Goal: Information Seeking & Learning: Understand process/instructions

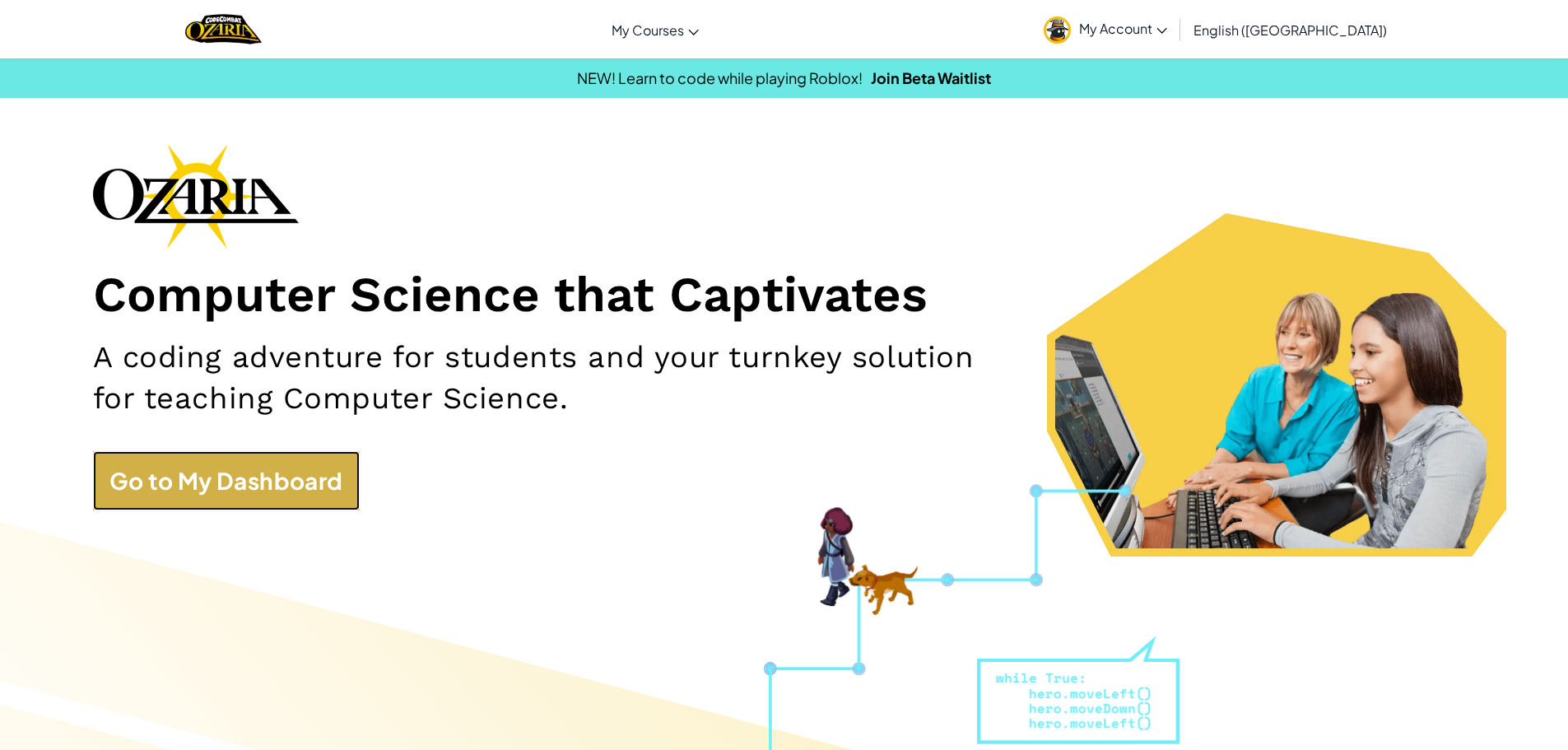
click at [272, 497] on link "Go to My Dashboard" at bounding box center [226, 480] width 266 height 59
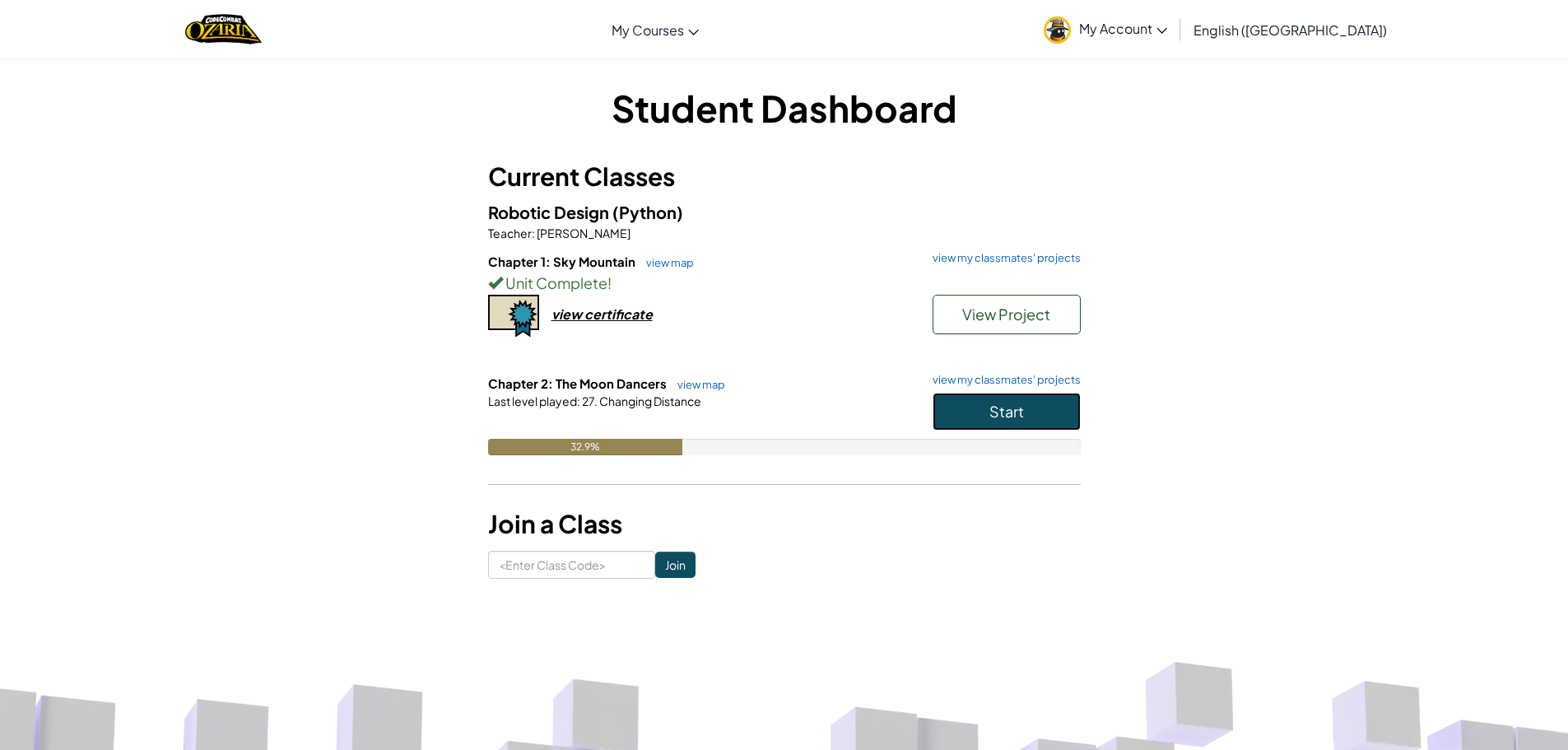
click at [1040, 406] on button "Start" at bounding box center [1007, 412] width 148 height 38
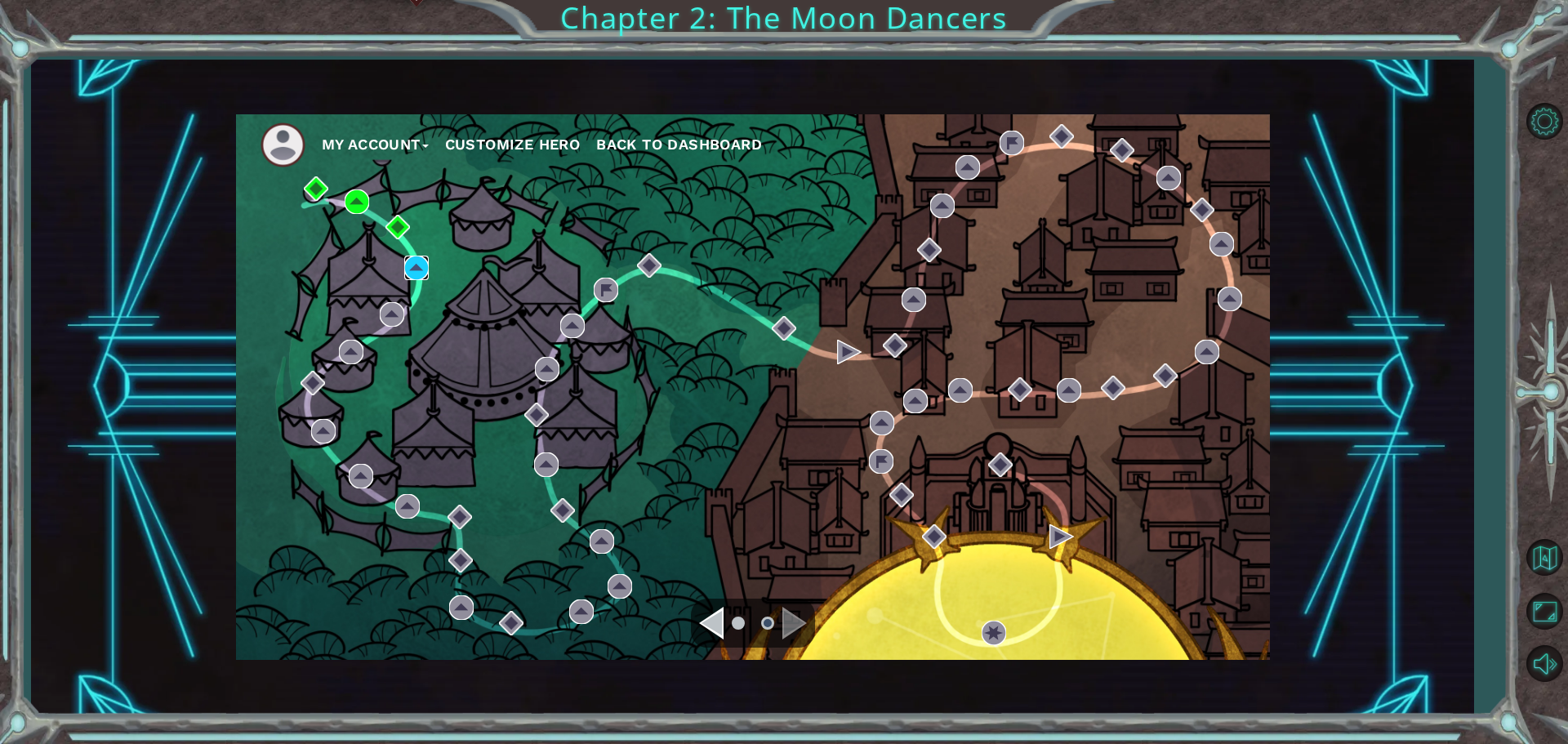
click at [419, 257] on img at bounding box center [416, 268] width 25 height 25
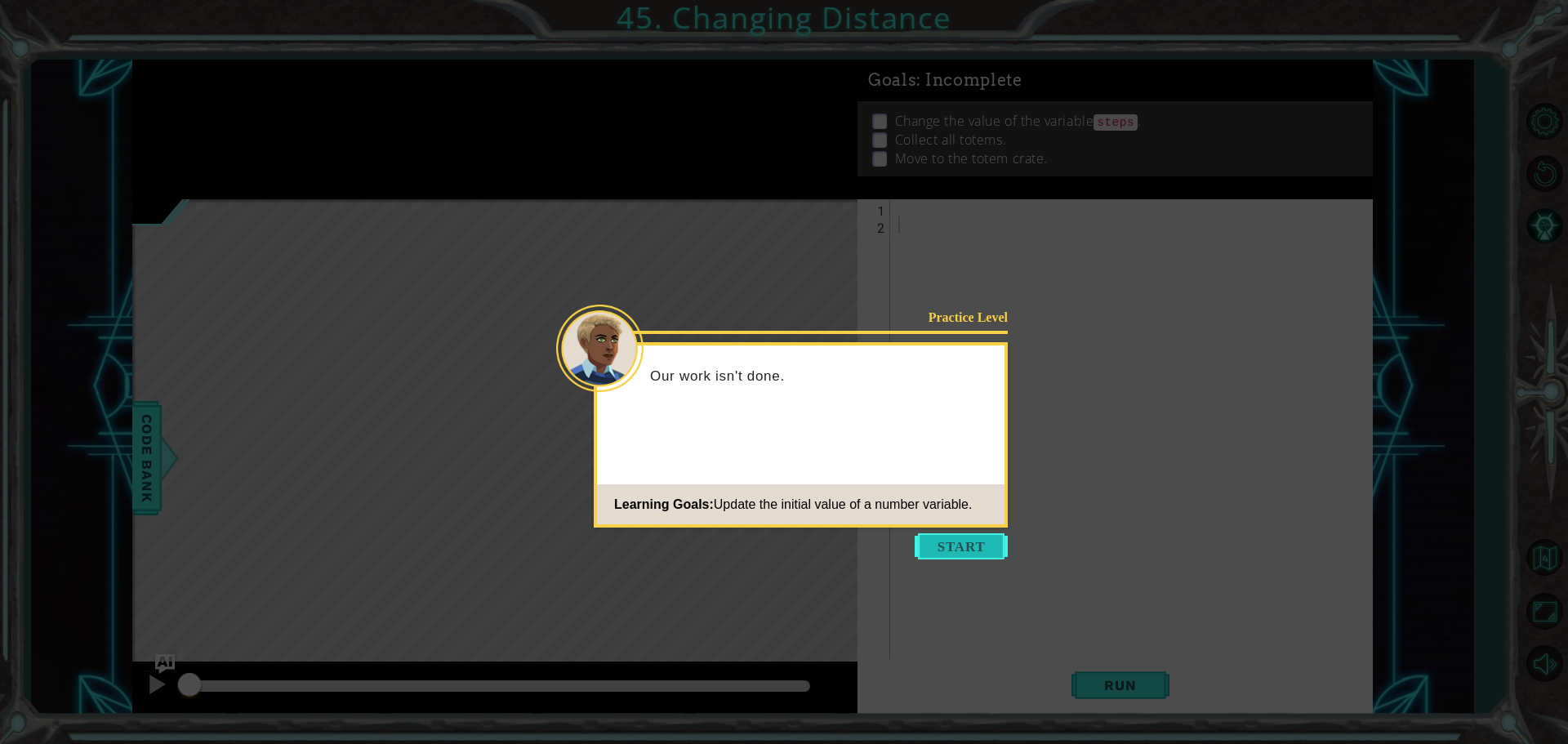
click at [980, 543] on button "Start" at bounding box center [961, 546] width 93 height 27
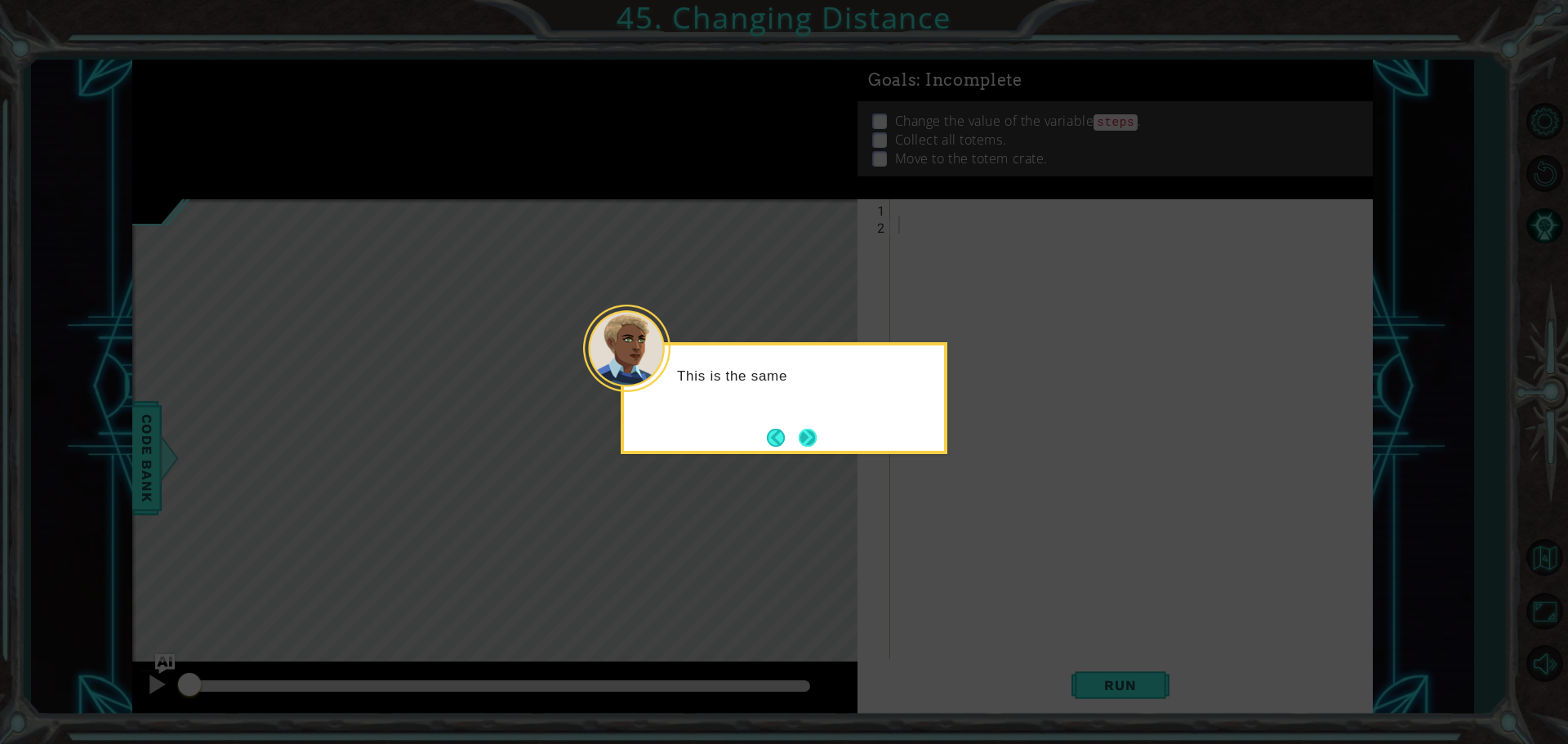
click at [809, 445] on button "Next" at bounding box center [807, 437] width 18 height 18
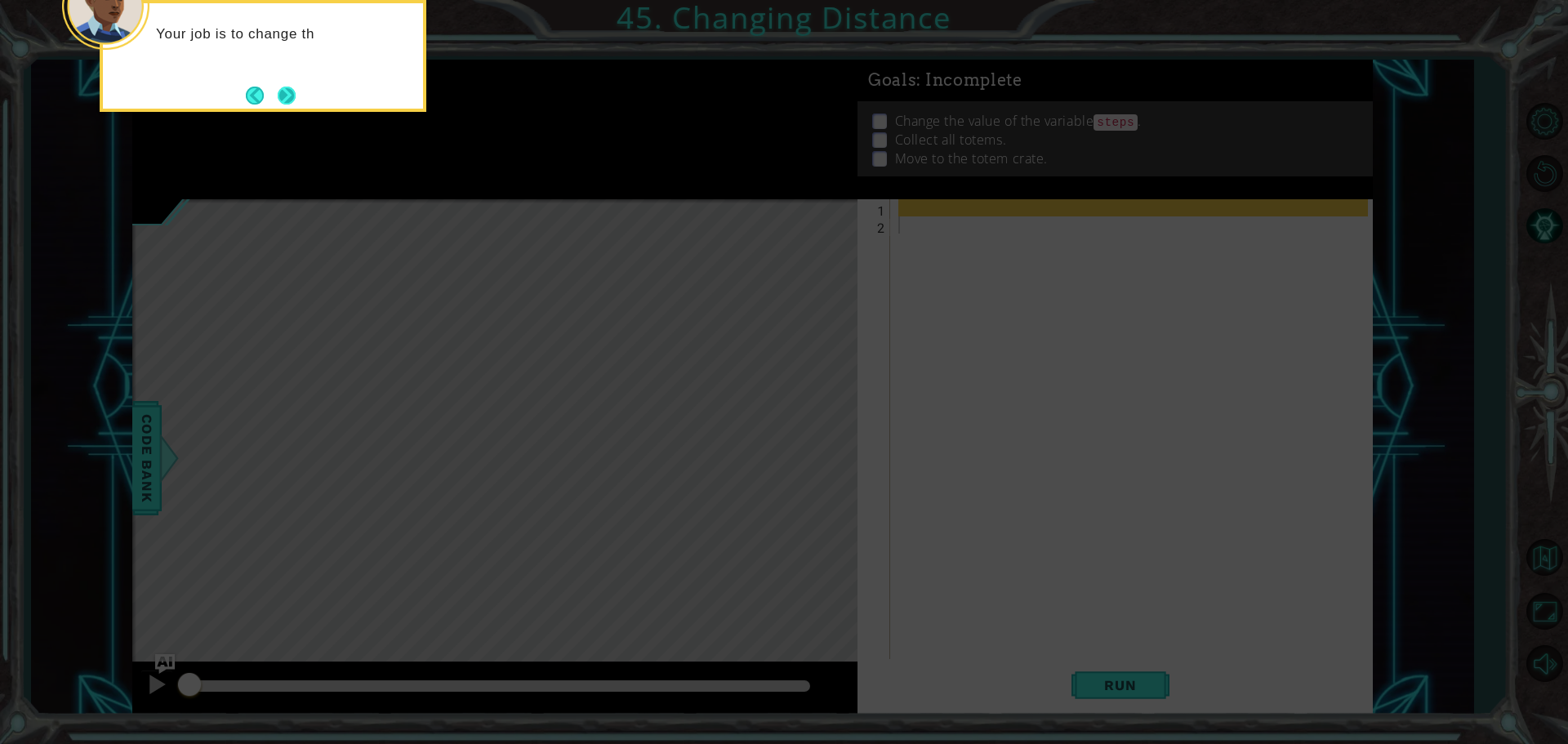
click at [281, 86] on button "Next" at bounding box center [286, 95] width 18 height 18
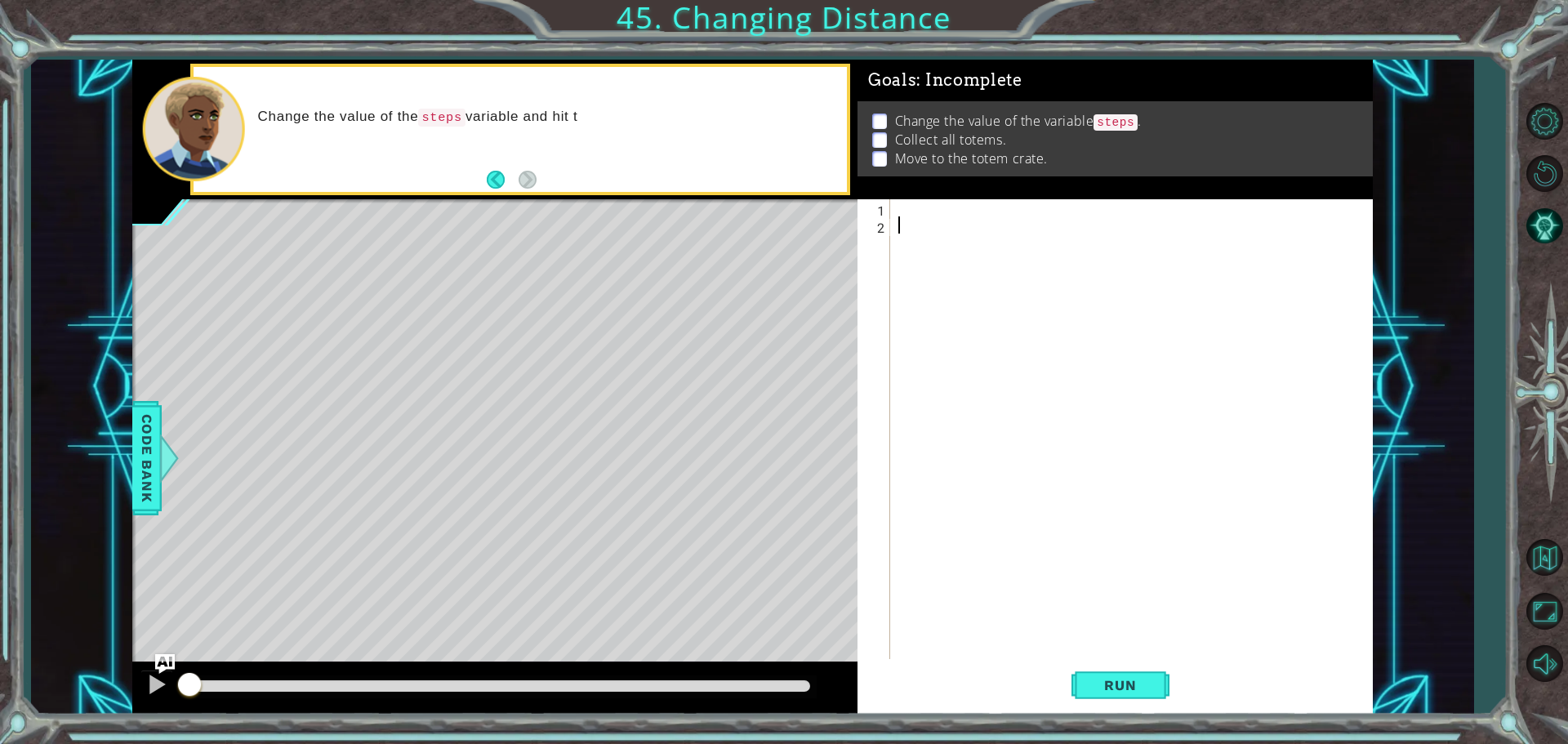
click at [890, 206] on div "1 2 ההההההההההההההההההההההההההההההההההההההההההההההההההההההההההההההההההההההההההה…" at bounding box center [1112, 431] width 510 height 464
click at [906, 209] on div at bounding box center [1135, 448] width 481 height 498
click at [903, 198] on div "Goals : Incomplete Change the value of the variable steps . Collect all totems.…" at bounding box center [1115, 387] width 516 height 655
click at [906, 203] on div at bounding box center [1135, 448] width 481 height 498
click at [908, 206] on div at bounding box center [1135, 448] width 481 height 498
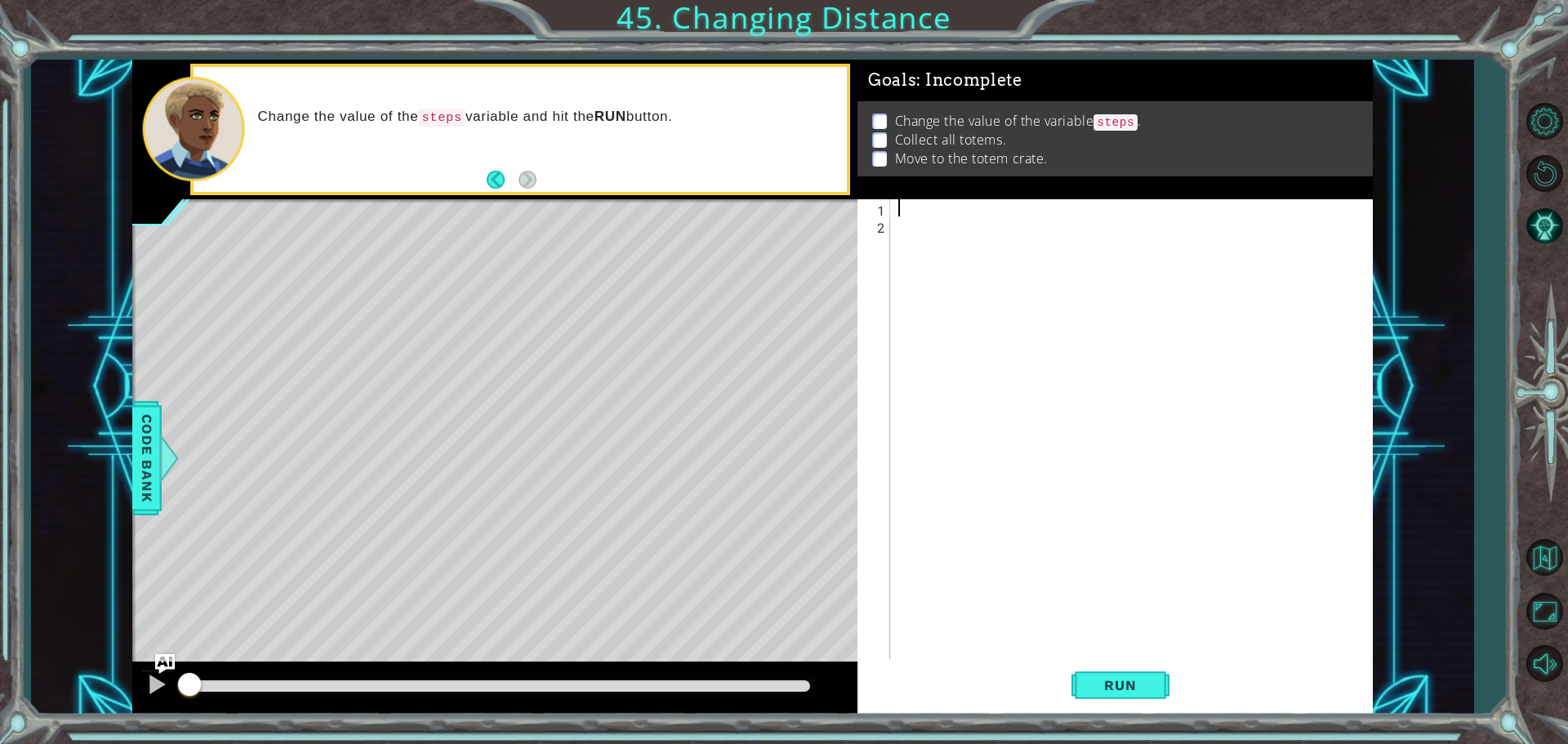
click at [97, 469] on div "1 ההההההההההההההההההההההההההההההההההההההההההההההההההההההההההההההההההההההההההההה…" at bounding box center [752, 387] width 1442 height 655
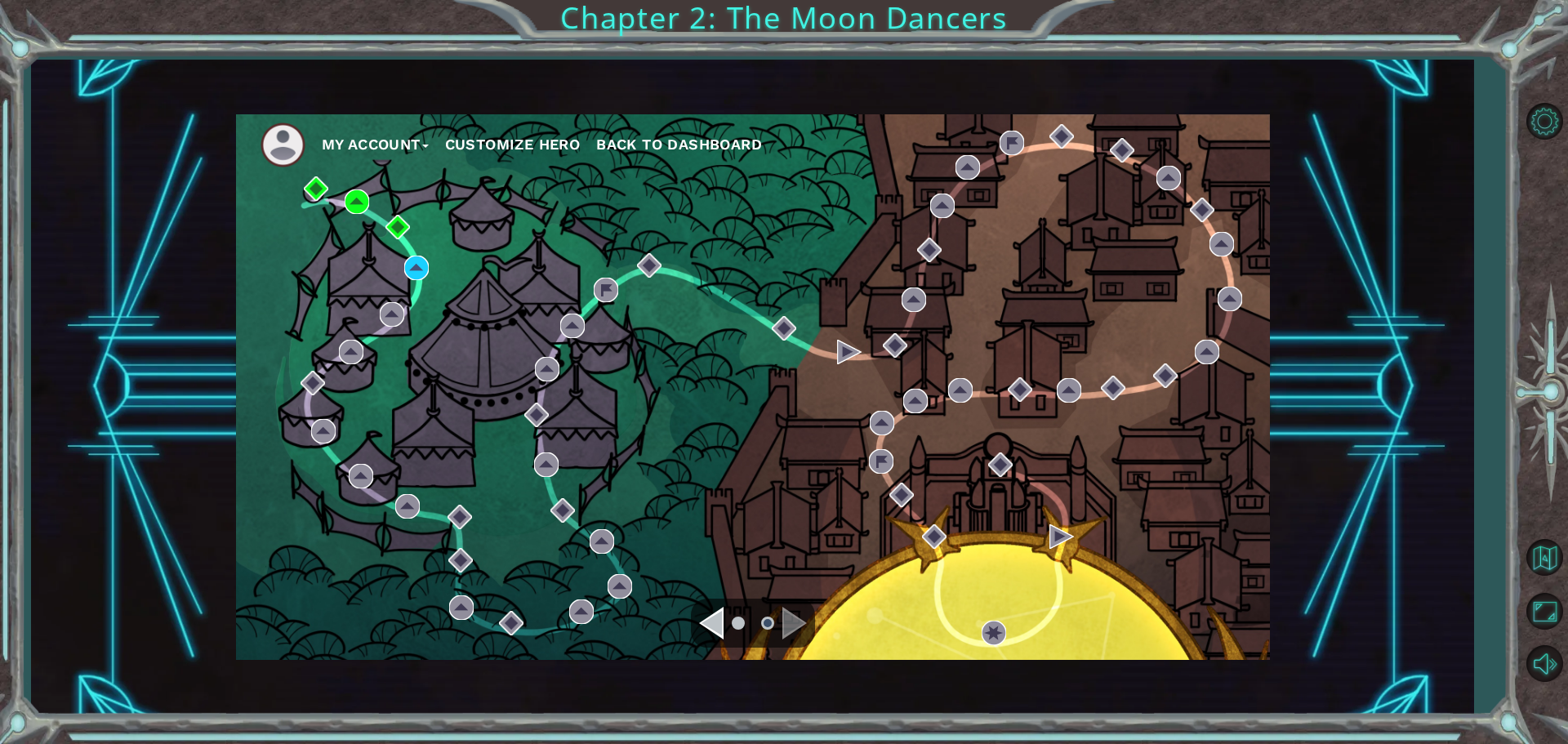
click at [569, 318] on div "My Account Customize Hero Back to Dashboard" at bounding box center [752, 387] width 1034 height 546
click at [577, 323] on img at bounding box center [572, 326] width 25 height 25
click at [718, 625] on div "Navigate to the previous page" at bounding box center [711, 623] width 25 height 32
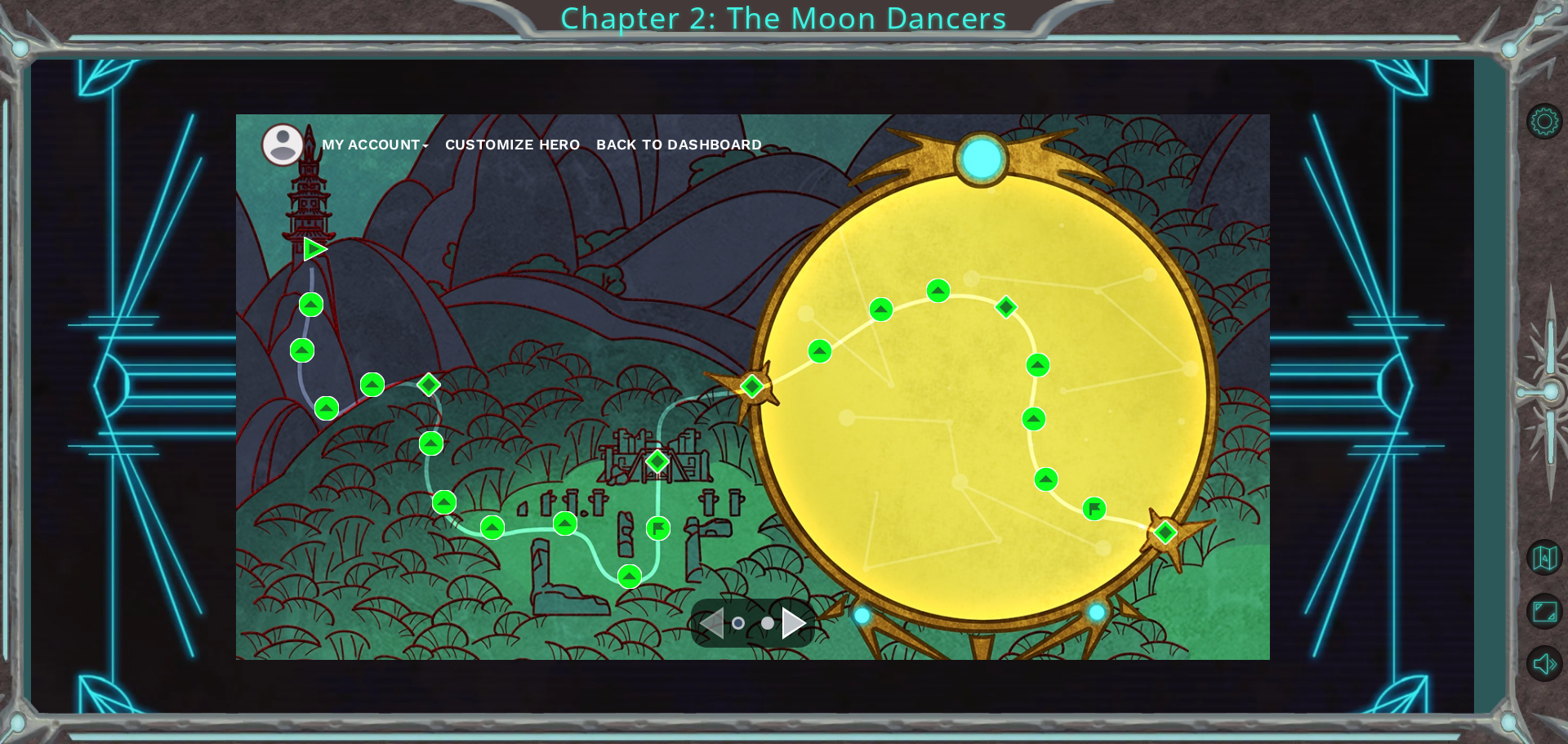
click at [715, 626] on div "Navigate to the previous page" at bounding box center [711, 623] width 25 height 32
click at [790, 617] on div "Navigate to the next page" at bounding box center [794, 623] width 25 height 32
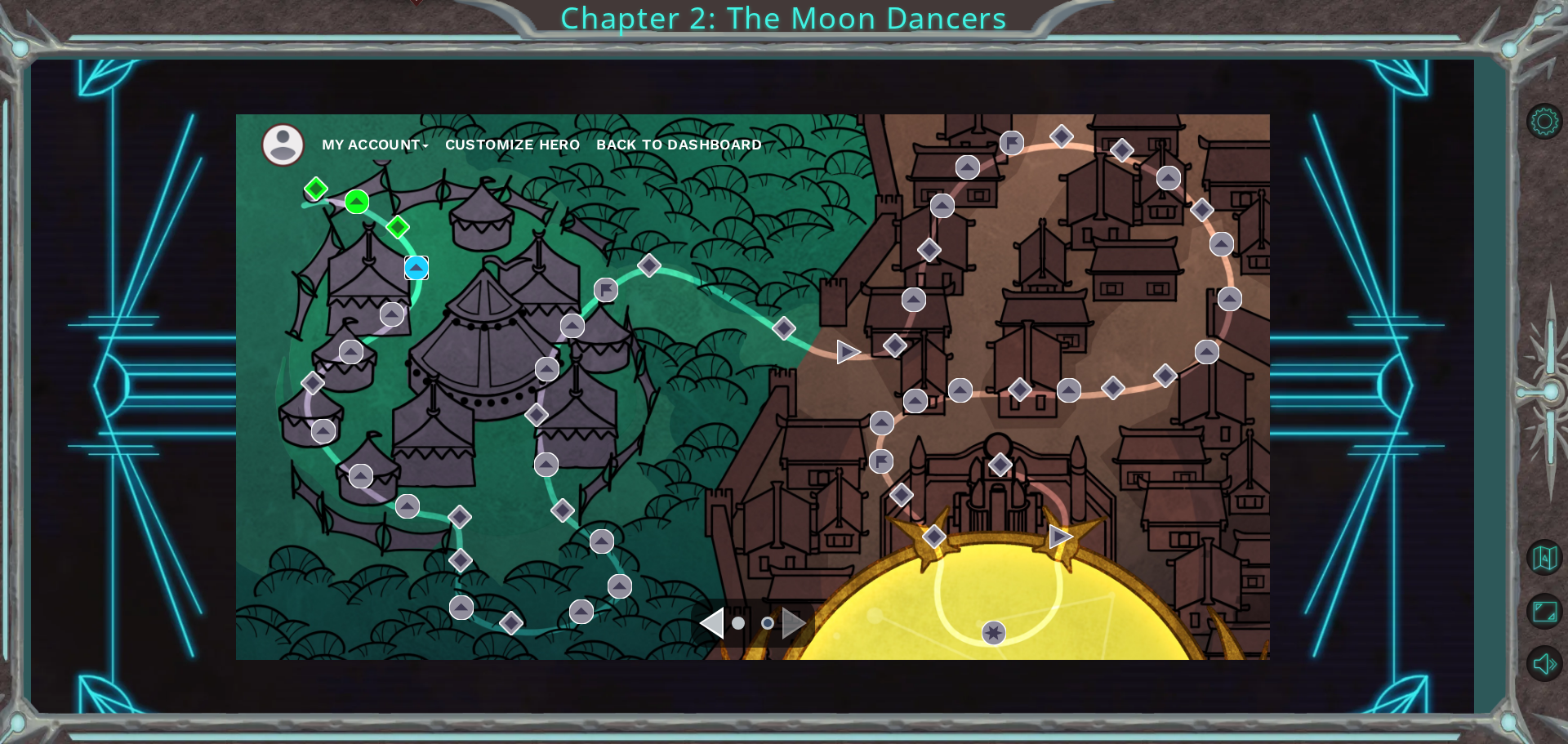
click at [424, 267] on img at bounding box center [416, 268] width 25 height 25
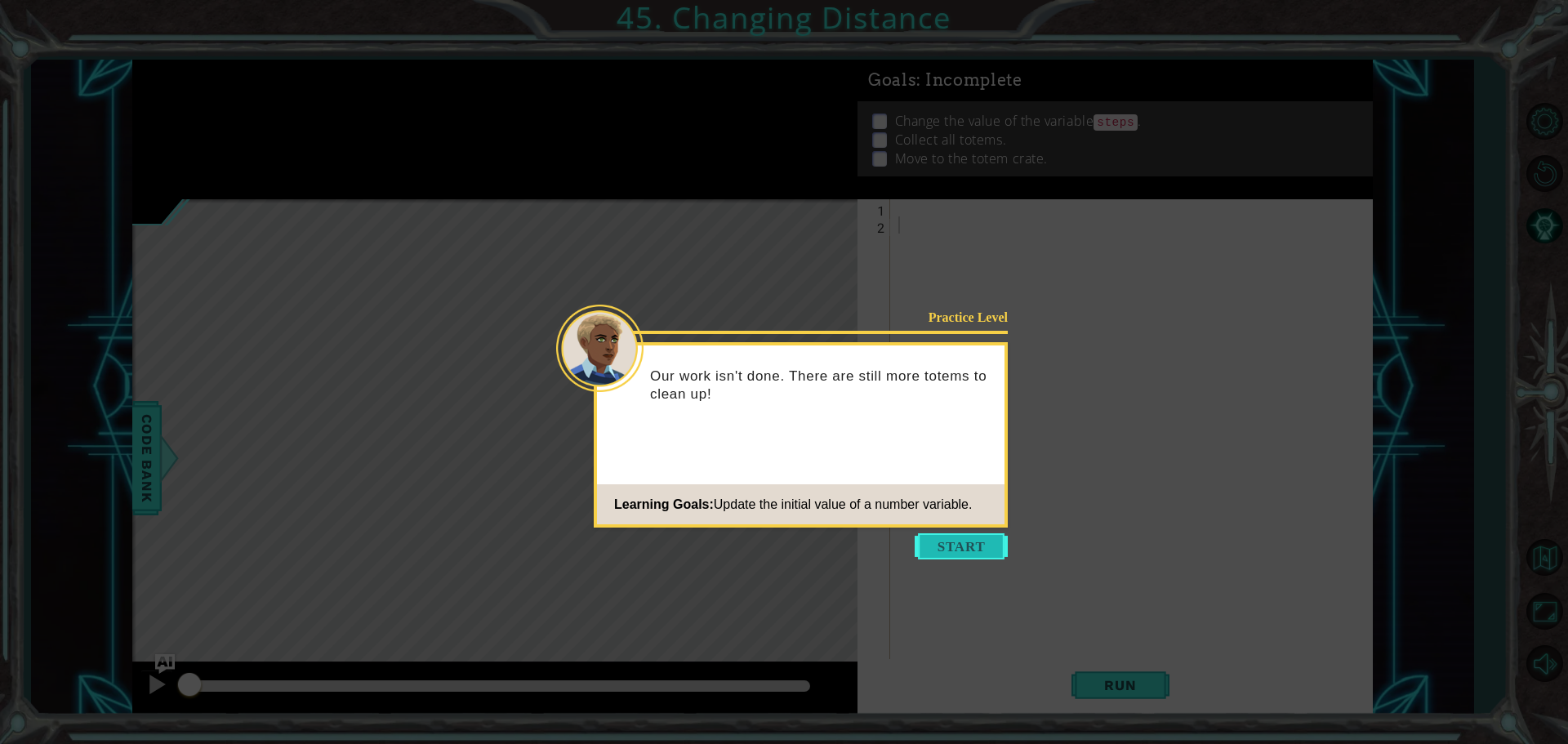
click at [952, 536] on button "Start" at bounding box center [961, 546] width 93 height 27
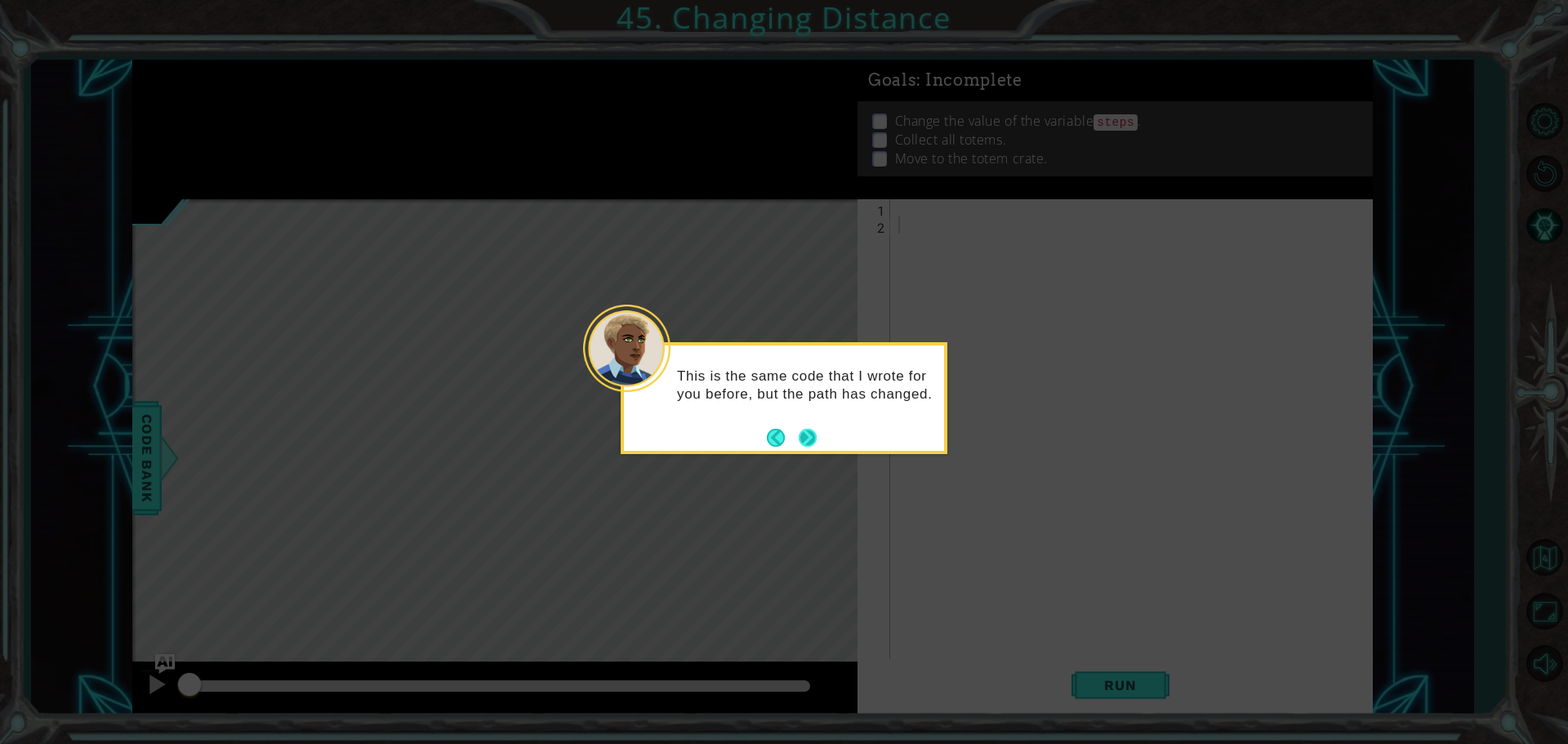
click at [809, 439] on button "Next" at bounding box center [807, 437] width 18 height 18
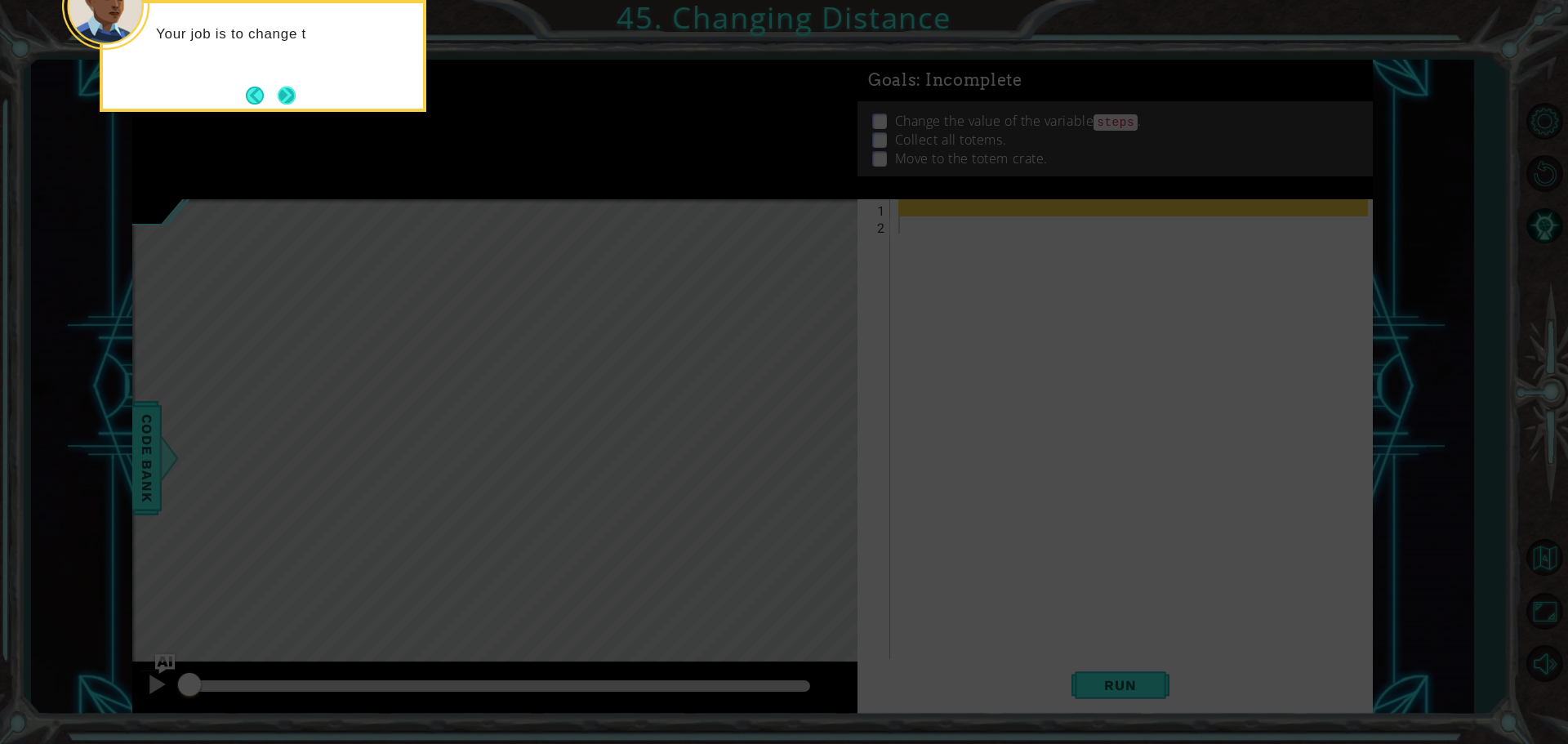
click at [280, 104] on button "Next" at bounding box center [286, 95] width 18 height 18
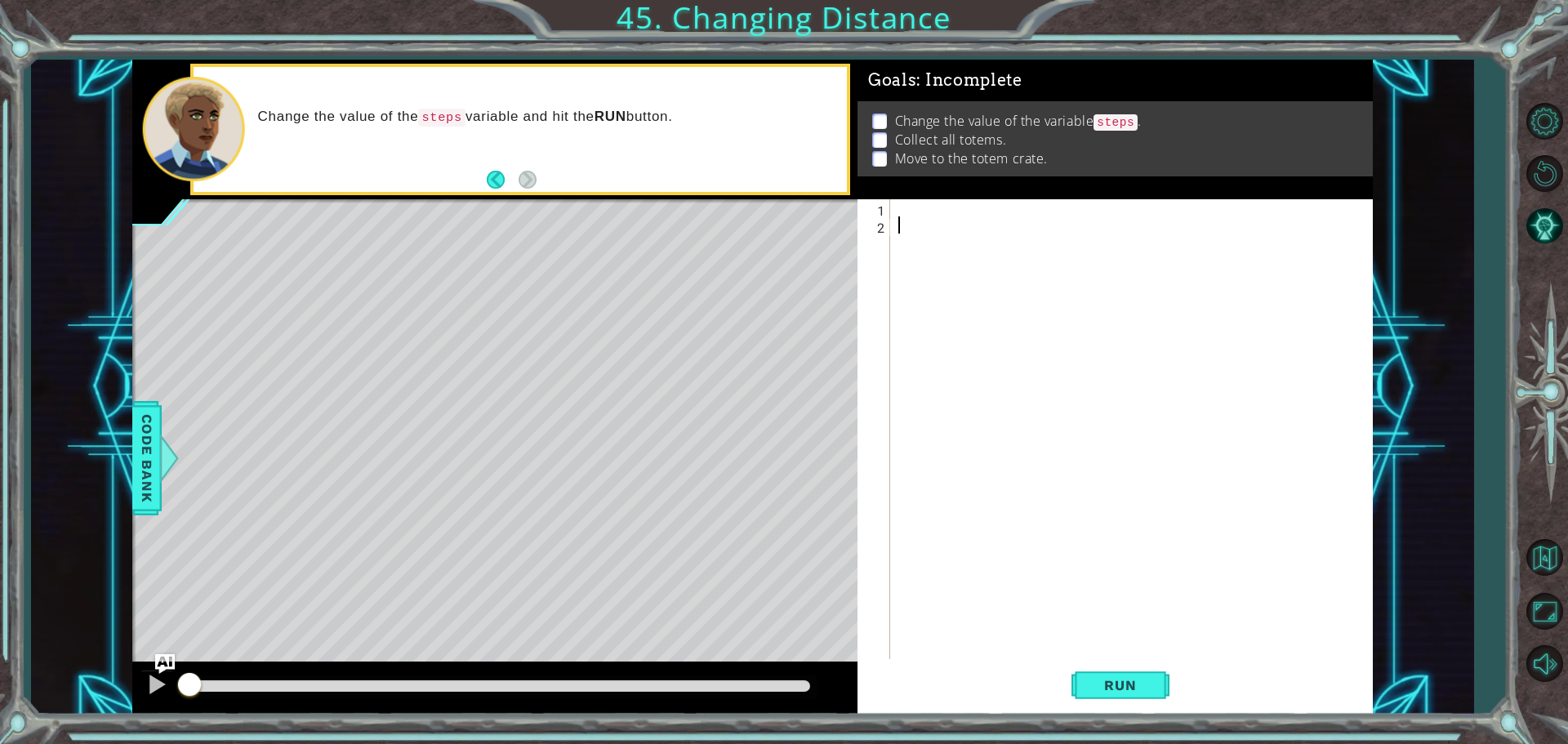
click at [911, 199] on div at bounding box center [1135, 448] width 481 height 498
type textarea "j"
click at [494, 174] on button "Back" at bounding box center [502, 180] width 32 height 18
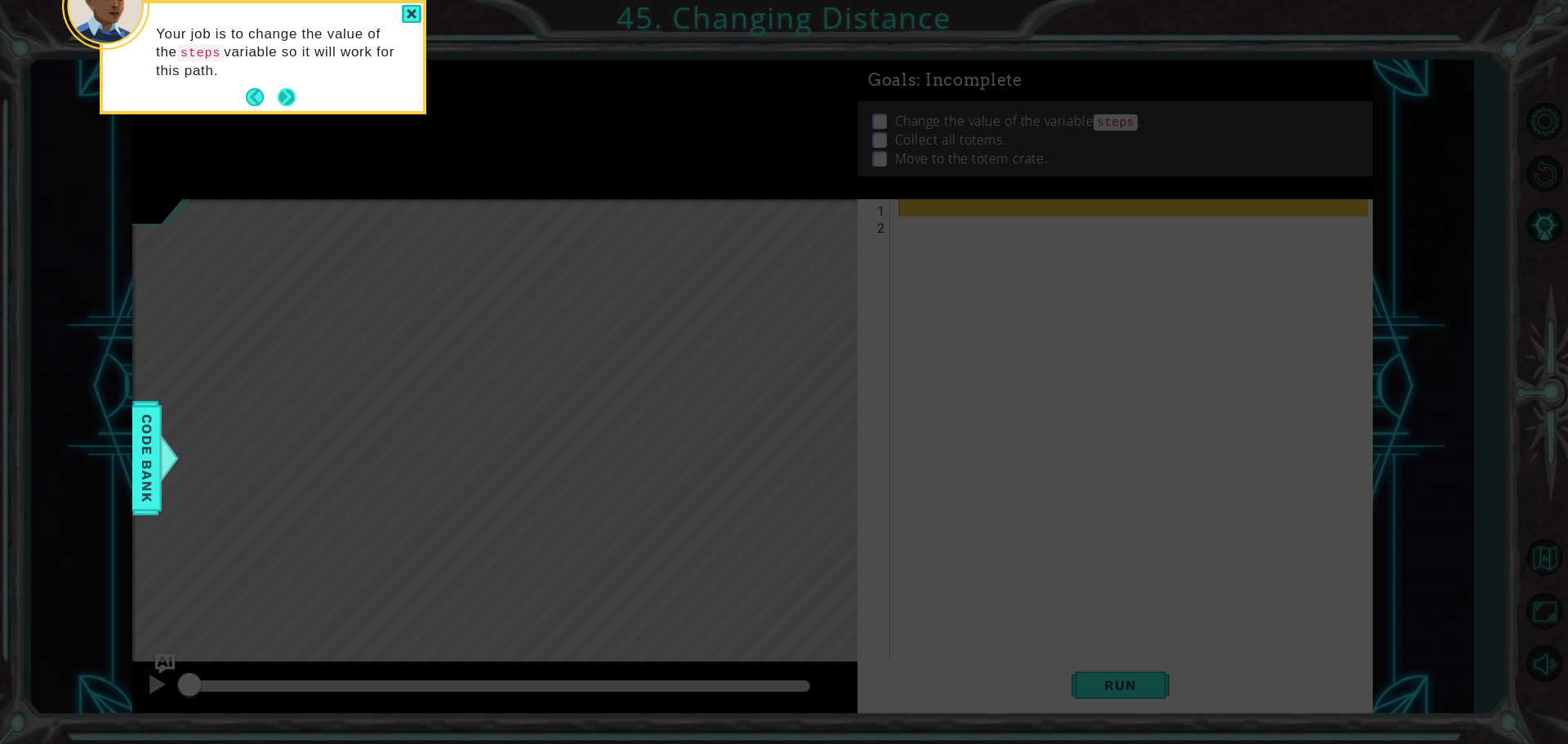
click at [284, 92] on button "Next" at bounding box center [286, 97] width 18 height 18
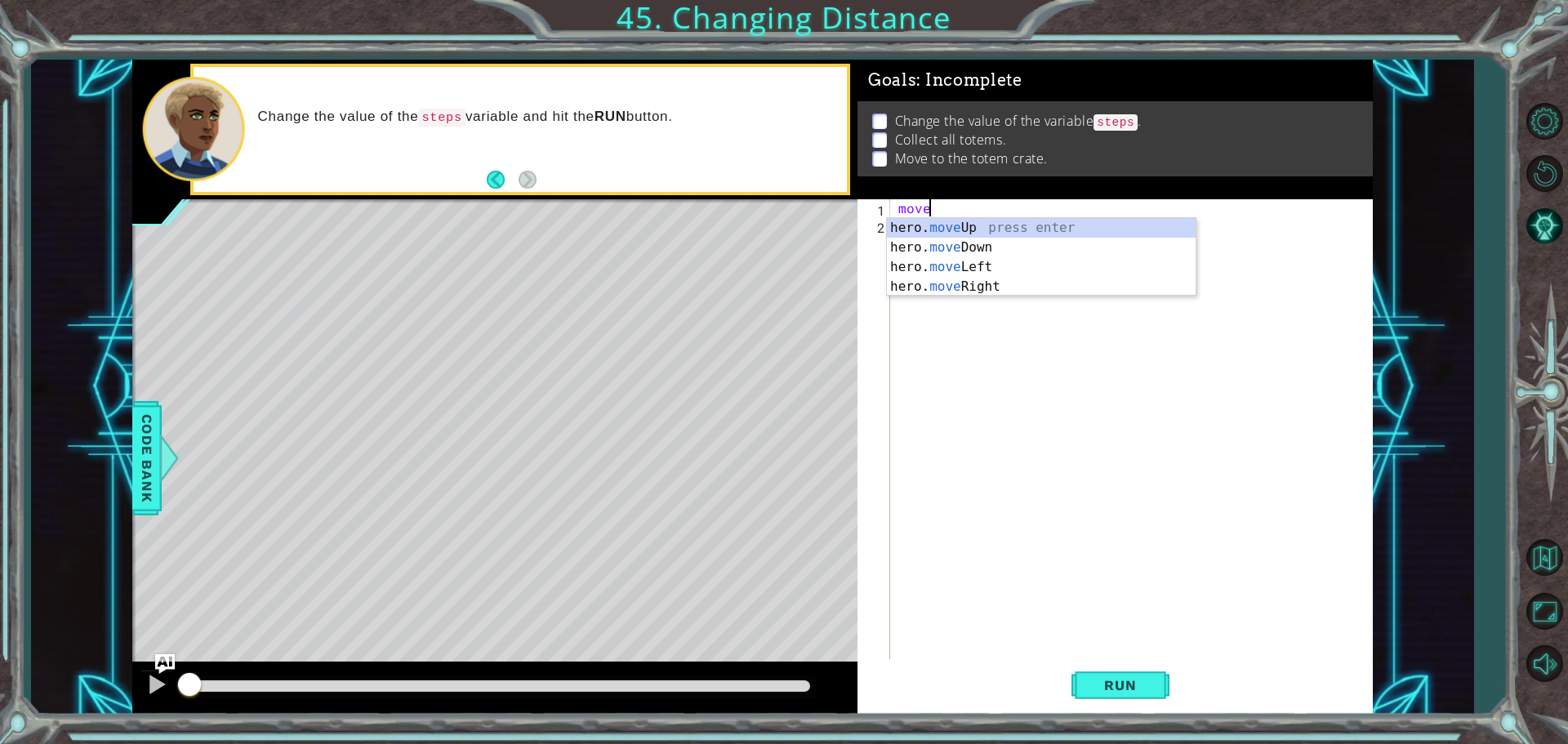
scroll to position [0, 1]
click at [966, 218] on div "hero. move Up press enter hero. move Down press enter hero. move Left press ent…" at bounding box center [1040, 277] width 309 height 118
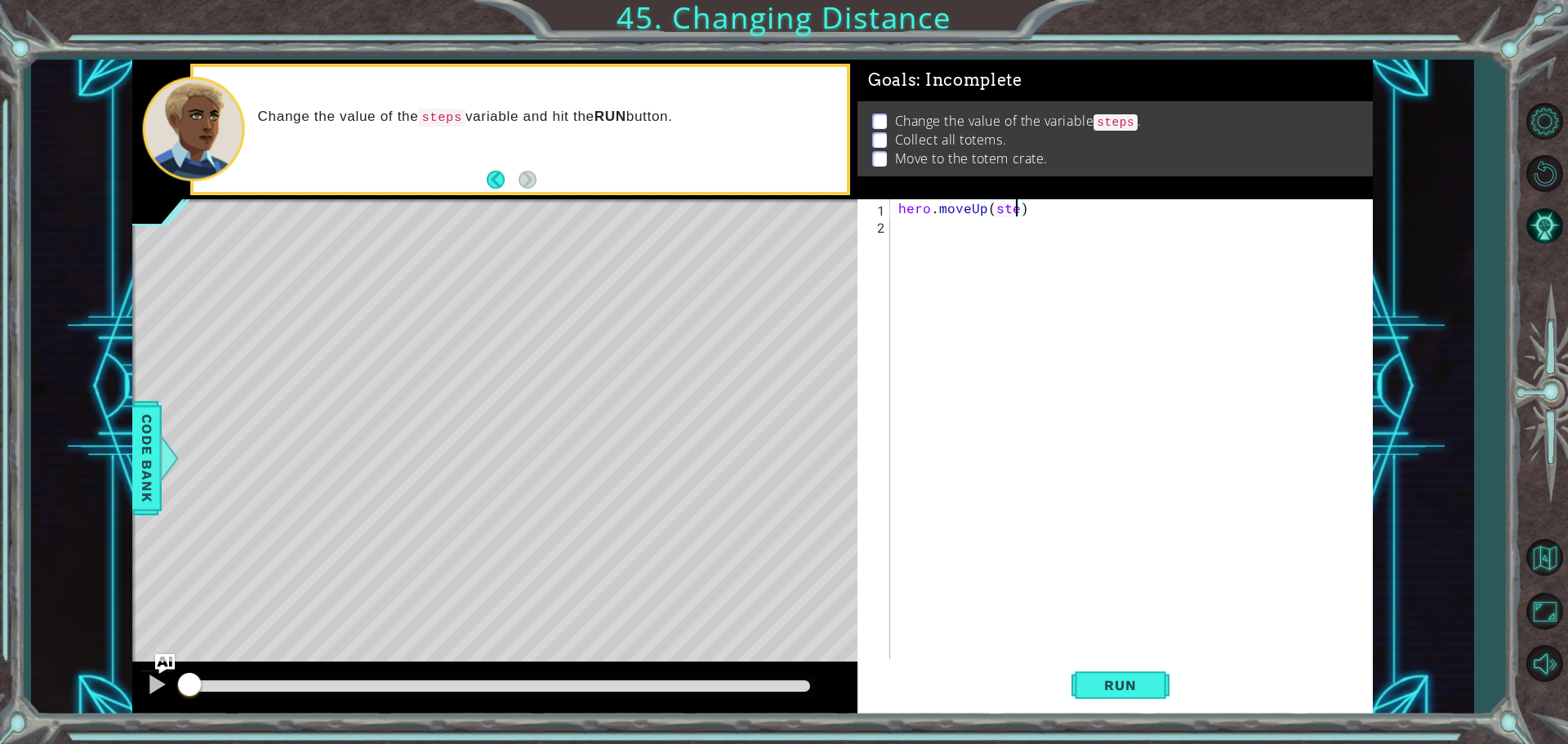
scroll to position [0, 8]
click at [1121, 676] on button "Run" at bounding box center [1120, 685] width 98 height 51
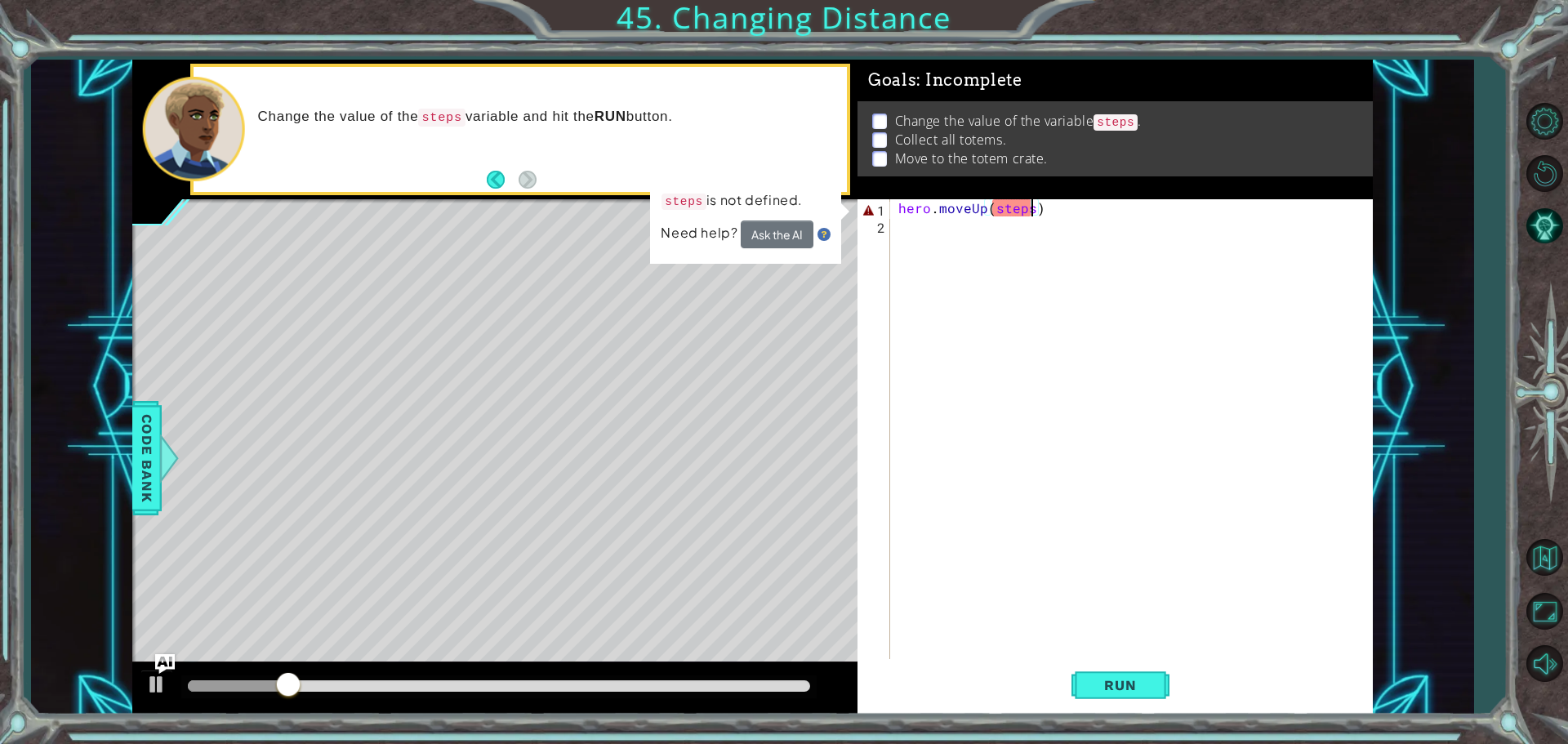
click at [1055, 212] on div "hero . moveUp ( steps )" at bounding box center [1135, 448] width 481 height 498
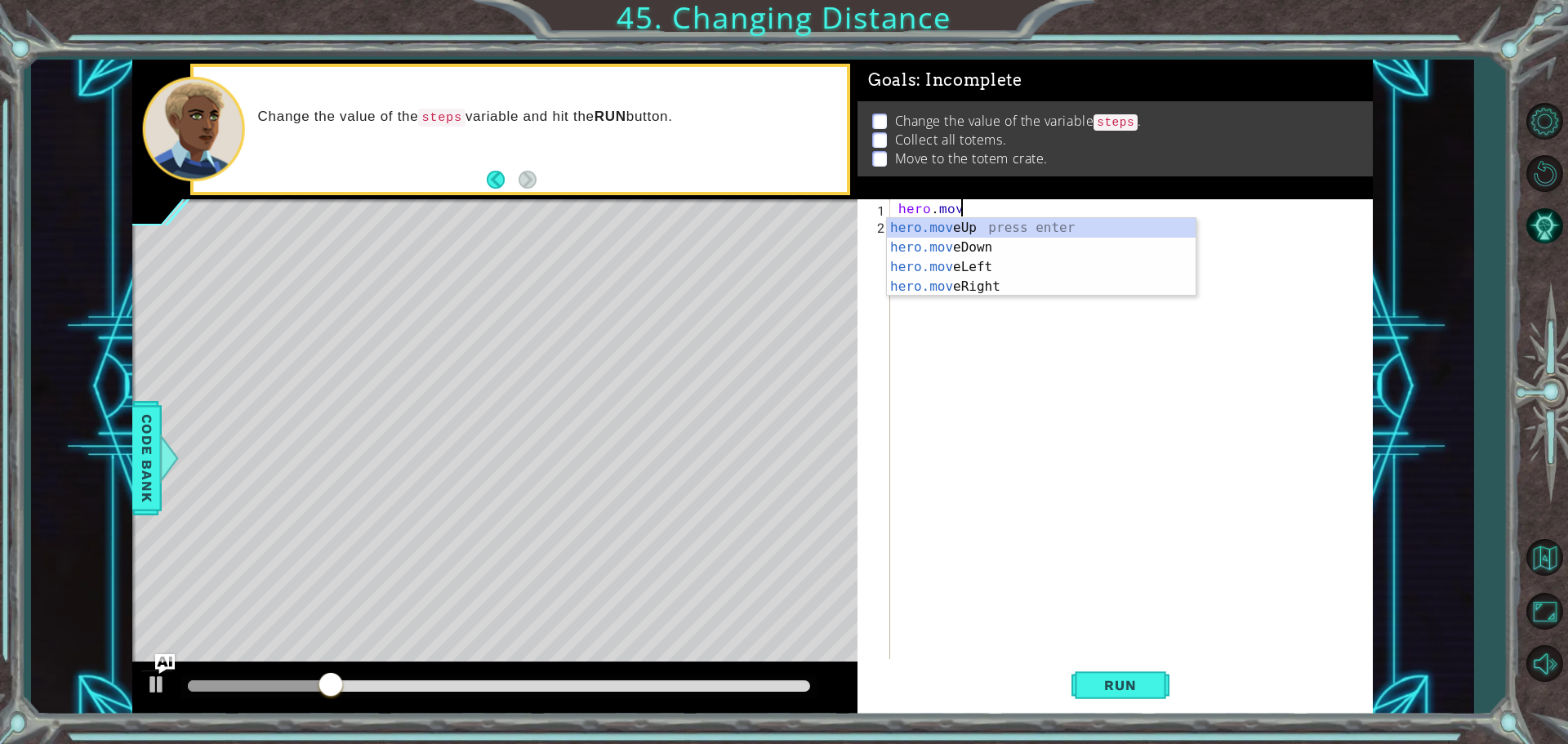
scroll to position [0, 2]
type textarea "h"
click at [963, 282] on div "hero. move Up press enter hero. move Down press enter hero. move Left press ent…" at bounding box center [1040, 277] width 309 height 118
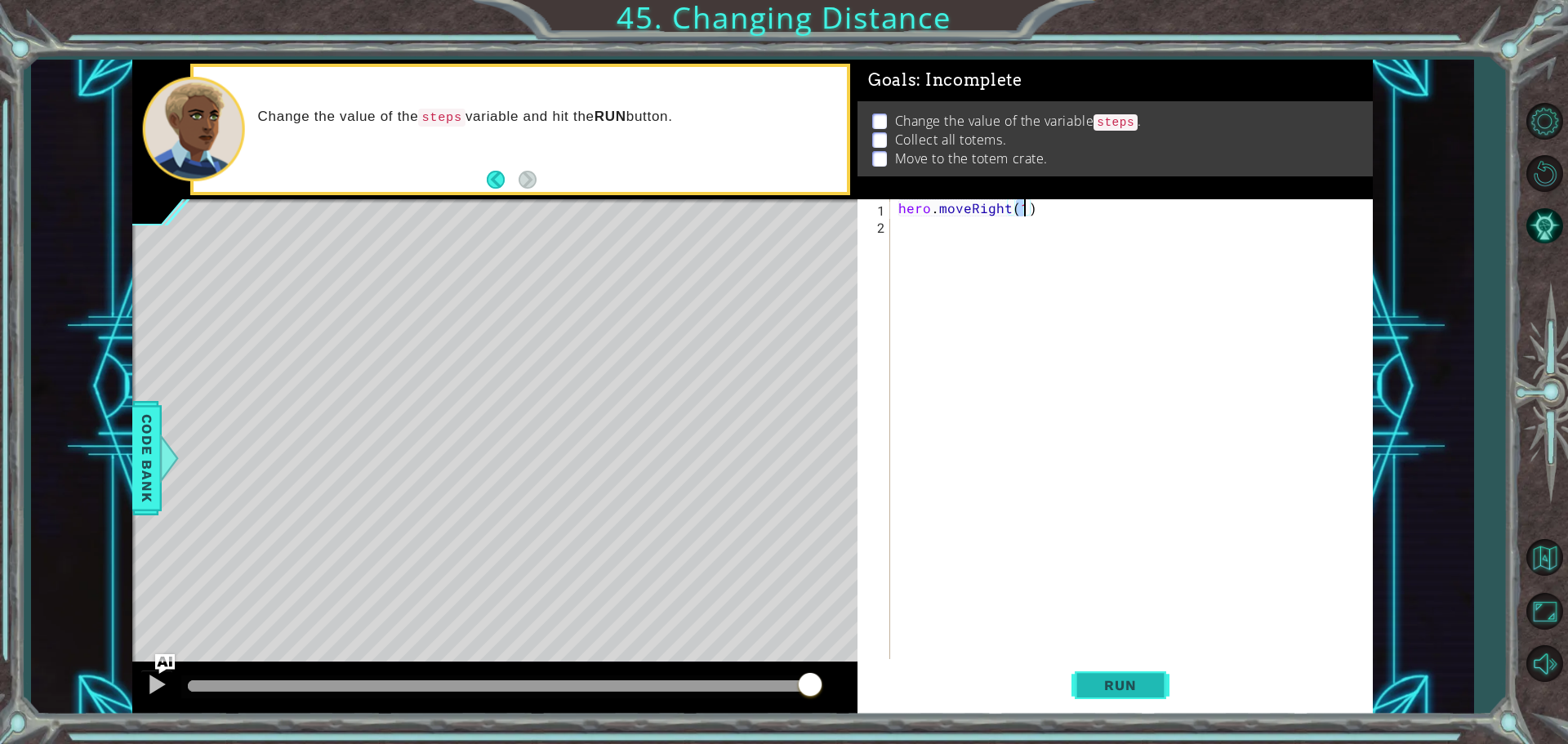
type textarea "hero.moveRight(1)"
click at [1101, 691] on span "Run" at bounding box center [1119, 685] width 64 height 16
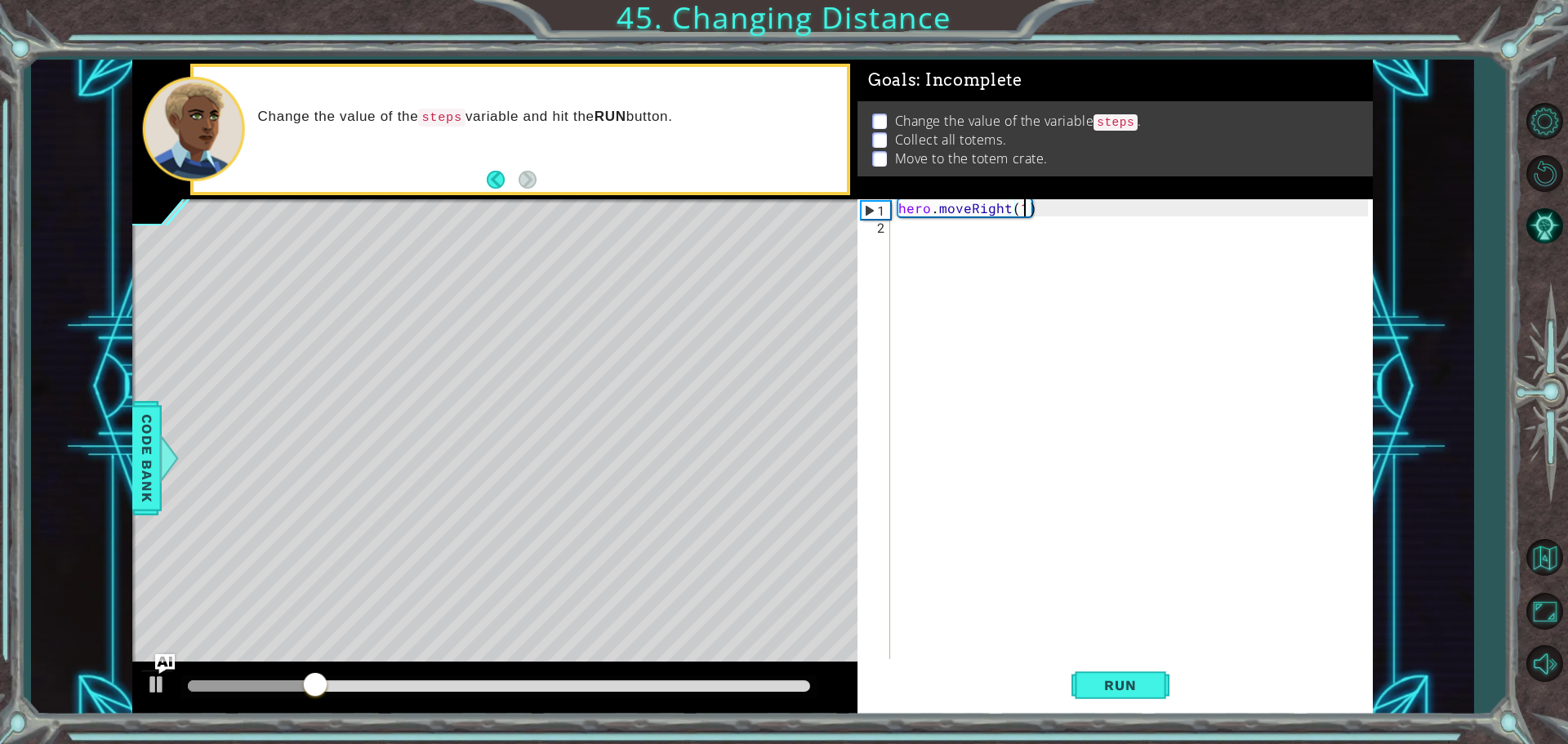
click at [1032, 218] on div "hero . moveRight ( 1 )" at bounding box center [1135, 448] width 481 height 498
click at [1031, 205] on div "hero . moveRight ( 1 )" at bounding box center [1135, 448] width 481 height 498
click at [1030, 210] on div "hero . moveRight ( 1 )" at bounding box center [1135, 448] width 481 height 498
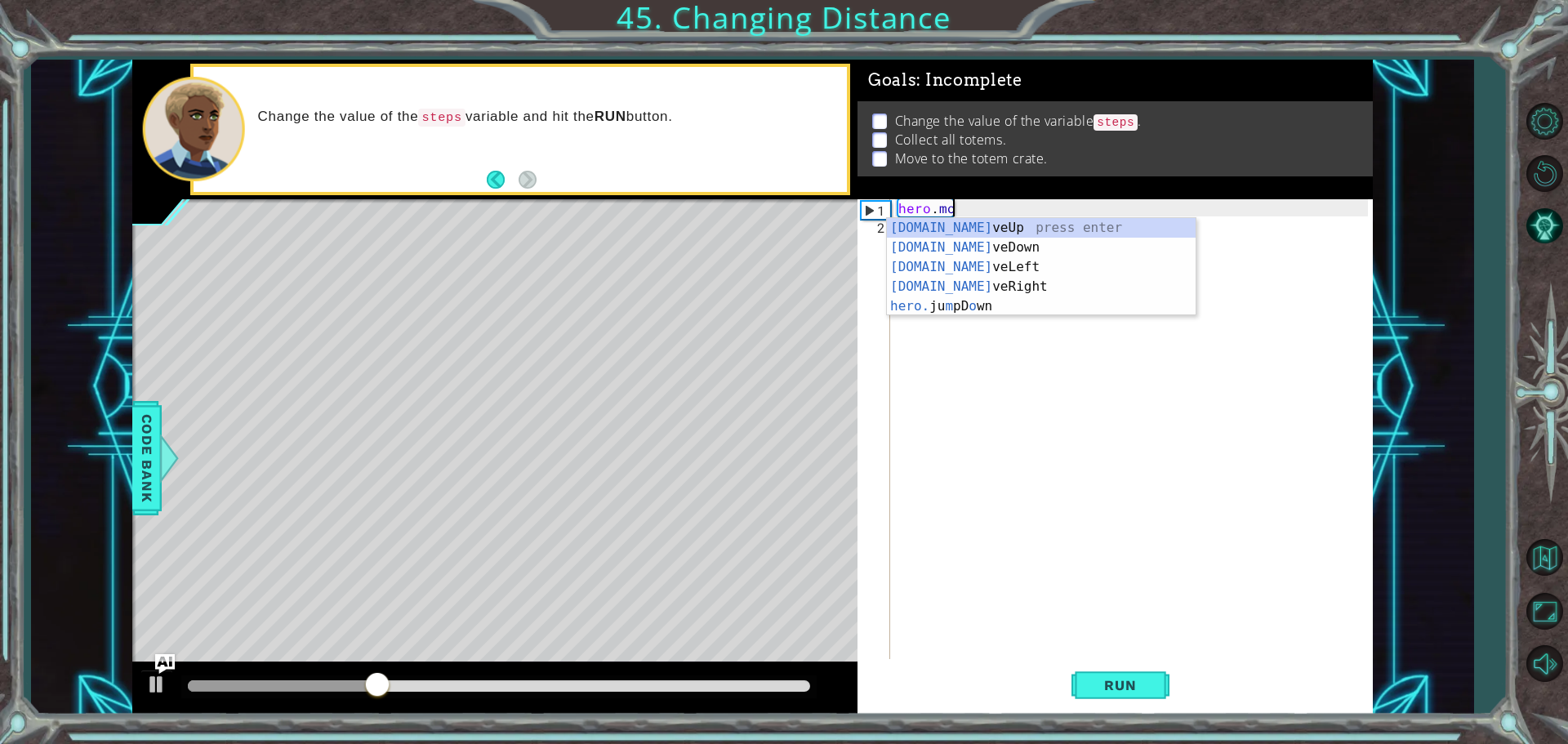
type textarea "h"
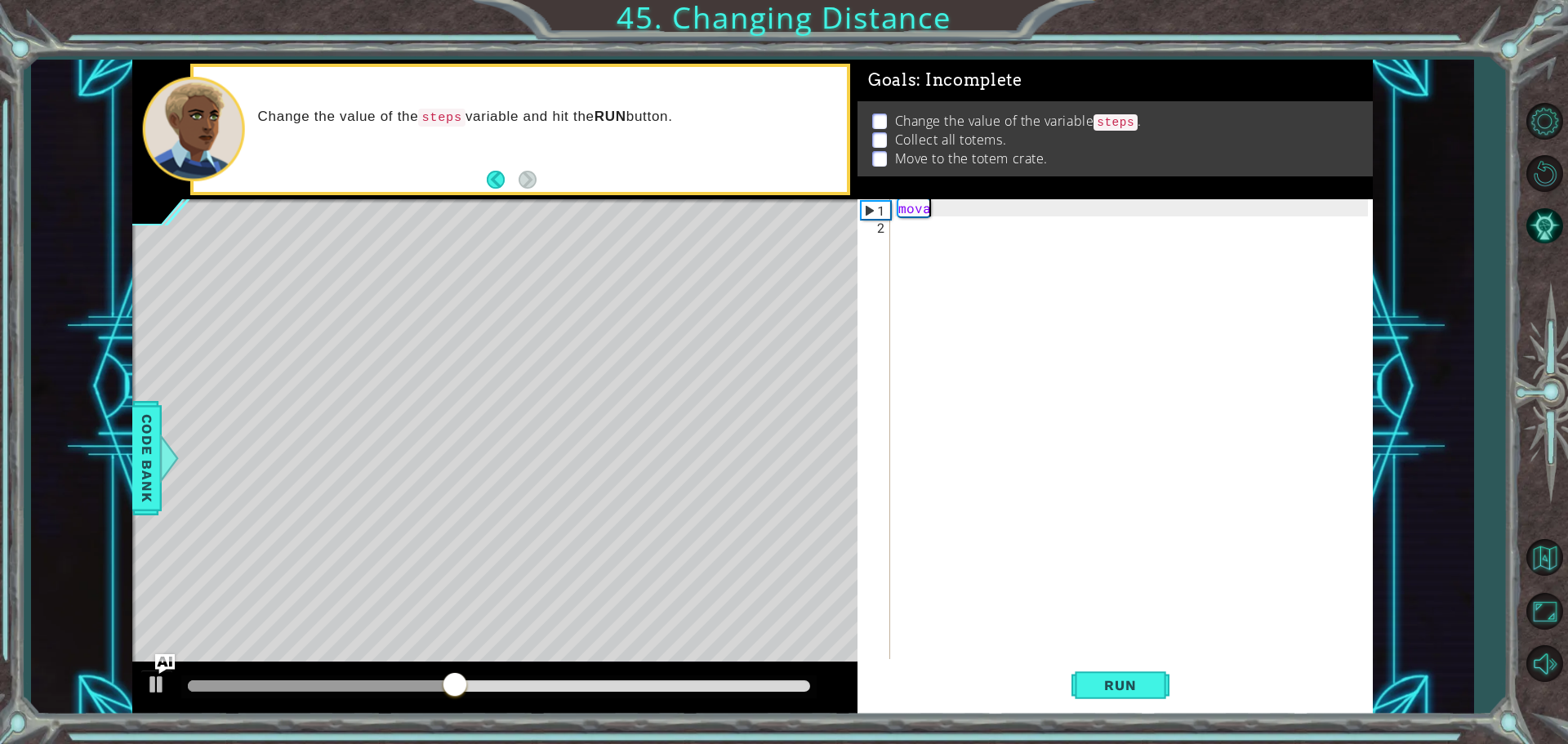
scroll to position [0, 1]
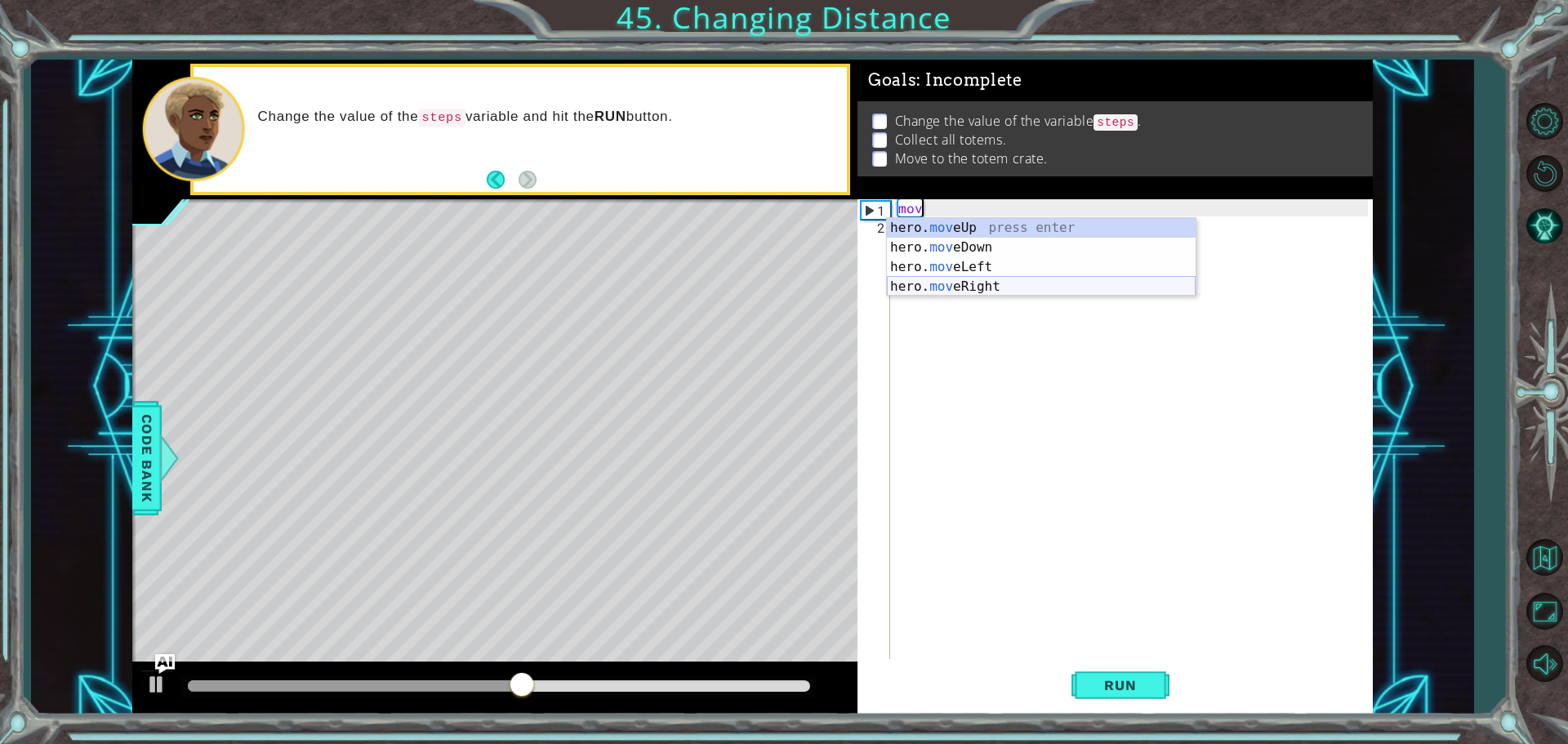
click at [992, 280] on div "hero. mov eUp press enter hero. mov eDown press enter hero. mov eLeft press ent…" at bounding box center [1040, 277] width 309 height 118
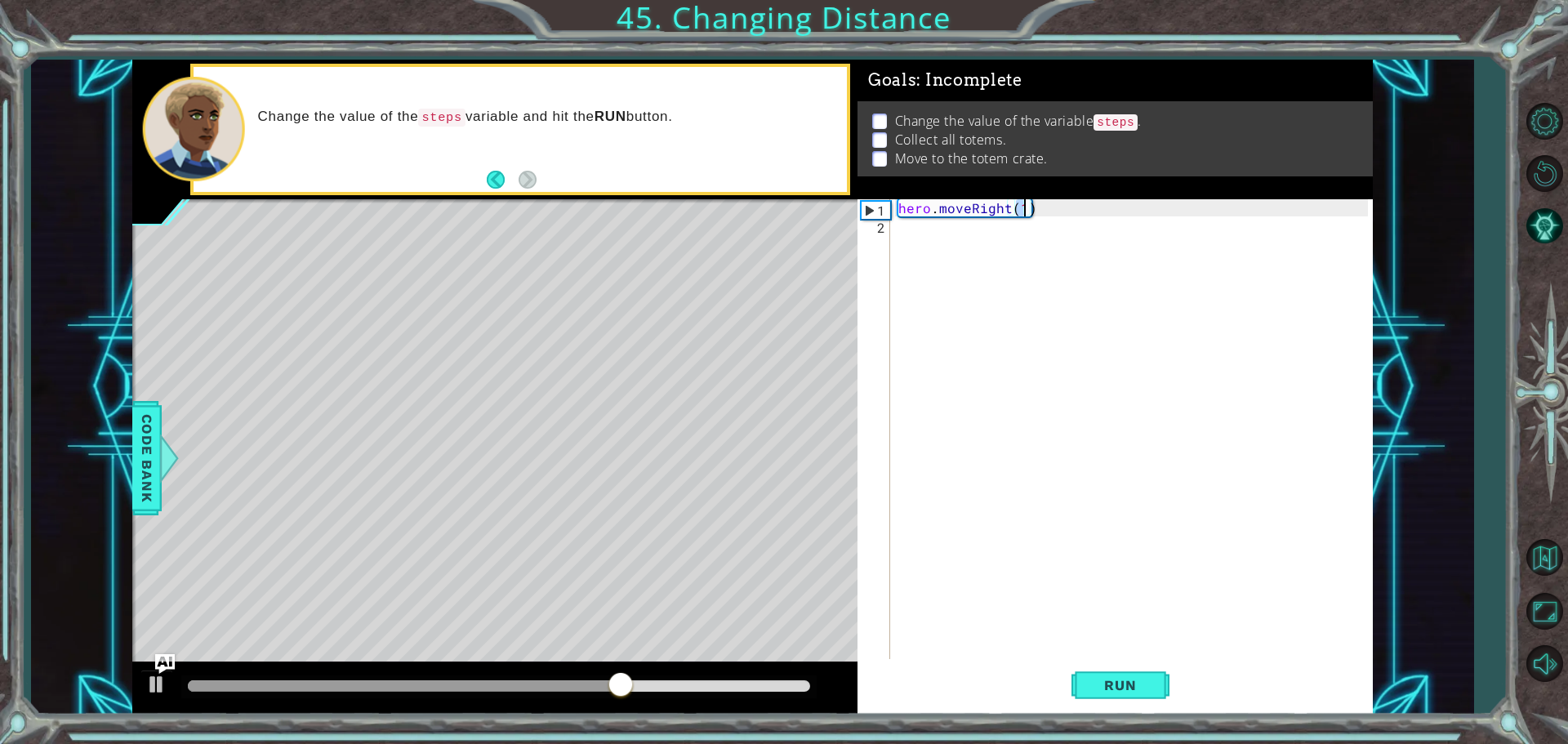
type textarea "hero.moveRight(2)"
click at [936, 233] on div "hero . moveRight ( 2 )" at bounding box center [1135, 448] width 481 height 498
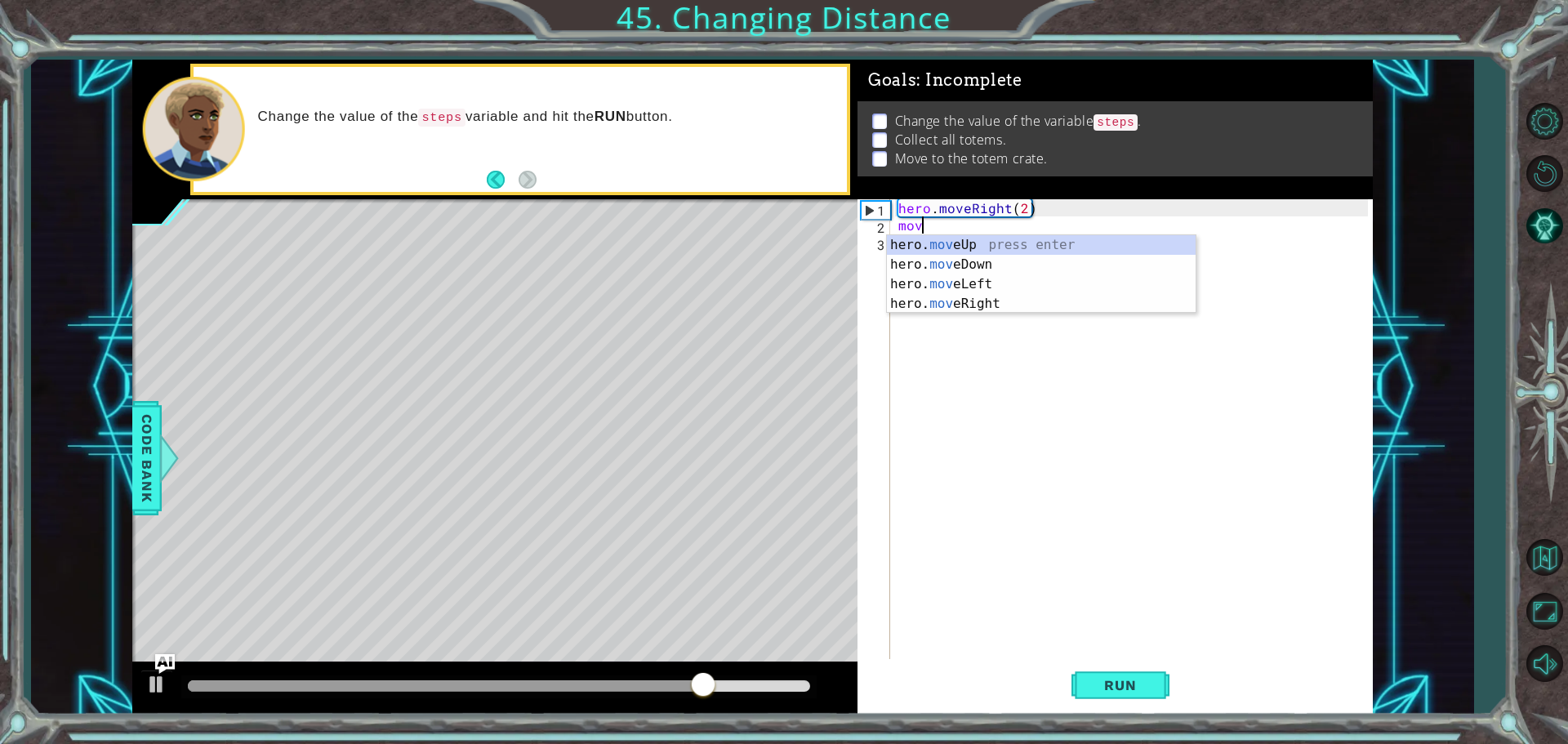
scroll to position [0, 1]
click at [977, 242] on div "hero. move Up press enter hero. move Down press enter hero. move Left press ent…" at bounding box center [1040, 294] width 309 height 118
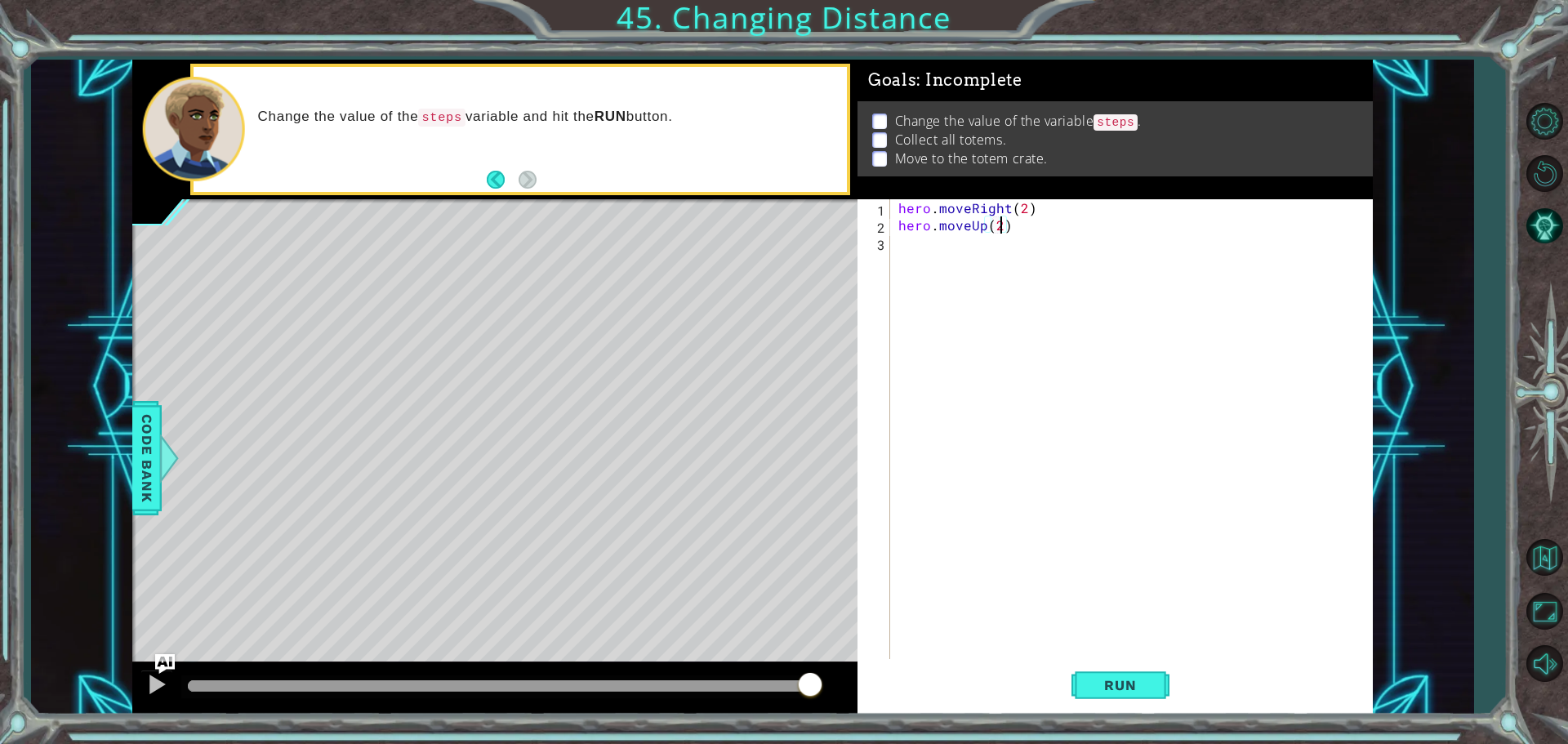
scroll to position [0, 7]
type textarea "hero.moveUp(2)"
click at [912, 257] on div "hero . moveRight ( 2 ) hero . moveUp ( 2 )" at bounding box center [1135, 448] width 481 height 498
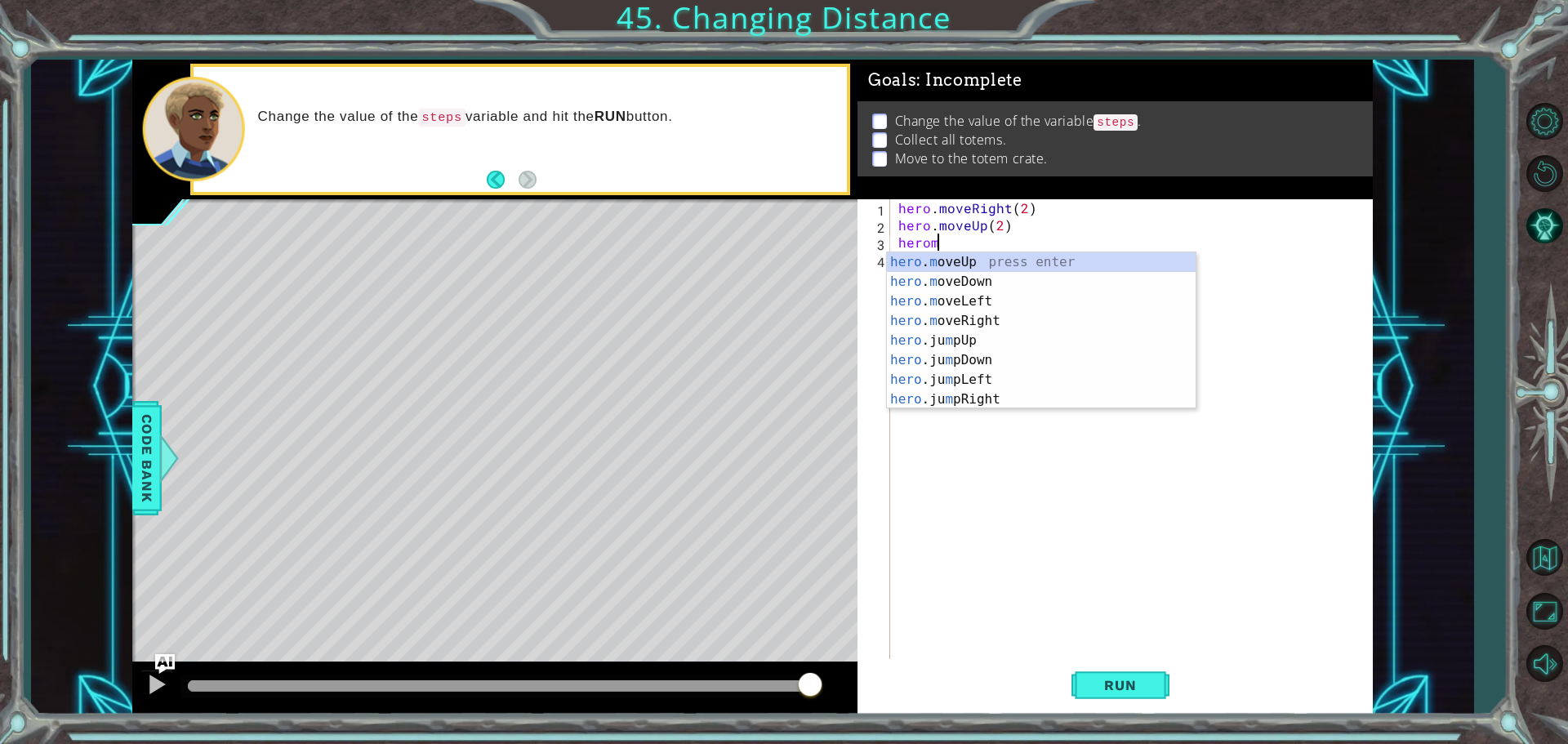
scroll to position [0, 2]
click at [998, 322] on div "hero . m oveUp press enter hero . m oveDown press enter hero . m oveLeft press …" at bounding box center [1040, 350] width 309 height 196
type textarea "hero.moveRight(1)"
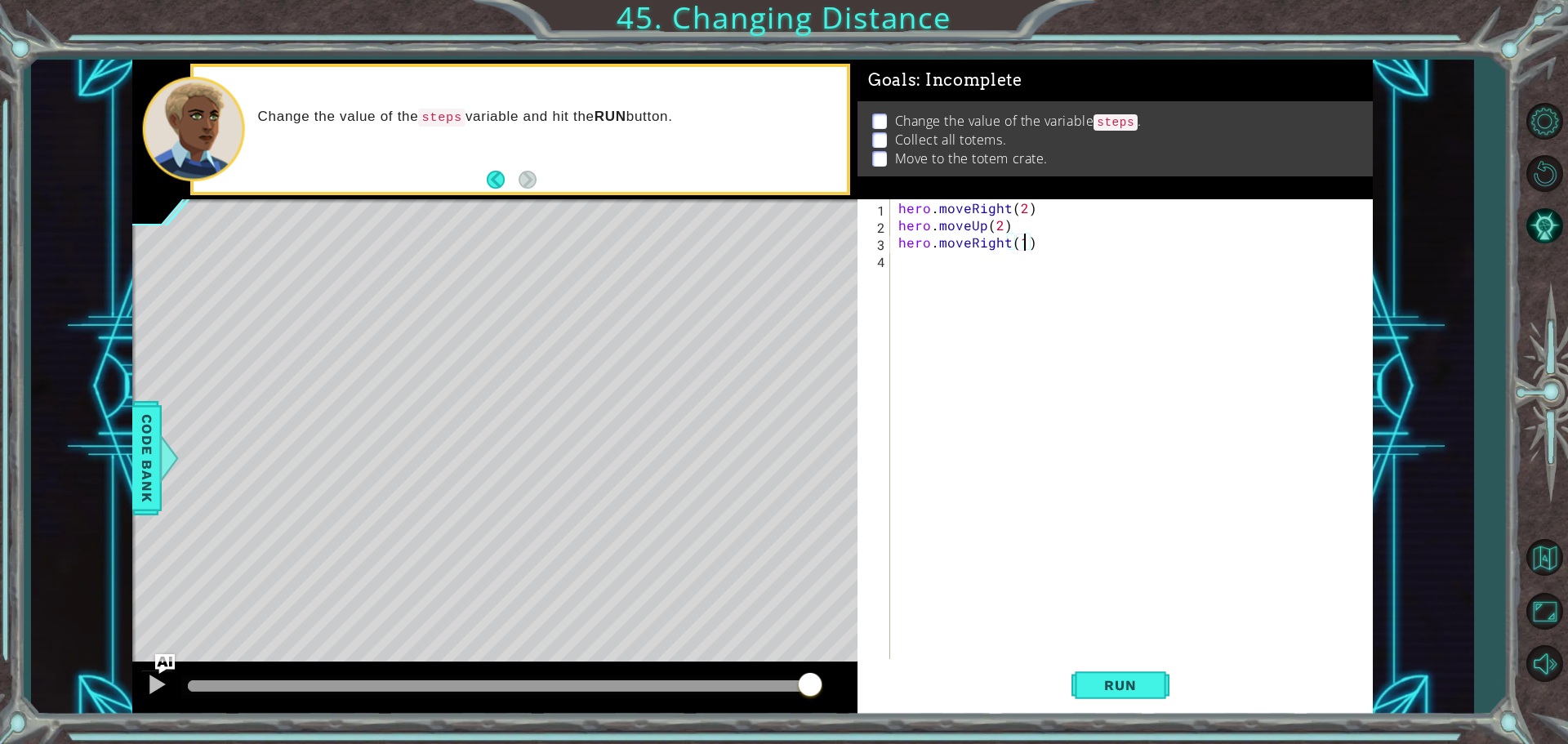
scroll to position [0, 8]
click at [931, 260] on div "hero . moveRight ( 2 ) hero . moveUp ( 2 ) hero . moveRight ( 1 )" at bounding box center [1135, 448] width 481 height 498
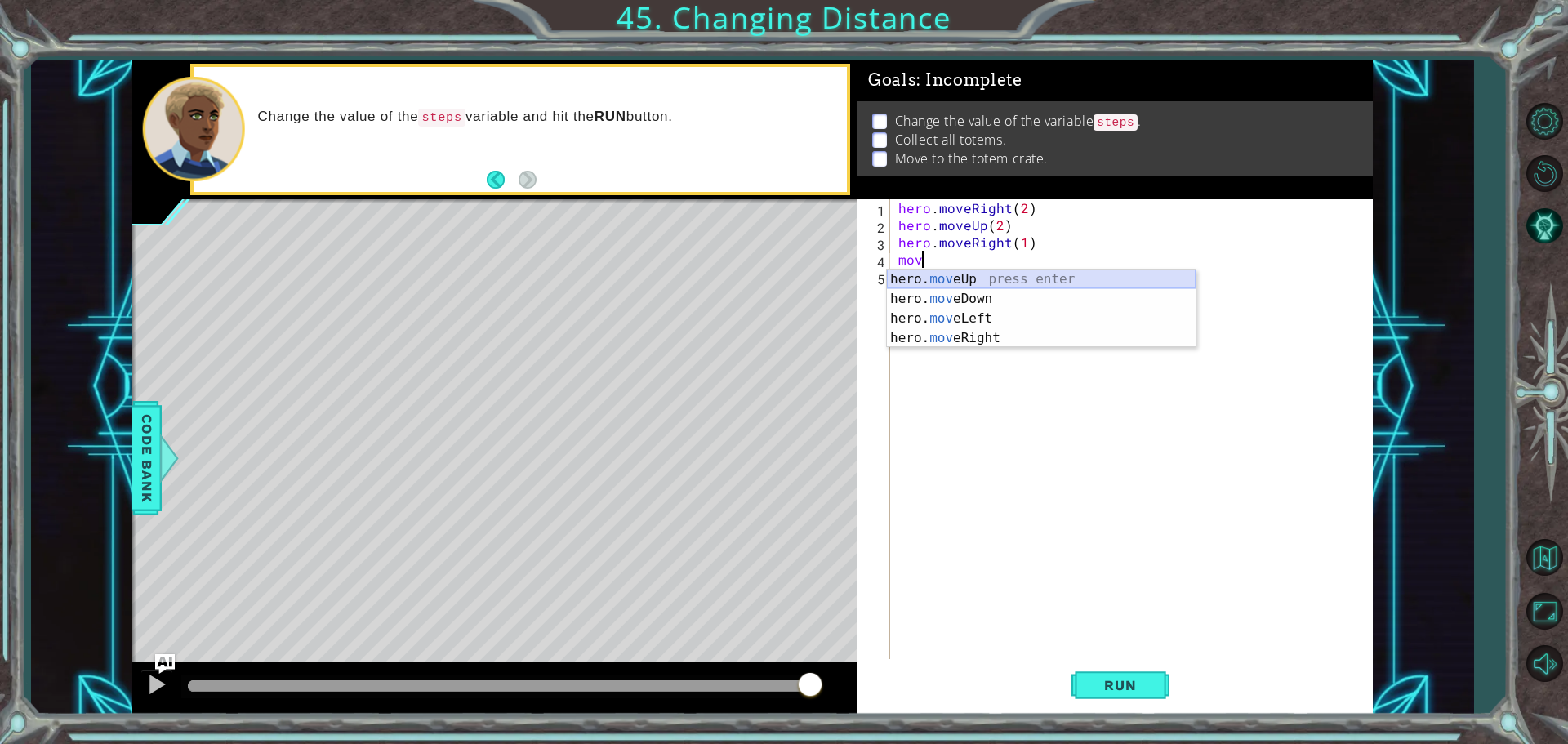
scroll to position [0, 1]
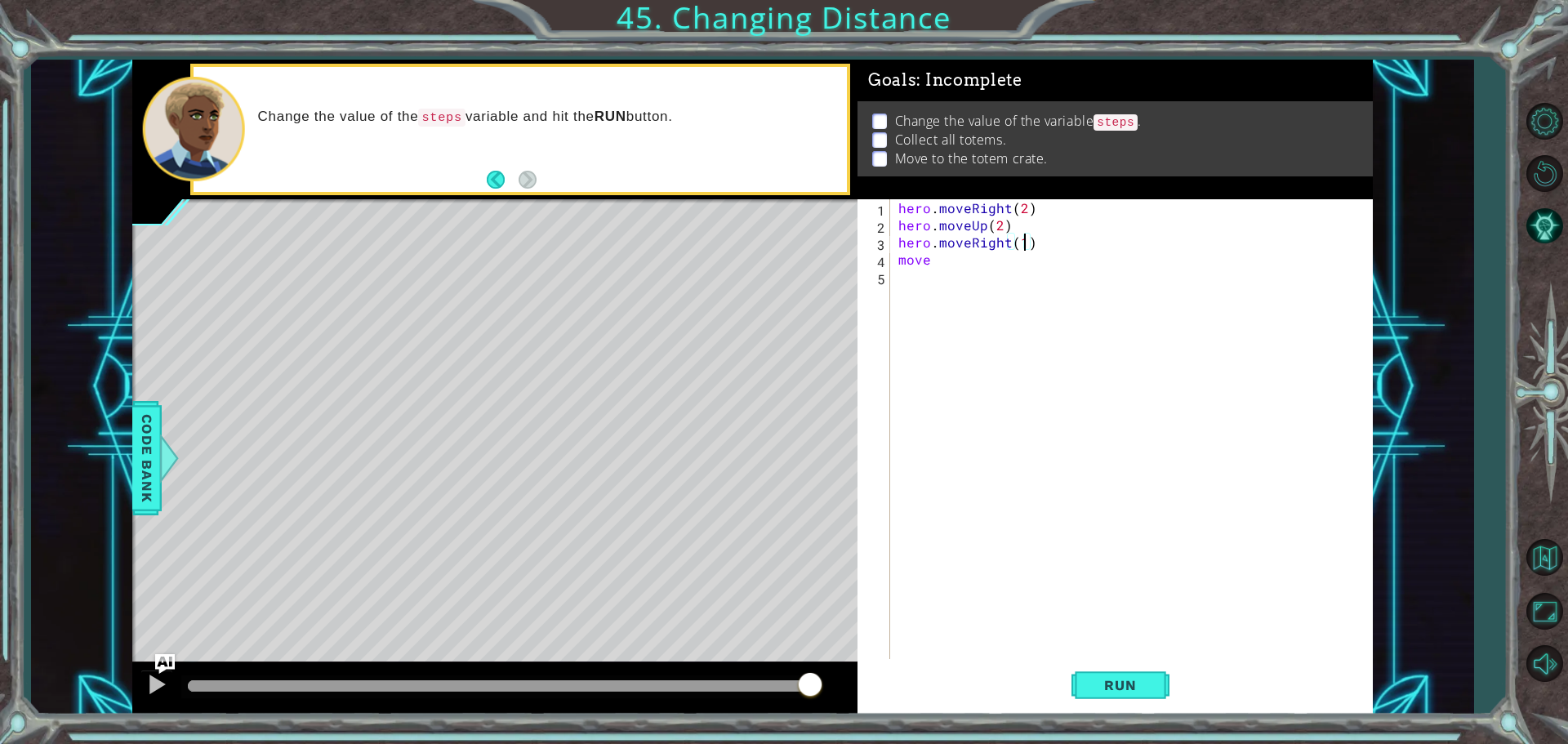
click at [1027, 244] on div "hero . moveRight ( 2 ) hero . moveUp ( 2 ) hero . moveRight ( 1 ) move" at bounding box center [1135, 448] width 481 height 498
click at [952, 264] on div "hero . moveRight ( 2 ) hero . moveUp ( 2 ) hero . moveRight ( 2 ) move" at bounding box center [1135, 448] width 481 height 498
click at [946, 281] on div "hero. moveU p press enter" at bounding box center [1040, 298] width 309 height 59
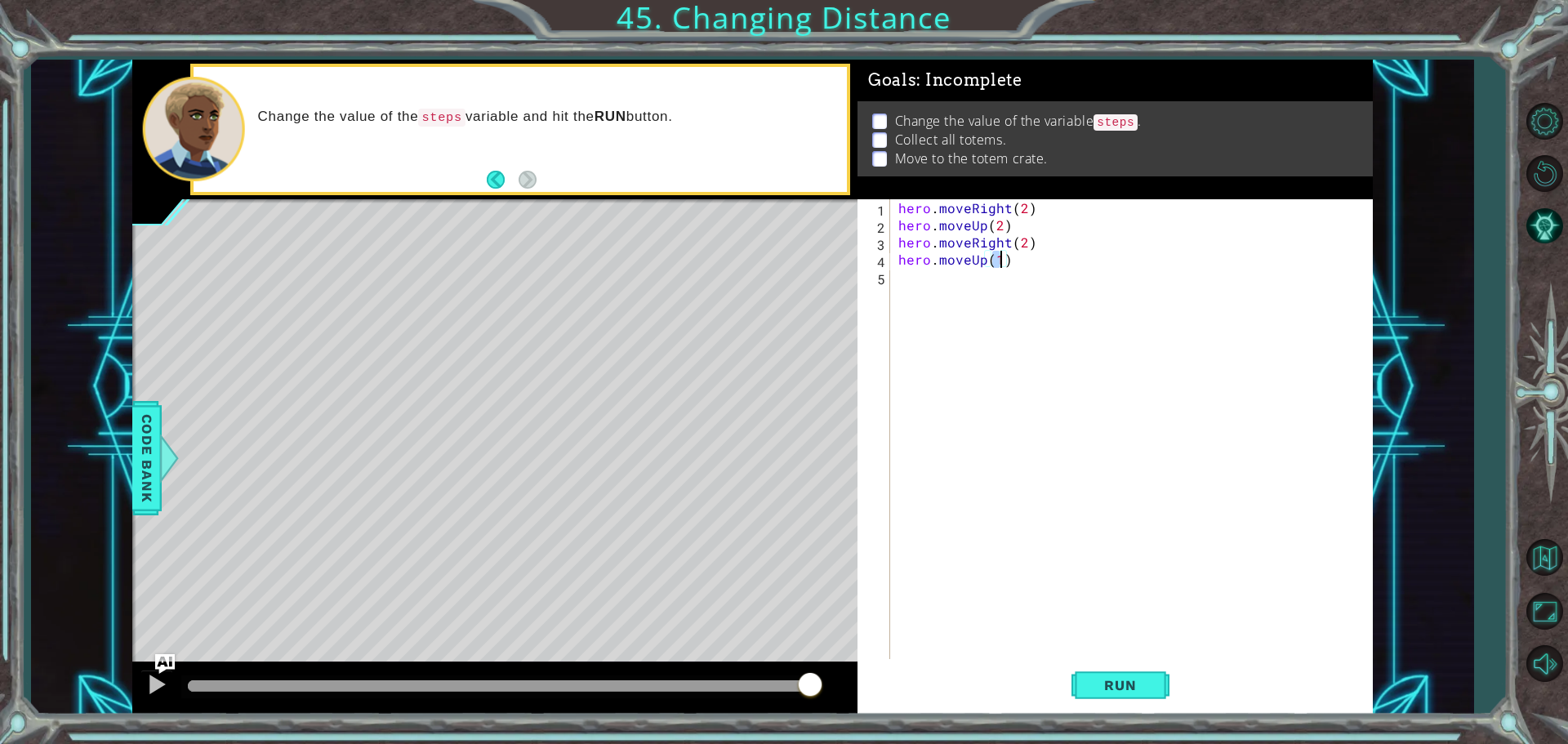
type textarea "hero.moveUp(2)"
click at [964, 281] on div "hero . moveRight ( 2 ) hero . moveUp ( 2 ) hero . moveRight ( 2 ) hero . moveUp…" at bounding box center [1135, 448] width 481 height 498
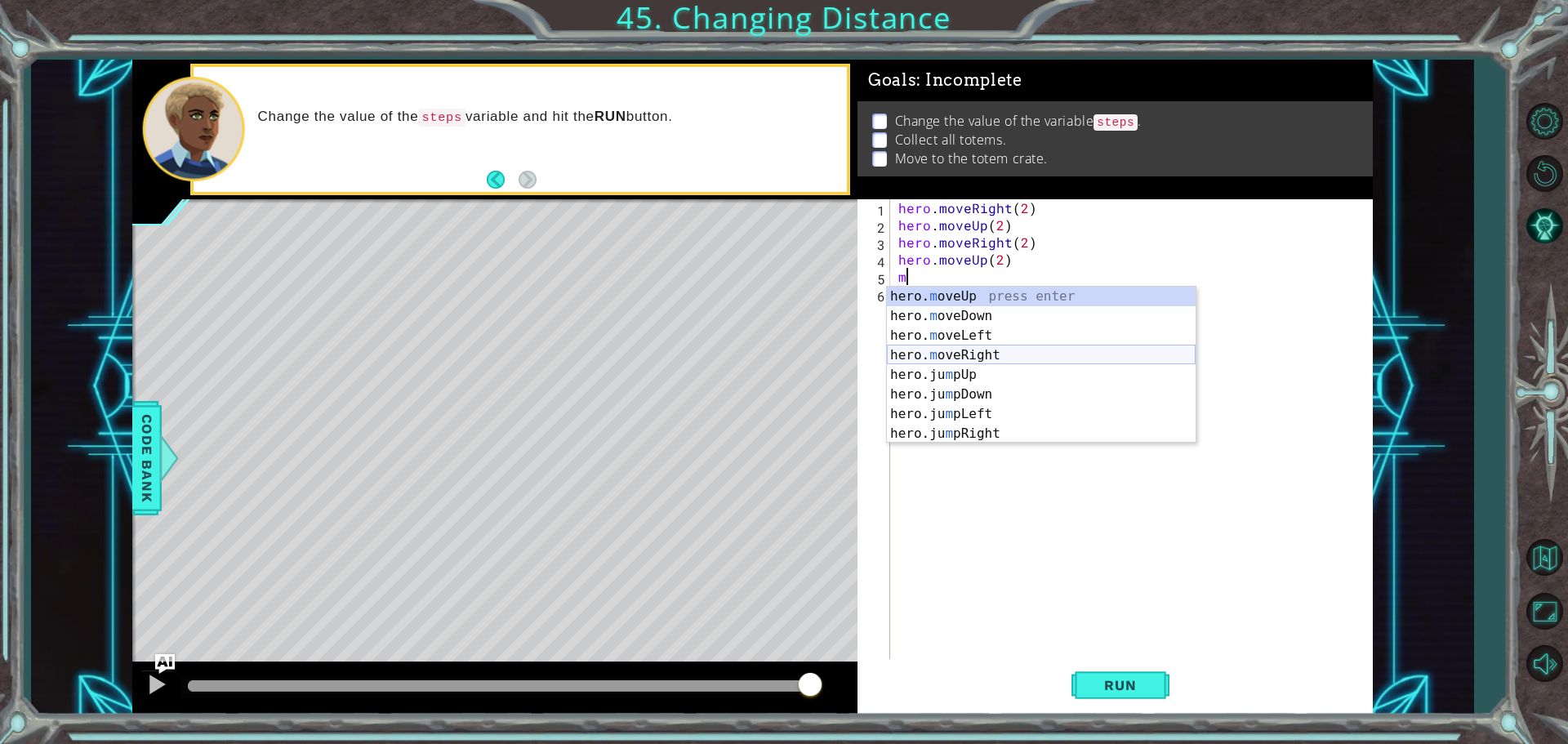
click at [993, 351] on div "hero. m oveUp press enter hero. m oveDown press enter hero. m oveLeft press ent…" at bounding box center [1040, 384] width 309 height 196
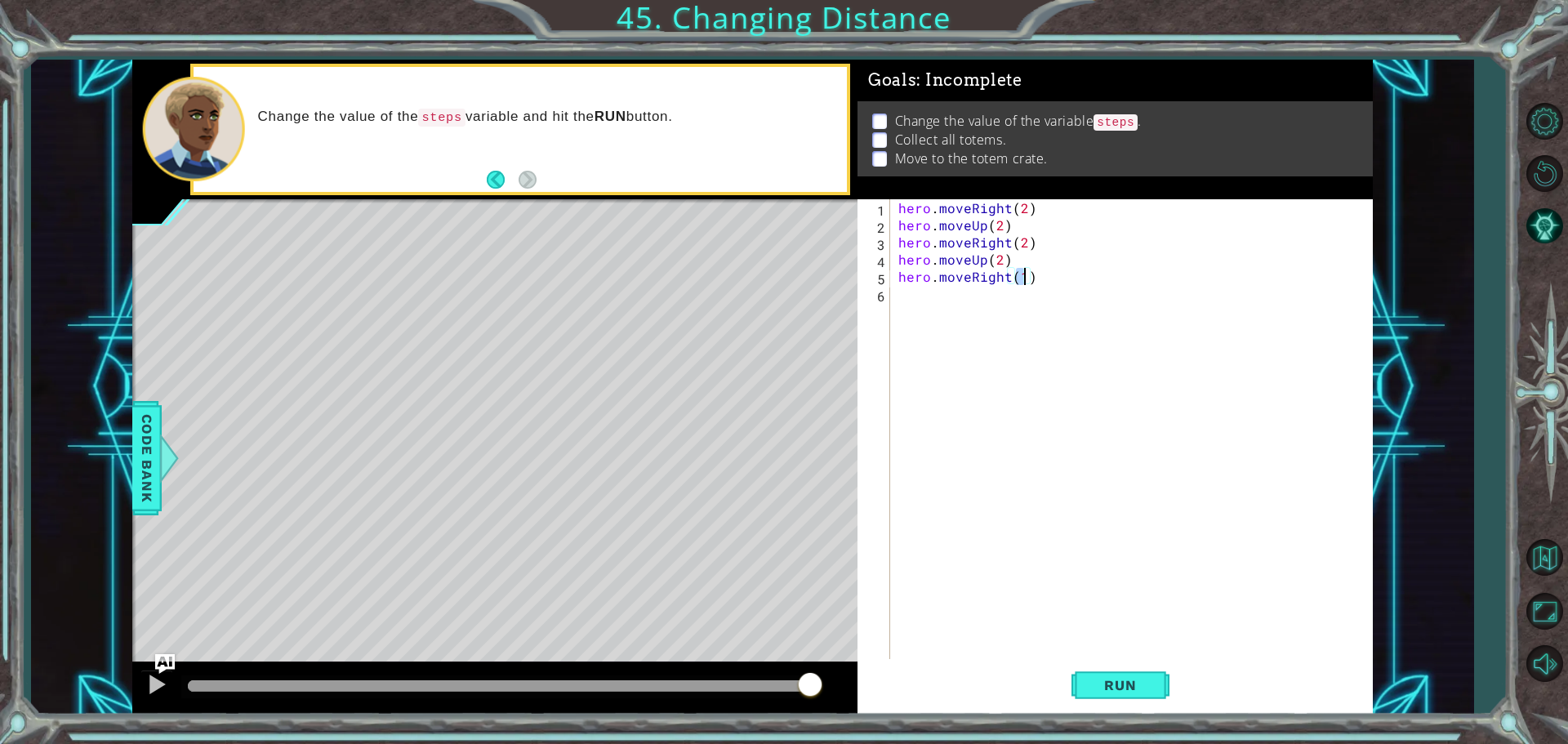
type textarea "hero.moveRight(2)"
click at [969, 294] on div "hero . moveRight ( 2 ) hero . moveUp ( 2 ) hero . moveRight ( 2 ) hero . moveUp…" at bounding box center [1135, 448] width 481 height 498
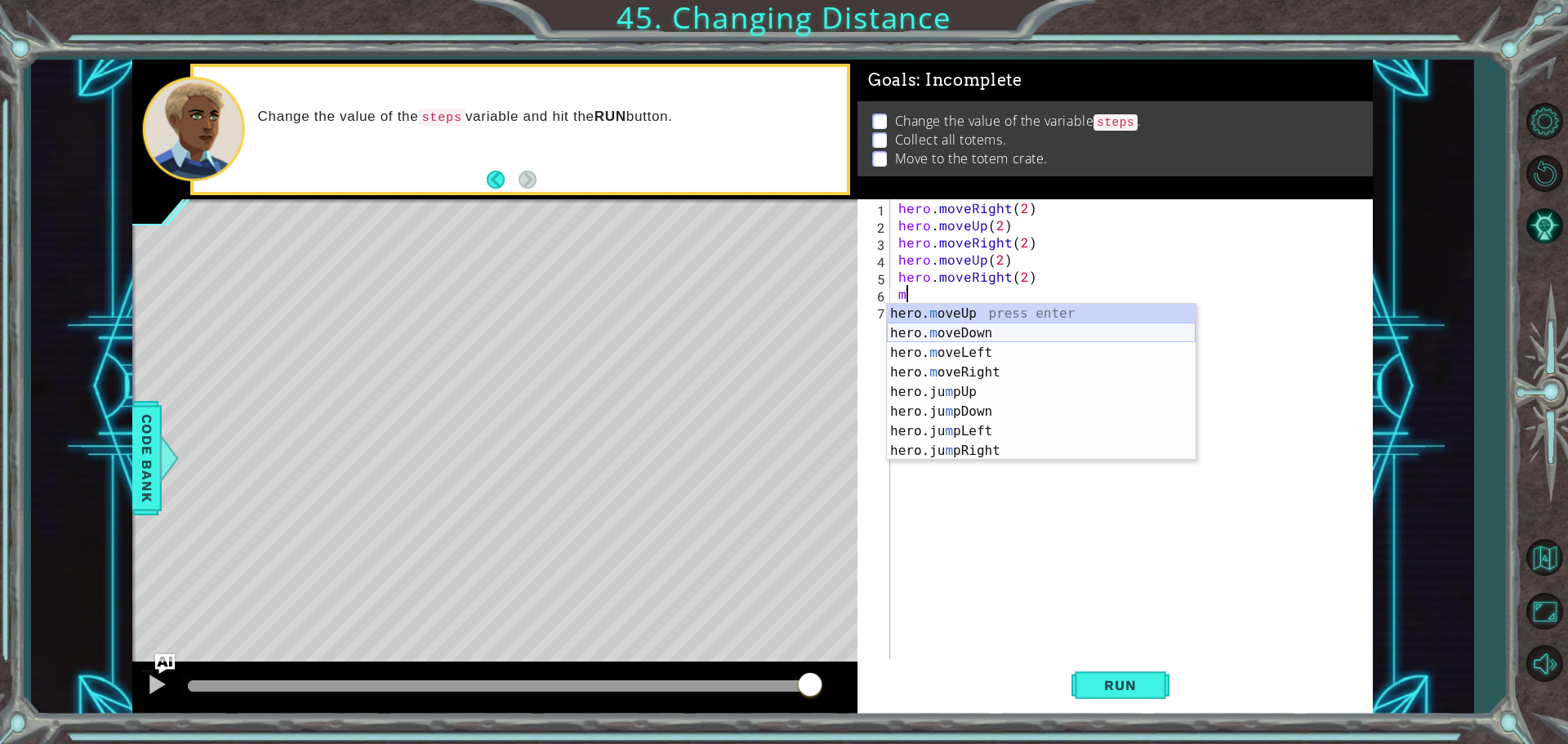
click at [985, 331] on div "hero. m oveUp press enter hero. m oveDown press enter hero. m oveLeft press ent…" at bounding box center [1040, 401] width 309 height 196
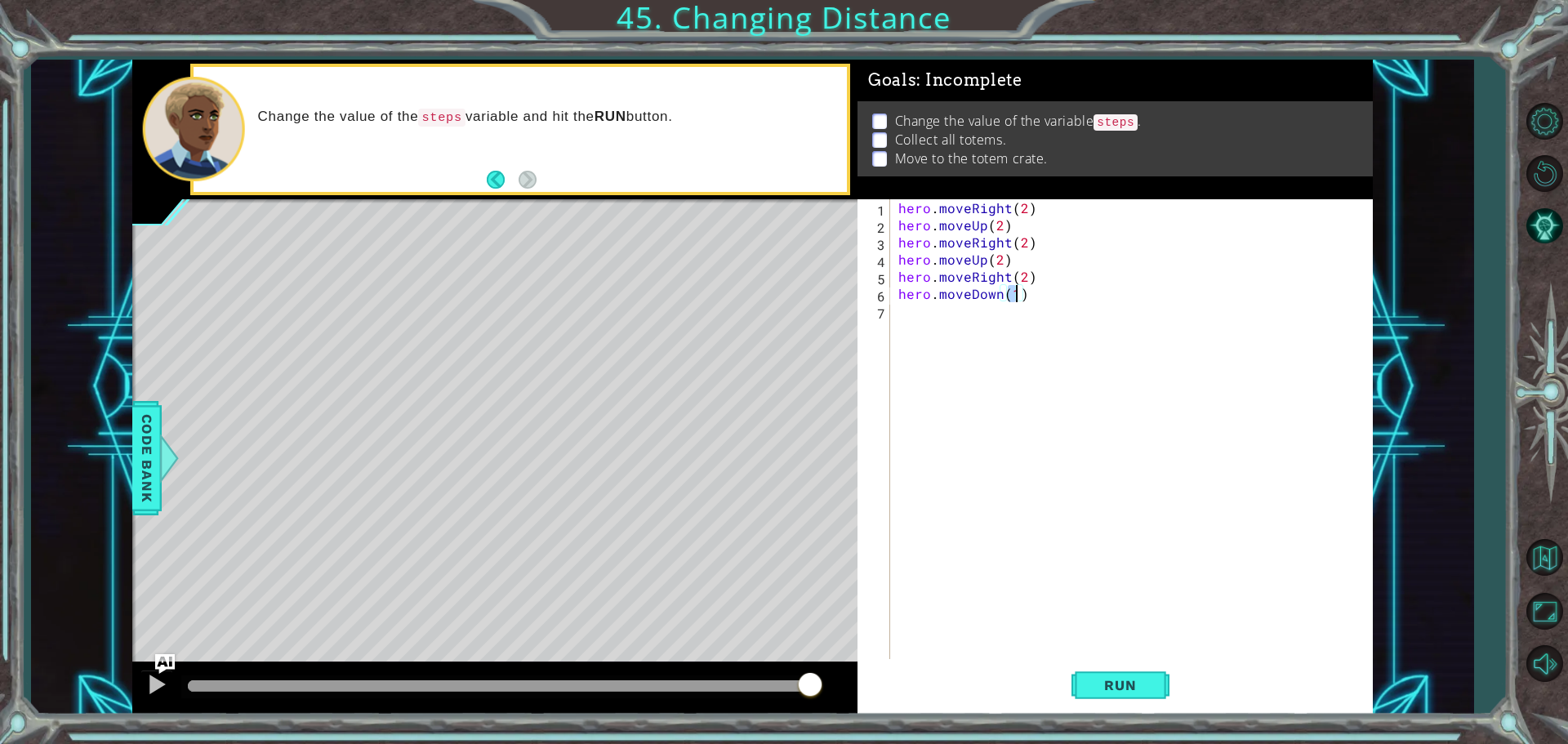
scroll to position [0, 7]
type textarea "hero.moveDown(4)"
click at [1132, 676] on button "Run" at bounding box center [1120, 685] width 98 height 51
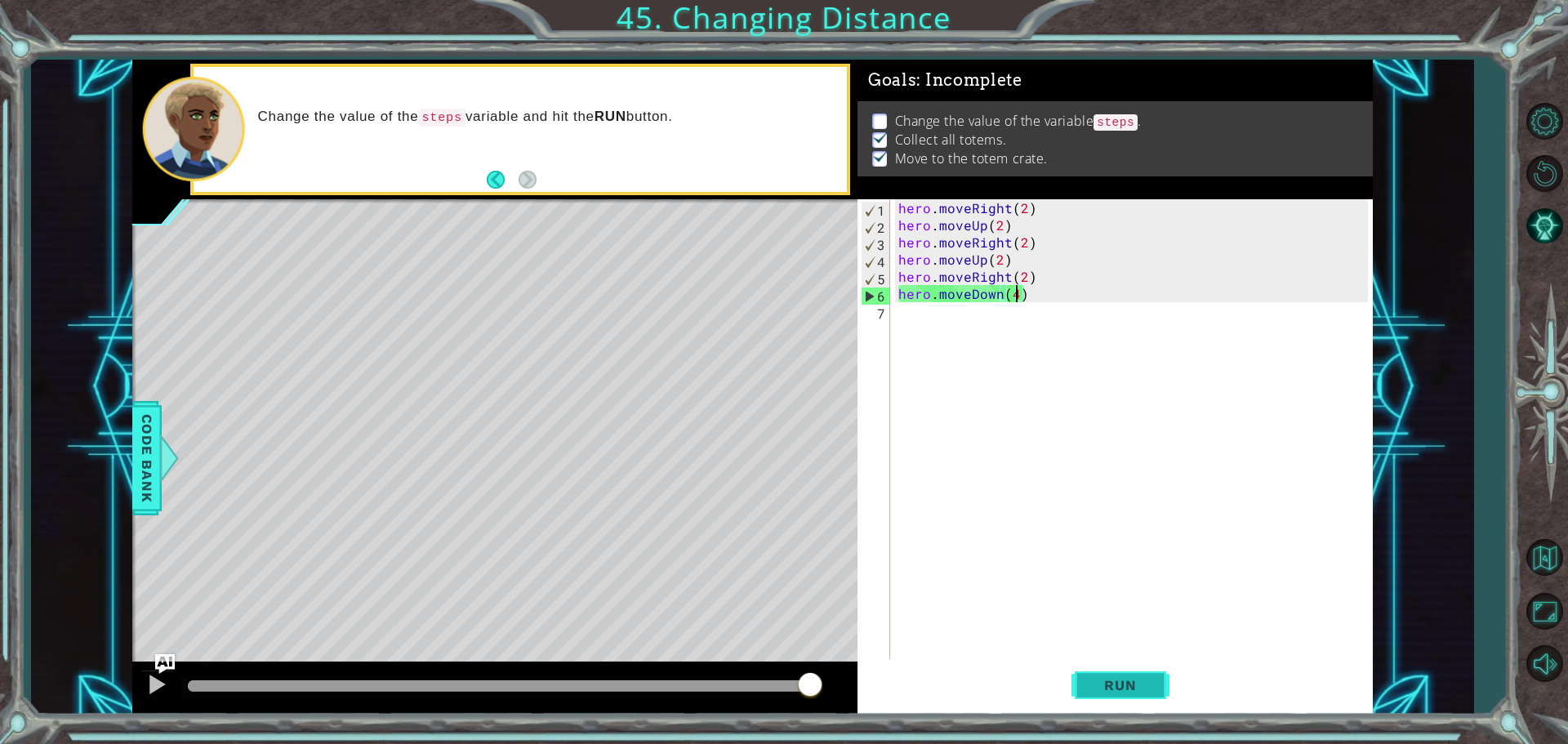
click at [1127, 681] on span "Run" at bounding box center [1119, 685] width 64 height 16
click at [916, 321] on div "hero . moveRight ( 2 ) hero . moveUp ( 2 ) hero . moveRight ( 2 ) hero . moveUp…" at bounding box center [1135, 448] width 481 height 498
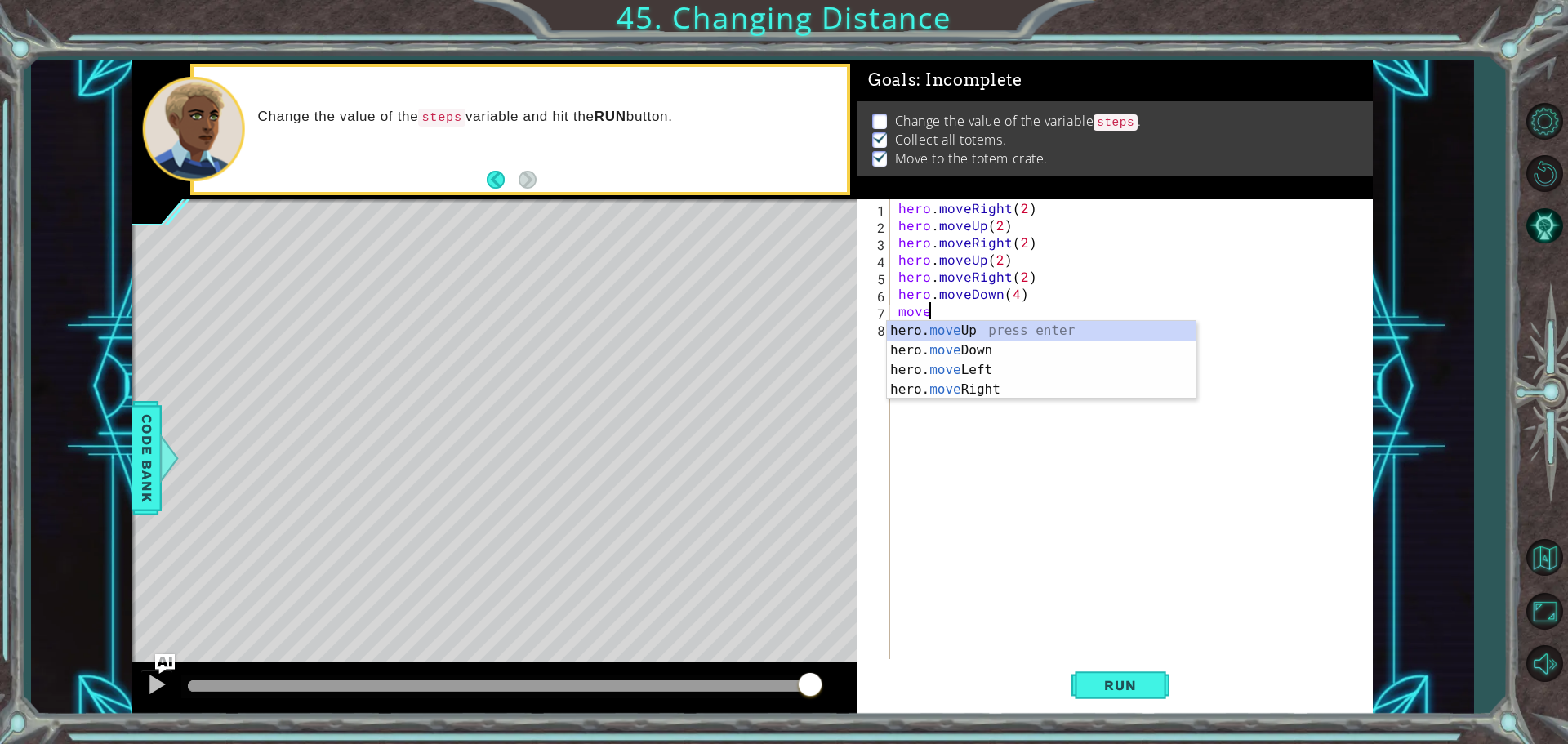
scroll to position [0, 1]
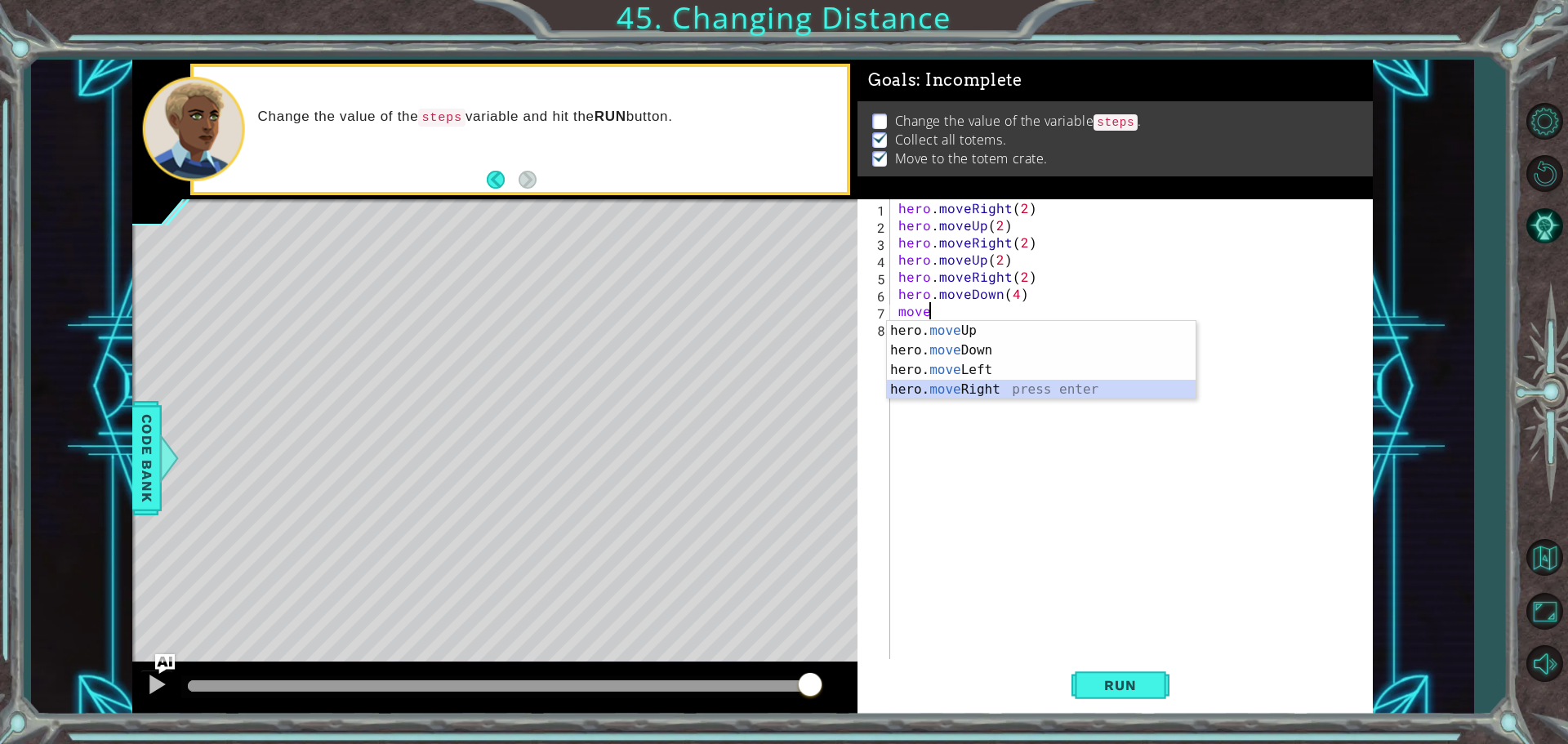
click at [982, 390] on div "hero. move Up press enter hero. move Down press enter hero. move Left press ent…" at bounding box center [1040, 380] width 309 height 118
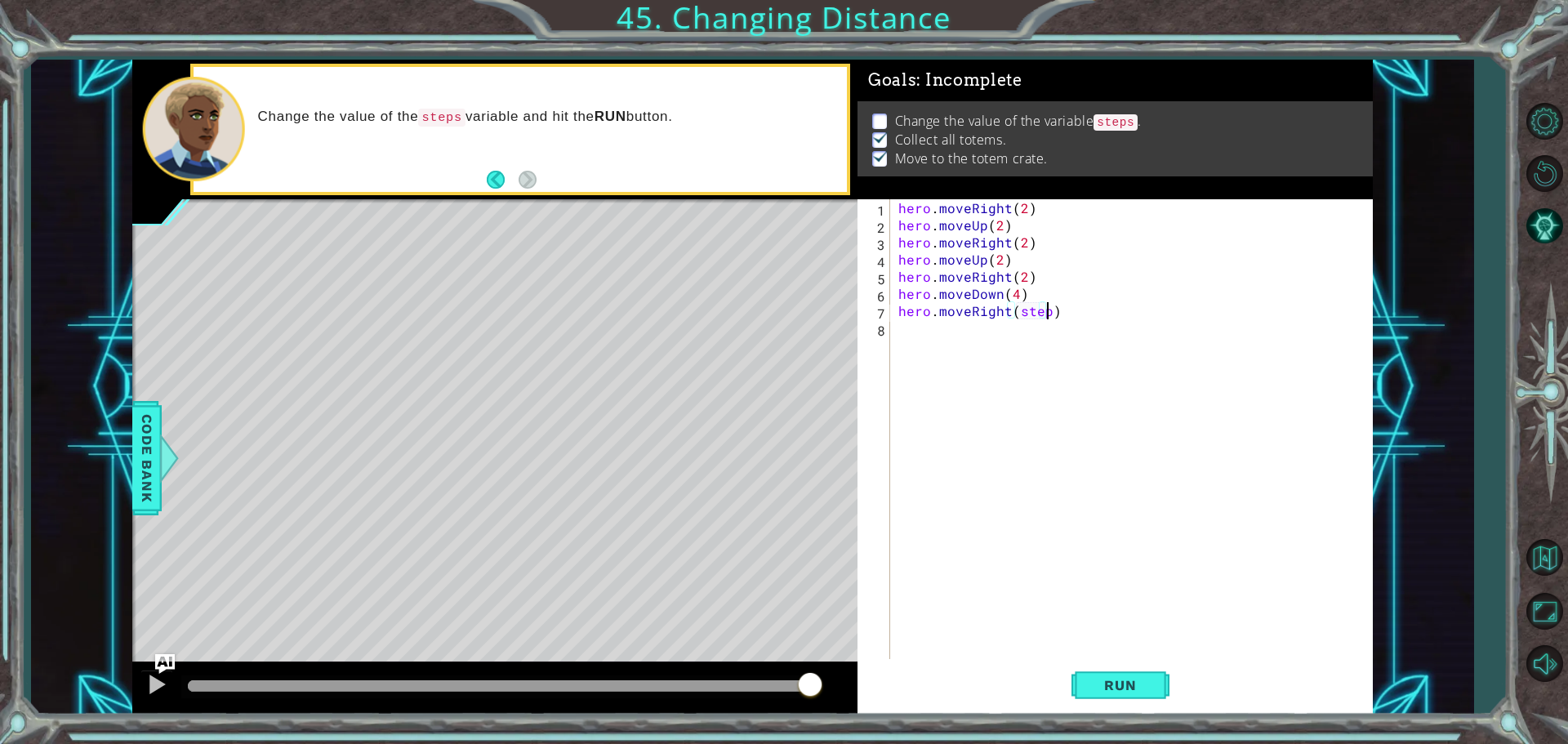
scroll to position [0, 9]
type textarea "hero.moveRight(steps)"
click at [1121, 680] on span "Run" at bounding box center [1119, 685] width 64 height 16
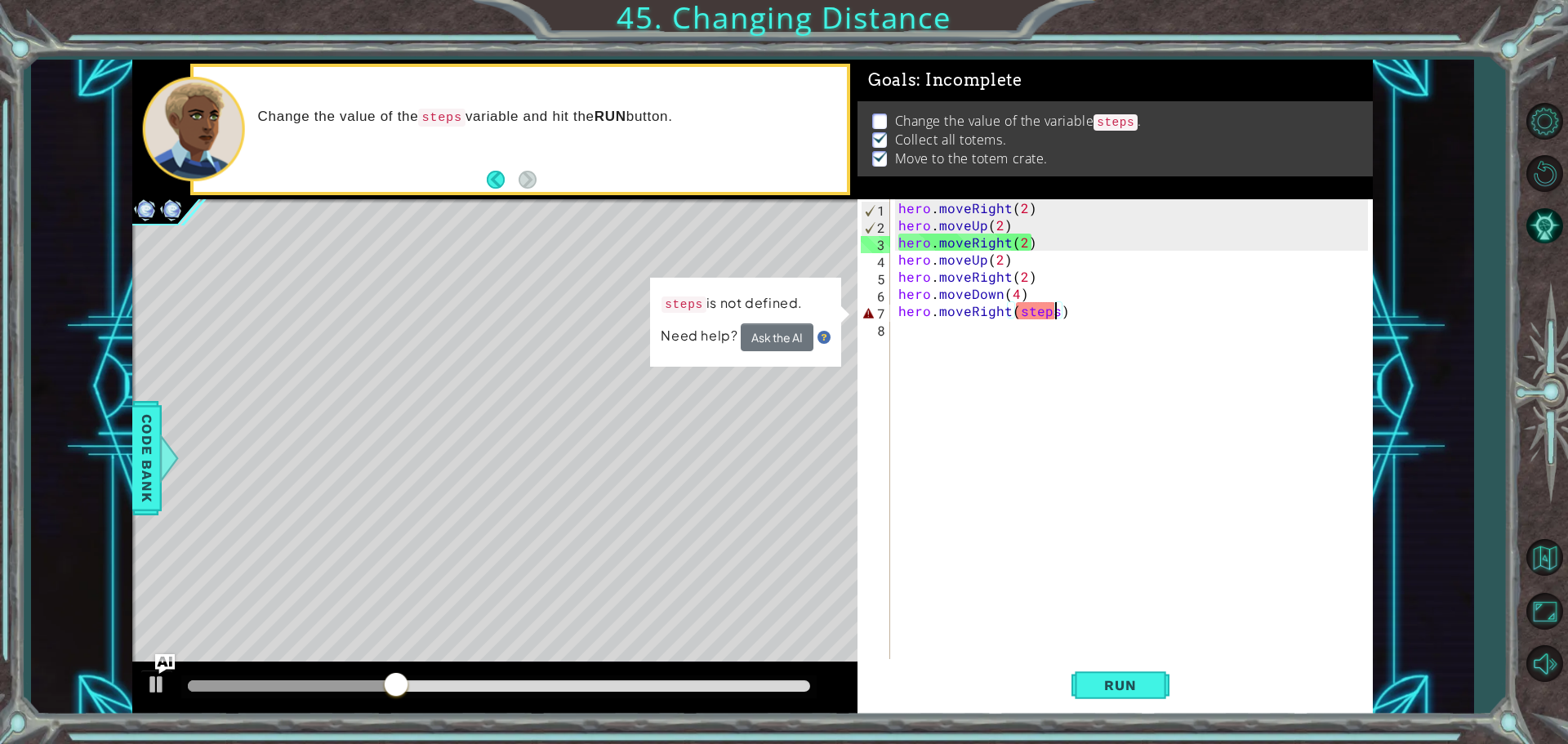
click at [1081, 323] on div "hero . moveRight ( 2 ) hero . moveUp ( 2 ) hero . moveRight ( 2 ) hero . moveUp…" at bounding box center [1135, 448] width 481 height 498
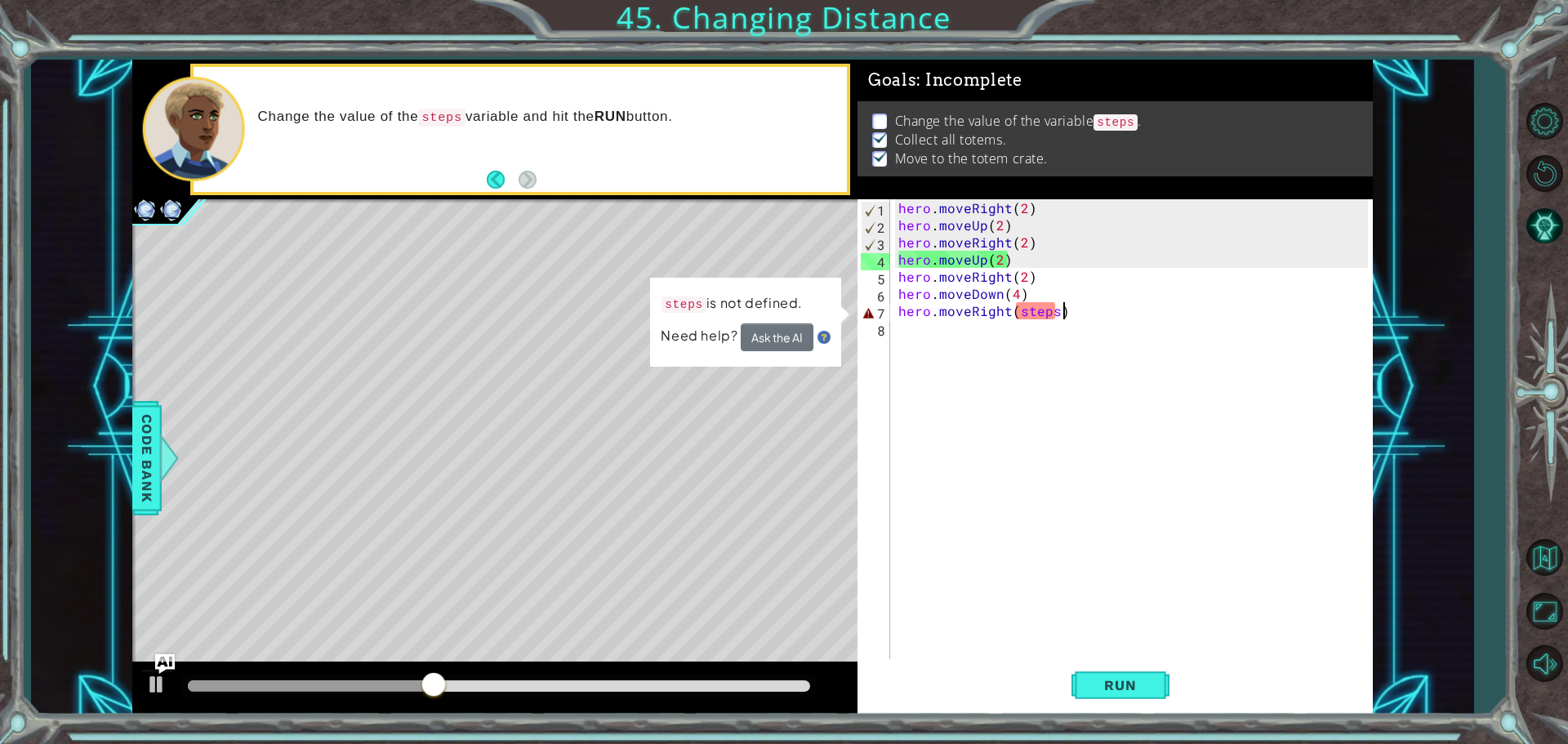
click at [1076, 316] on div "hero . moveRight ( 2 ) hero . moveUp ( 2 ) hero . moveRight ( 2 ) hero . moveUp…" at bounding box center [1135, 448] width 481 height 498
type textarea "hero.moveRight(steps)"
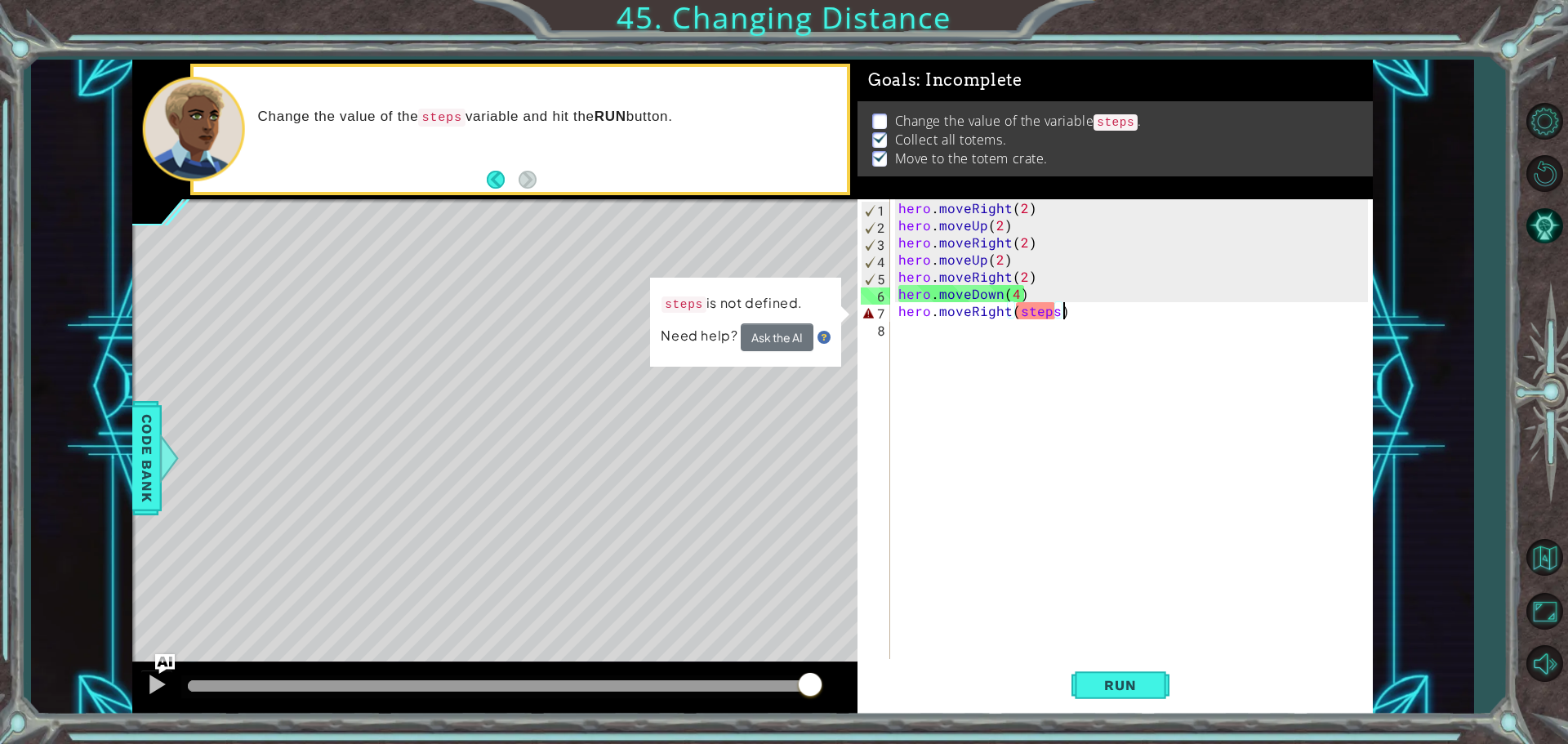
drag, startPoint x: 811, startPoint y: 682, endPoint x: 930, endPoint y: 655, distance: 122.0
click at [934, 657] on div "1 ההההההההההההההההההההההההההההההההההההההההההההההההההההההההההההההההההההההההההההה…" at bounding box center [752, 387] width 1241 height 655
drag, startPoint x: 805, startPoint y: 676, endPoint x: 934, endPoint y: 771, distance: 160.2
click at [934, 743] on html "1 ההההההההההההההההההההההההההההההההההההההההההההההההההההההההההההההההההההההההההההה…" at bounding box center [784, 372] width 1568 height 744
click at [787, 335] on button "Ask the AI" at bounding box center [776, 337] width 73 height 27
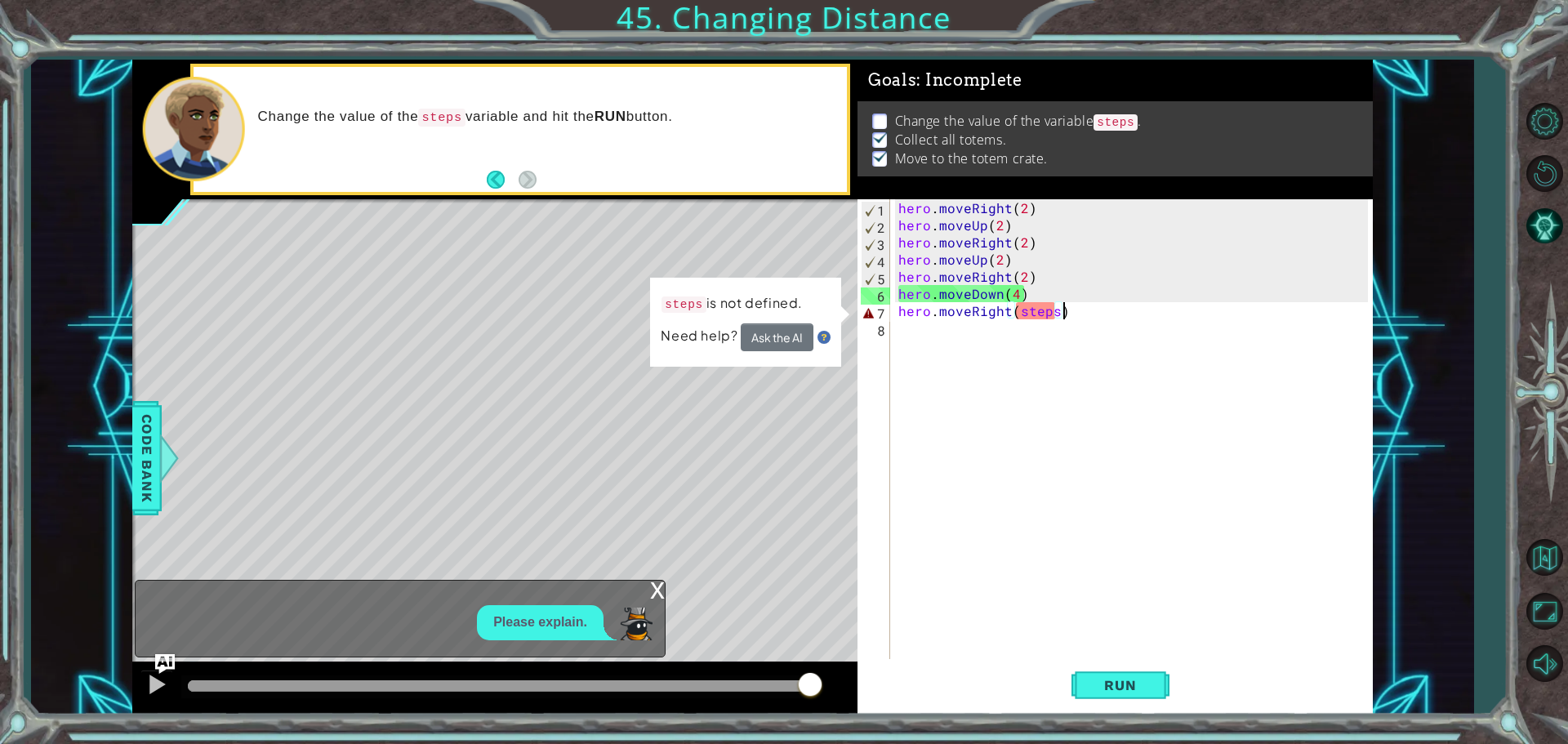
click at [245, 634] on div "Please explain." at bounding box center [396, 623] width 521 height 35
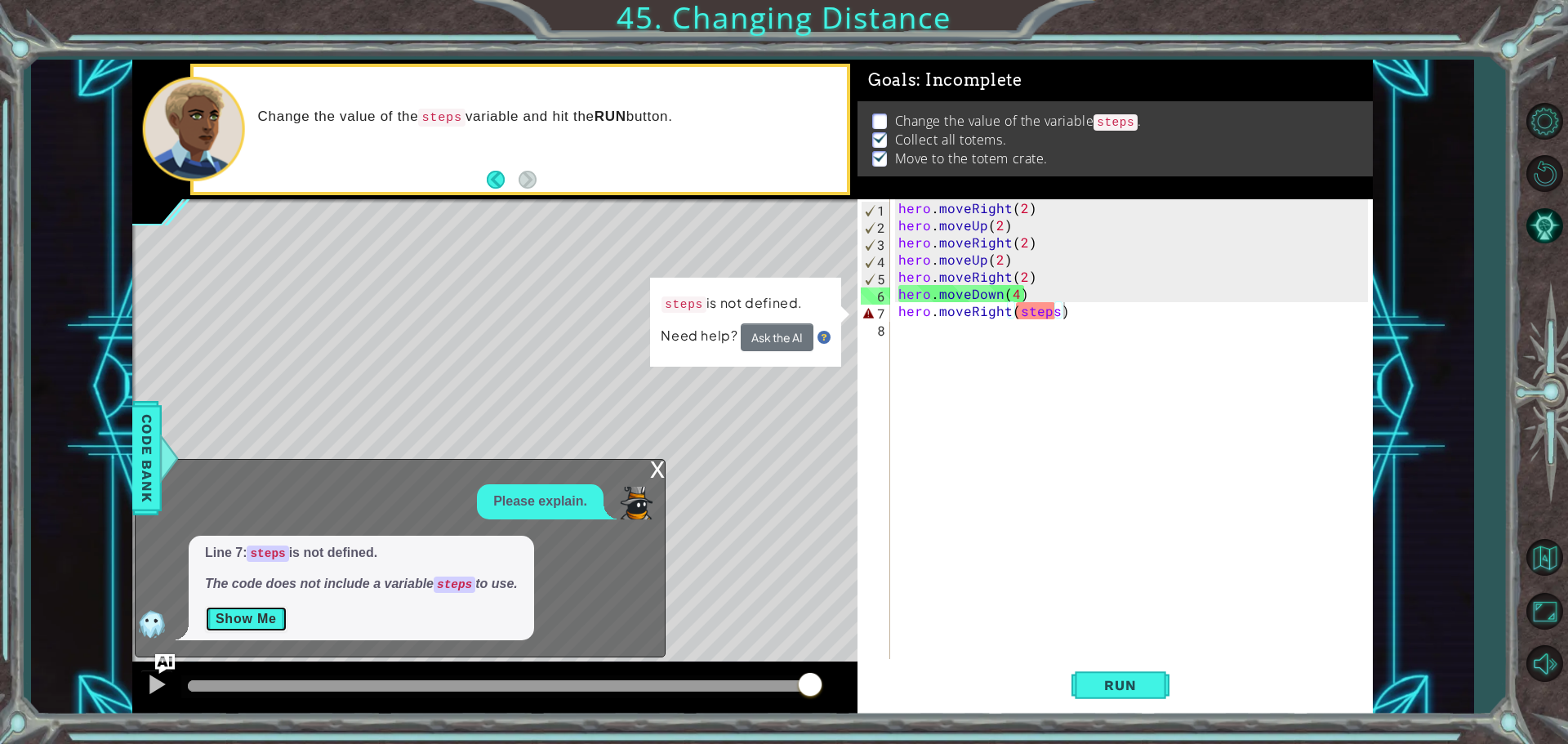
click at [257, 617] on button "Show Me" at bounding box center [246, 619] width 82 height 27
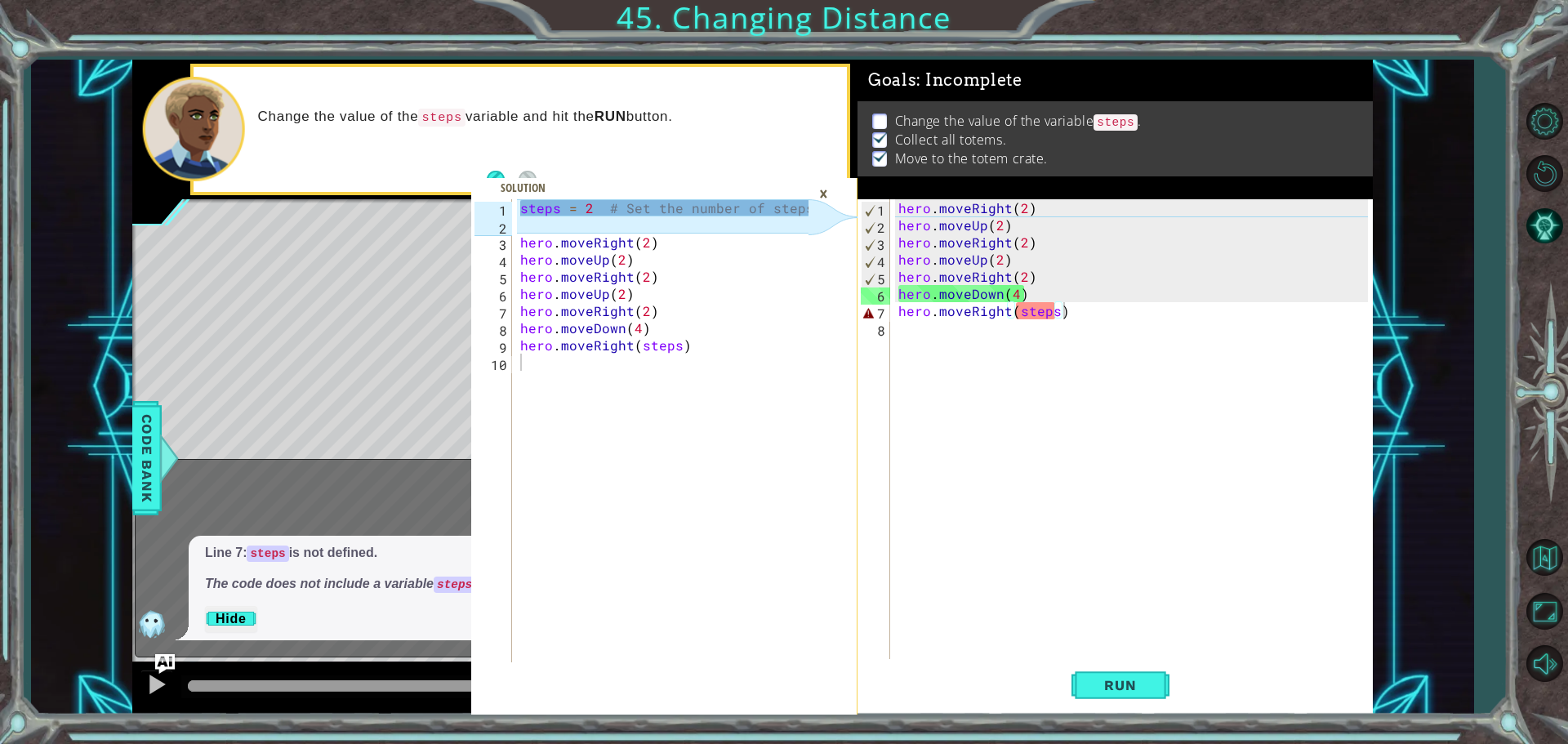
click at [315, 499] on div "Please explain." at bounding box center [396, 501] width 521 height 35
click at [823, 187] on div "×" at bounding box center [823, 193] width 26 height 27
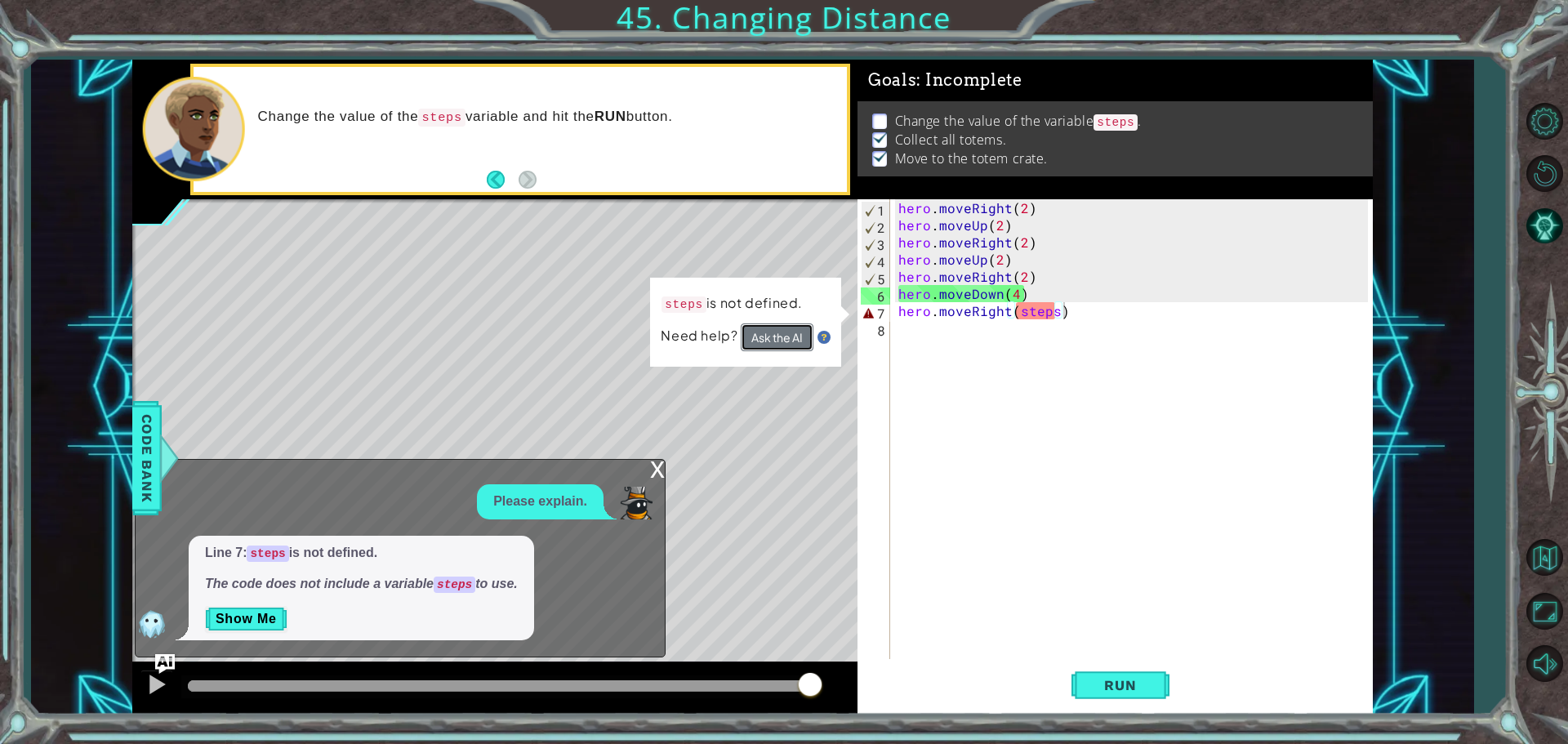
click at [764, 328] on button "Ask the AI" at bounding box center [776, 337] width 73 height 27
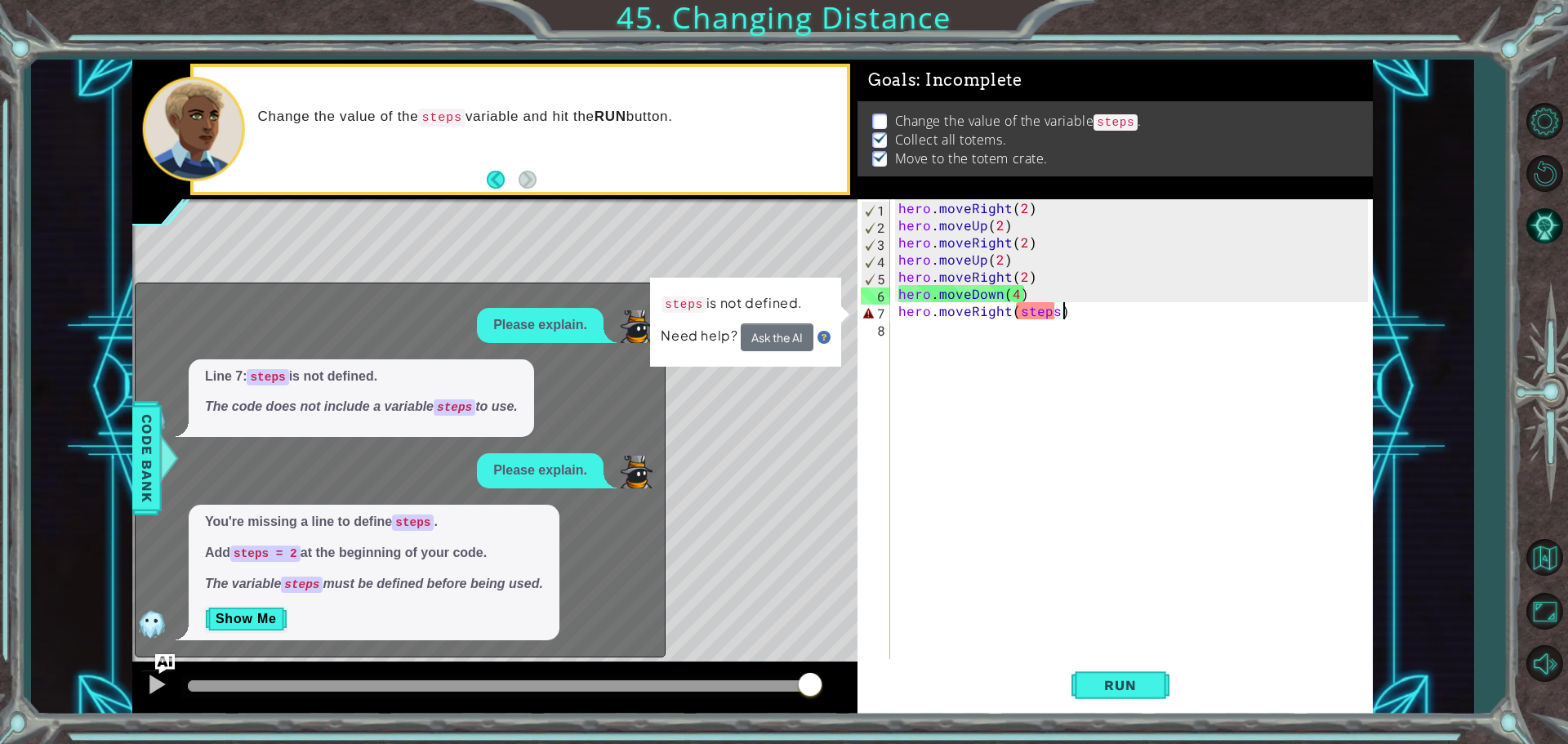
click at [968, 337] on div "hero . moveRight ( 2 ) hero . moveUp ( 2 ) hero . moveRight ( 2 ) hero . moveUp…" at bounding box center [1135, 448] width 481 height 498
click at [1069, 316] on div "hero . moveRight ( 2 ) hero . moveUp ( 2 ) hero . moveRight ( 2 ) hero . moveUp…" at bounding box center [1135, 448] width 481 height 498
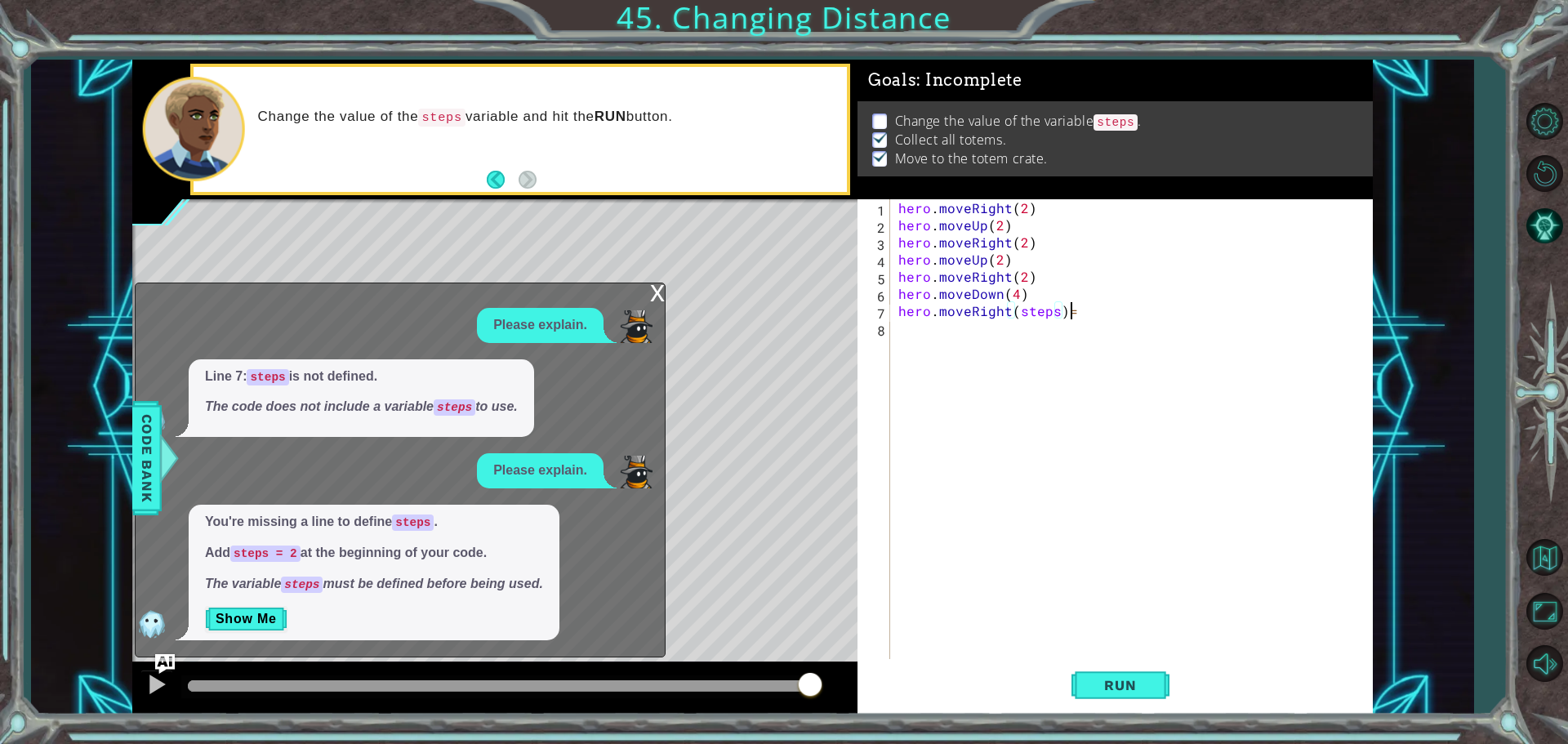
scroll to position [0, 9]
click at [1109, 690] on span "Run" at bounding box center [1119, 685] width 64 height 16
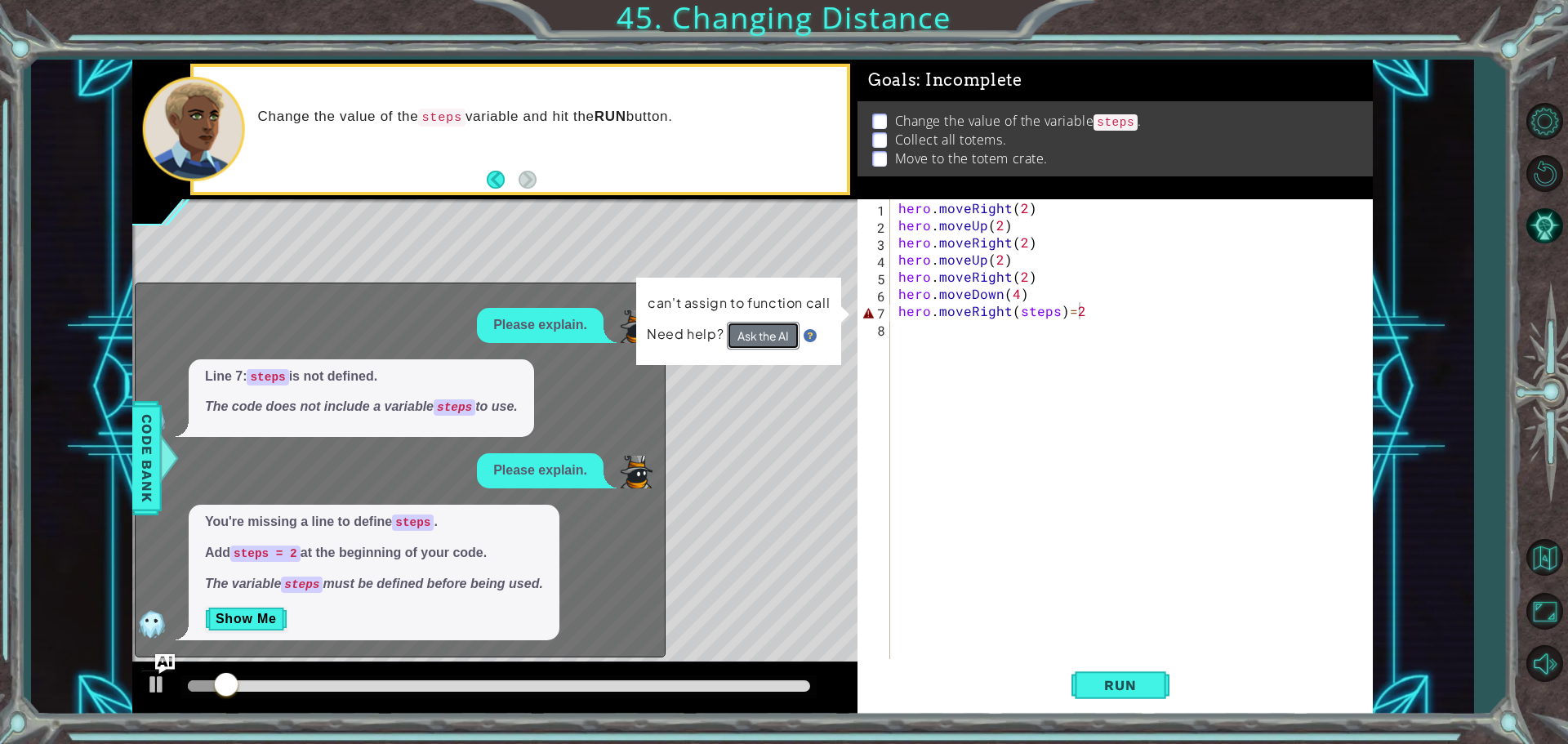
click at [745, 334] on button "Ask the AI" at bounding box center [763, 335] width 73 height 28
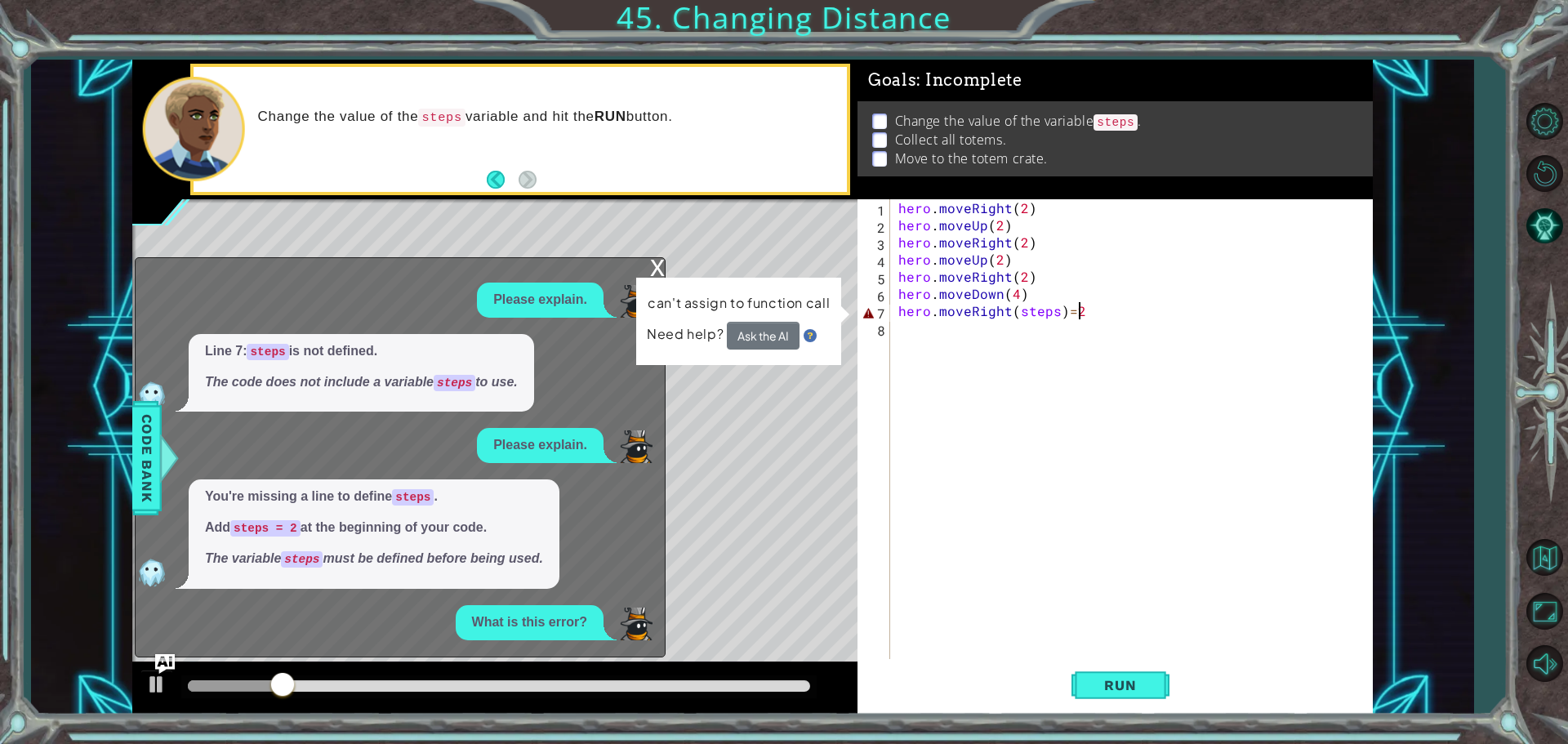
scroll to position [30, 0]
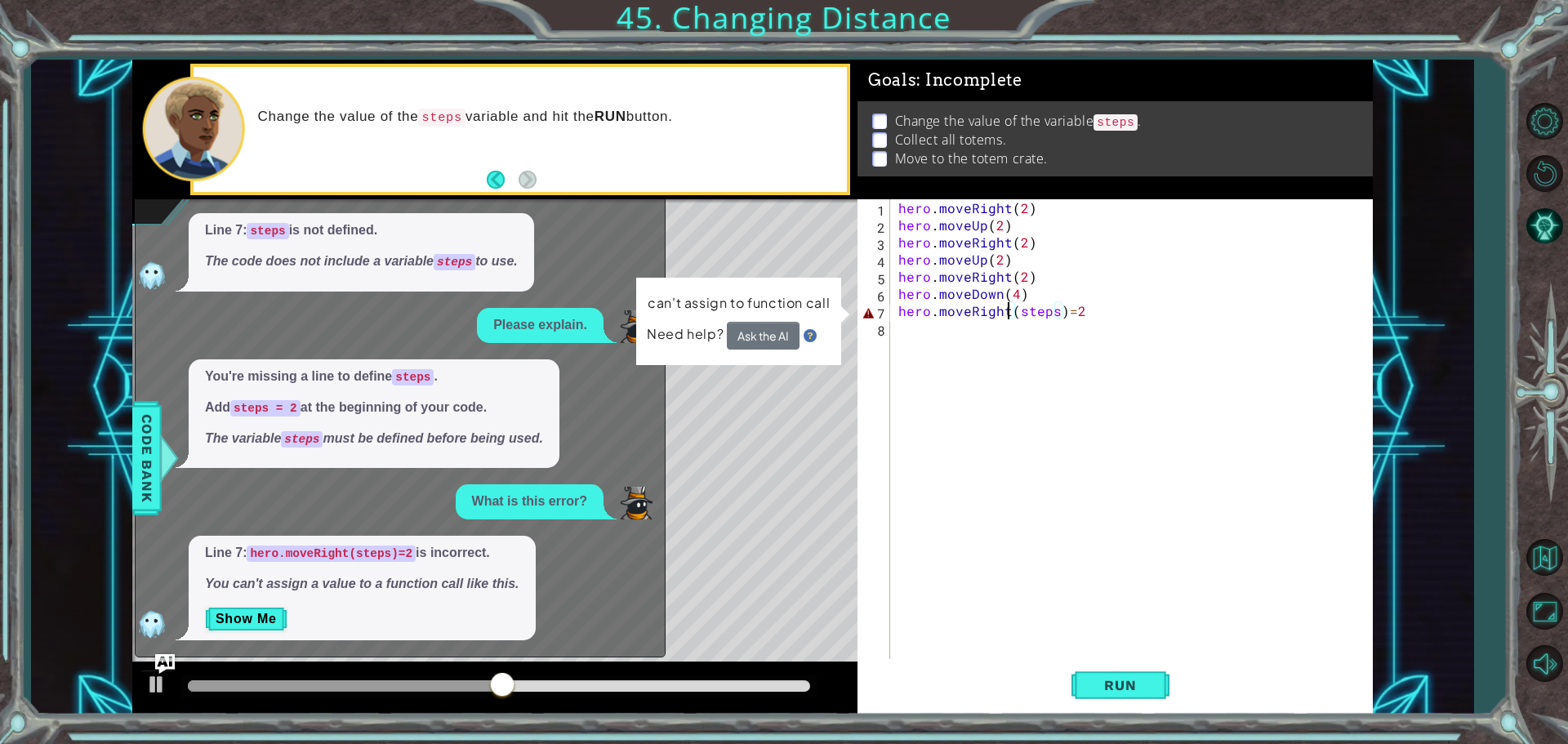
click at [1007, 311] on div "hero . moveRight ( 2 ) hero . moveUp ( 2 ) hero . moveRight ( 2 ) hero . moveUp…" at bounding box center [1135, 448] width 481 height 498
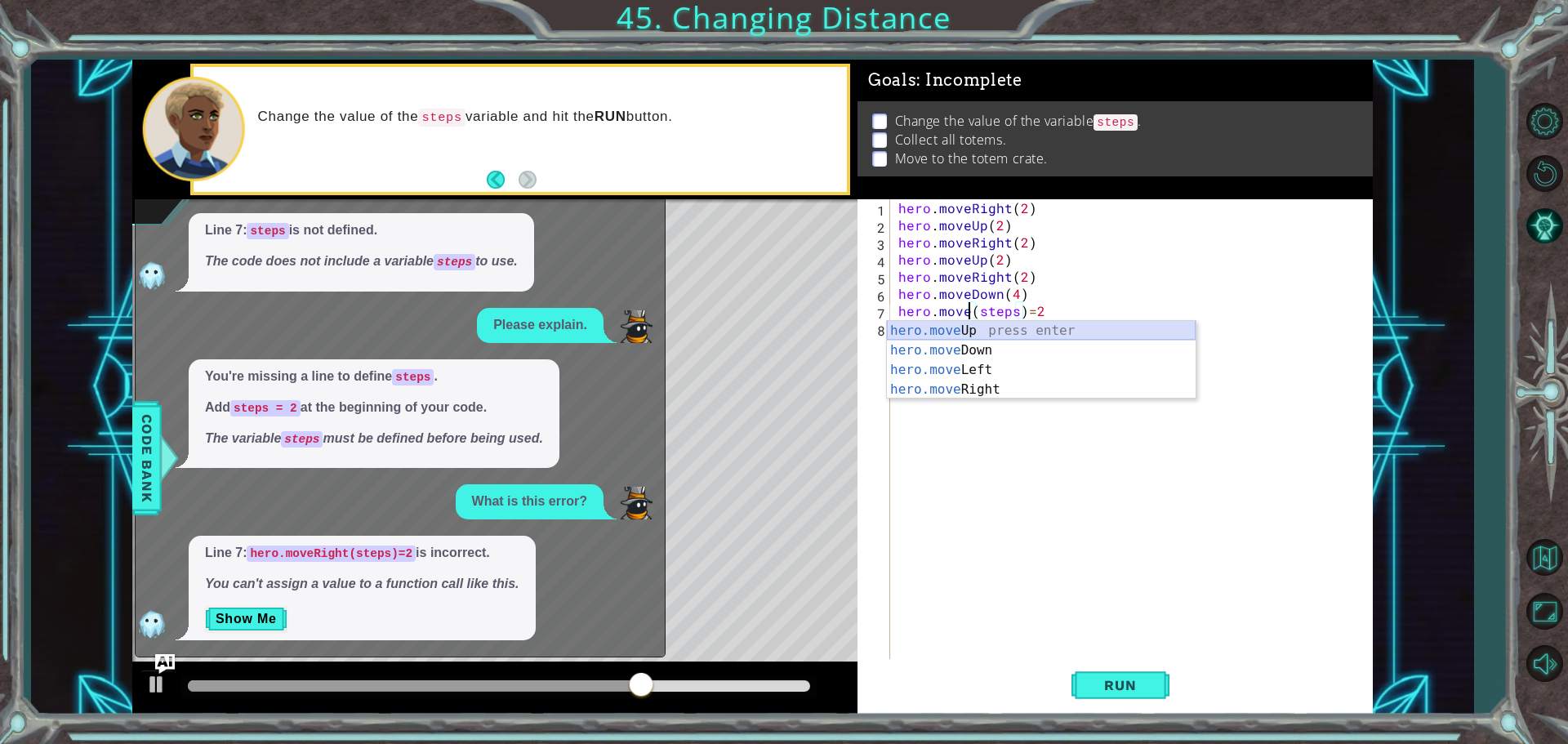
scroll to position [0, 6]
click at [960, 332] on div "hero.moveUp press enter" at bounding box center [1040, 350] width 309 height 59
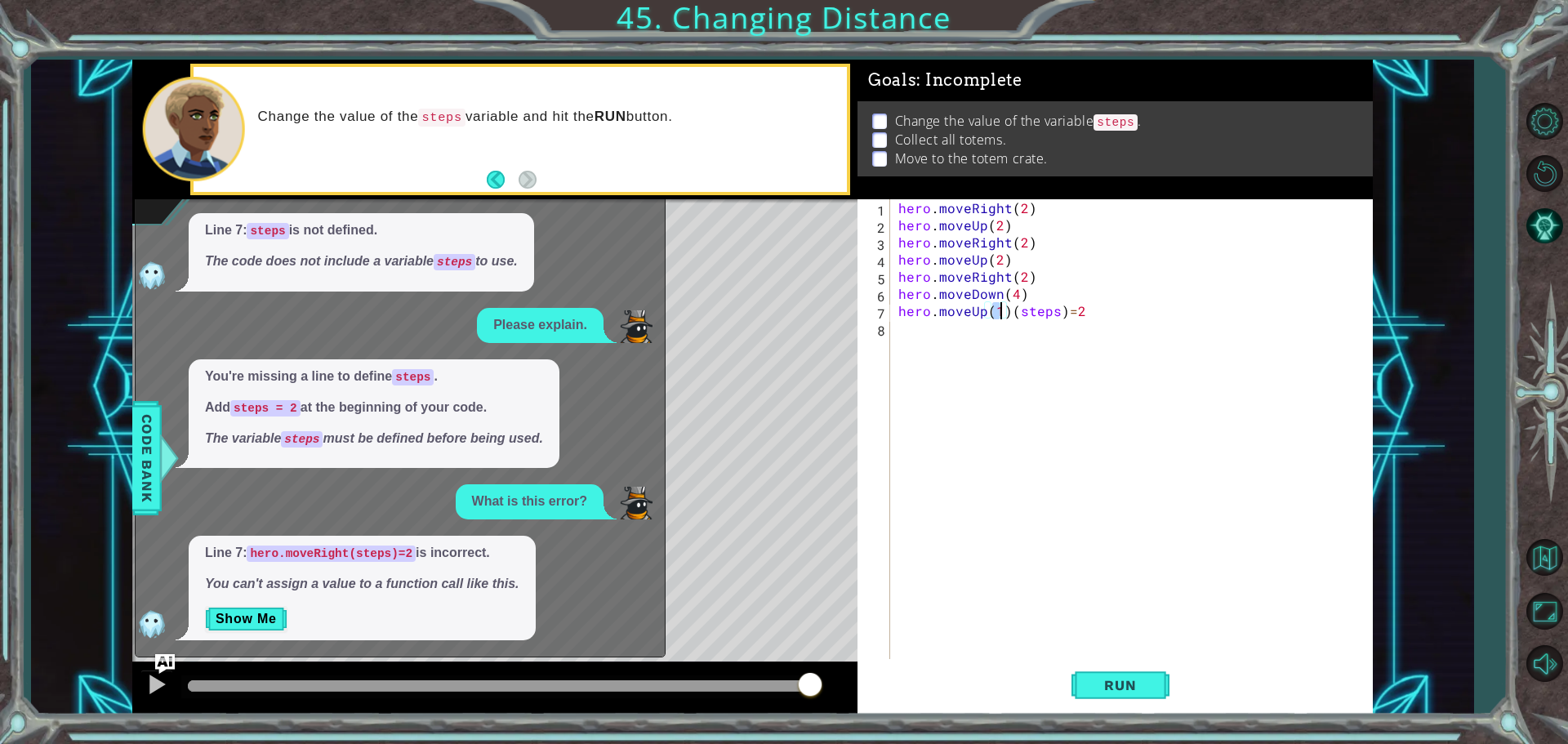
click at [1004, 314] on div "hero . moveRight ( 2 ) hero . moveUp ( 2 ) hero . moveRight ( 2 ) hero . moveUp…" at bounding box center [1131, 431] width 473 height 464
click at [1010, 314] on div "hero . moveRight ( 2 ) hero . moveUp ( 2 ) hero . moveRight ( 2 ) hero . moveUp…" at bounding box center [1135, 448] width 481 height 498
type textarea "hero.moveUp(steps)=2"
click at [943, 349] on div "hero . moveRight ( 2 ) hero . moveUp ( 2 ) hero . moveRight ( 2 ) hero . moveUp…" at bounding box center [1135, 448] width 481 height 498
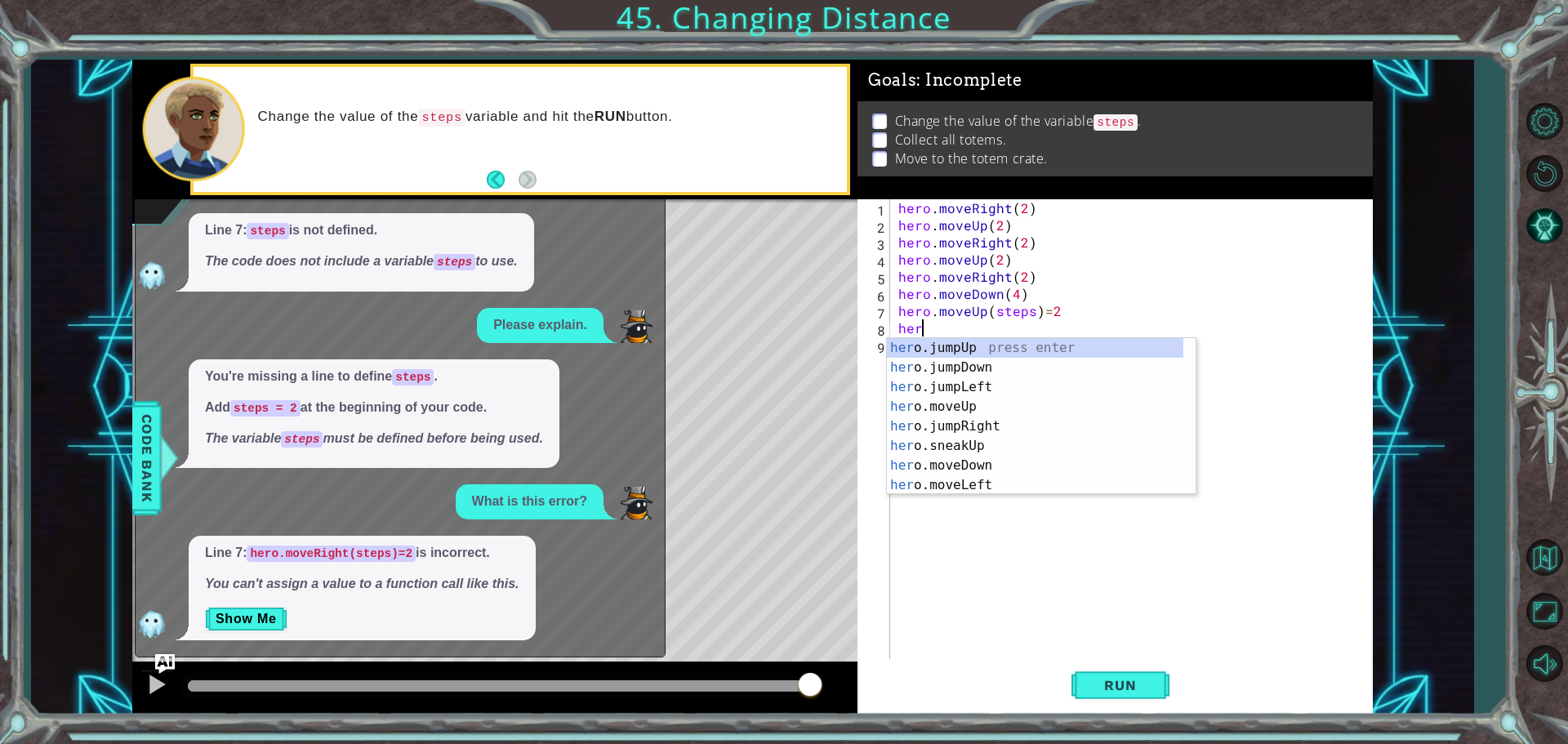
scroll to position [0, 1]
click at [977, 467] on div "hero .jumpUp press enter hero .jumpDown press enter hero .jumpLeft press enter …" at bounding box center [1035, 435] width 297 height 196
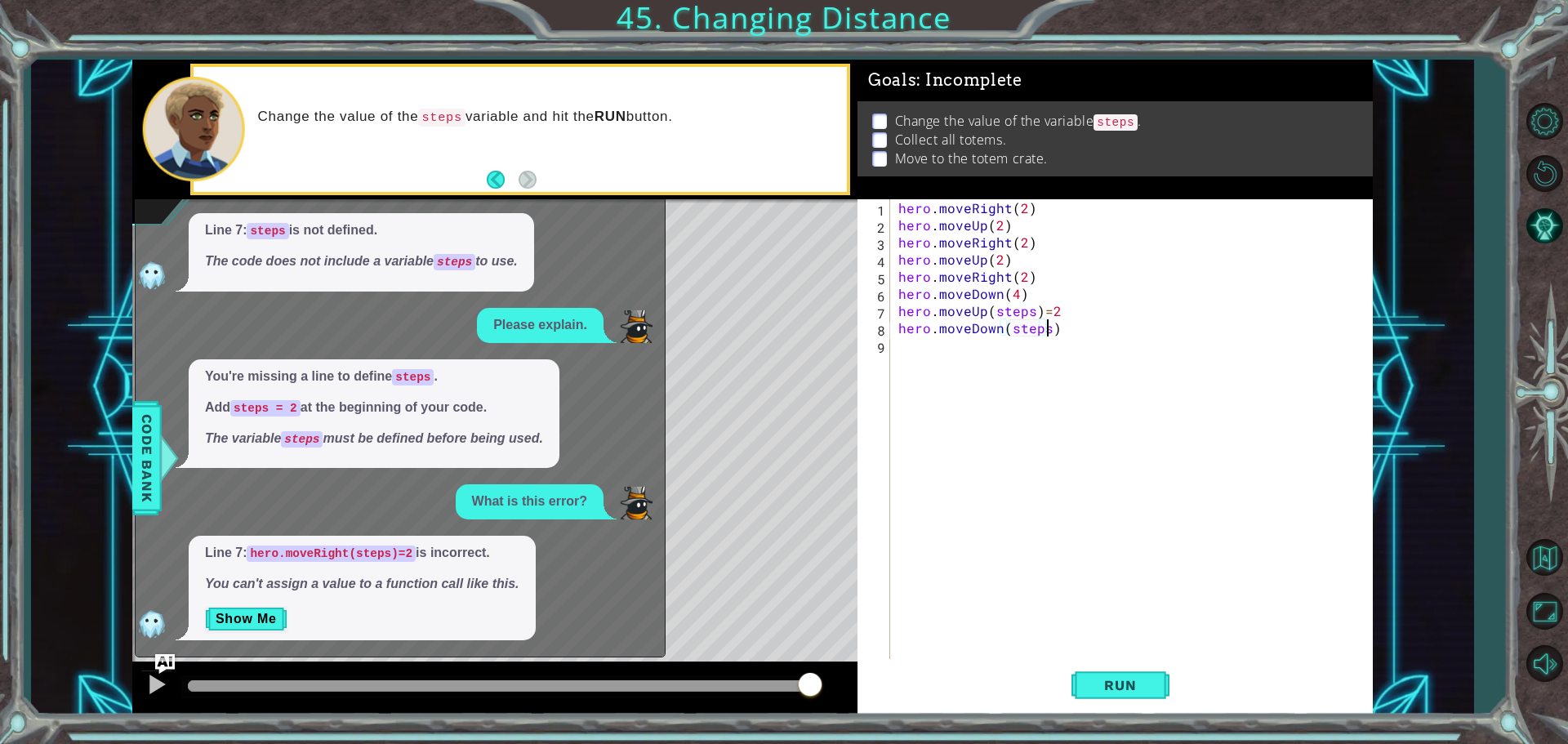
scroll to position [0, 9]
click at [1063, 335] on div "hero . moveRight ( 2 ) hero . moveUp ( 2 ) hero . moveRight ( 2 ) hero . moveUp…" at bounding box center [1135, 448] width 481 height 498
click at [1133, 688] on span "Run" at bounding box center [1119, 685] width 64 height 16
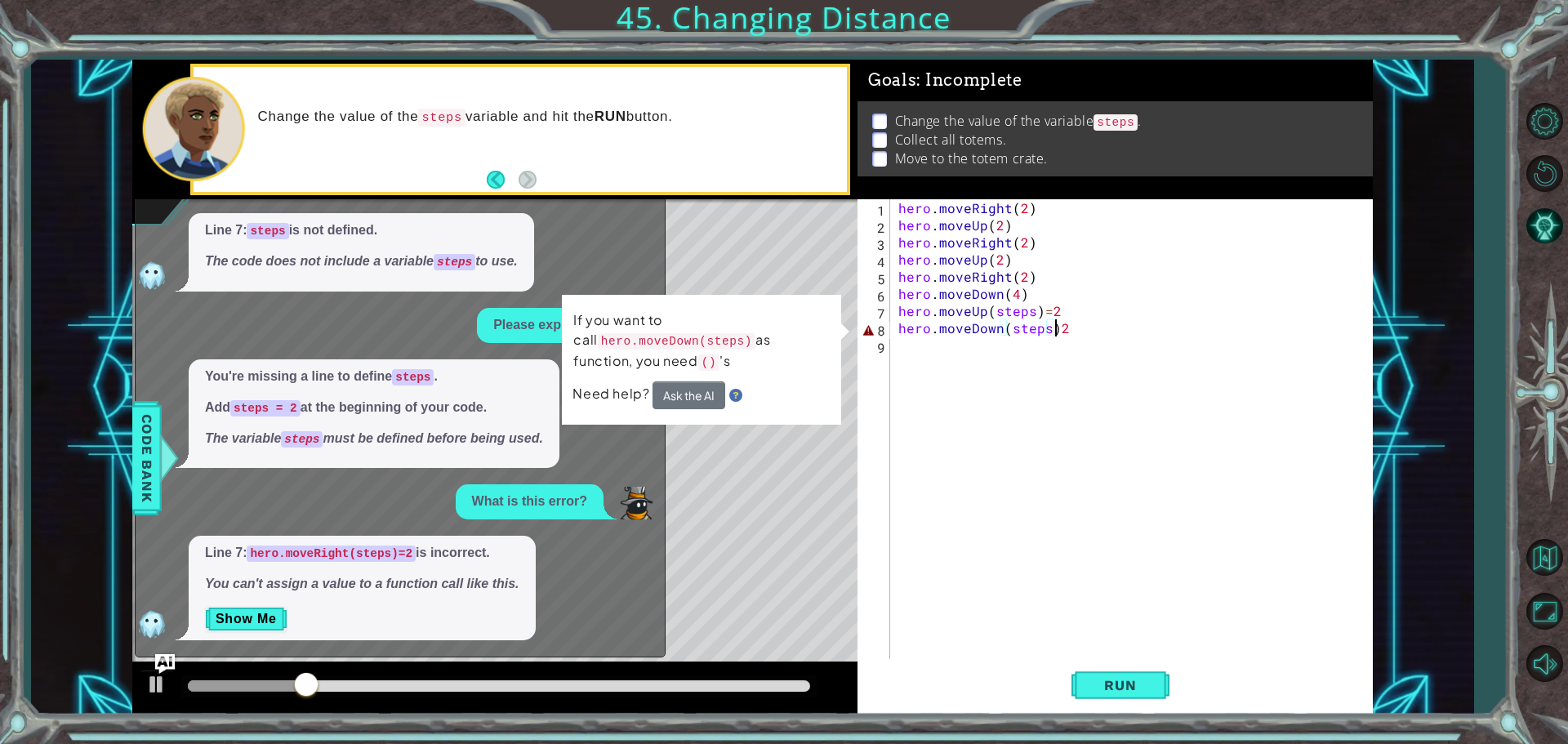
click at [1054, 328] on div "hero . moveRight ( 2 ) hero . moveUp ( 2 ) hero . moveRight ( 2 ) hero . moveUp…" at bounding box center [1135, 448] width 481 height 498
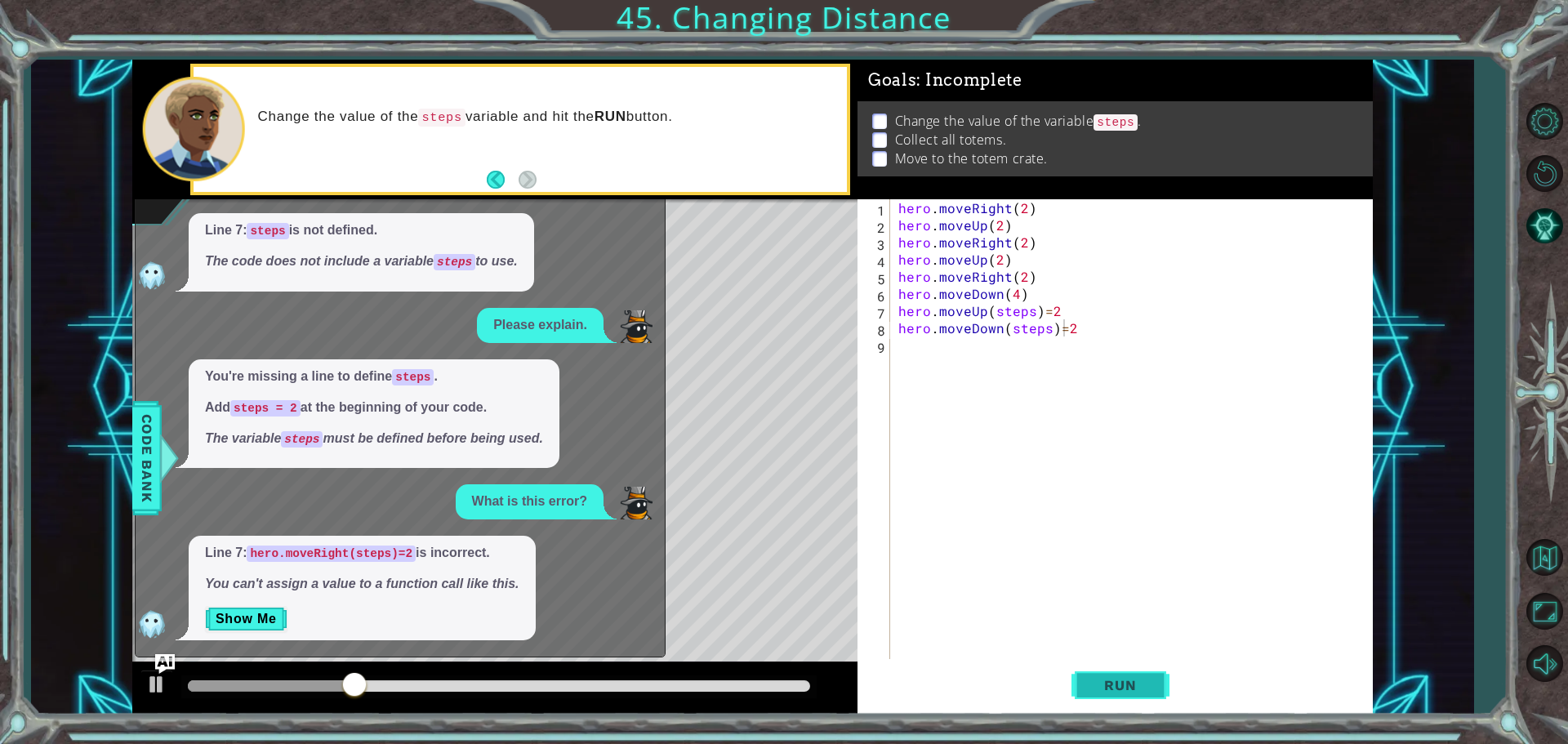
click at [1119, 688] on span "Run" at bounding box center [1119, 685] width 64 height 16
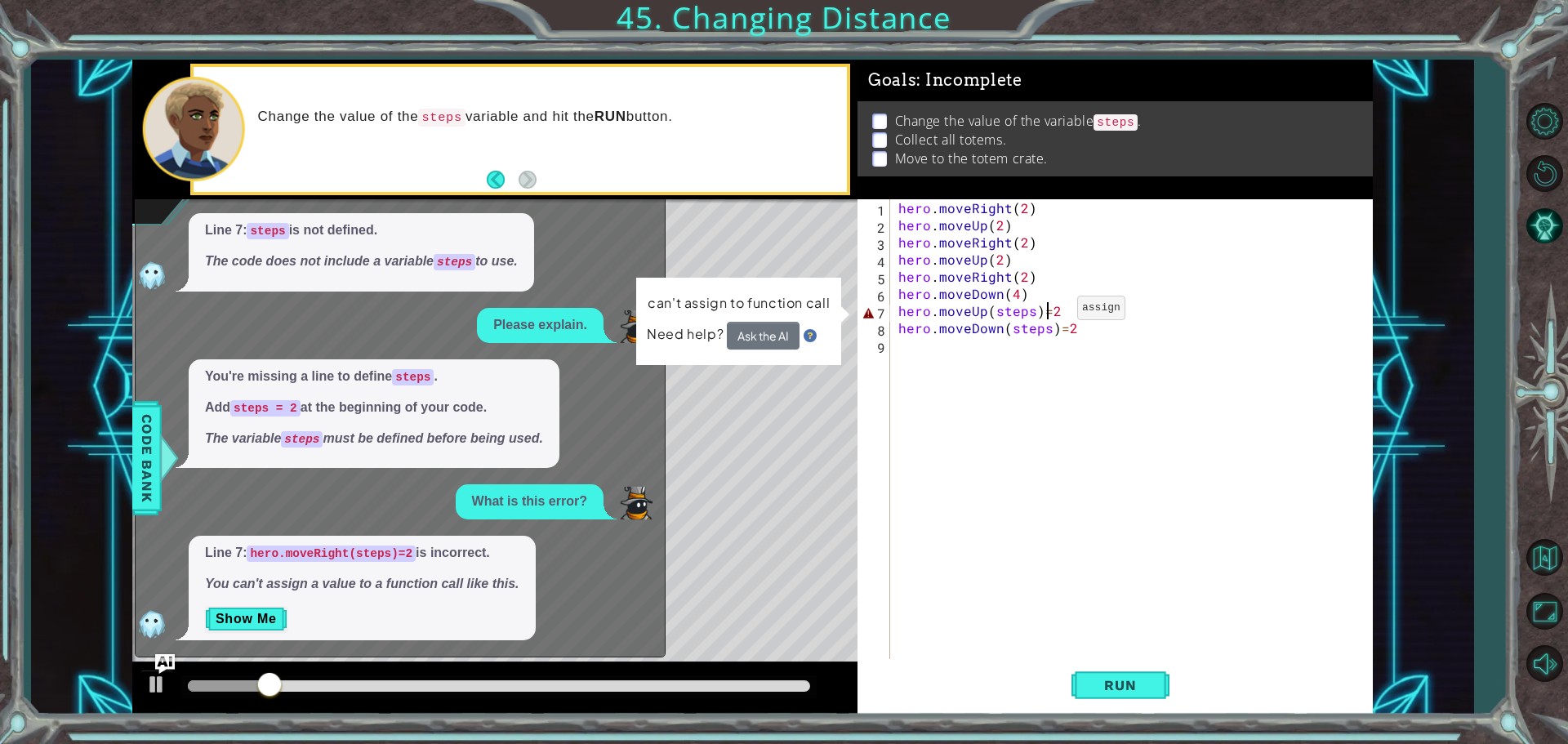
click at [1049, 312] on div "hero . moveRight ( 2 ) hero . moveUp ( 2 ) hero . moveRight ( 2 ) hero . moveUp…" at bounding box center [1135, 448] width 481 height 498
click at [1052, 316] on div "hero . moveRight ( 2 ) hero . moveUp ( 2 ) hero . moveRight ( 2 ) hero . moveUp…" at bounding box center [1135, 448] width 481 height 498
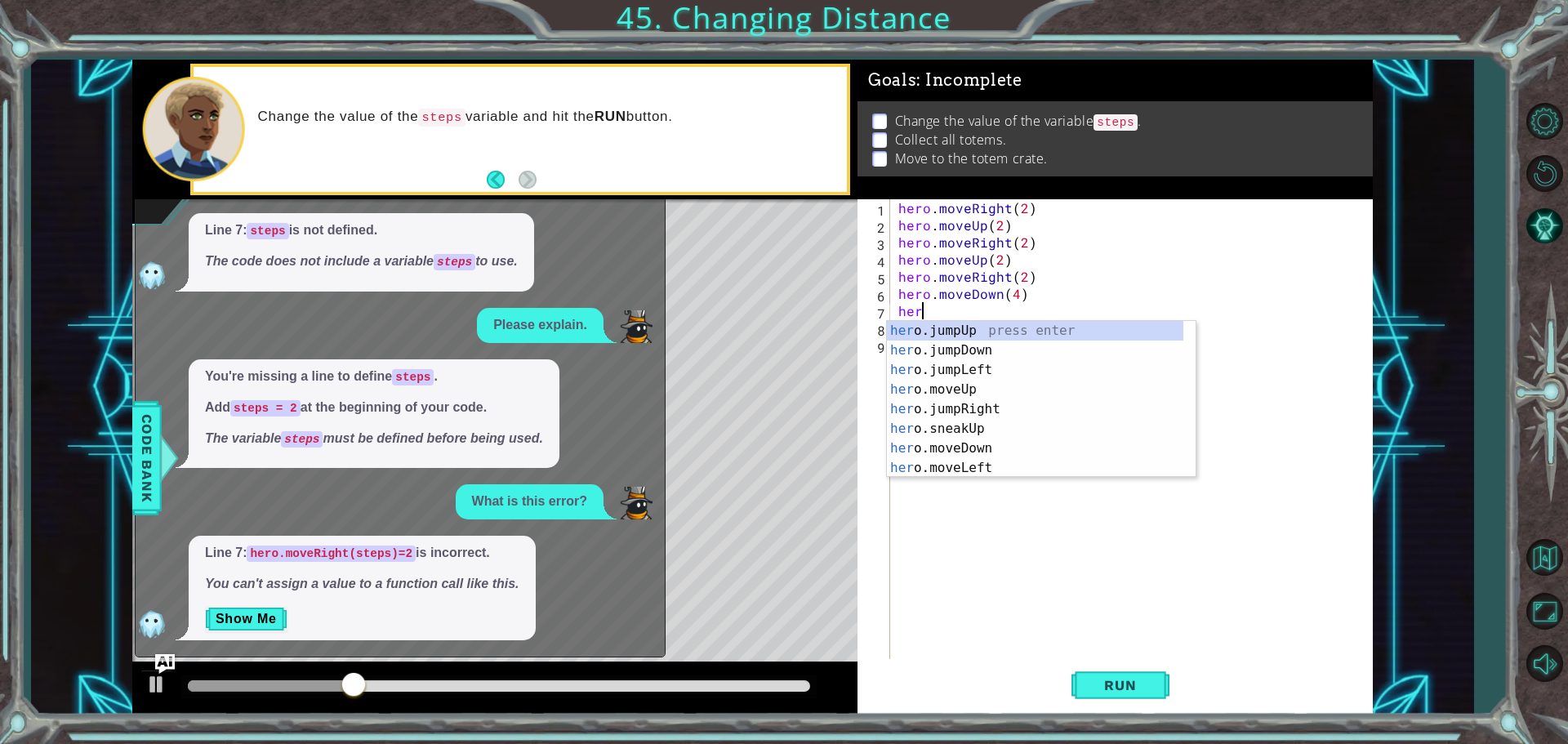
scroll to position [0, 0]
type textarea "h"
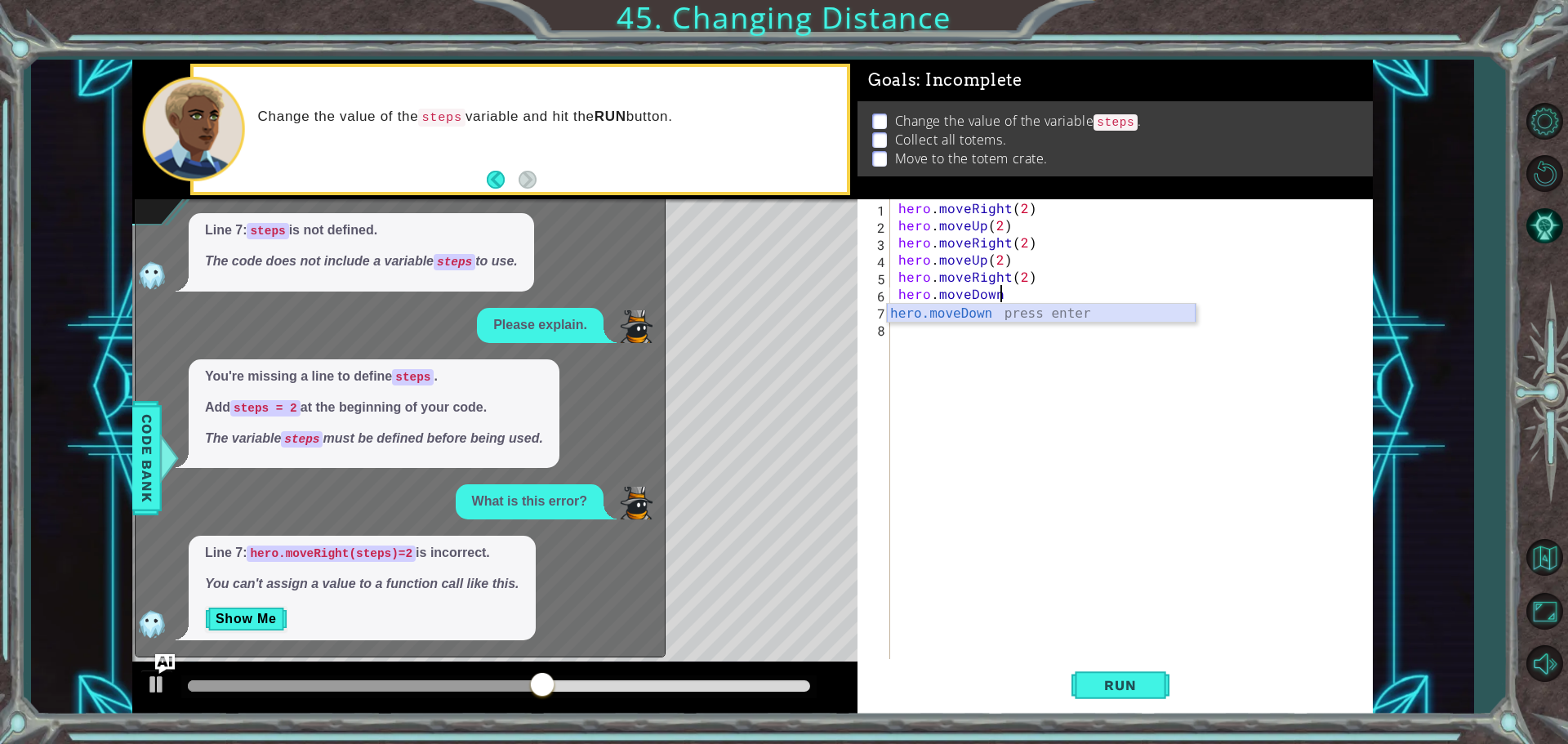
click at [978, 305] on div "hero.moveDown press enter" at bounding box center [1040, 333] width 309 height 59
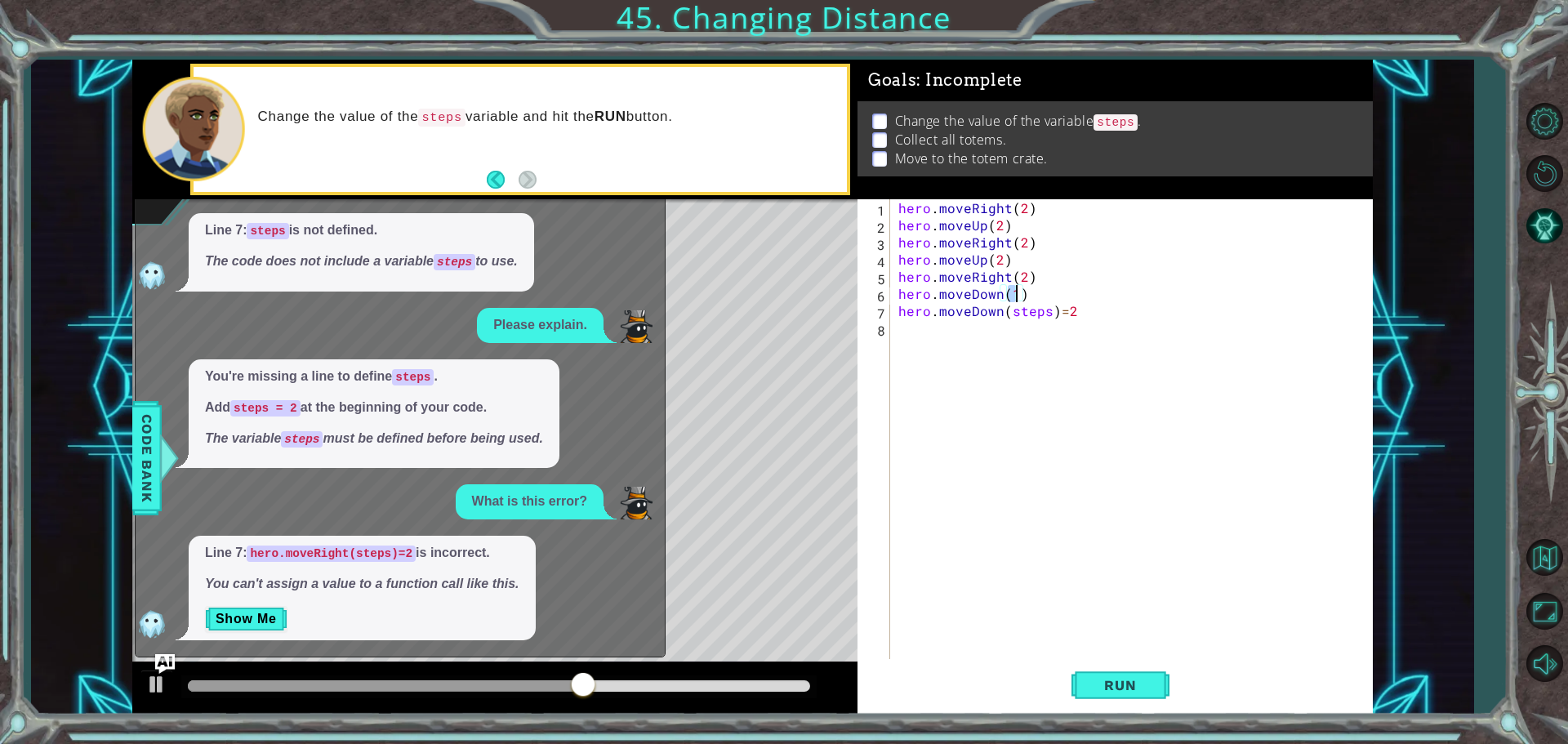
scroll to position [0, 7]
click at [1116, 682] on span "Run" at bounding box center [1119, 685] width 64 height 16
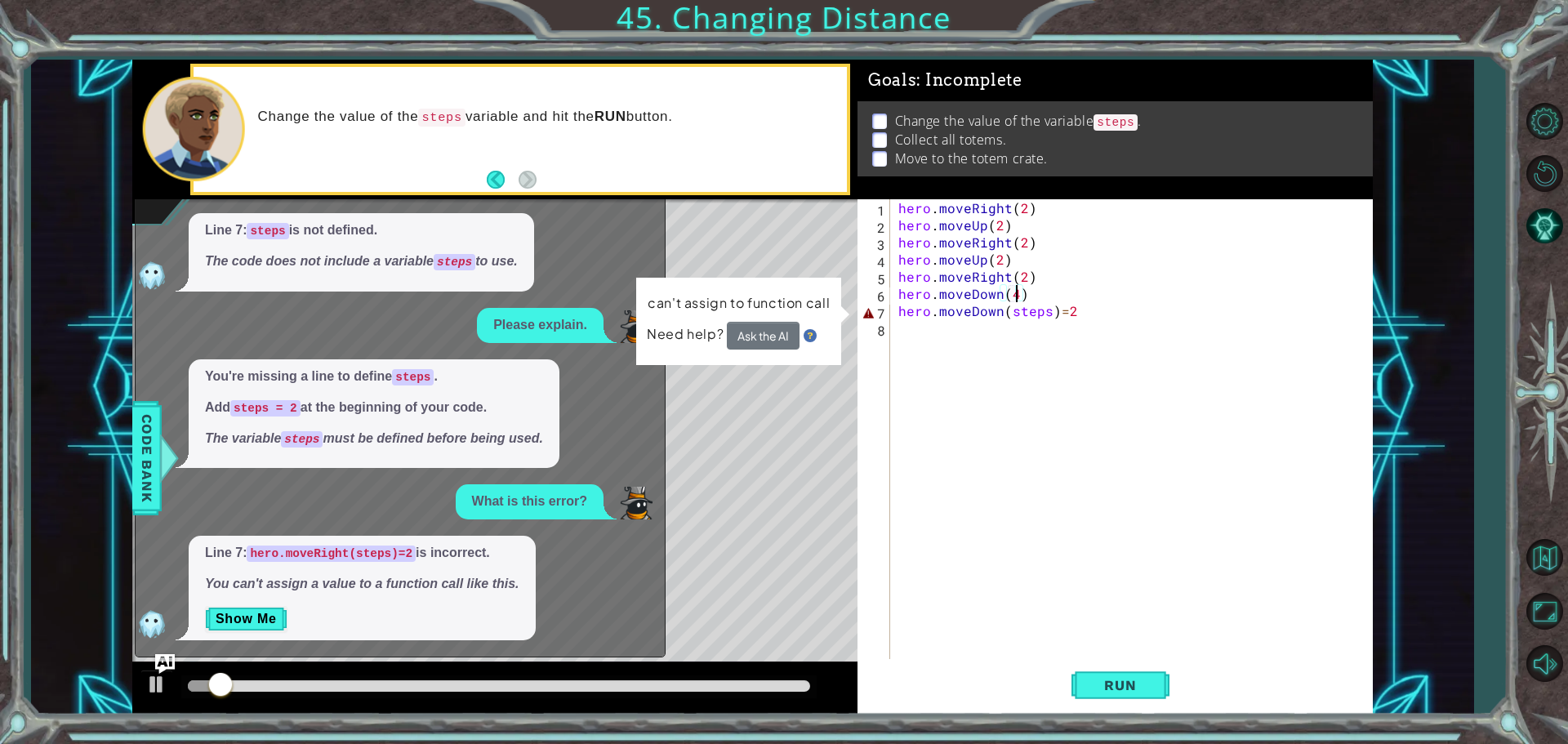
click at [1086, 318] on div "hero . moveRight ( 2 ) hero . moveUp ( 2 ) hero . moveRight ( 2 ) hero . moveUp…" at bounding box center [1135, 448] width 481 height 498
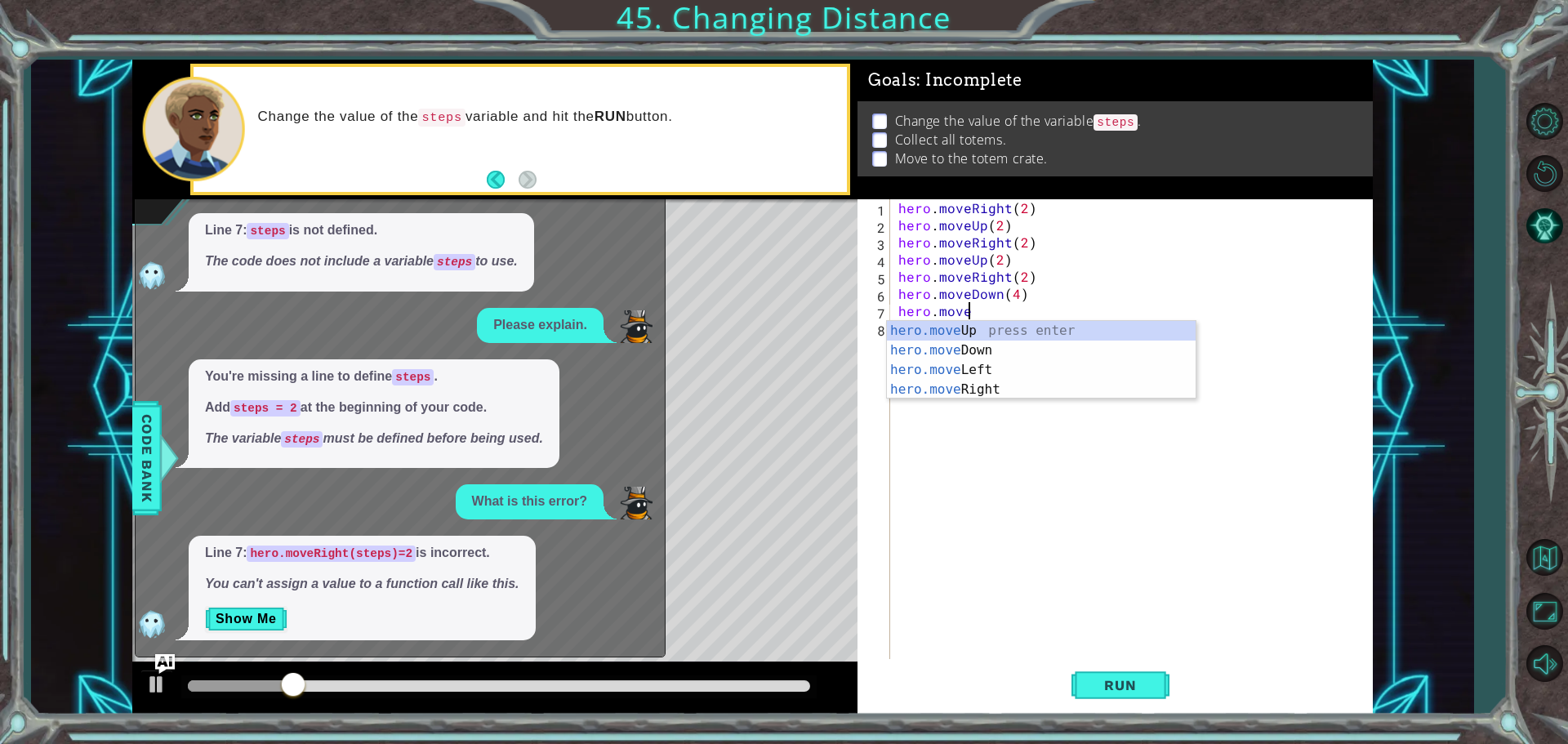
scroll to position [0, 1]
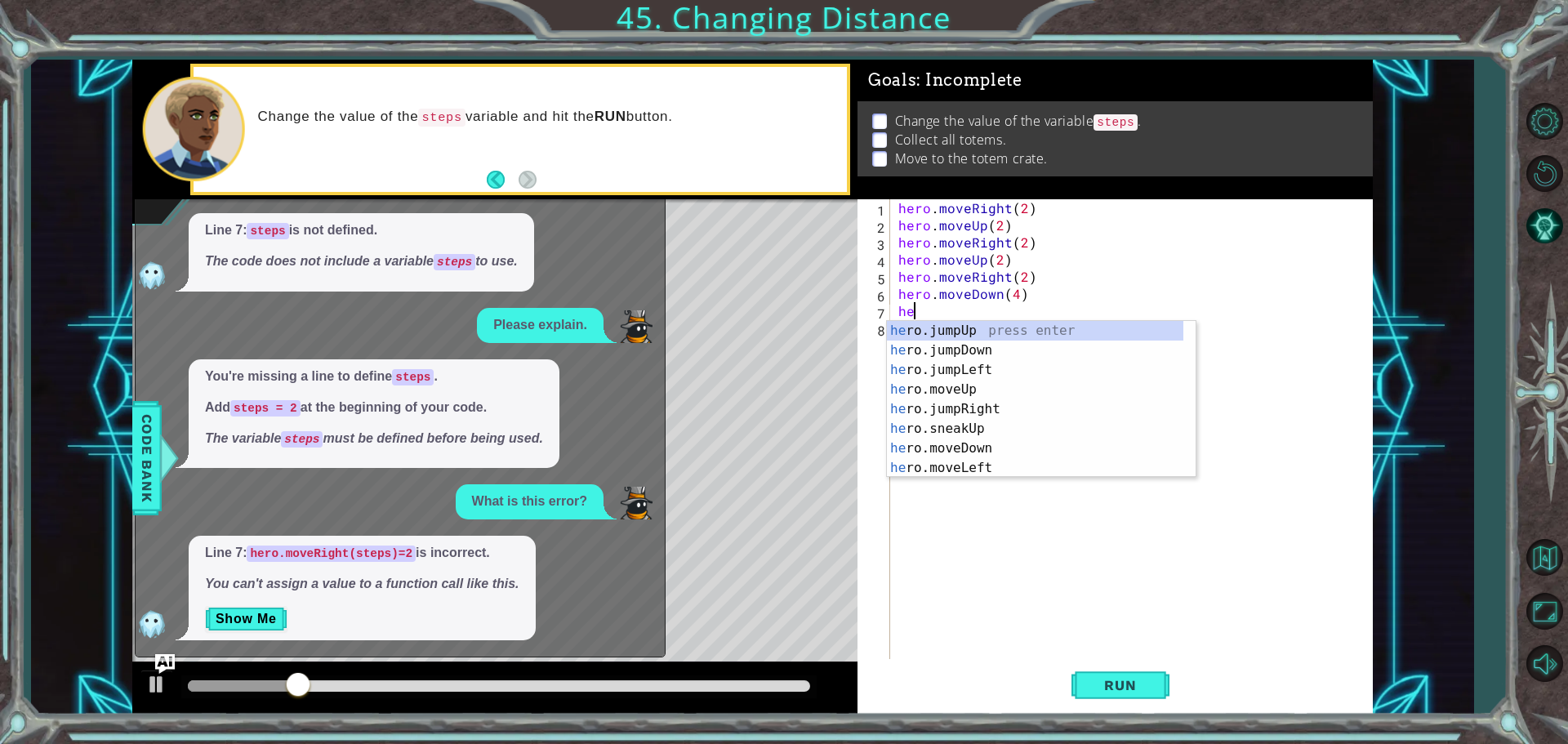
type textarea "h"
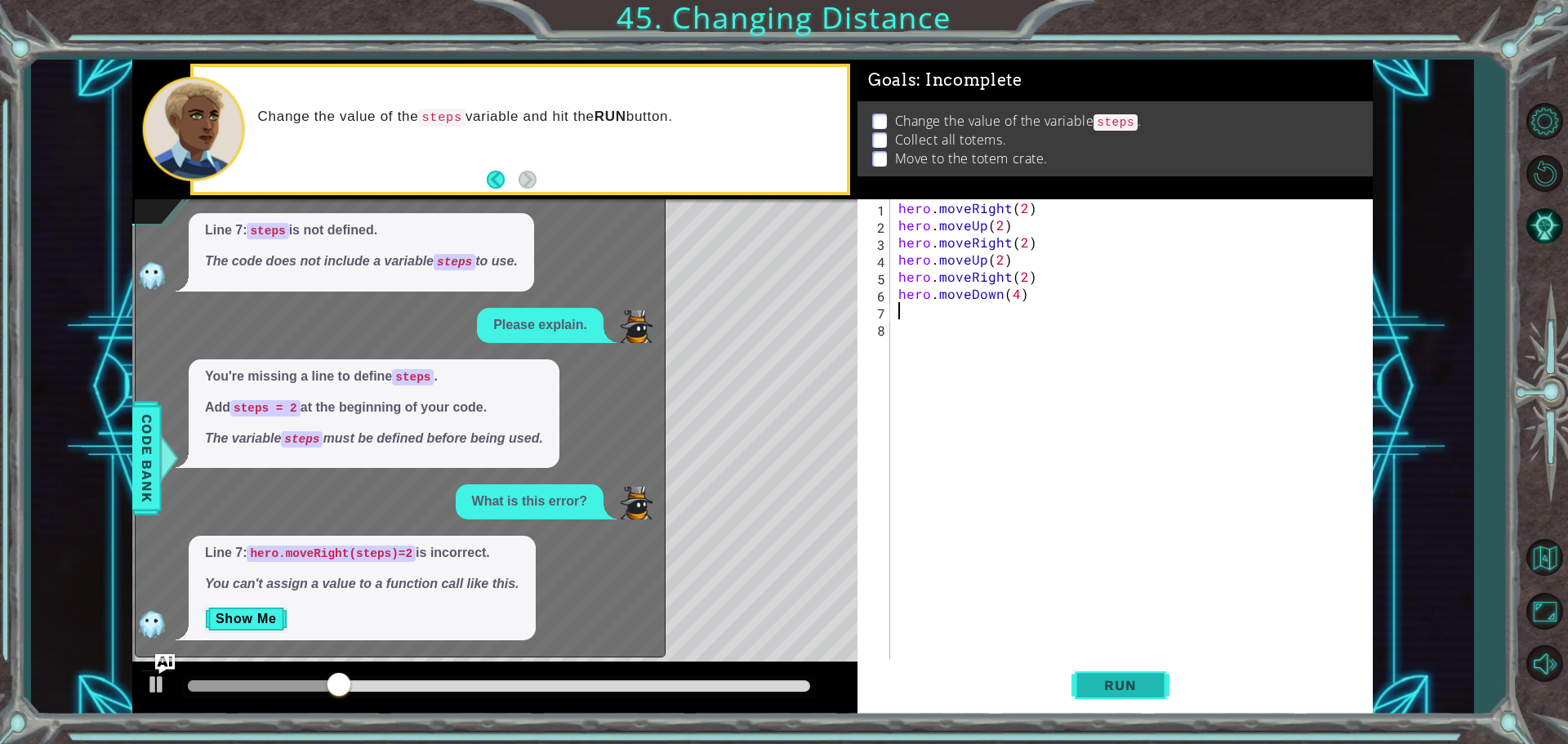
click at [1140, 691] on span "Run" at bounding box center [1119, 685] width 64 height 16
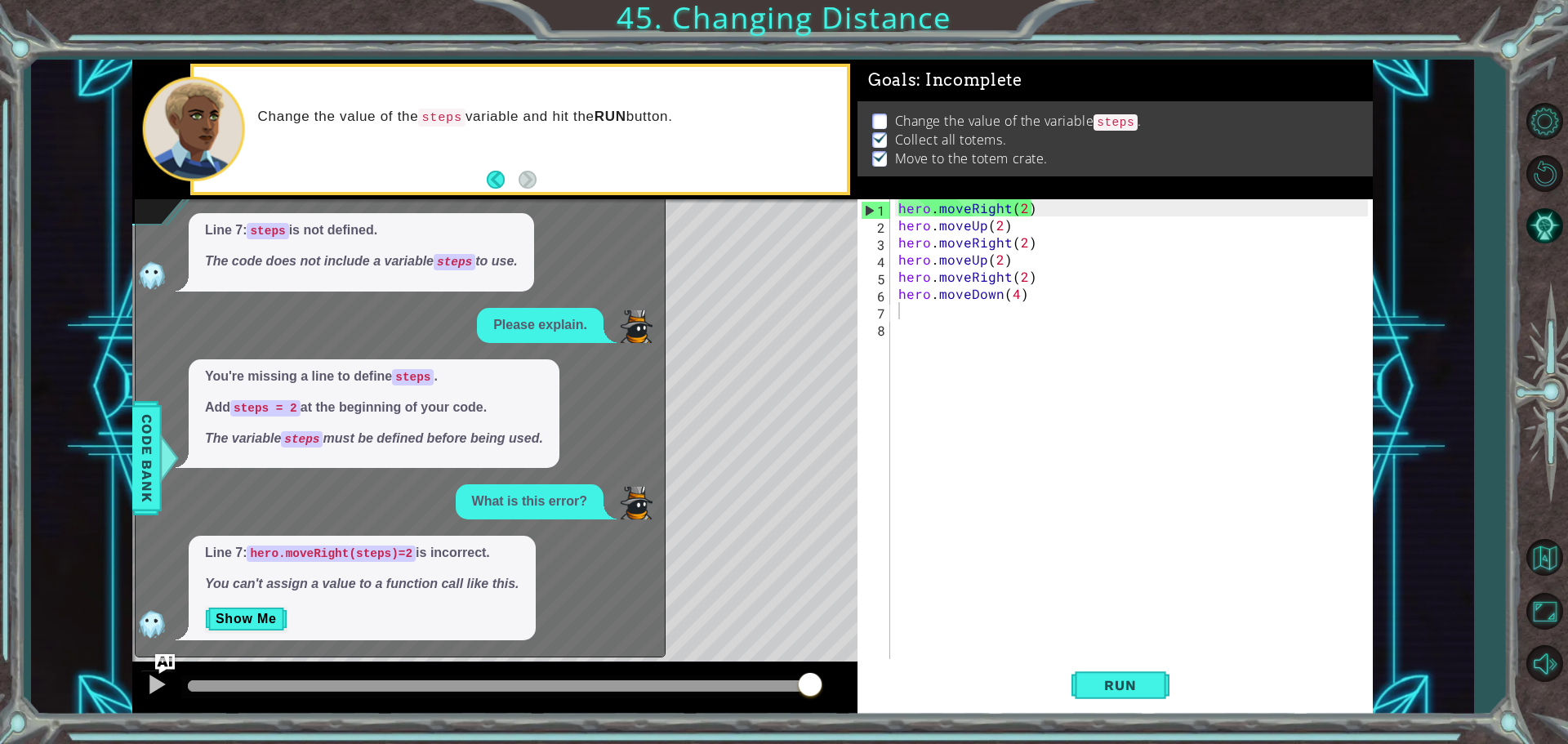
drag, startPoint x: 610, startPoint y: 249, endPoint x: 663, endPoint y: 261, distance: 54.3
click at [615, 249] on div "Line 7: steps is not defined. The code does not include a variable steps to use." at bounding box center [396, 252] width 521 height 79
click at [1374, 333] on div "1 2 3 4 5 6 7 8 hero . moveRight ( 2 ) hero . moveUp ( 2 ) hero . moveRight ( 2…" at bounding box center [752, 387] width 1442 height 655
click at [1108, 685] on span "Run" at bounding box center [1119, 685] width 64 height 16
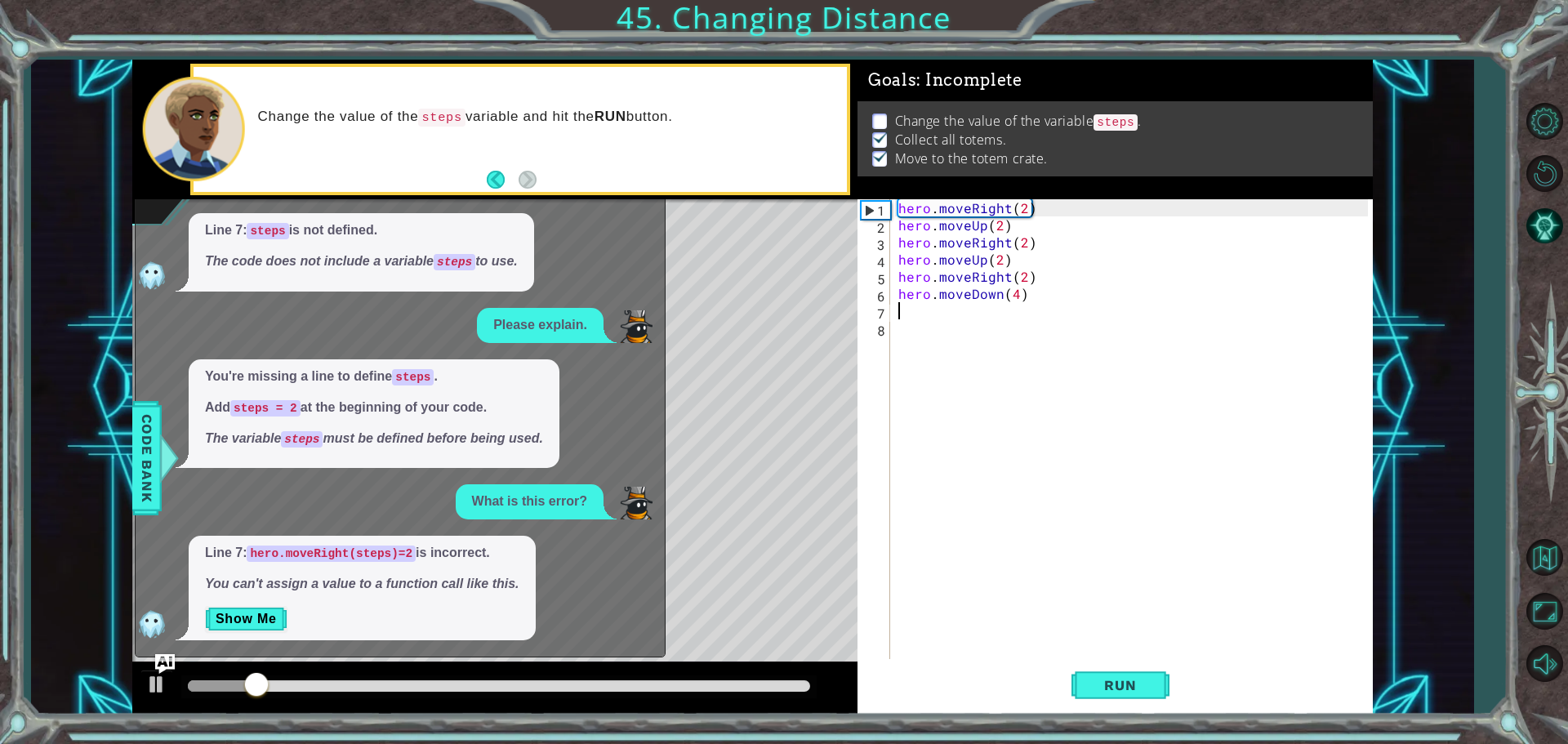
click at [484, 570] on div "1 2 3 4 5 6 7 8 hero . moveRight ( 2 ) hero . moveUp ( 2 ) hero . moveRight ( 2…" at bounding box center [752, 387] width 1241 height 655
click at [153, 680] on div at bounding box center [156, 684] width 21 height 21
drag, startPoint x: 167, startPoint y: 646, endPoint x: 262, endPoint y: 569, distance: 122.3
click at [262, 569] on div "x Please explain. Line 7: steps is not defined. The code does not include a var…" at bounding box center [400, 412] width 531 height 490
click at [491, 168] on div "Change the value of the steps variable and hit the RUN button." at bounding box center [520, 129] width 653 height 125
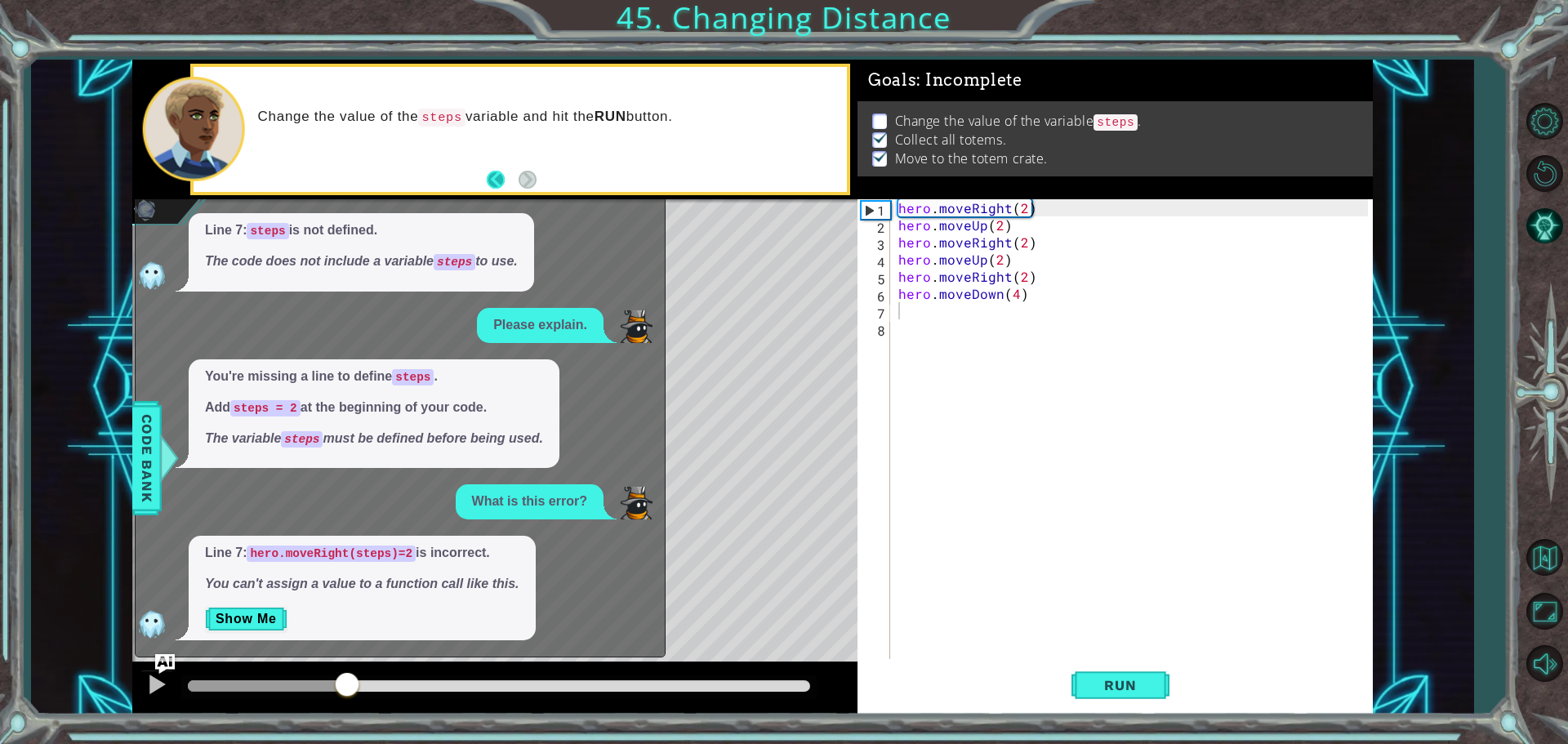
click at [495, 173] on button "Back" at bounding box center [502, 180] width 32 height 18
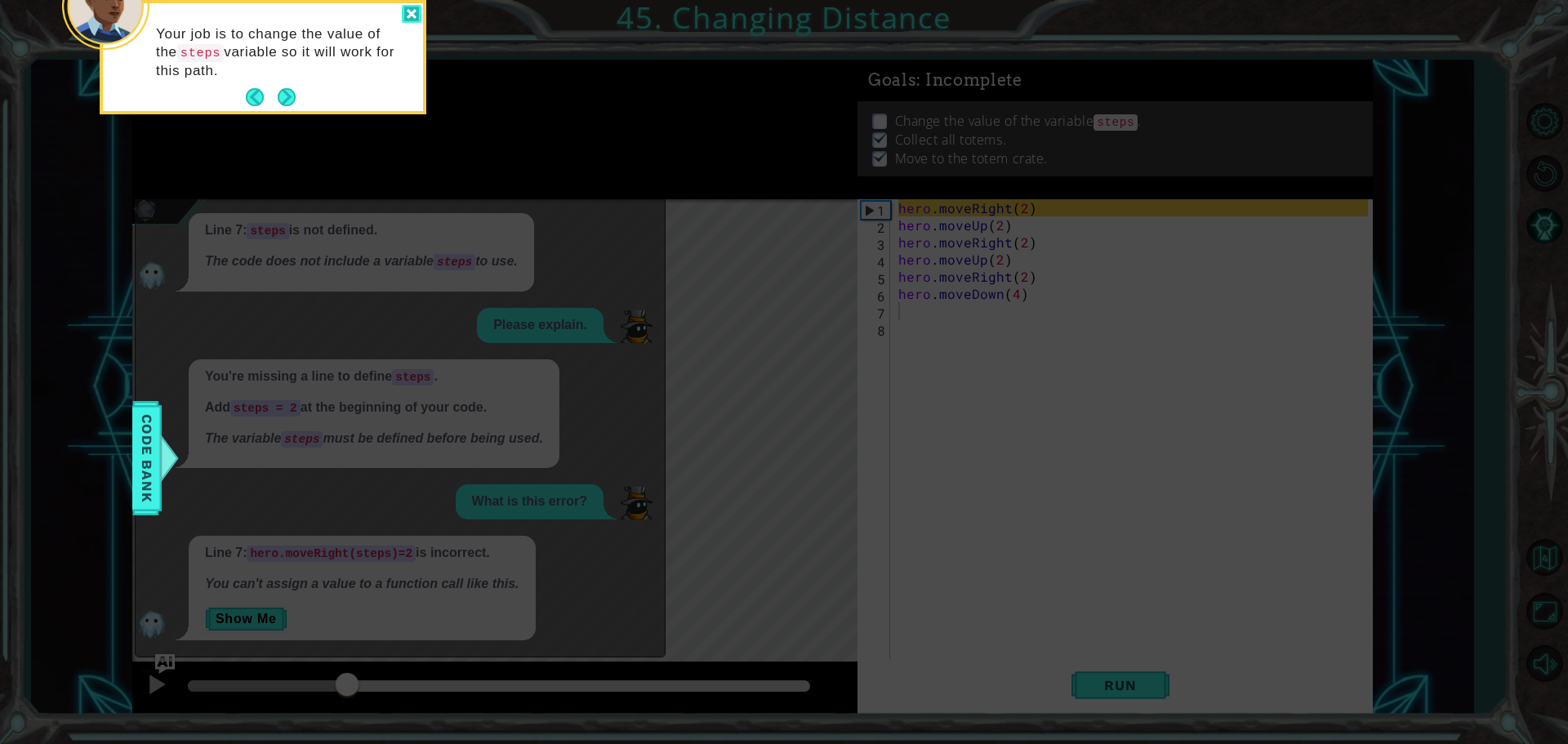
click at [412, 8] on div at bounding box center [411, 15] width 20 height 19
click at [289, 95] on button "Next" at bounding box center [286, 97] width 18 height 18
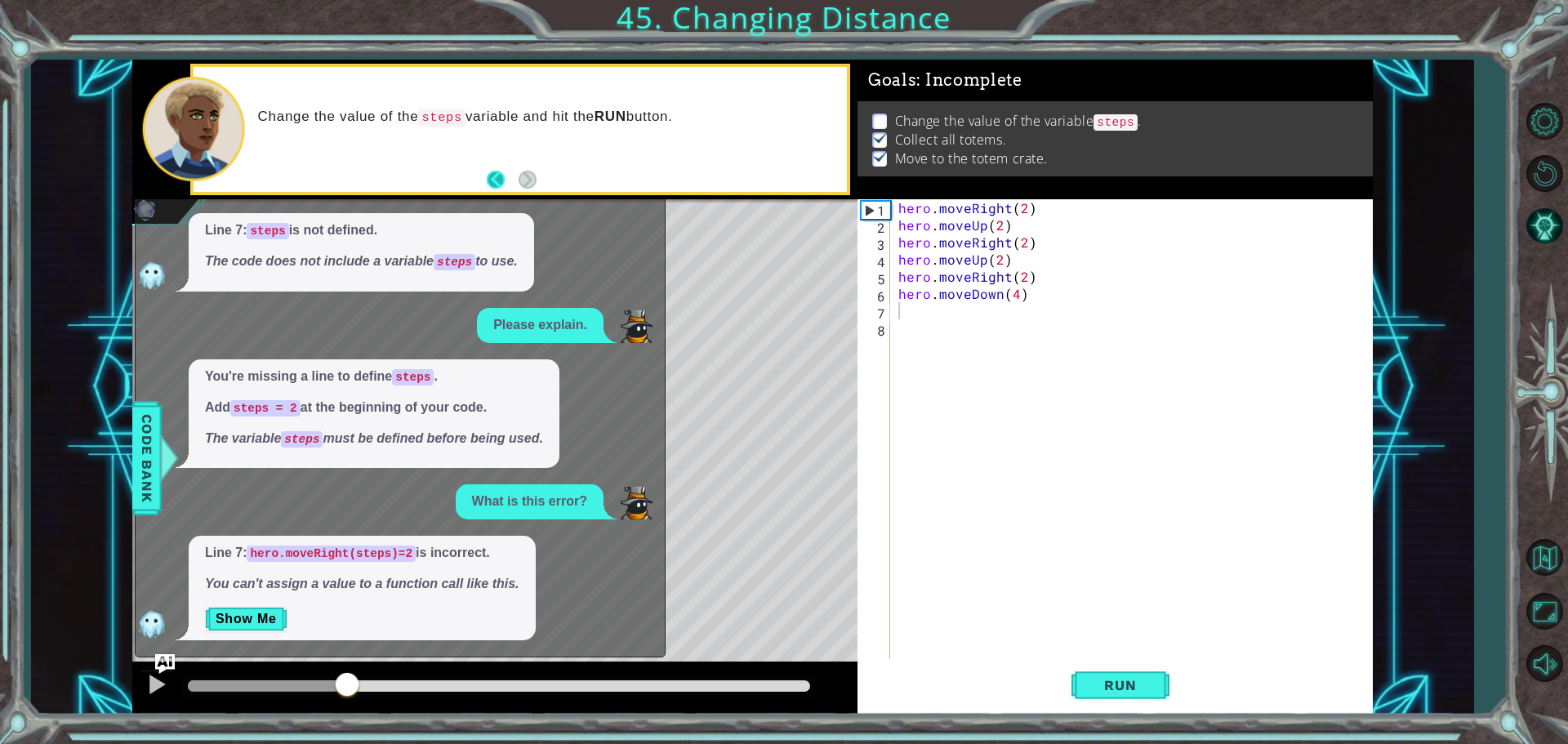
click at [493, 175] on button "Back" at bounding box center [502, 180] width 32 height 18
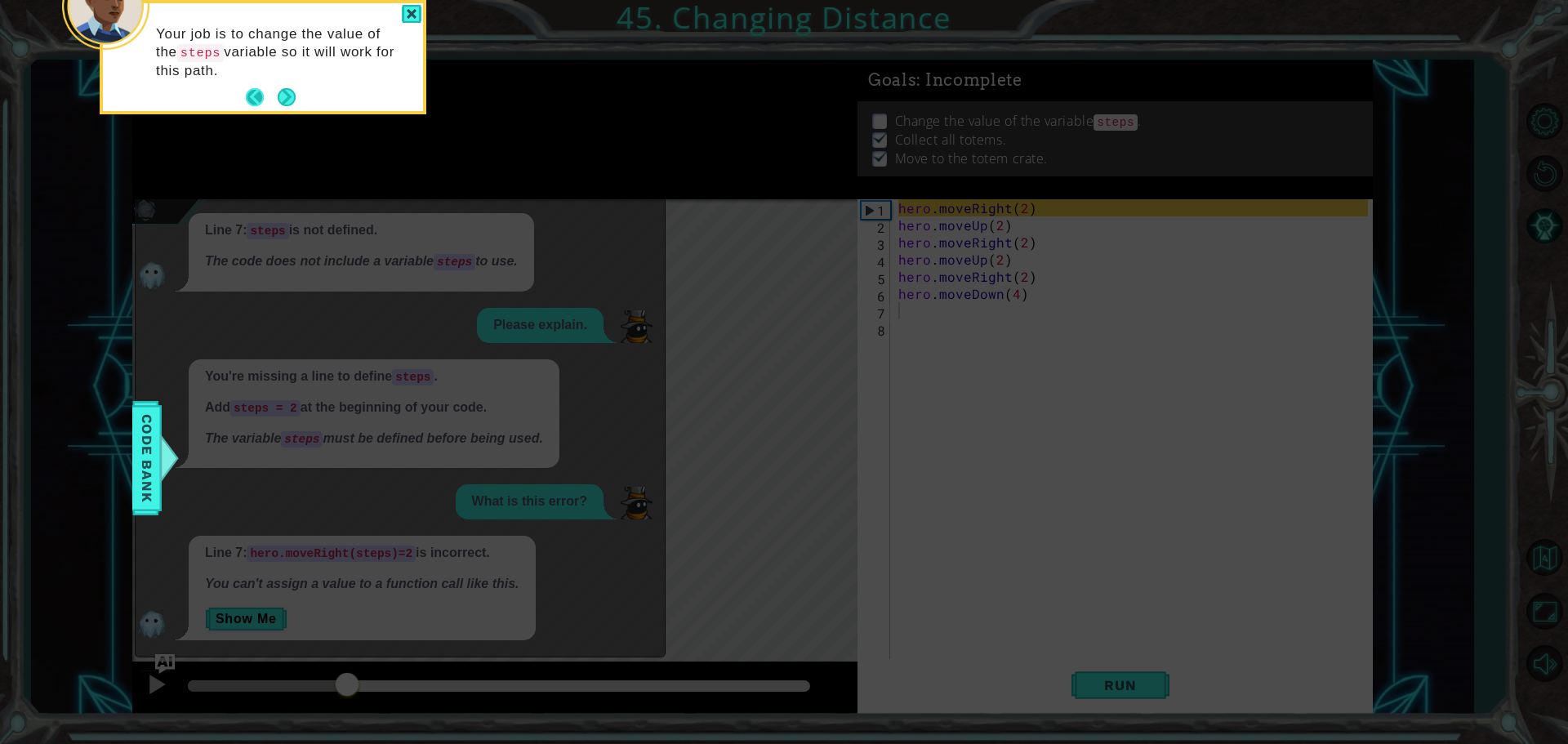
click at [255, 93] on button "Back" at bounding box center [261, 97] width 32 height 18
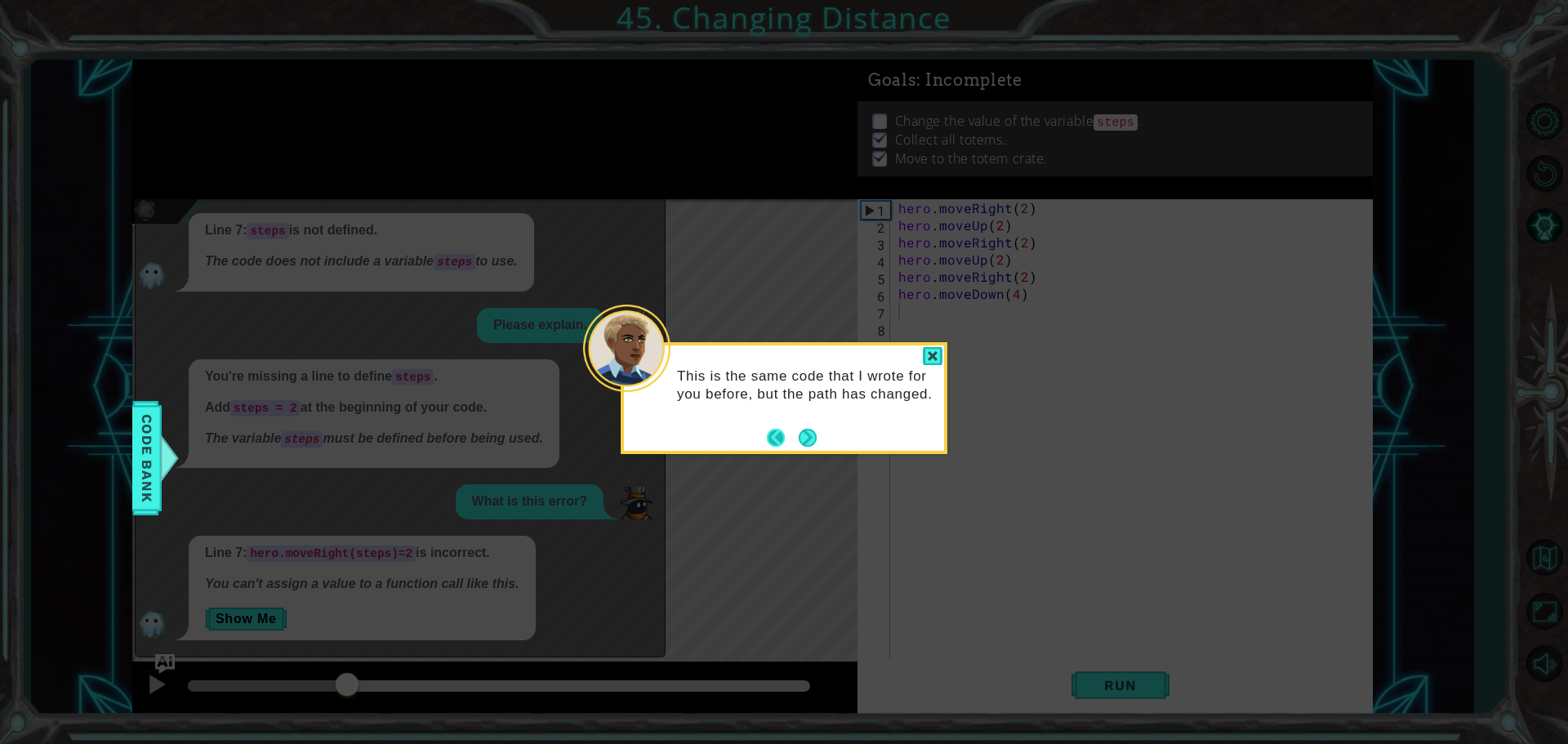
click at [769, 432] on button "Back" at bounding box center [782, 437] width 32 height 18
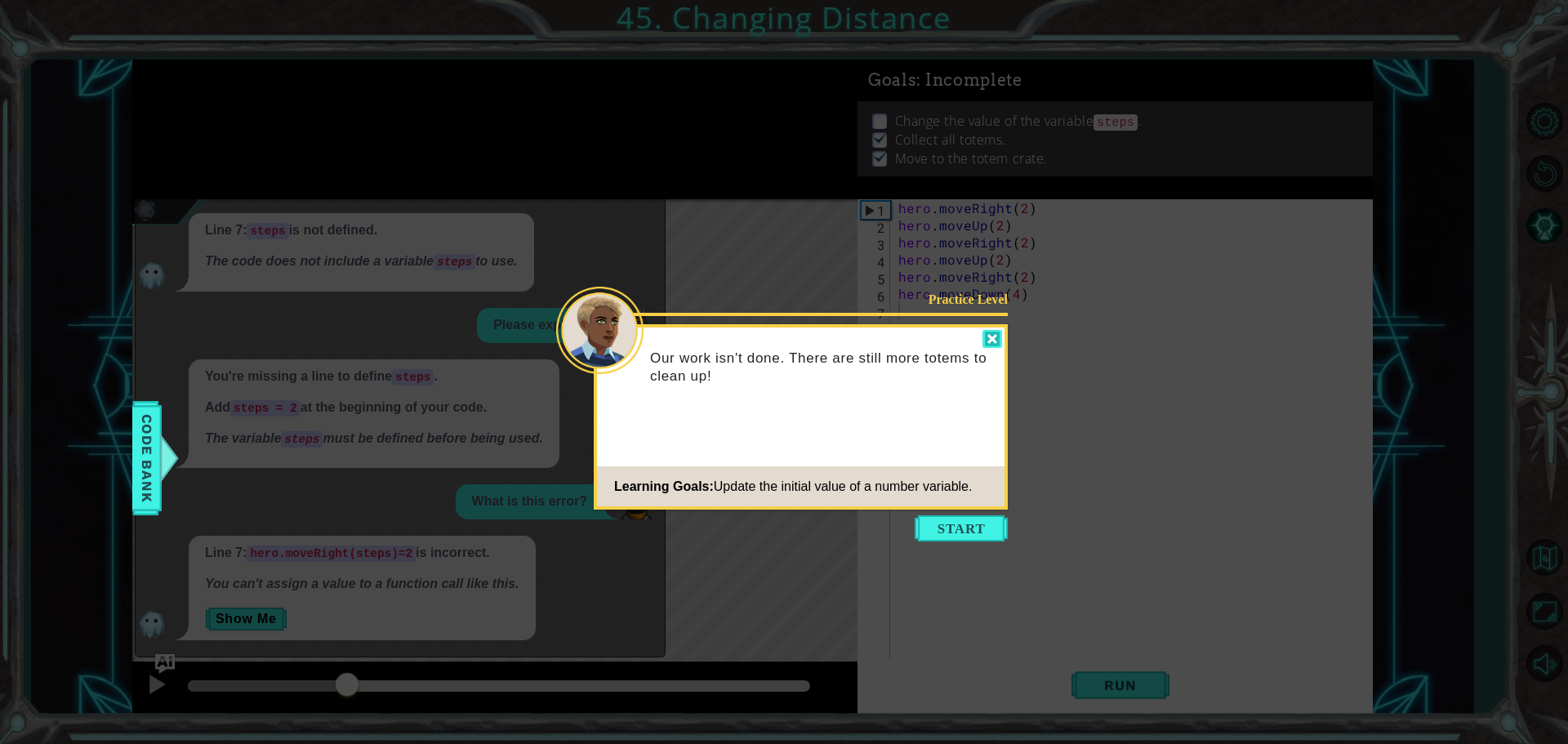
click at [996, 335] on div at bounding box center [992, 340] width 20 height 19
click at [993, 336] on div at bounding box center [992, 340] width 20 height 19
click at [993, 340] on div at bounding box center [992, 340] width 20 height 19
click at [989, 337] on div at bounding box center [992, 340] width 20 height 19
drag, startPoint x: 989, startPoint y: 342, endPoint x: 994, endPoint y: 518, distance: 176.1
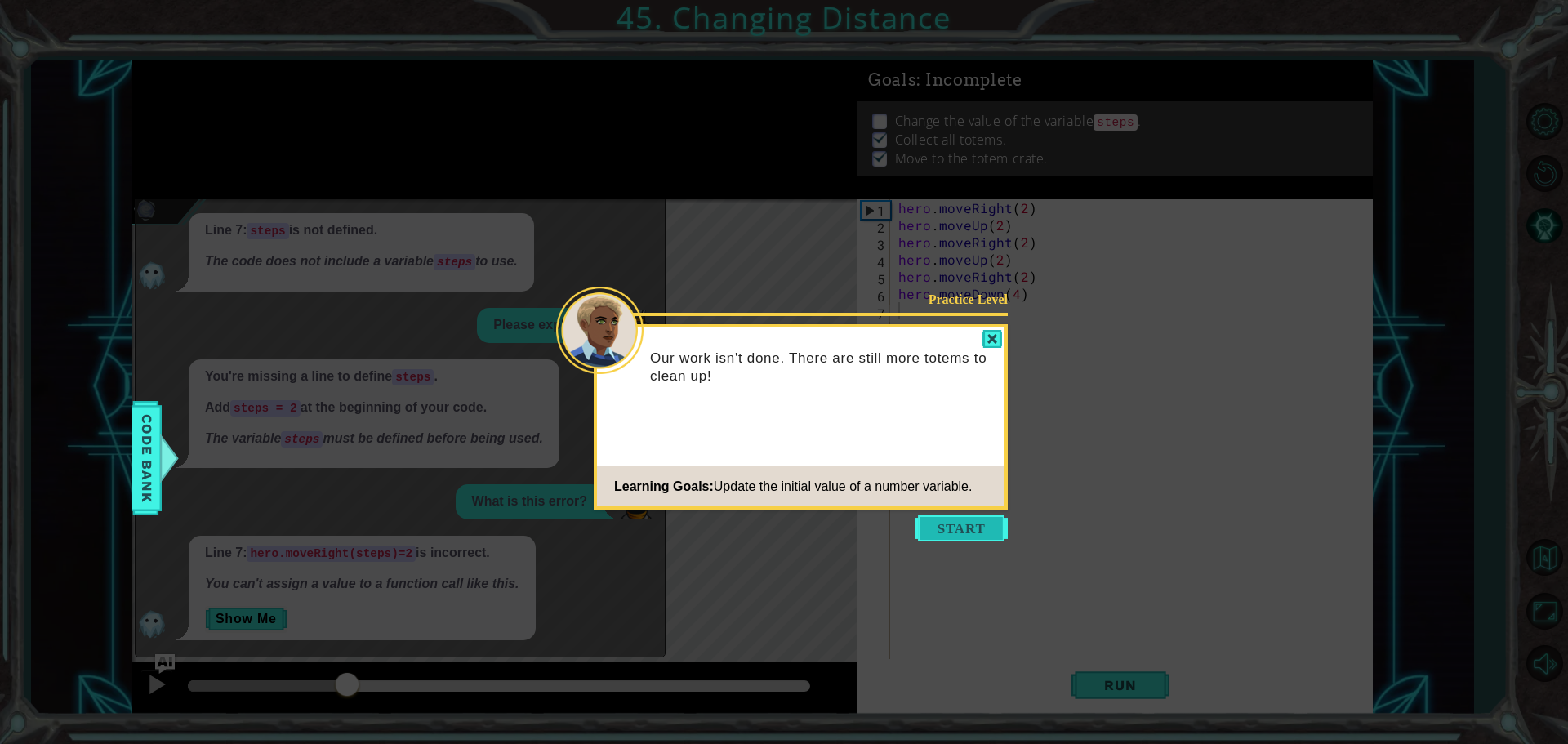
click at [989, 399] on div "Practice Level Our work isn't done. There are still more totems to clean up! Le…" at bounding box center [800, 416] width 414 height 186
click at [973, 524] on button "Start" at bounding box center [961, 528] width 93 height 27
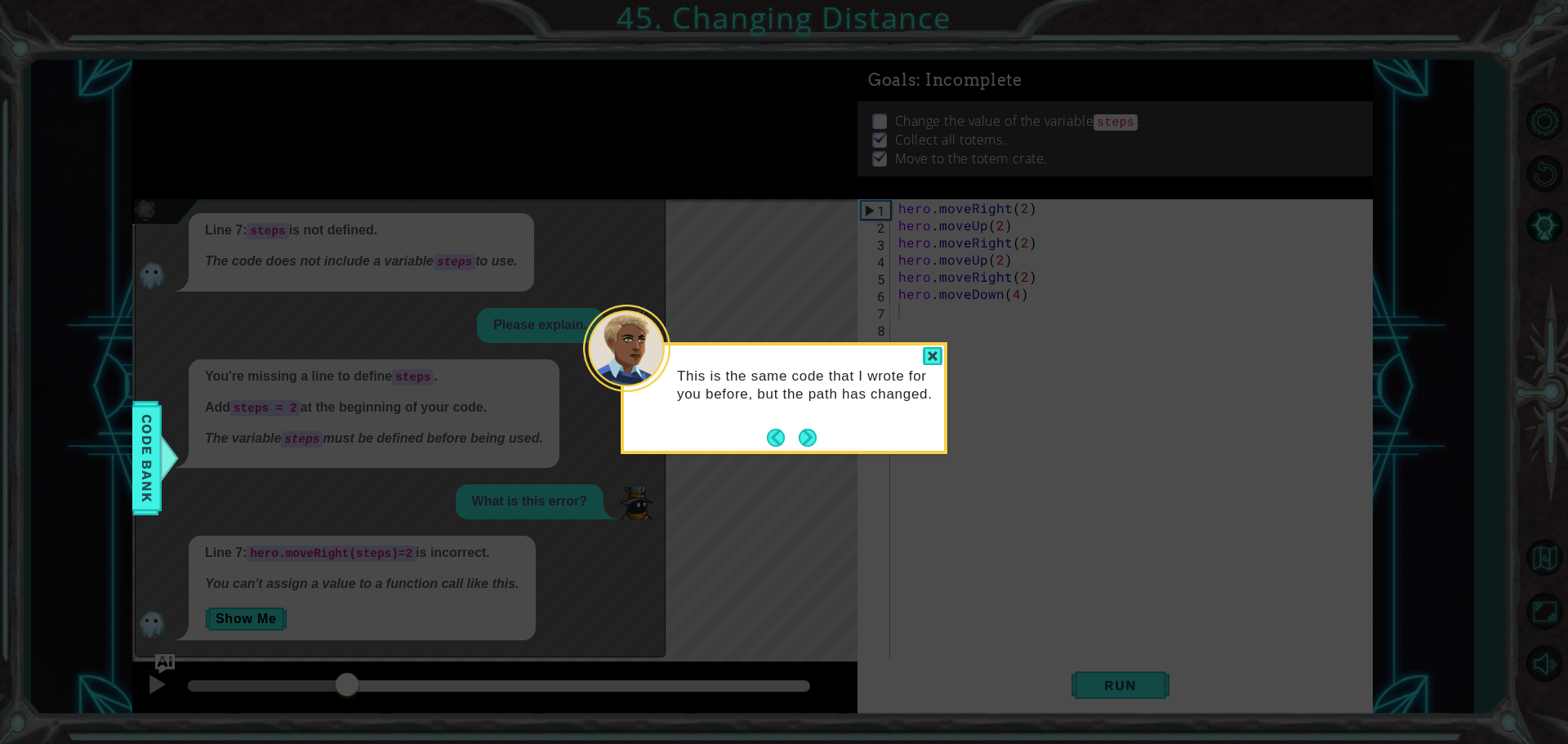
drag, startPoint x: 794, startPoint y: 428, endPoint x: 818, endPoint y: 426, distance: 24.1
click at [799, 428] on button "Next" at bounding box center [807, 437] width 18 height 18
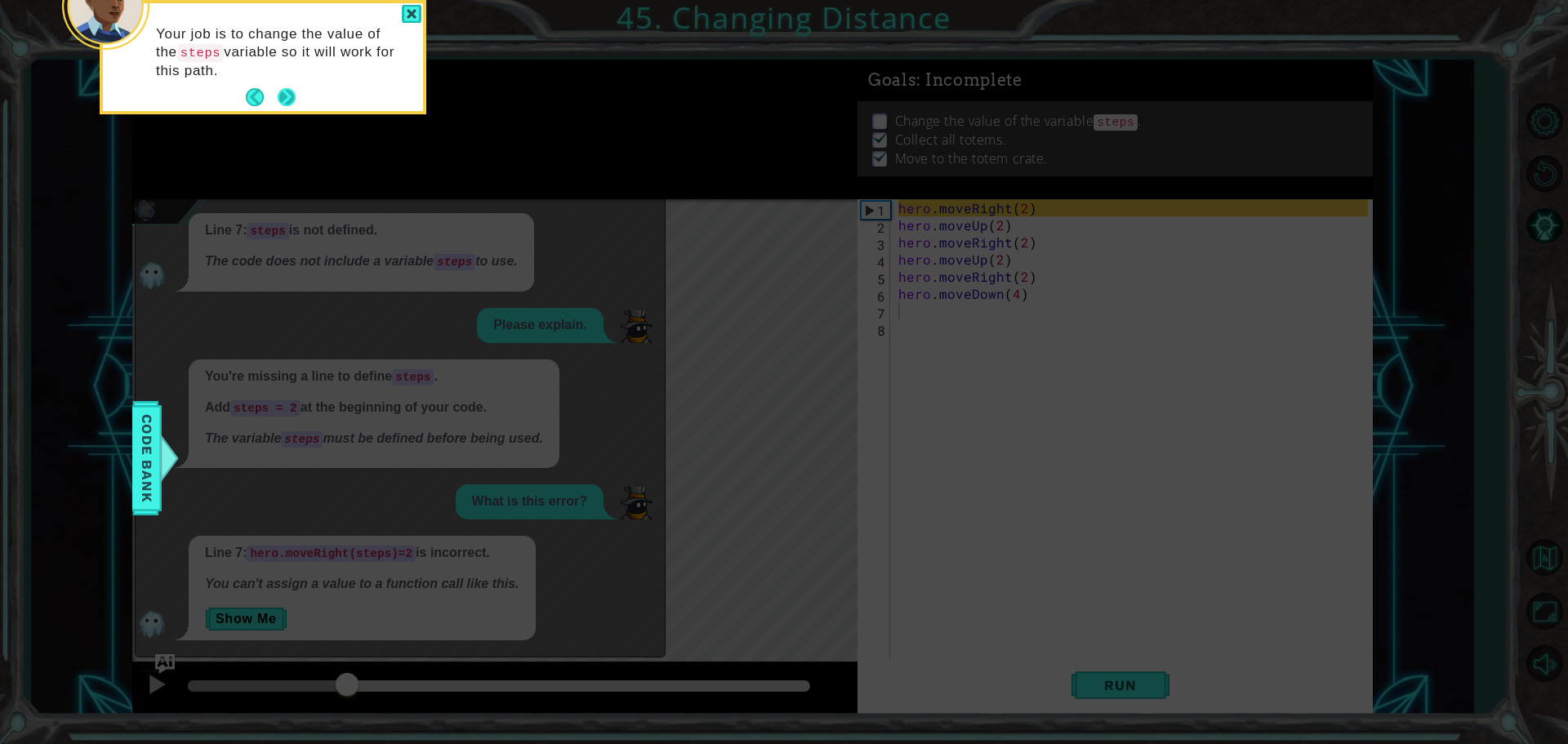
click at [286, 95] on button "Next" at bounding box center [286, 97] width 18 height 18
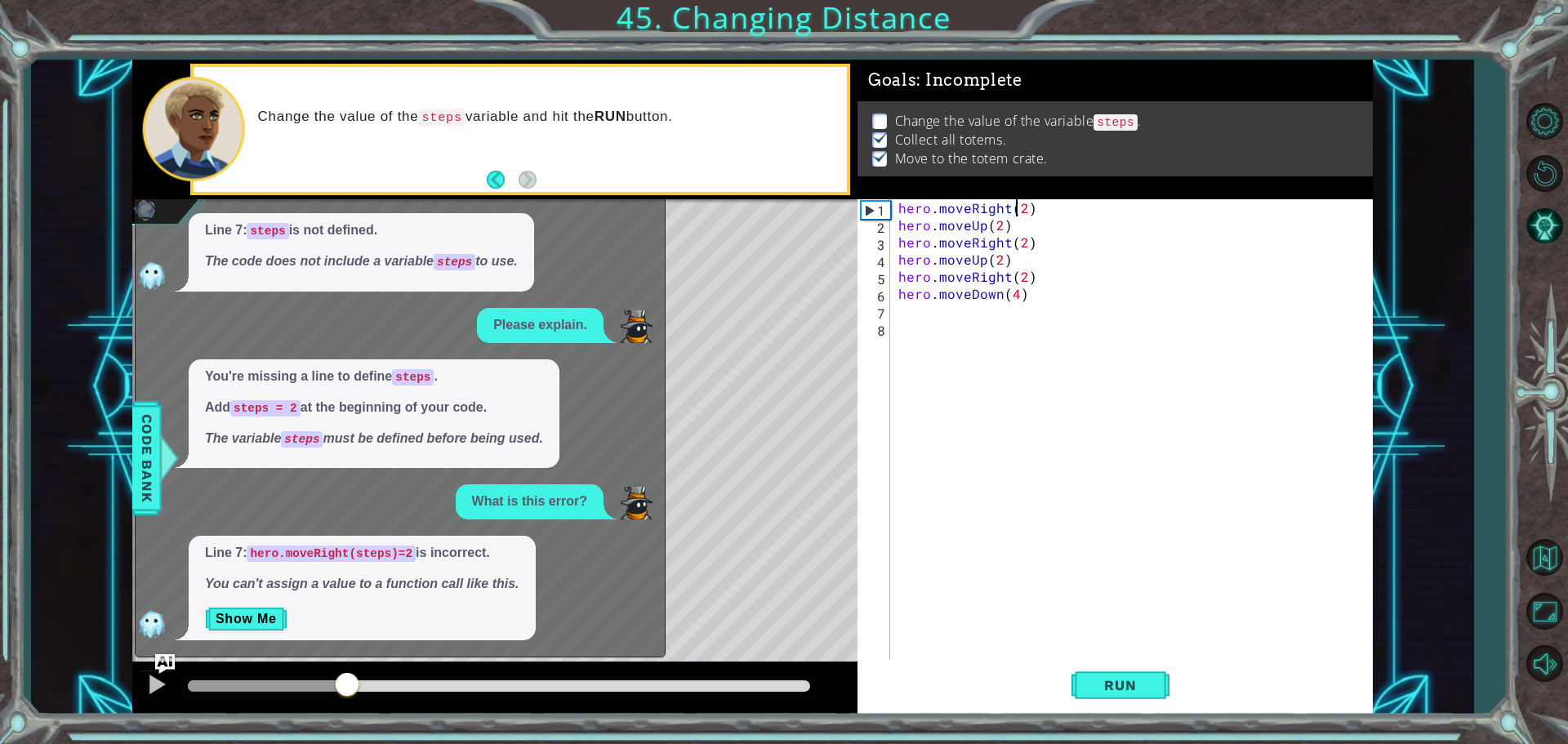
click at [1017, 199] on div "hero . moveRight ( 2 ) hero . moveUp ( 2 ) hero . moveRight ( 2 ) hero . moveUp…" at bounding box center [1135, 448] width 481 height 498
click at [1042, 208] on div "hero . moveRight ( 2 ) hero . moveUp ( 2 ) hero . moveRight ( 2 ) hero . moveUp…" at bounding box center [1135, 448] width 481 height 498
click at [1027, 210] on div "hero . moveRight ( 2 ) hero . moveUp ( 2 ) hero . moveRight ( 2 ) hero . moveUp…" at bounding box center [1135, 448] width 481 height 498
click at [1024, 211] on div "hero . moveRight ( ste ) hero . moveUp ( 2 ) hero . moveRight ( 2 ) hero . move…" at bounding box center [1135, 448] width 481 height 498
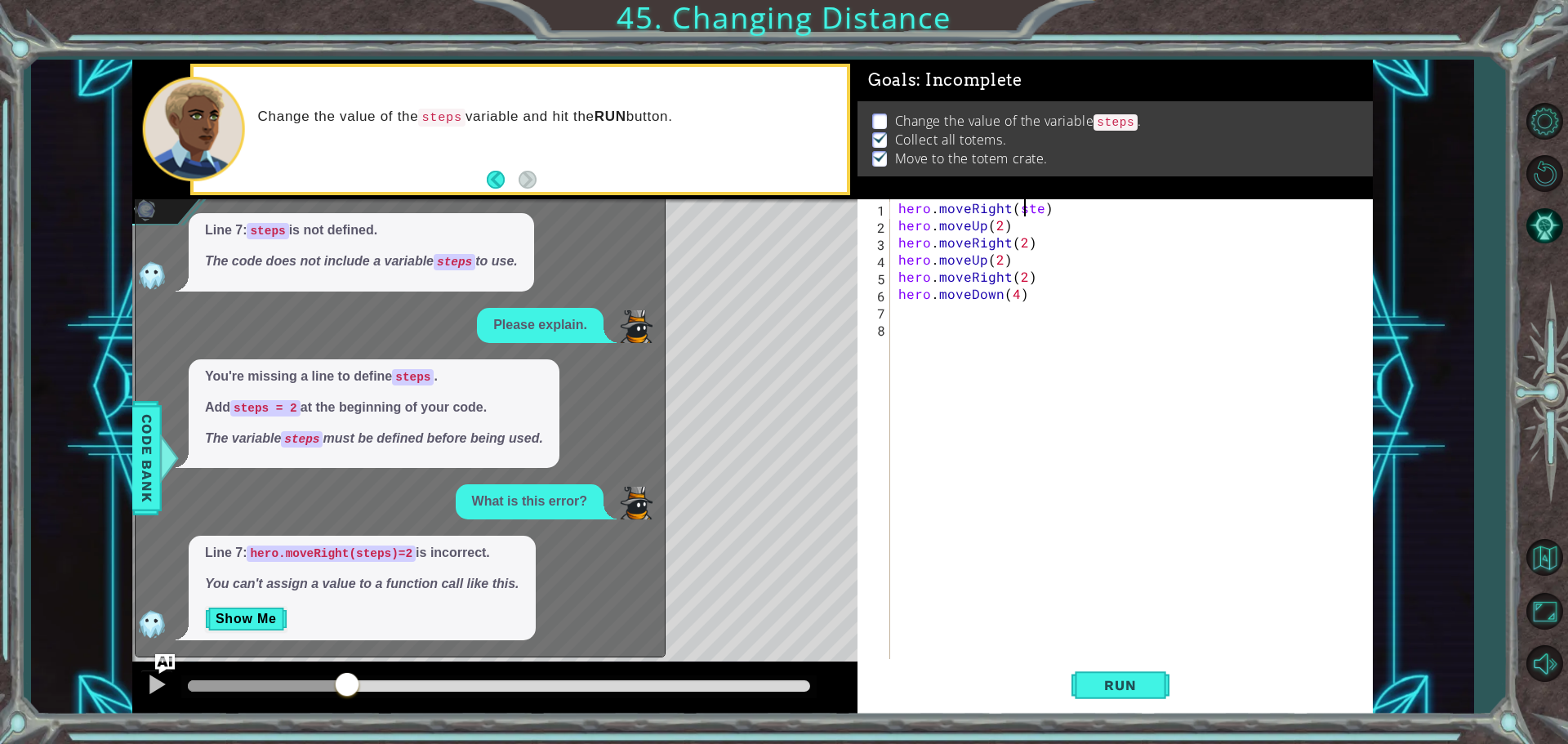
click at [1040, 209] on div "hero . moveRight ( ste ) hero . moveUp ( 2 ) hero . moveRight ( 2 ) hero . move…" at bounding box center [1135, 448] width 481 height 498
click at [1069, 210] on div "hero . moveRight ( steps ) hero . moveUp ( 2 ) hero . moveRight ( 2 ) hero . mo…" at bounding box center [1135, 448] width 481 height 498
click at [1129, 683] on span "Run" at bounding box center [1119, 685] width 64 height 16
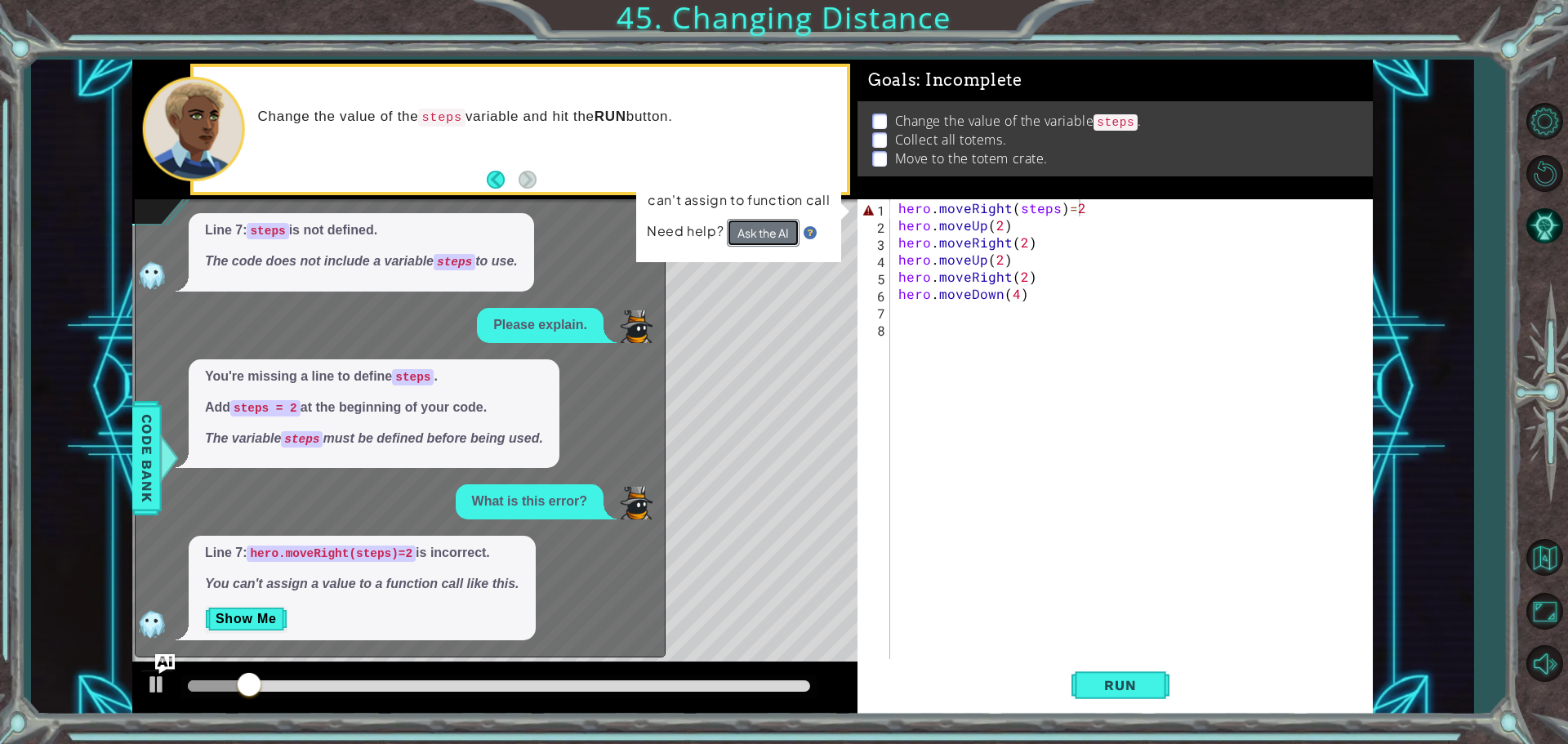
click at [762, 225] on button "Ask the AI" at bounding box center [763, 233] width 73 height 28
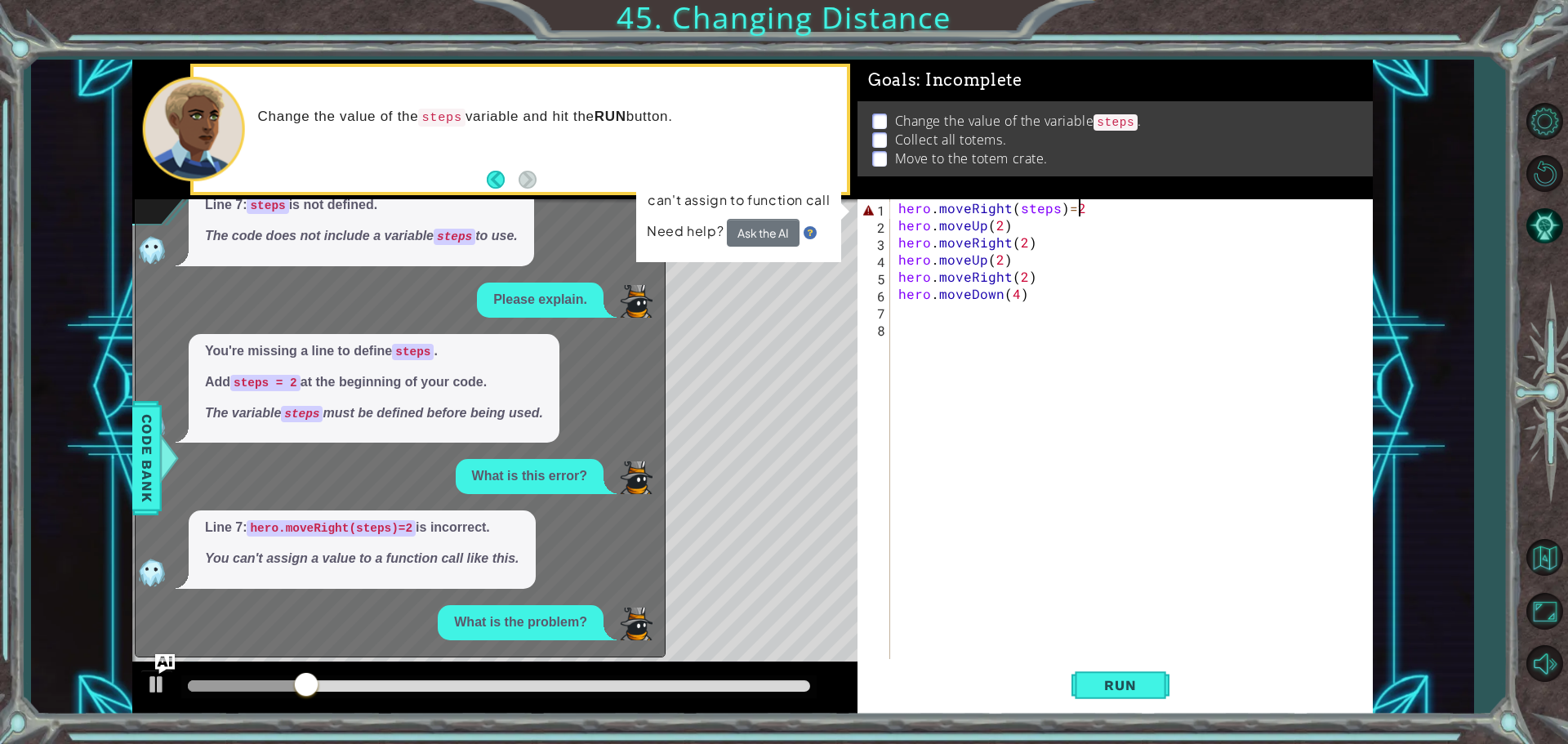
scroll to position [176, 0]
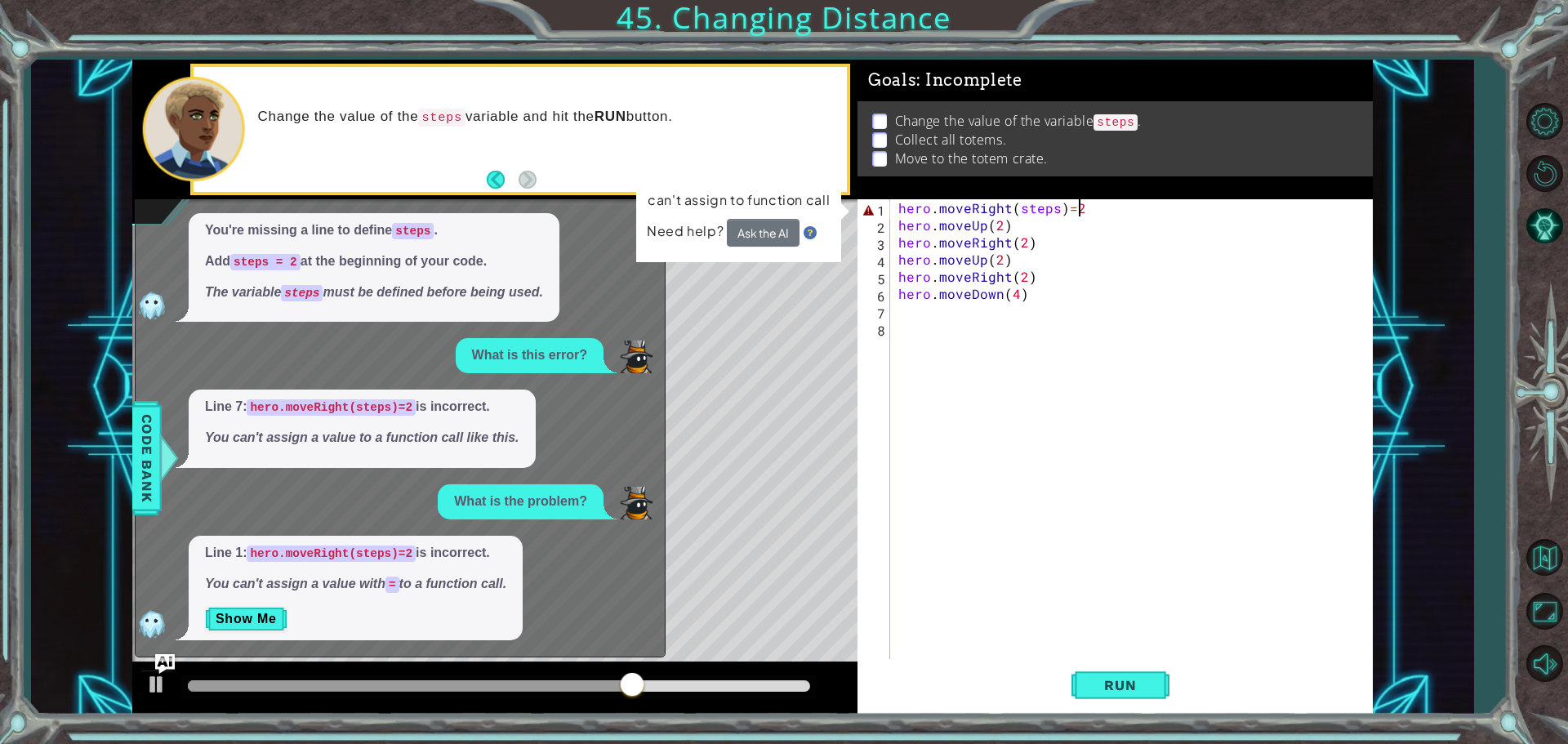
click at [318, 611] on p "Show Me" at bounding box center [356, 619] width 301 height 27
click at [241, 616] on button "Show Me" at bounding box center [246, 619] width 82 height 27
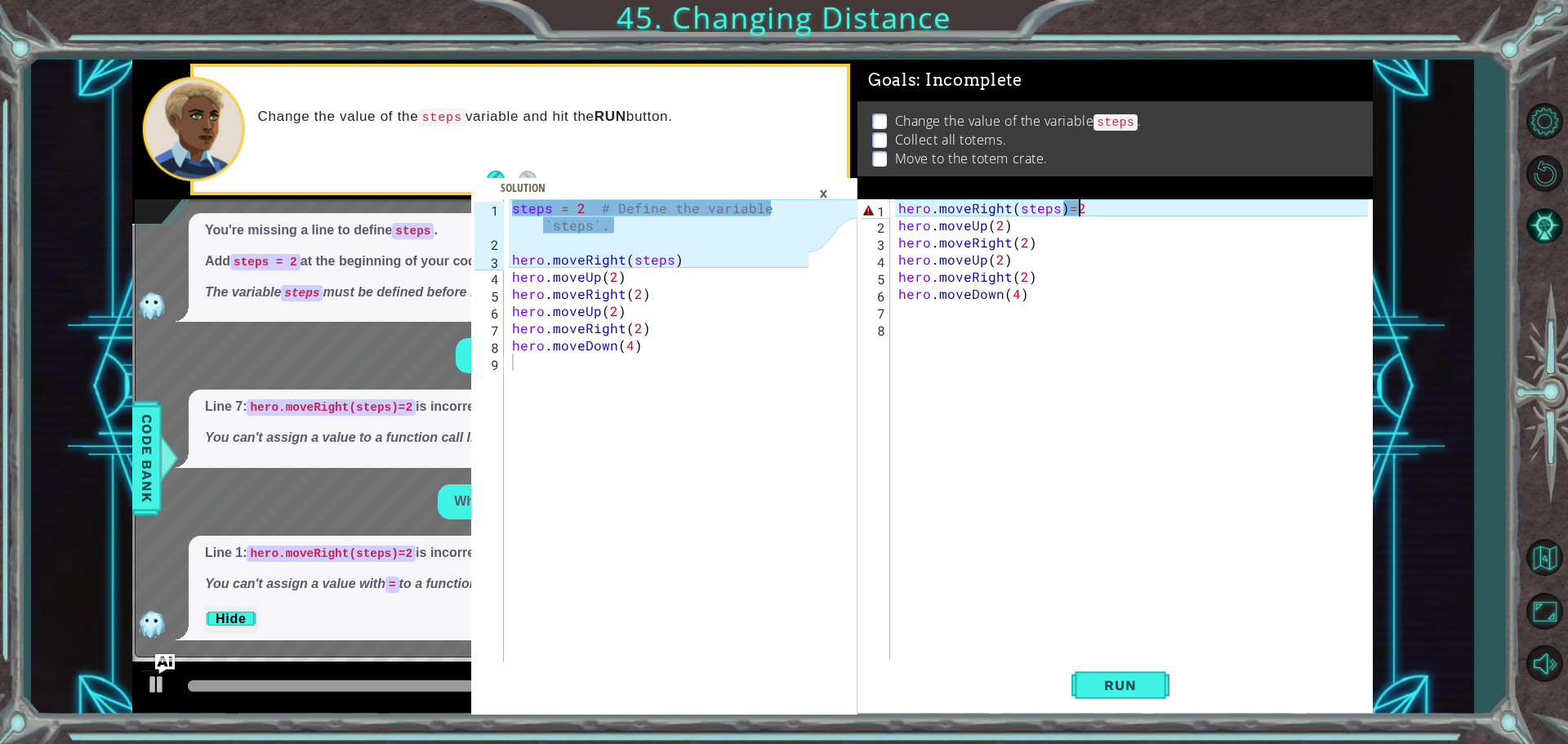
click at [1062, 206] on div "hero . moveRight ( steps ) = 2 hero . moveUp ( 2 ) hero . moveRight ( 2 ) hero …" at bounding box center [1135, 448] width 481 height 498
click at [1147, 679] on span "Run" at bounding box center [1119, 685] width 64 height 16
click at [1069, 213] on div "hero . moveRight ( steps ) = 2 hero . moveUp ( 2 ) hero . moveRight ( 2 ) hero …" at bounding box center [1135, 448] width 481 height 498
click at [1090, 682] on span "Run" at bounding box center [1119, 685] width 64 height 16
click at [1060, 210] on div "hero . moveRight ( steps ) = 2 hero . moveUp ( 2 ) hero . moveRight ( 2 ) hero …" at bounding box center [1135, 448] width 481 height 498
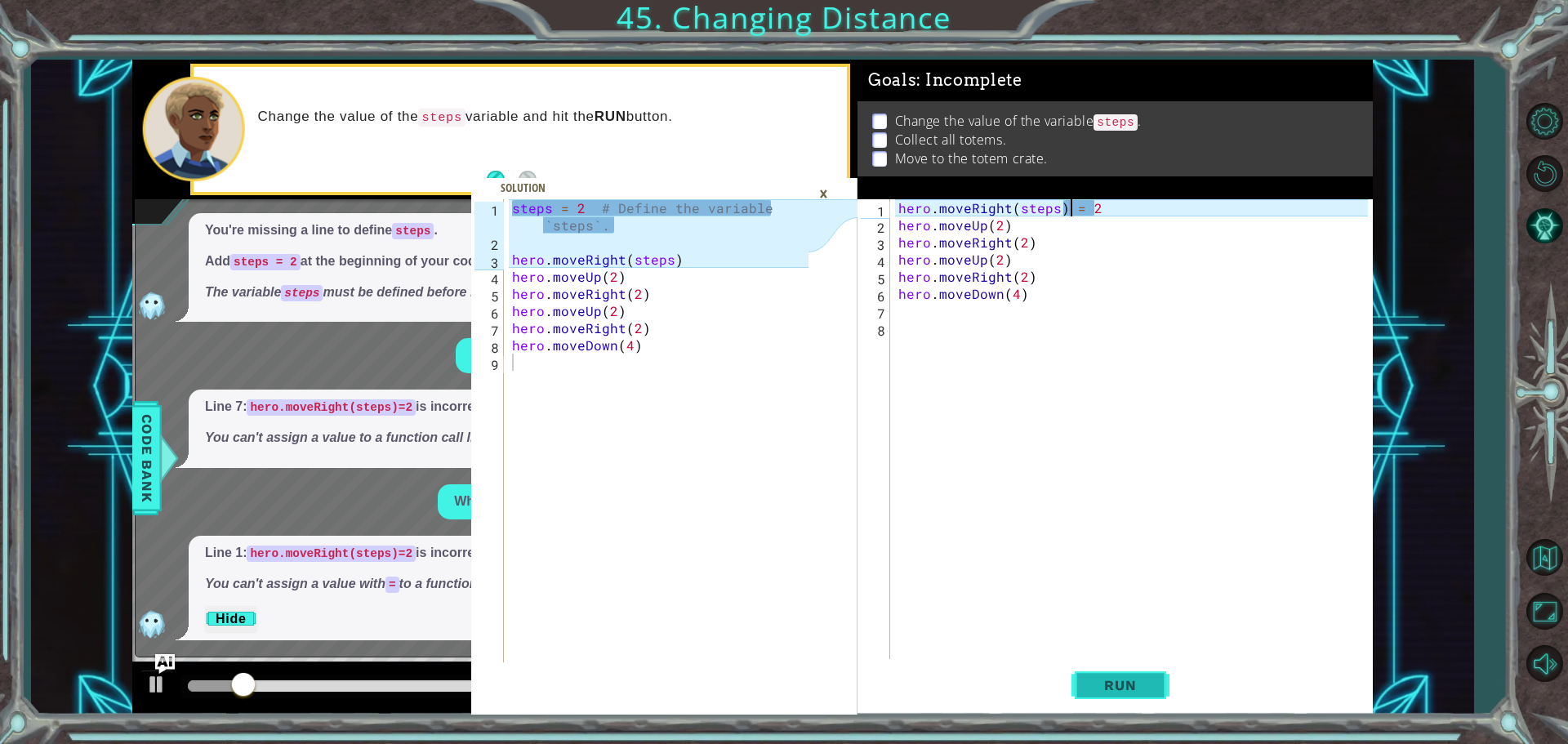
click at [1117, 683] on span "Run" at bounding box center [1119, 685] width 64 height 16
click at [1109, 202] on div "hero . moveRight ( steps ) = 2 hero . moveUp ( 2 ) hero . moveRight ( 2 ) hero …" at bounding box center [1135, 448] width 481 height 498
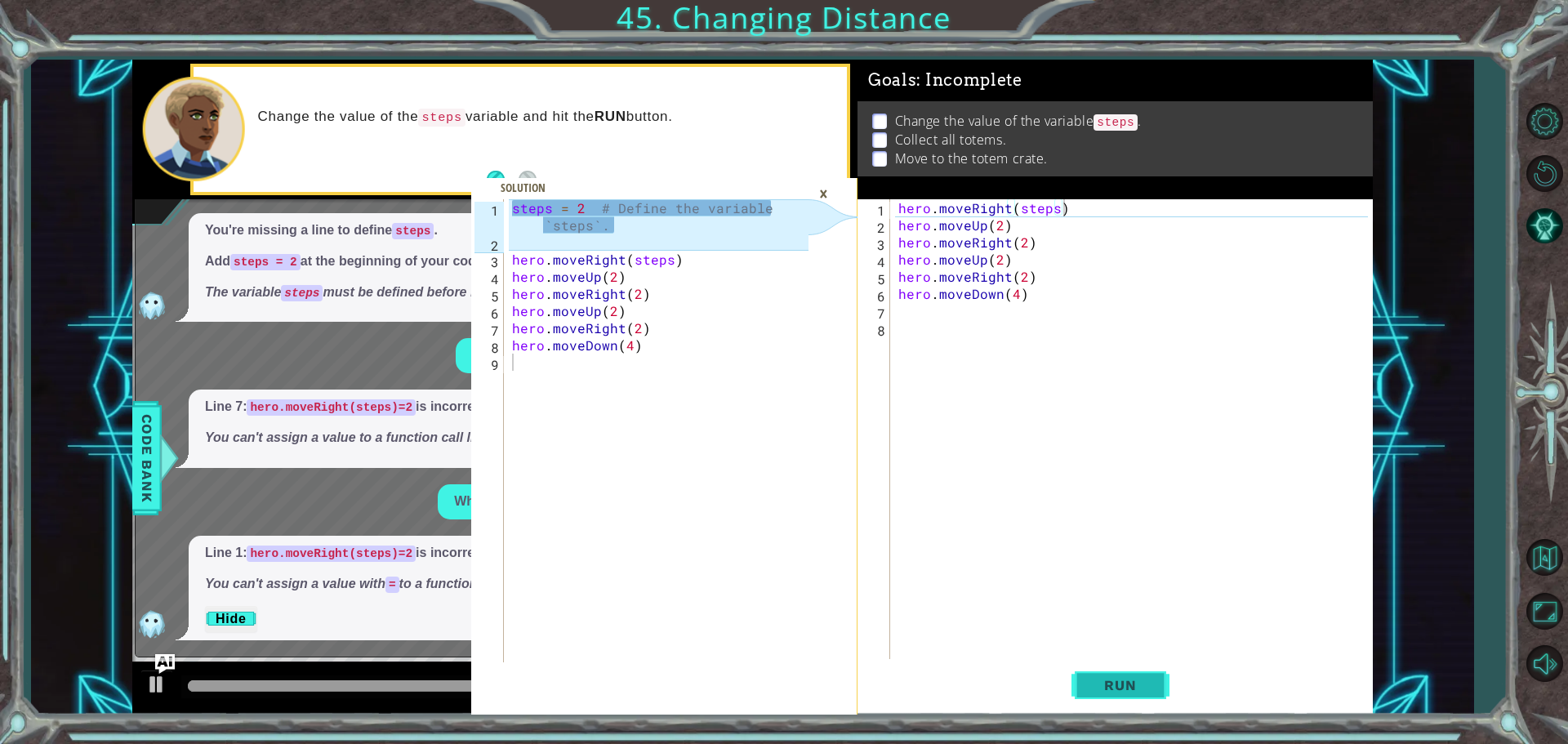
drag, startPoint x: 1145, startPoint y: 693, endPoint x: 1137, endPoint y: 697, distance: 8.9
click at [1138, 694] on button "Run" at bounding box center [1120, 685] width 98 height 51
click at [1013, 212] on div "hero . moveRight ( steps ) hero . moveUp ( 2 ) hero . moveRight ( 2 ) hero . mo…" at bounding box center [1135, 448] width 481 height 498
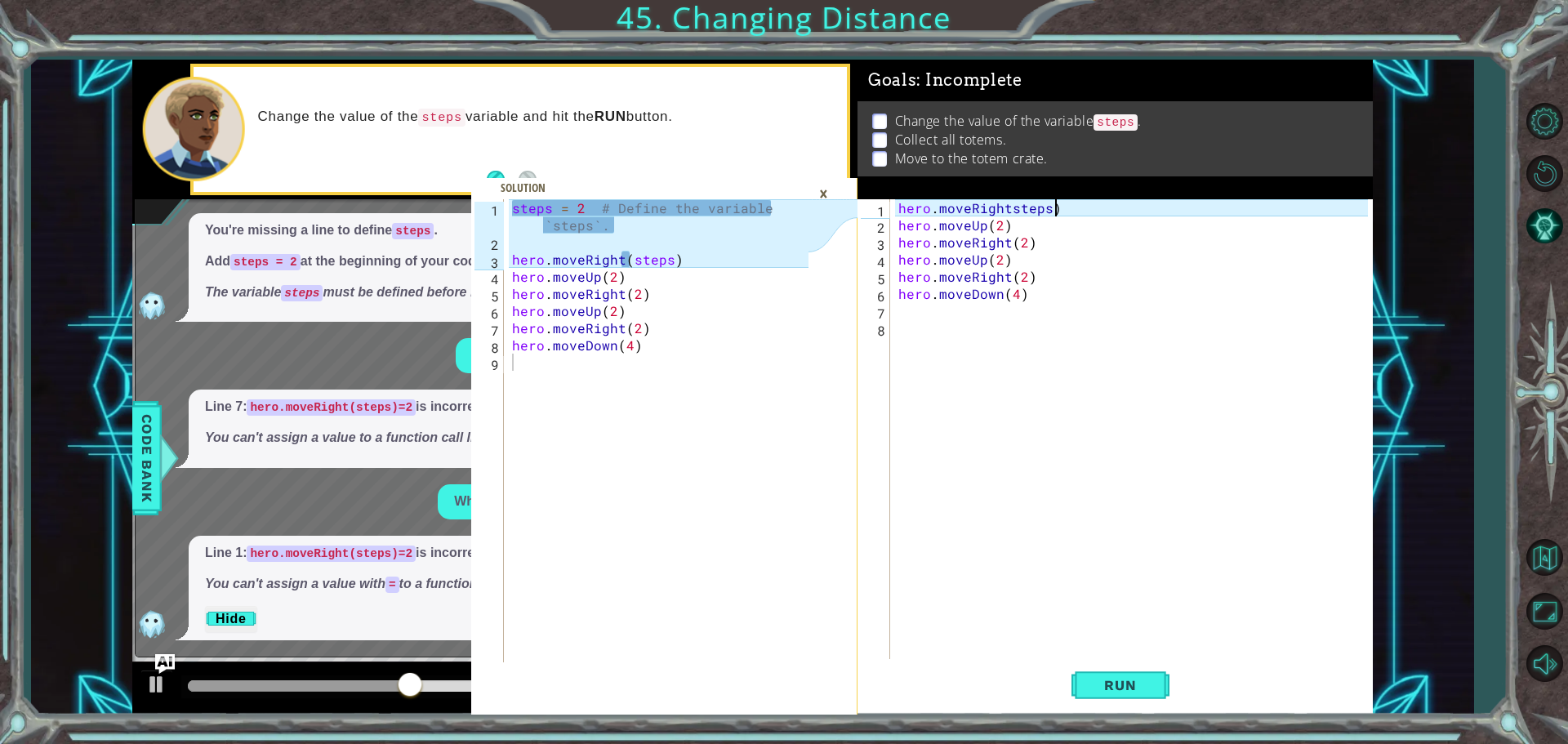
click at [1056, 207] on div "hero . moveRightsteps ) hero . moveUp ( 2 ) hero . moveRight ( 2 ) hero . moveU…" at bounding box center [1135, 448] width 481 height 498
click at [1127, 686] on span "Run" at bounding box center [1119, 685] width 64 height 16
click at [825, 186] on div "×" at bounding box center [823, 193] width 26 height 27
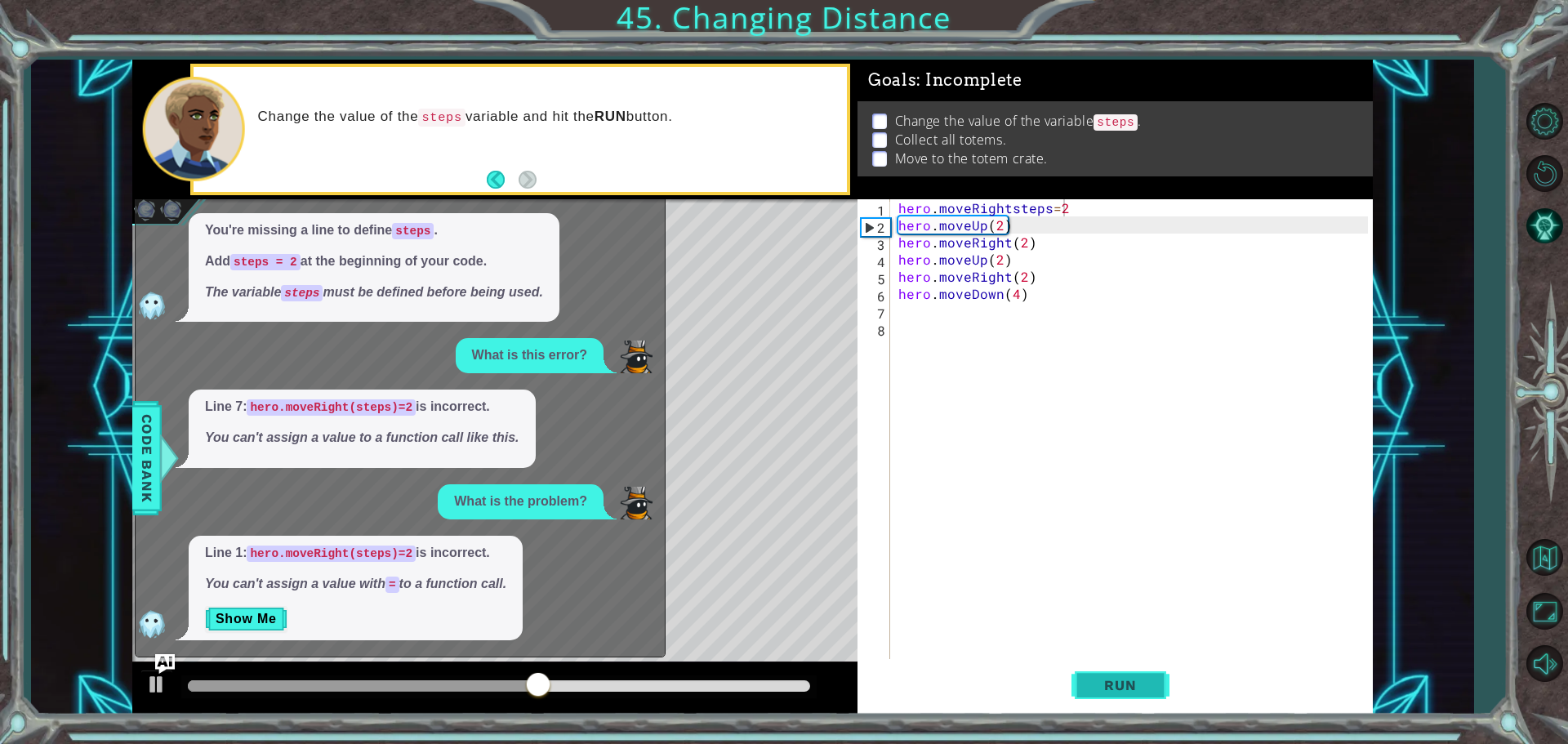
click at [1129, 696] on button "Run" at bounding box center [1120, 685] width 98 height 51
click at [1157, 688] on button "Run" at bounding box center [1120, 685] width 98 height 51
click at [135, 475] on span "Code Bank" at bounding box center [147, 458] width 27 height 100
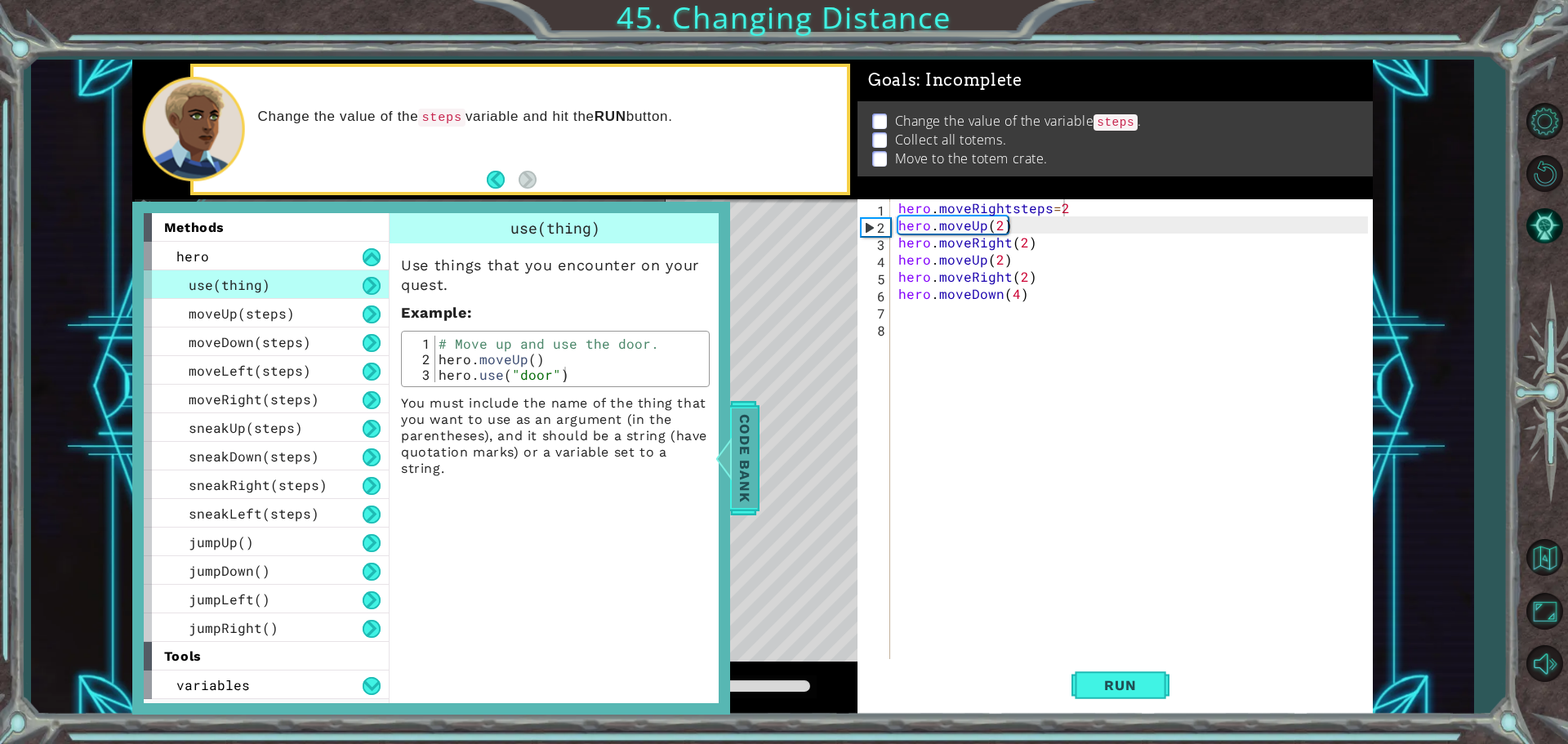
click at [746, 439] on span "Code Bank" at bounding box center [745, 458] width 27 height 100
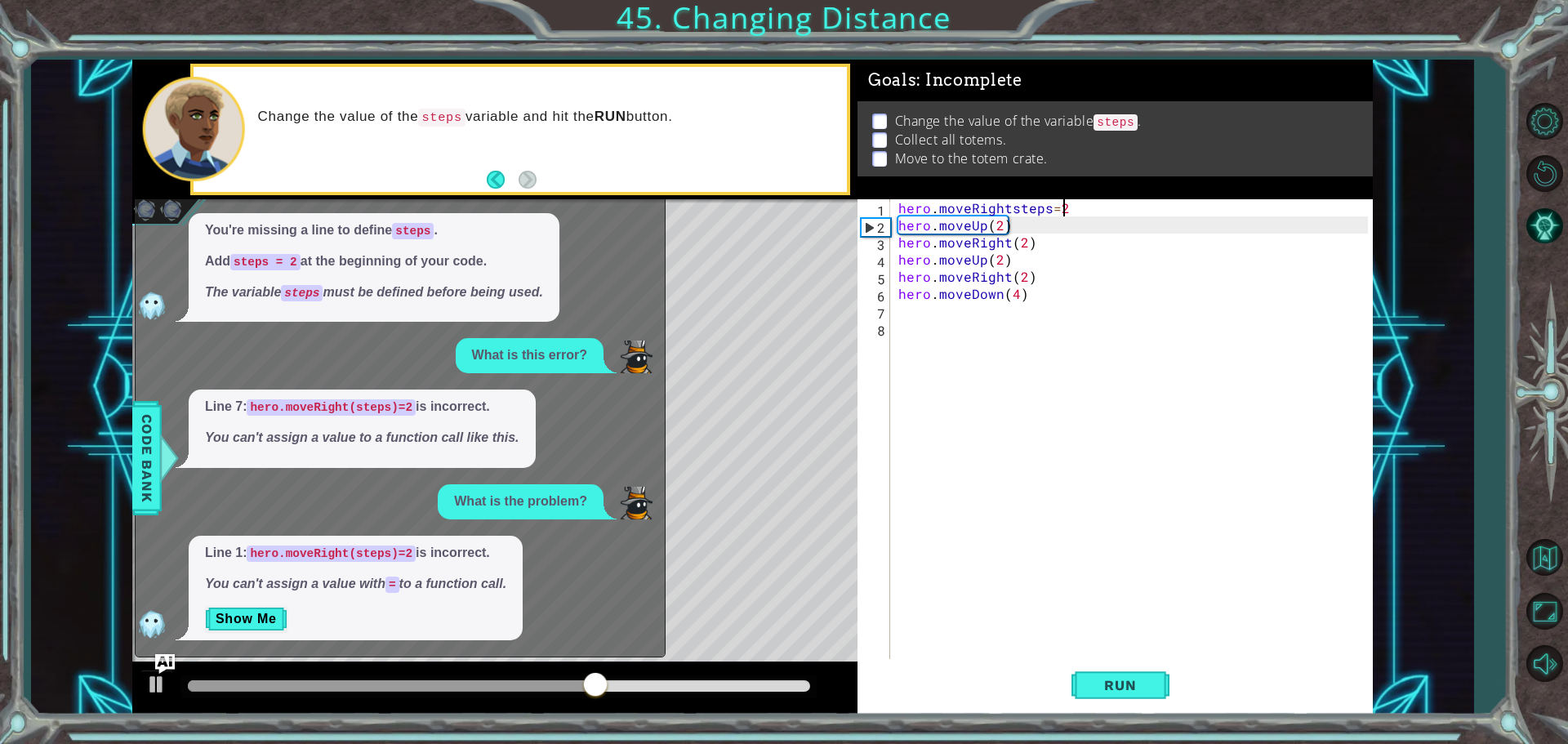
click at [1072, 214] on div "hero . moveRightsteps = 2 hero . moveUp ( 2 ) hero . moveRight ( 2 ) hero . mov…" at bounding box center [1135, 448] width 481 height 498
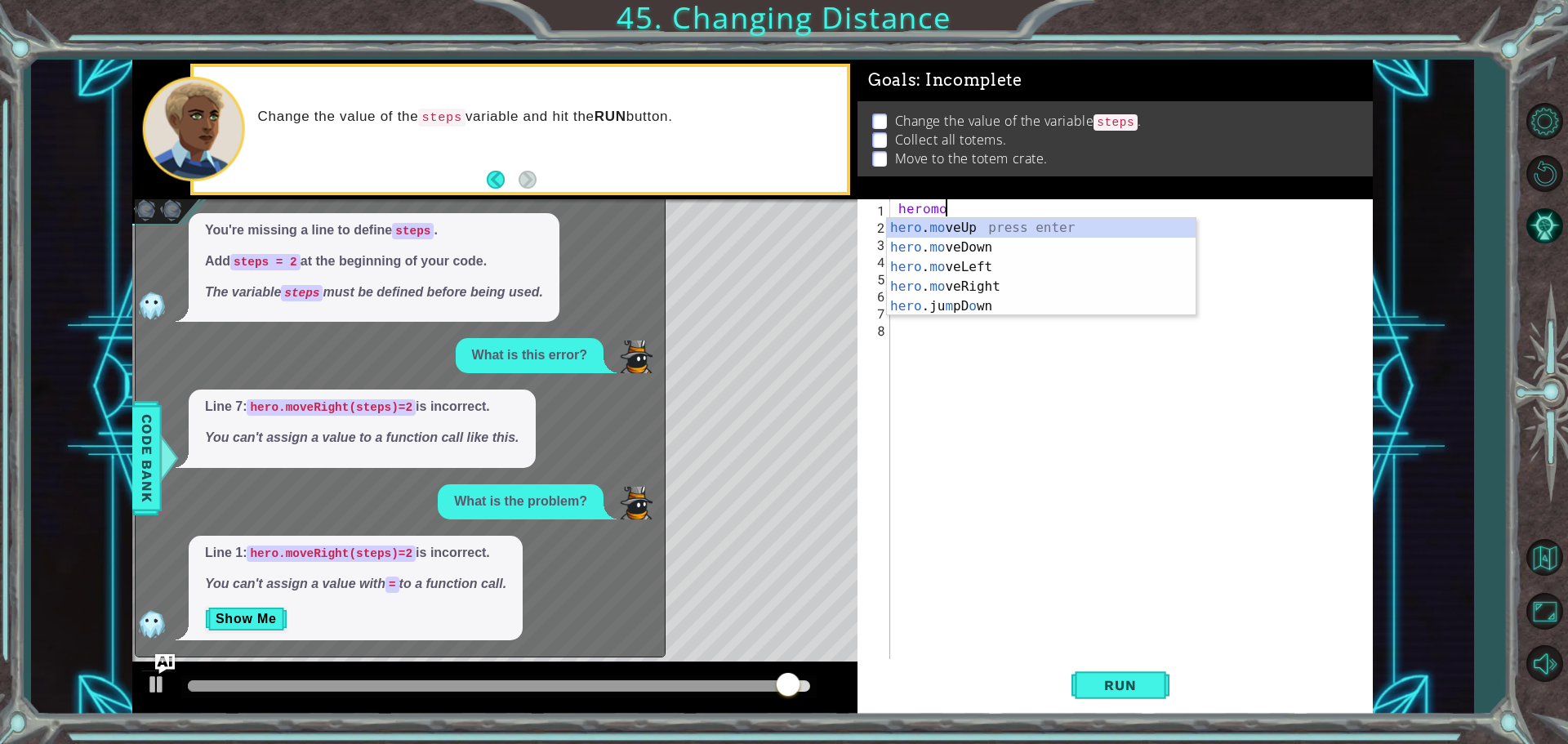
scroll to position [0, 3]
click at [989, 277] on div "hero . move Up press enter hero . move Down press enter hero . move Left press …" at bounding box center [1040, 277] width 309 height 118
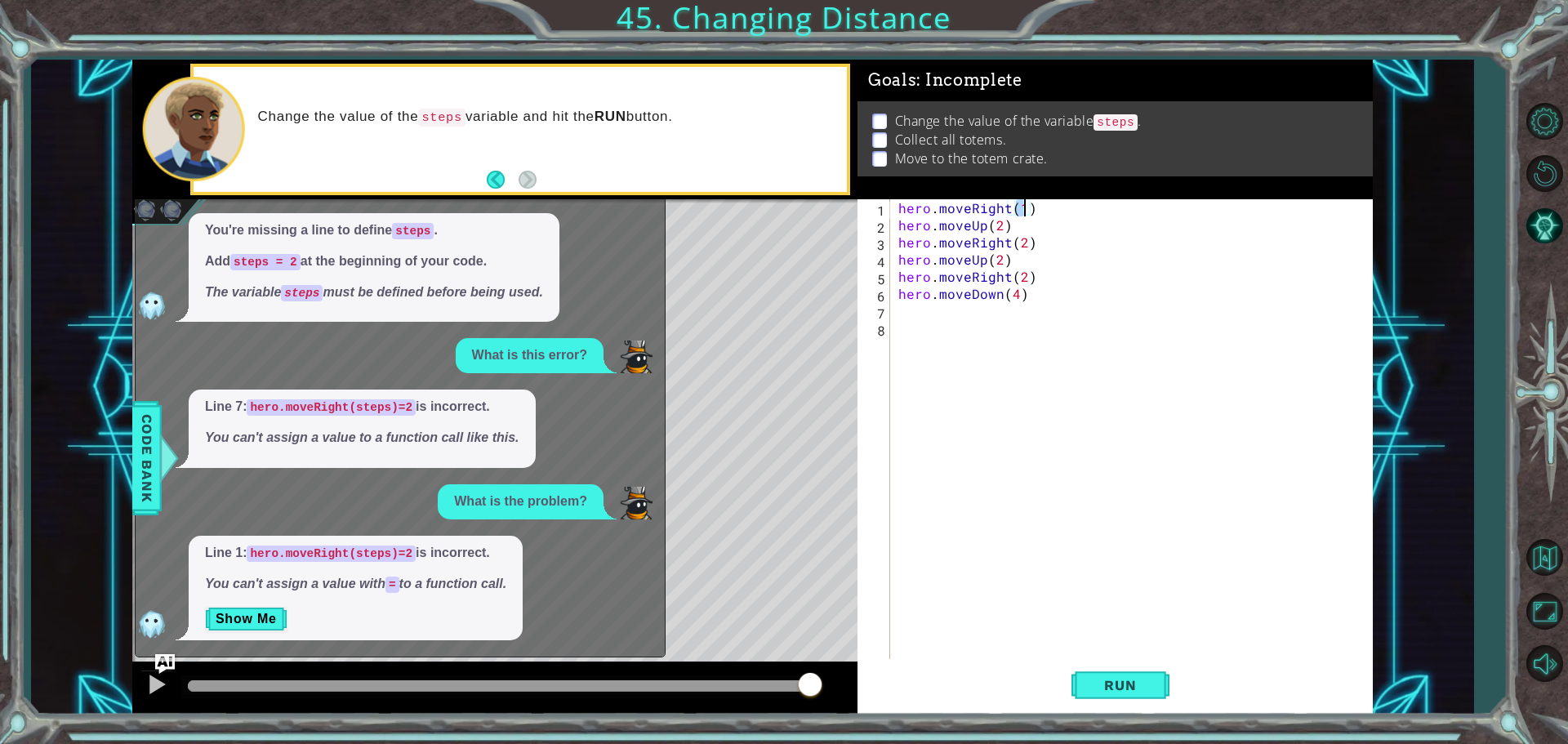
type textarea "hero.moveRight(2)"
click at [917, 314] on div "hero . moveRight ( 2 ) hero . moveUp ( 2 ) hero . moveRight ( 2 ) hero . moveUp…" at bounding box center [1135, 448] width 481 height 498
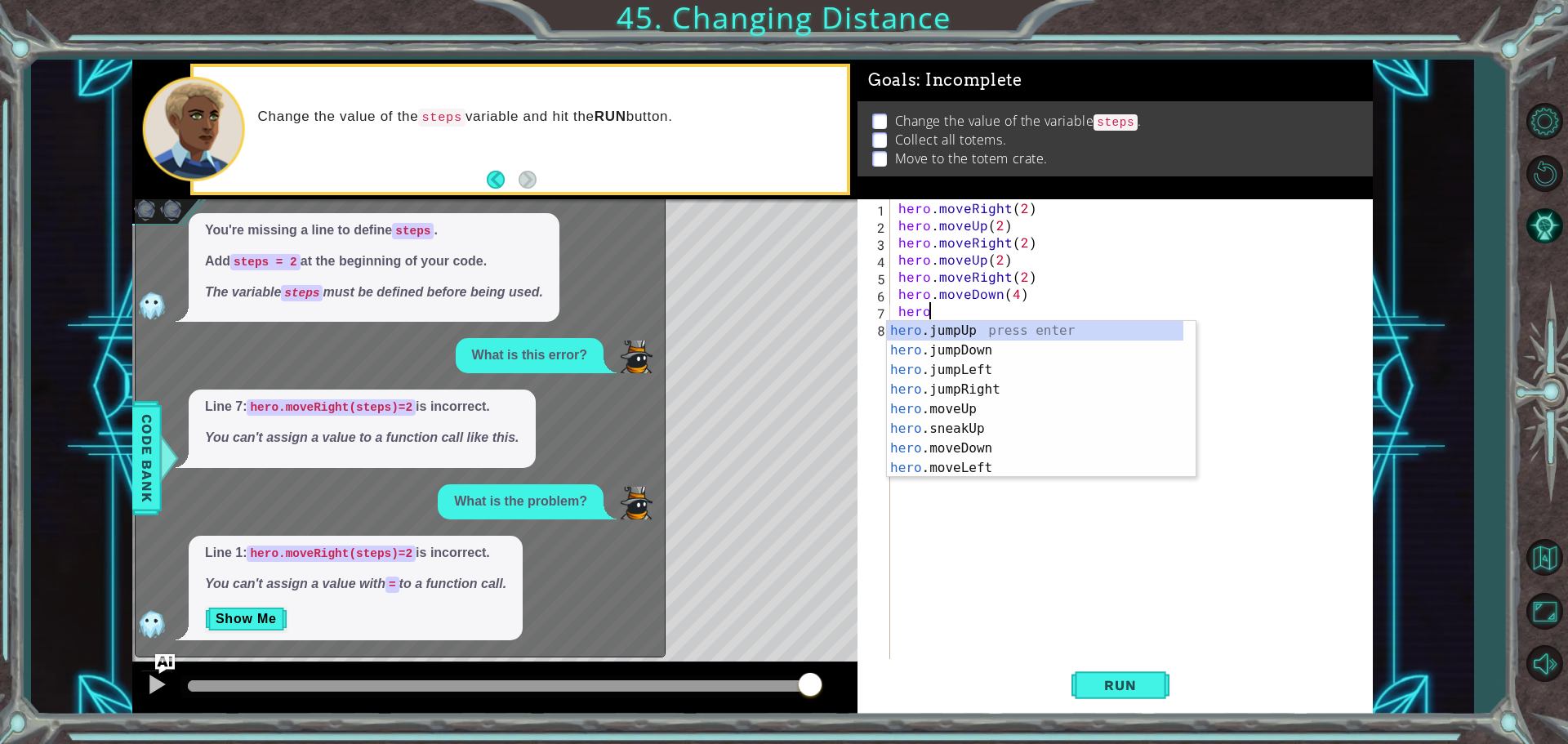
scroll to position [0, 1]
click at [973, 443] on div "hero .jumpUp press enter hero .jumpDown press enter hero .jumpLeft press enter …" at bounding box center [1035, 418] width 297 height 196
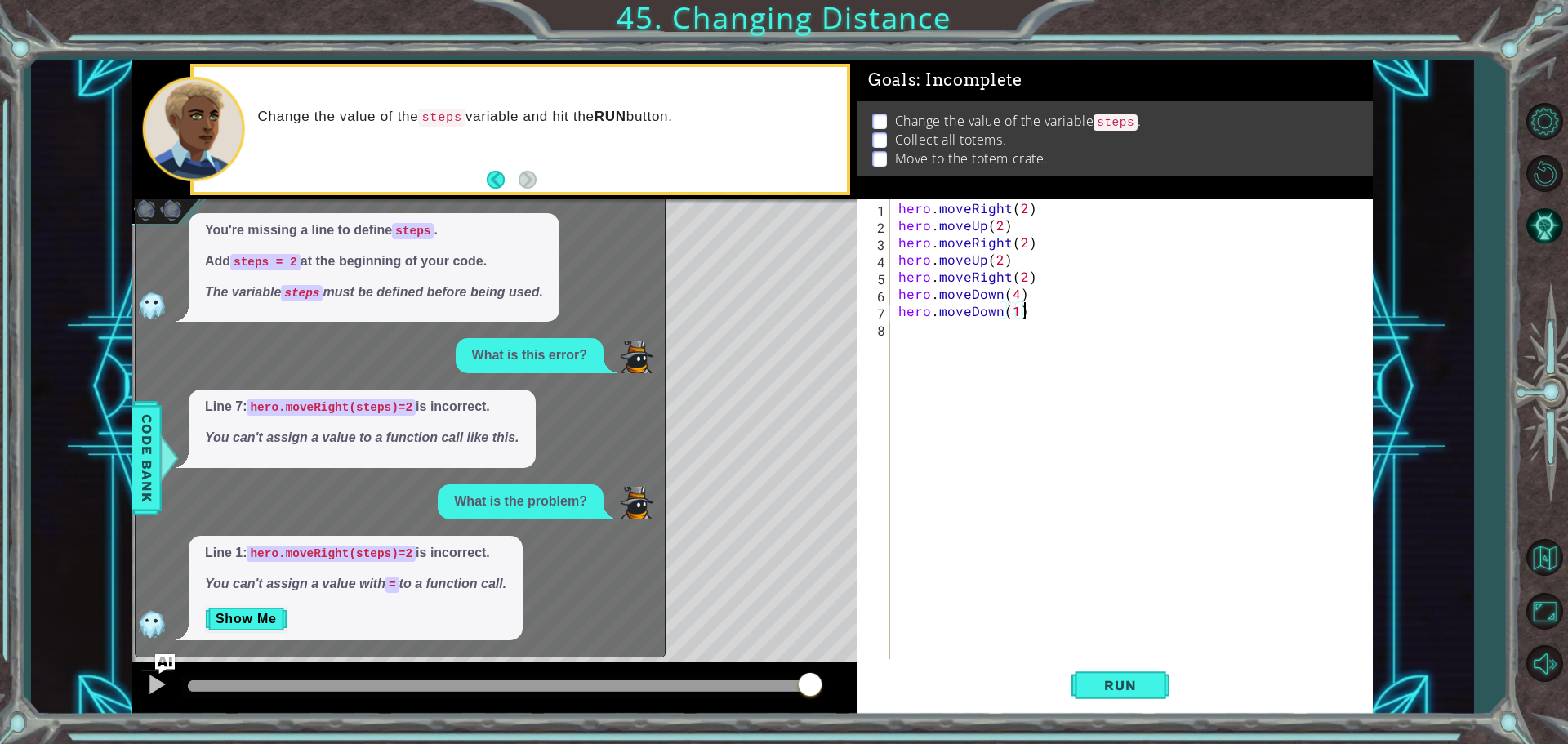
click at [1028, 316] on div "hero . moveRight ( 2 ) hero . moveUp ( 2 ) hero . moveRight ( 2 ) hero . moveUp…" at bounding box center [1135, 448] width 481 height 498
click at [1115, 685] on span "Run" at bounding box center [1119, 685] width 64 height 16
click at [1014, 298] on div "hero . moveRight ( 2 ) hero . moveUp ( 2 ) hero . moveRight ( 2 ) hero . moveUp…" at bounding box center [1135, 448] width 481 height 498
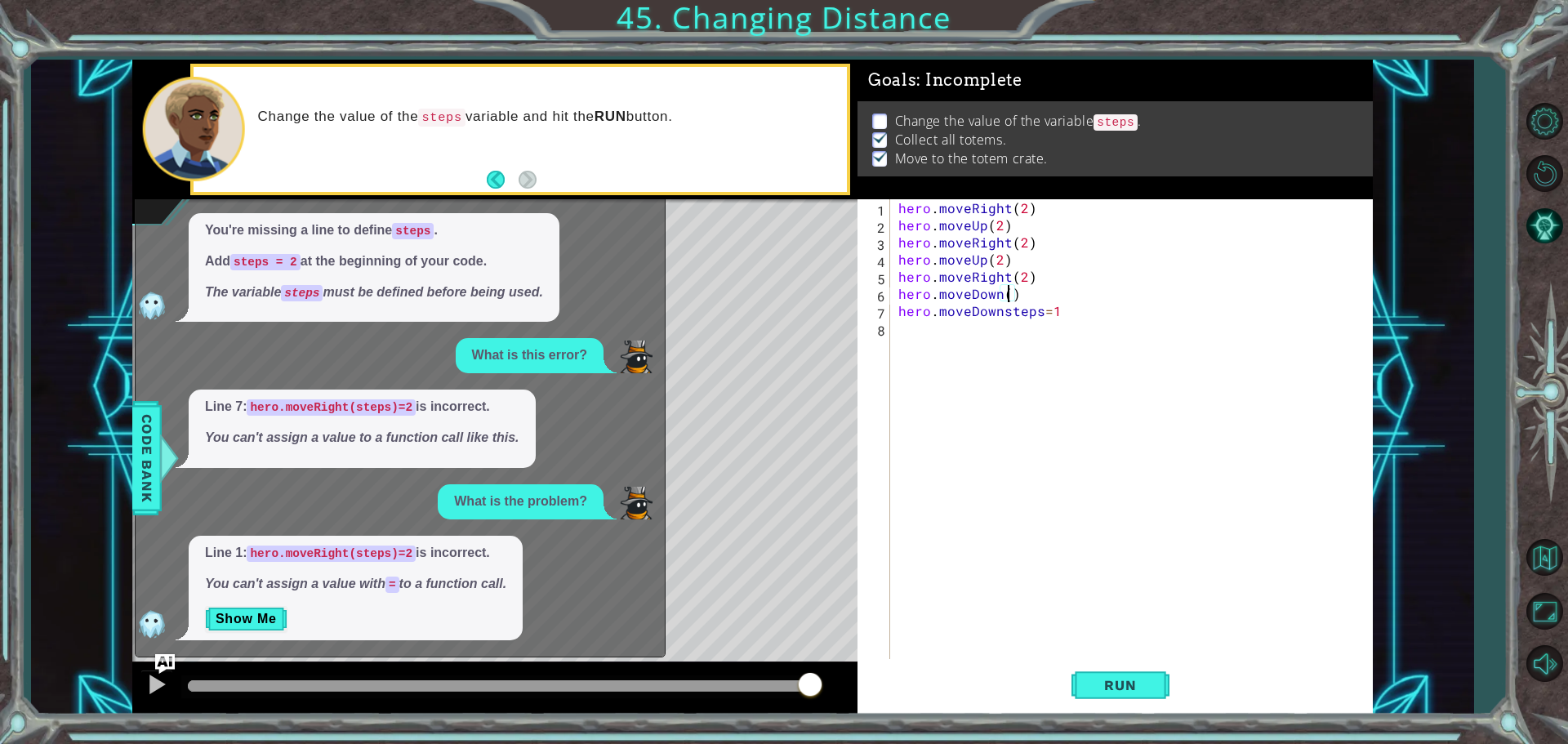
type textarea "hero.moveDown(3)"
drag, startPoint x: 1123, startPoint y: 655, endPoint x: 1124, endPoint y: 670, distance: 15.0
click at [1124, 667] on div "hero.moveDown(3) 1 2 3 4 5 6 7 8 hero . moveRight ( 2 ) hero . moveUp ( 2 ) her…" at bounding box center [1115, 457] width 516 height 516
click at [1124, 676] on button "Run" at bounding box center [1120, 685] width 98 height 51
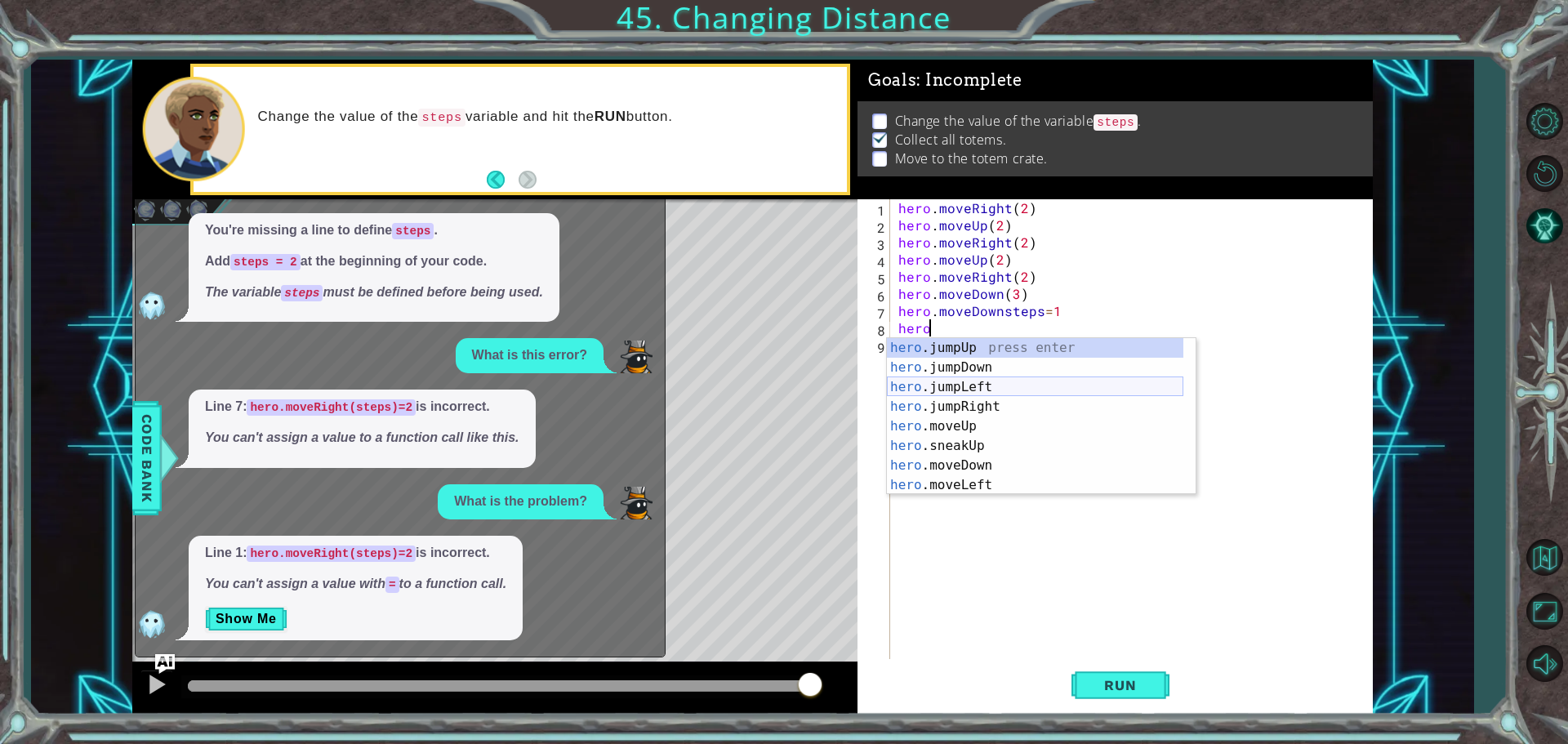
scroll to position [0, 2]
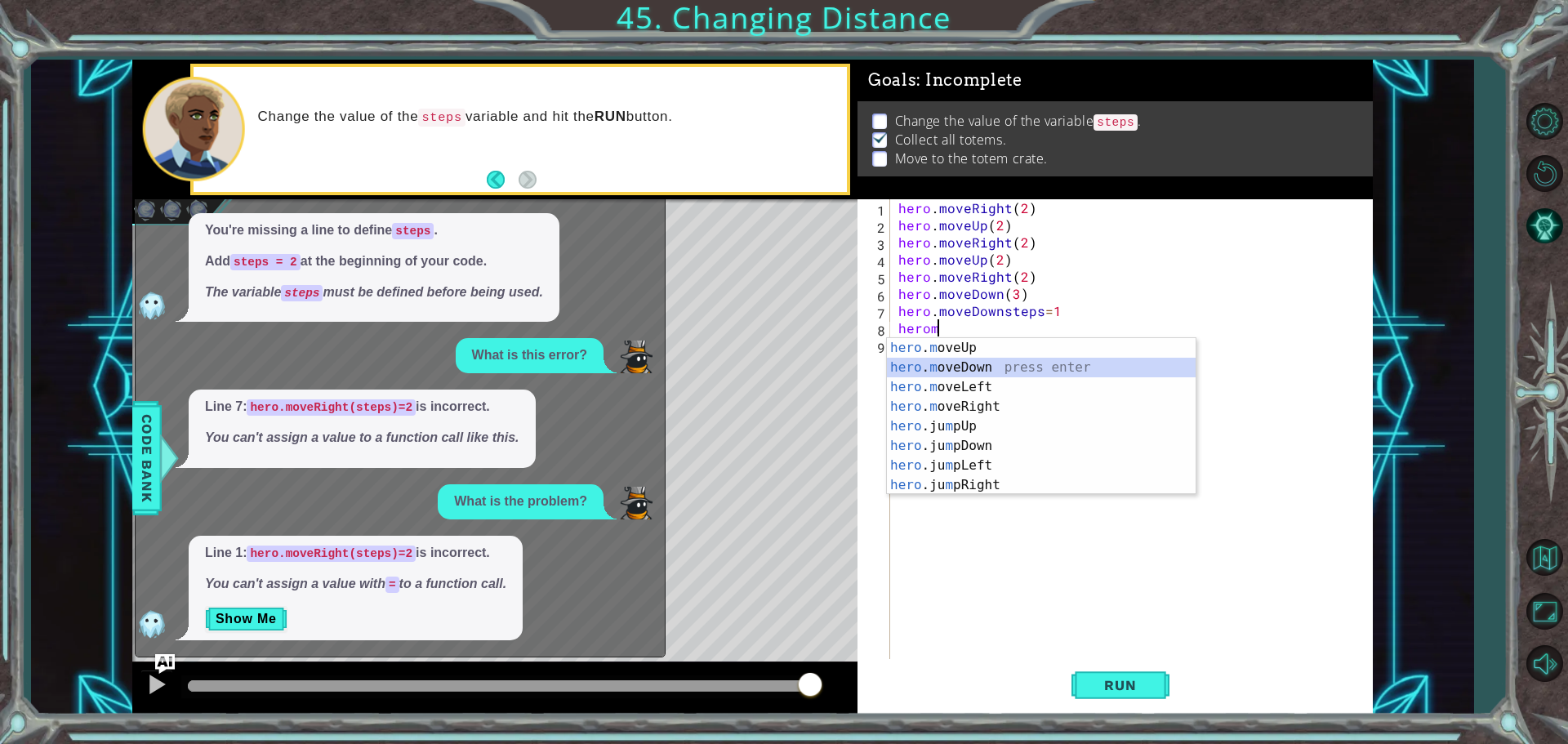
click at [986, 364] on div "hero . m oveUp press enter hero . m oveDown press enter hero . m oveLeft press …" at bounding box center [1040, 435] width 309 height 196
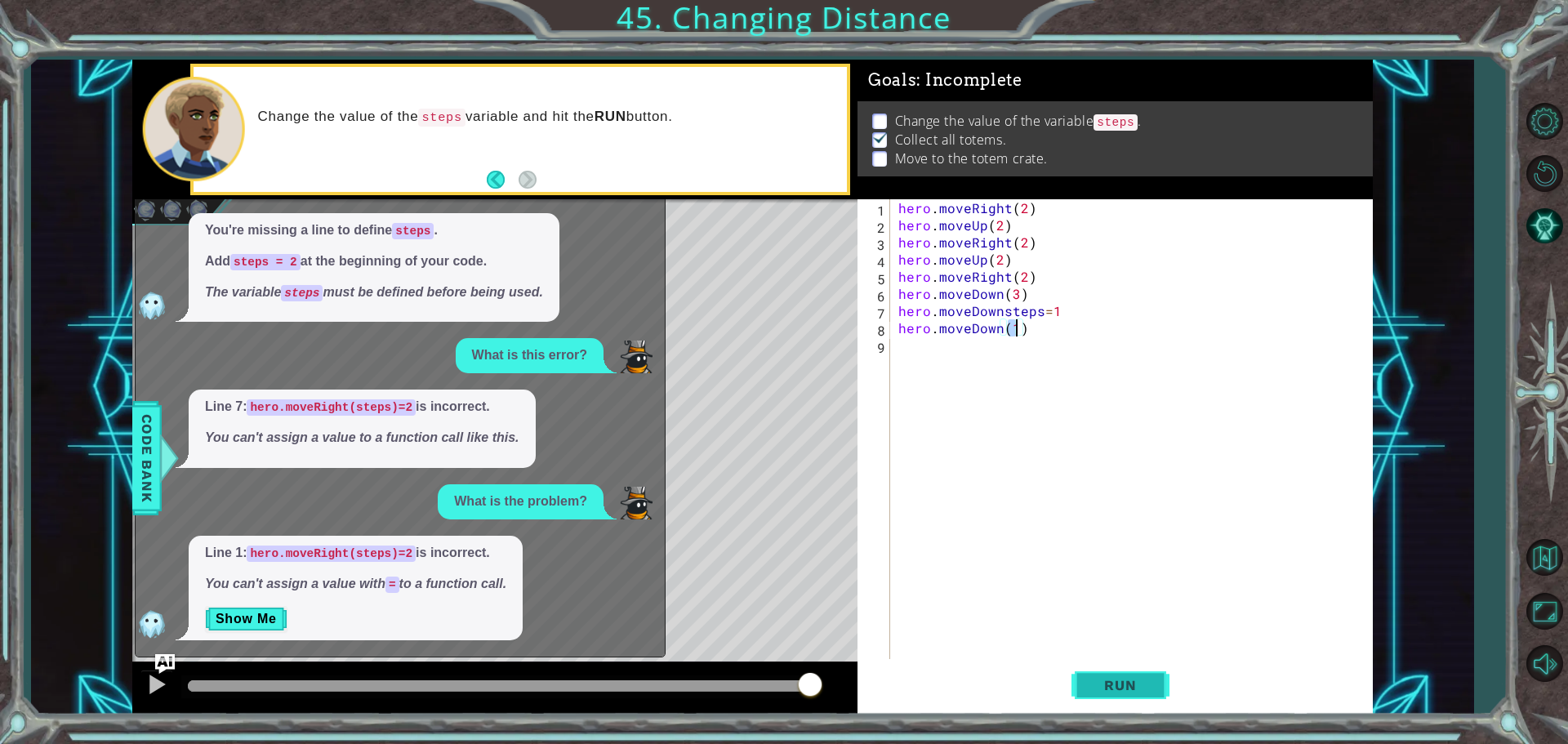
click at [1158, 682] on button "Run" at bounding box center [1120, 685] width 98 height 51
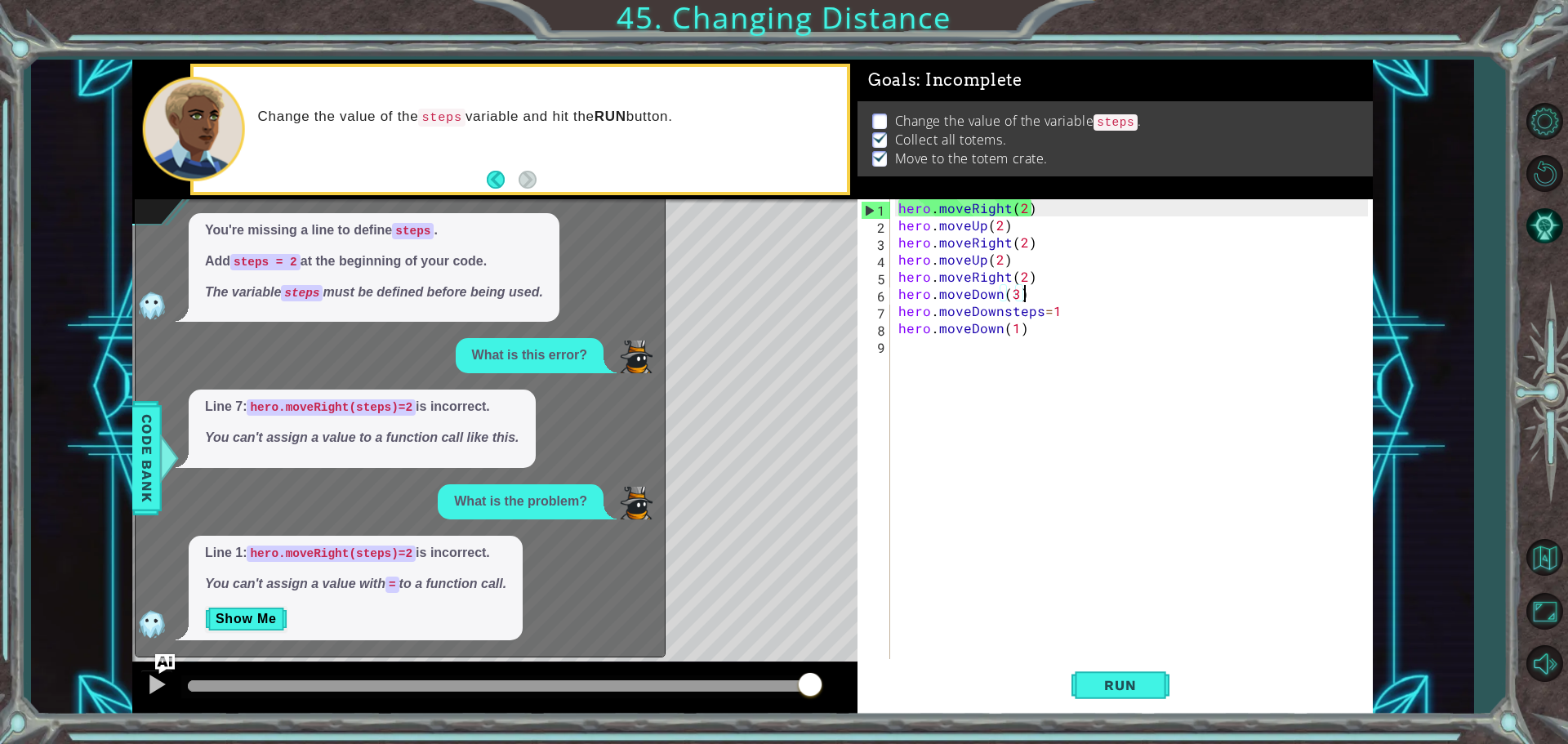
click at [1247, 285] on div "hero . moveRight ( 2 ) hero . moveUp ( 2 ) hero . moveRight ( 2 ) hero . moveUp…" at bounding box center [1135, 448] width 481 height 498
click at [1093, 330] on div "hero . moveRight ( 2 ) hero . moveUp ( 2 ) hero . moveRight ( 2 ) hero . moveUp…" at bounding box center [1135, 448] width 481 height 498
drag, startPoint x: 1106, startPoint y: 283, endPoint x: 1099, endPoint y: 332, distance: 49.5
click at [1108, 291] on div "hero . moveRight ( 2 ) hero . moveUp ( 2 ) hero . moveRight ( 2 ) hero . moveUp…" at bounding box center [1135, 448] width 481 height 498
drag, startPoint x: 1091, startPoint y: 351, endPoint x: 1097, endPoint y: 302, distance: 49.4
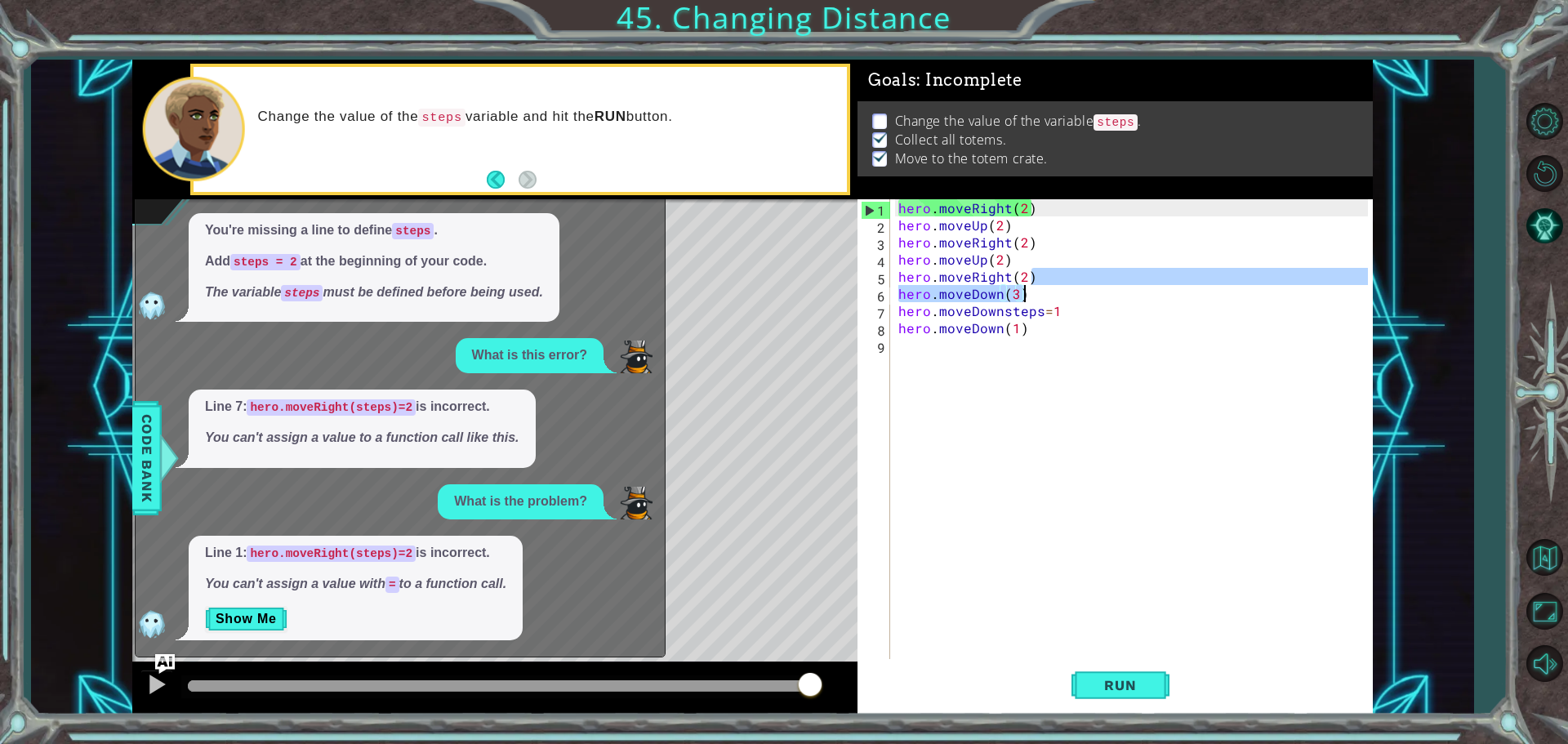
click at [1097, 321] on div "hero . moveRight ( 2 ) hero . moveUp ( 2 ) hero . moveRight ( 2 ) hero . moveUp…" at bounding box center [1135, 448] width 481 height 498
drag, startPoint x: 1098, startPoint y: 222, endPoint x: 1102, endPoint y: 390, distance: 168.0
click at [1098, 272] on div "hero . moveRight ( 2 ) hero . moveUp ( 2 ) hero . moveRight ( 2 ) hero . moveUp…" at bounding box center [1135, 448] width 481 height 498
type textarea "hero.moveUp(2) hero.moveRight(2)"
drag, startPoint x: 1103, startPoint y: 386, endPoint x: 1111, endPoint y: 317, distance: 69.5
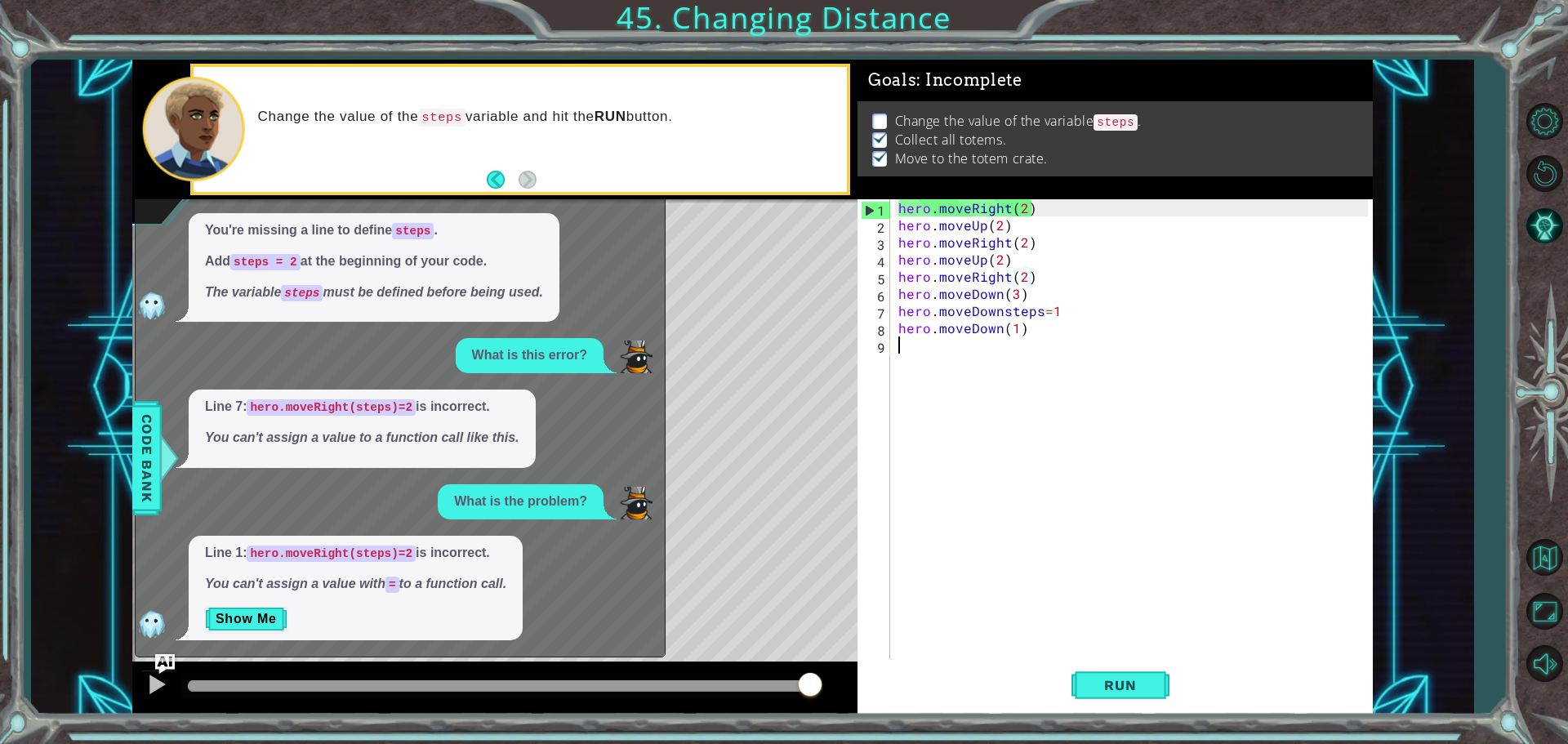
click at [1104, 355] on div "hero . moveRight ( 2 ) hero . moveUp ( 2 ) hero . moveRight ( 2 ) hero . moveUp…" at bounding box center [1135, 448] width 481 height 498
drag, startPoint x: 1111, startPoint y: 317, endPoint x: 1124, endPoint y: 296, distance: 24.7
click at [1111, 332] on div "hero . moveRight ( 2 ) hero . moveUp ( 2 ) hero . moveRight ( 2 ) hero . moveUp…" at bounding box center [1135, 448] width 481 height 498
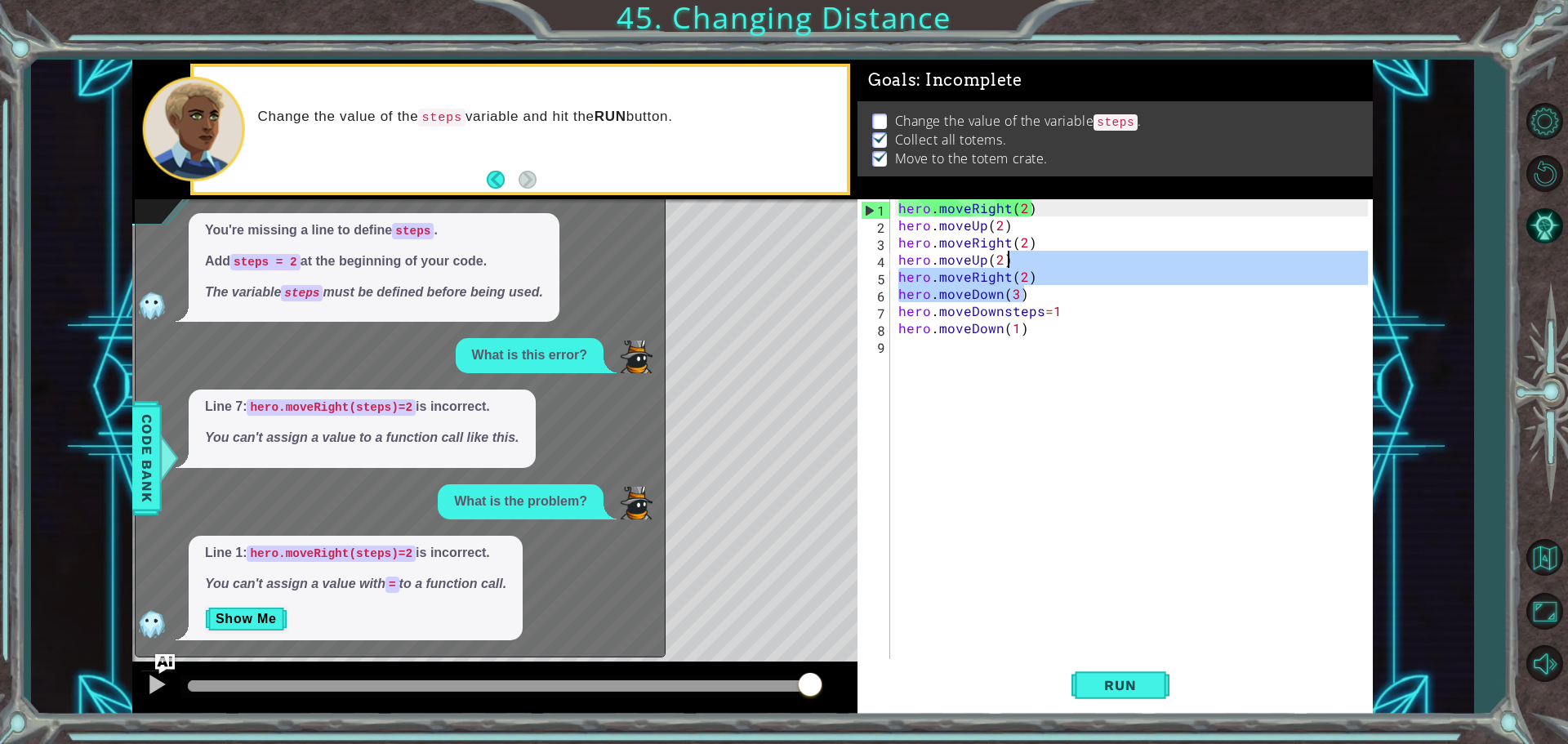
drag, startPoint x: 1123, startPoint y: 313, endPoint x: 1076, endPoint y: 433, distance: 128.9
click at [1076, 433] on div "hero . moveRight ( 2 ) hero . moveUp ( 2 ) hero . moveRight ( 2 ) hero . moveUp…" at bounding box center [1135, 448] width 481 height 498
type textarea "hero.moveDown(1)"
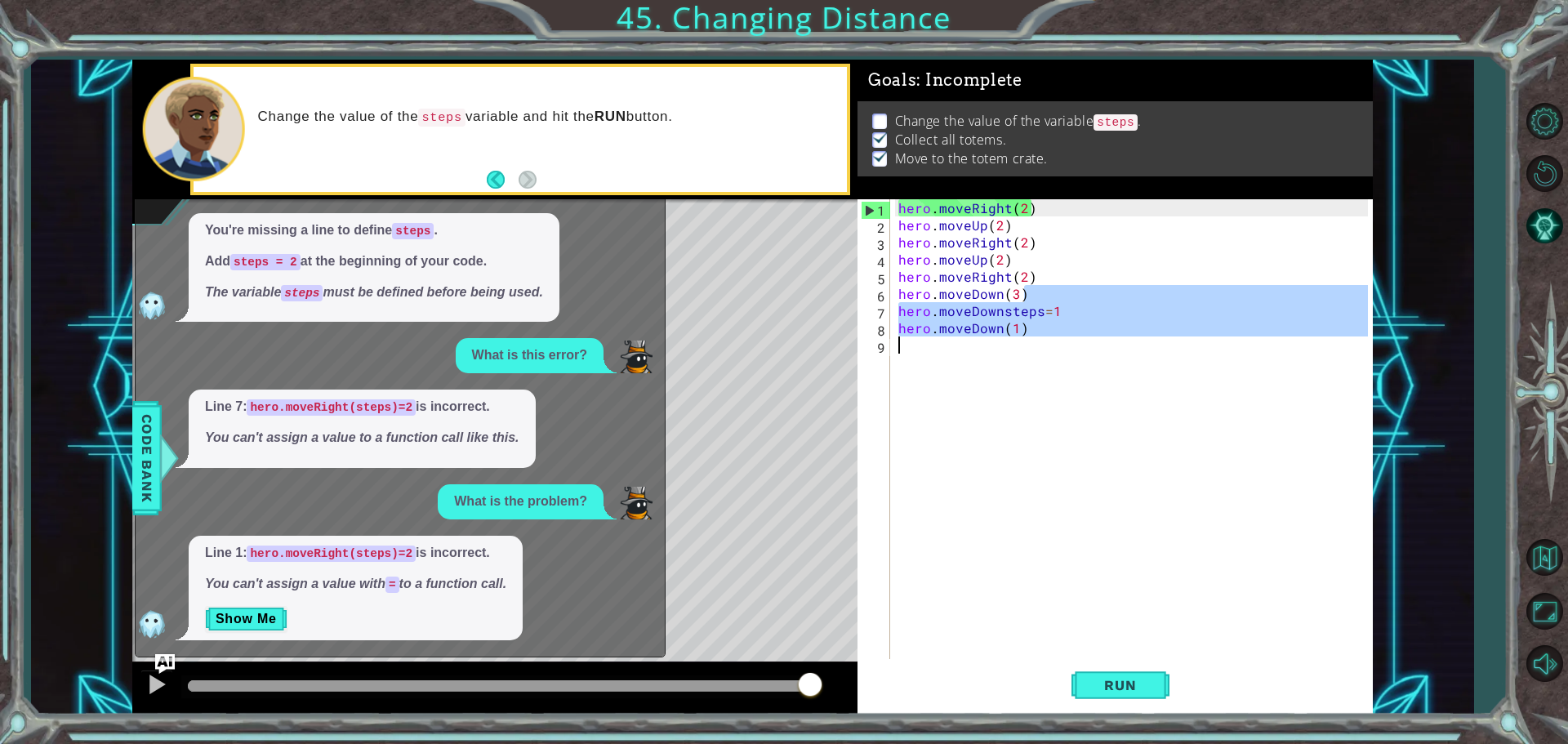
type textarea "hero.moveDown(1)"
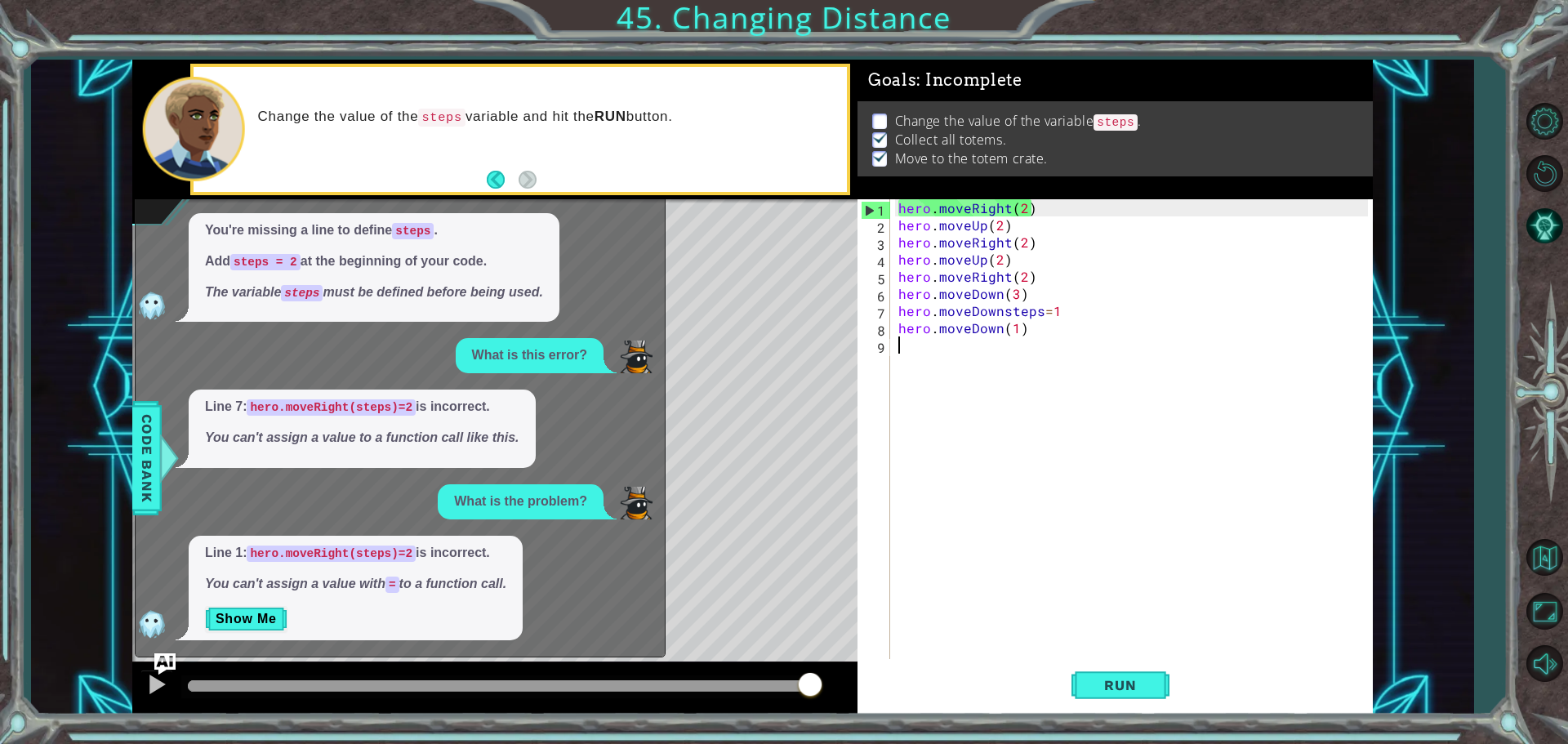
click at [162, 660] on img "Ask AI" at bounding box center [165, 663] width 21 height 21
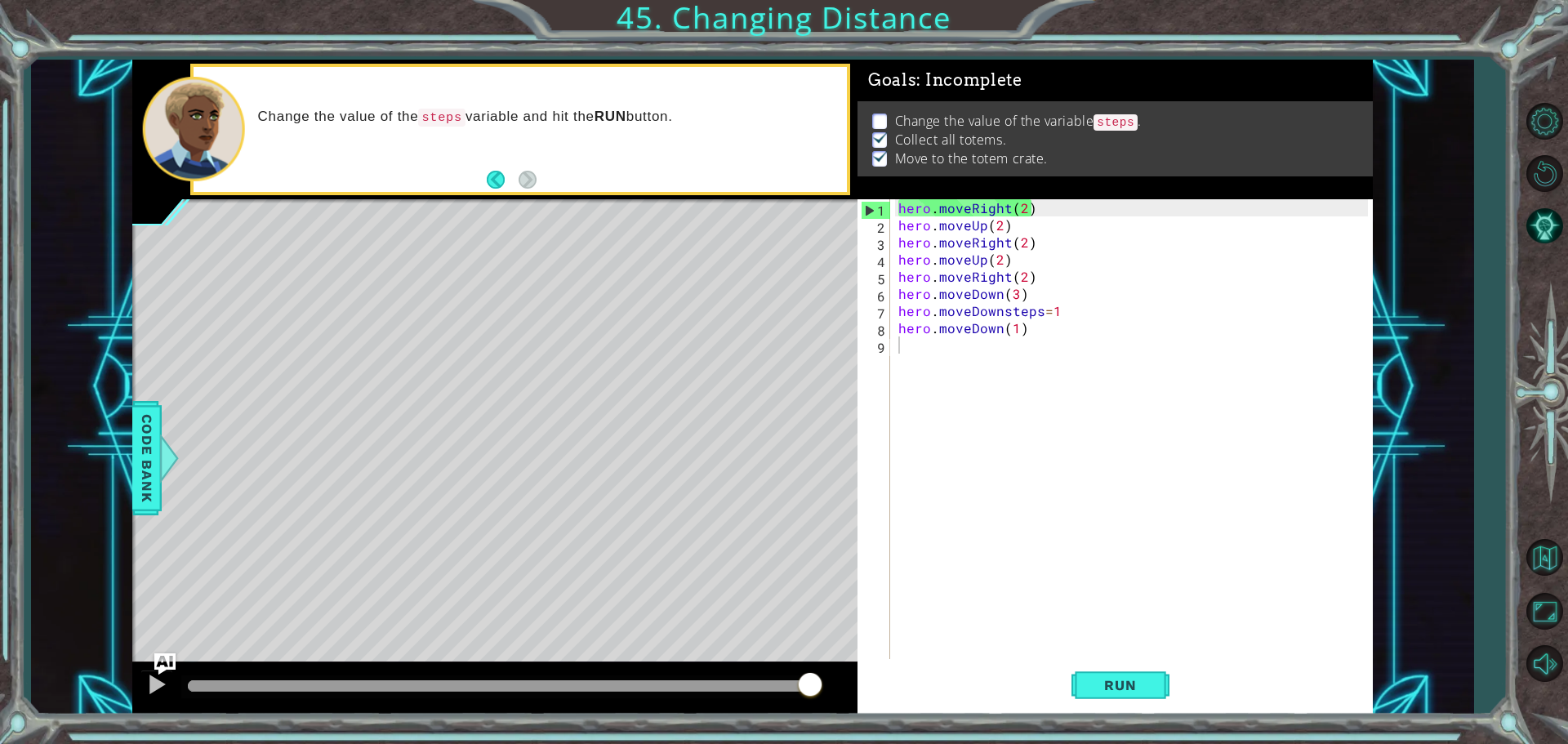
click at [163, 659] on img "Ask AI" at bounding box center [165, 663] width 21 height 21
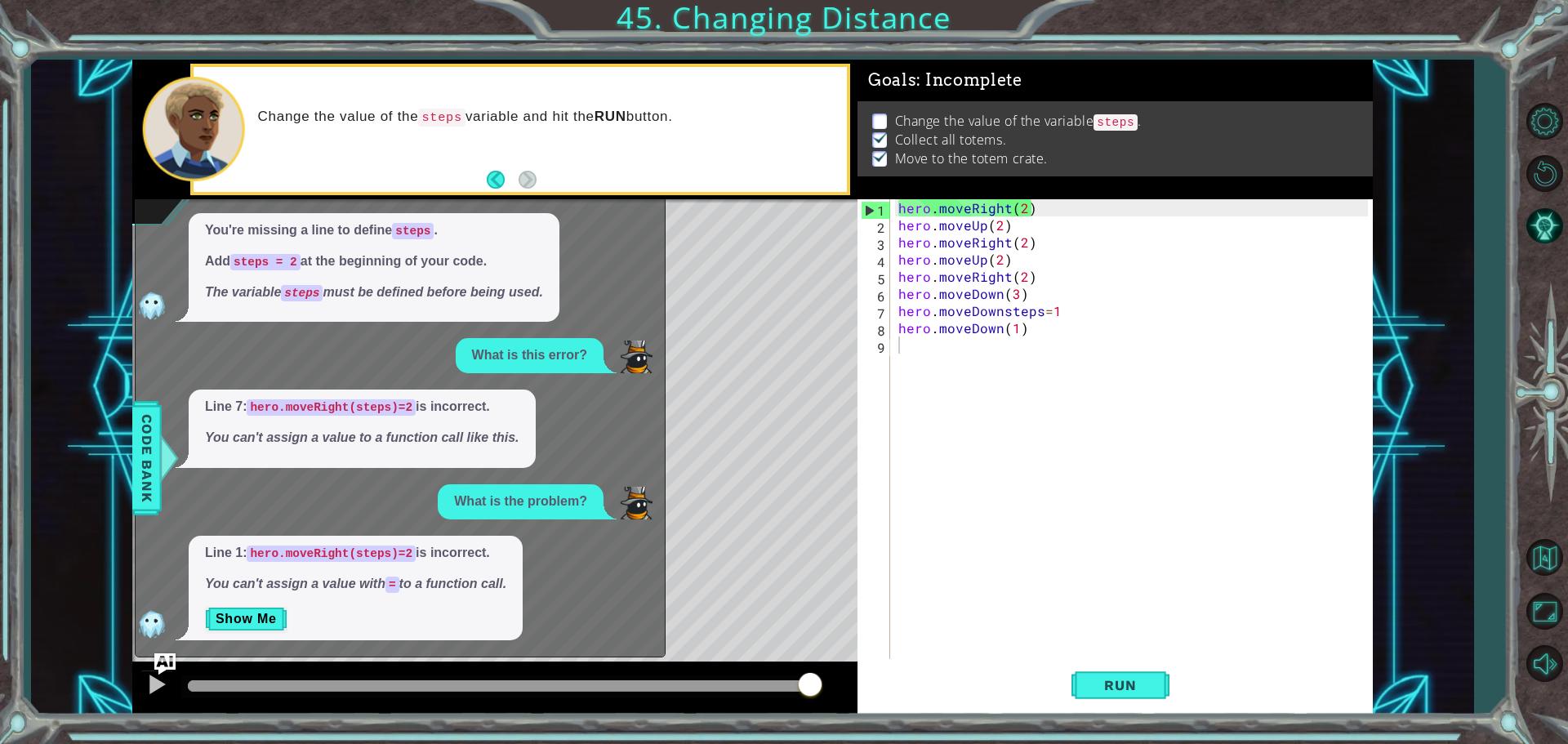
drag, startPoint x: 163, startPoint y: 658, endPoint x: 174, endPoint y: 659, distance: 11.0
click at [174, 659] on img "Ask AI" at bounding box center [165, 663] width 21 height 21
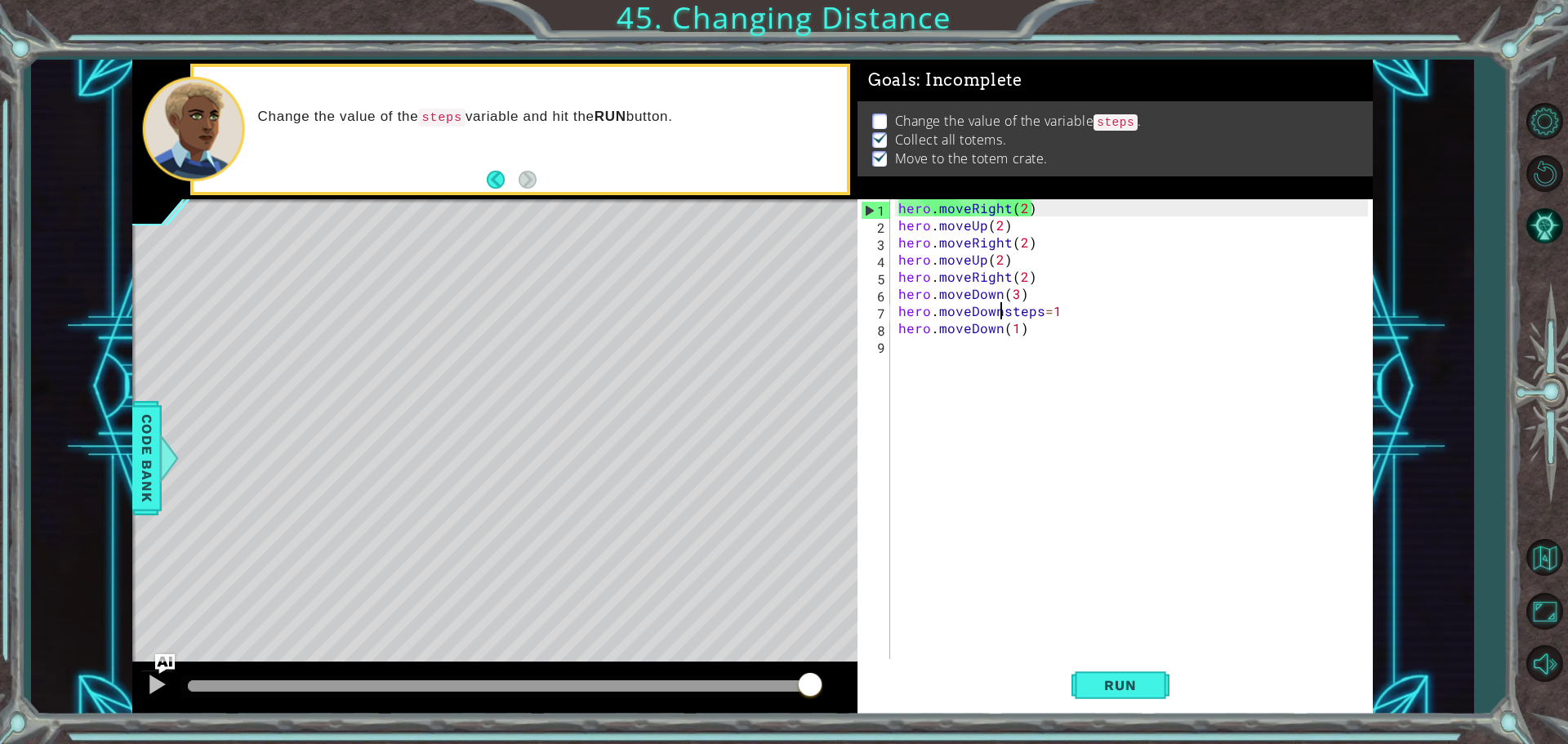
click at [1000, 313] on div "hero . moveRight ( 2 ) hero . moveUp ( 2 ) hero . moveRight ( 2 ) hero . moveUp…" at bounding box center [1135, 448] width 481 height 498
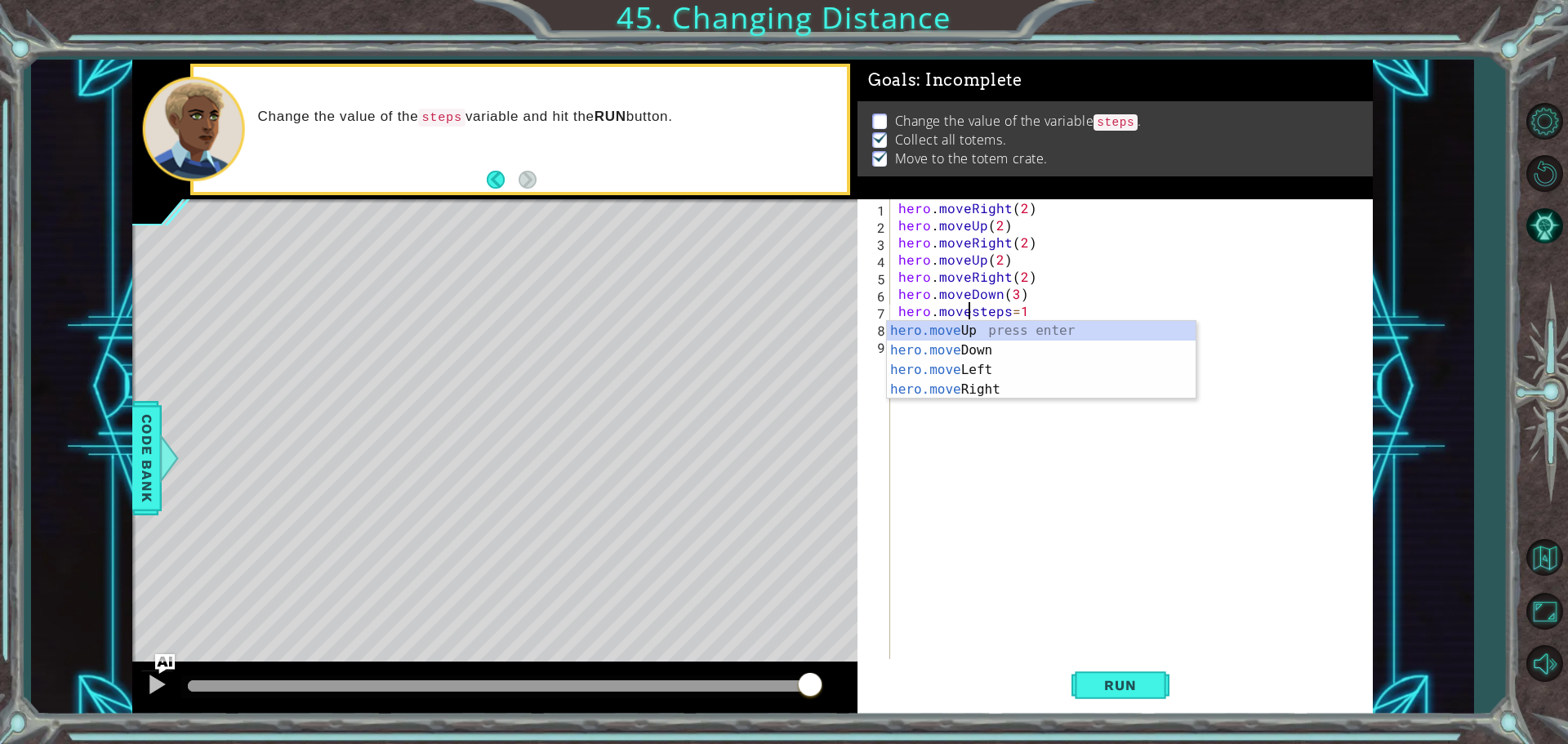
scroll to position [0, 5]
type textarea "hero.moveupsteps=1"
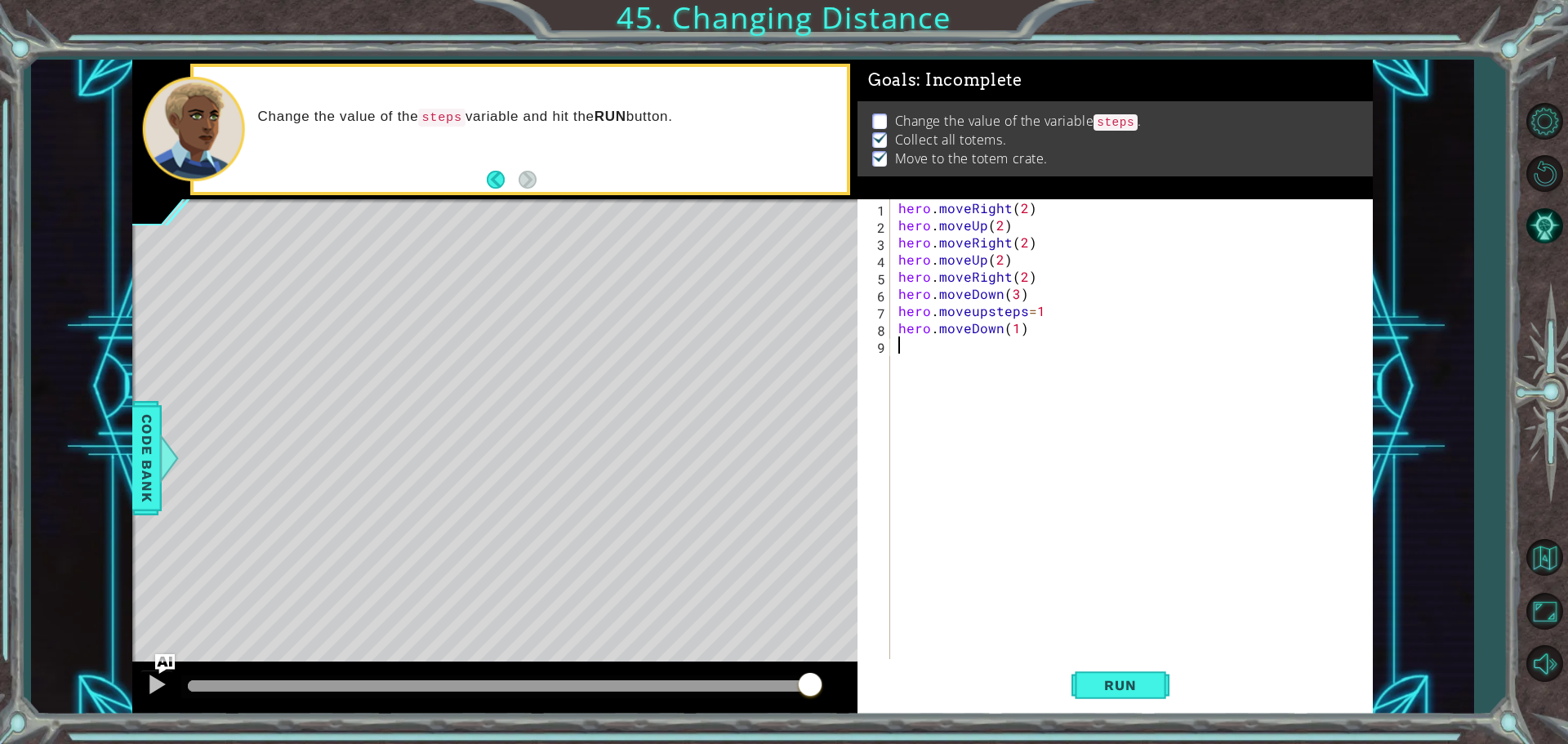
click at [964, 368] on div "hero . moveRight ( 2 ) hero . moveUp ( 2 ) hero . moveRight ( 2 ) hero . moveUp…" at bounding box center [1135, 448] width 481 height 498
click at [1109, 691] on span "Run" at bounding box center [1119, 685] width 64 height 16
click at [1028, 340] on div "hero . moveRight ( 2 ) hero . moveUp ( 2 ) hero . moveRight ( 2 ) hero . moveUp…" at bounding box center [1135, 448] width 481 height 498
click at [1028, 327] on div "hero . moveRight ( 2 ) hero . moveUp ( 2 ) hero . moveRight ( 2 ) hero . moveUp…" at bounding box center [1135, 448] width 481 height 498
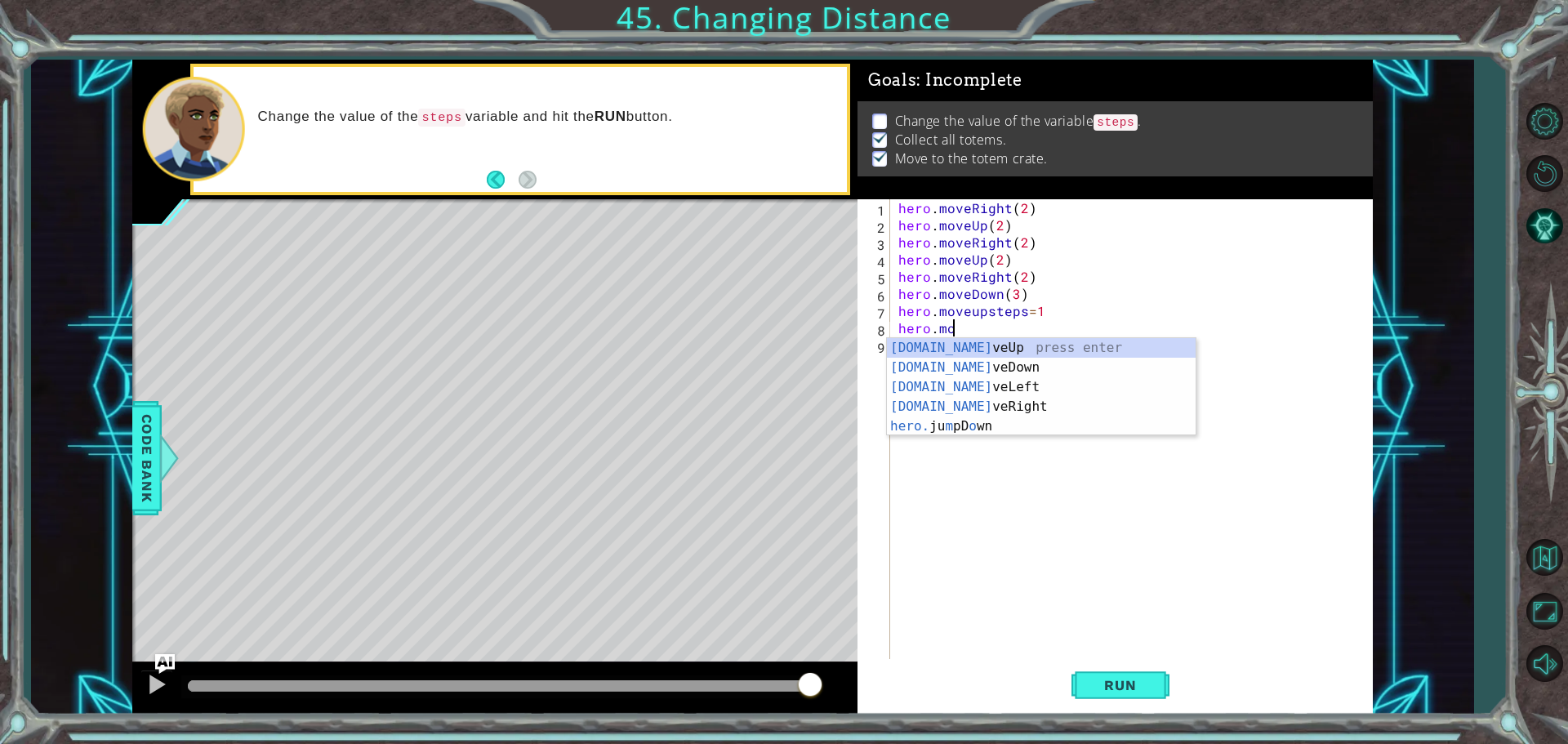
type textarea "h"
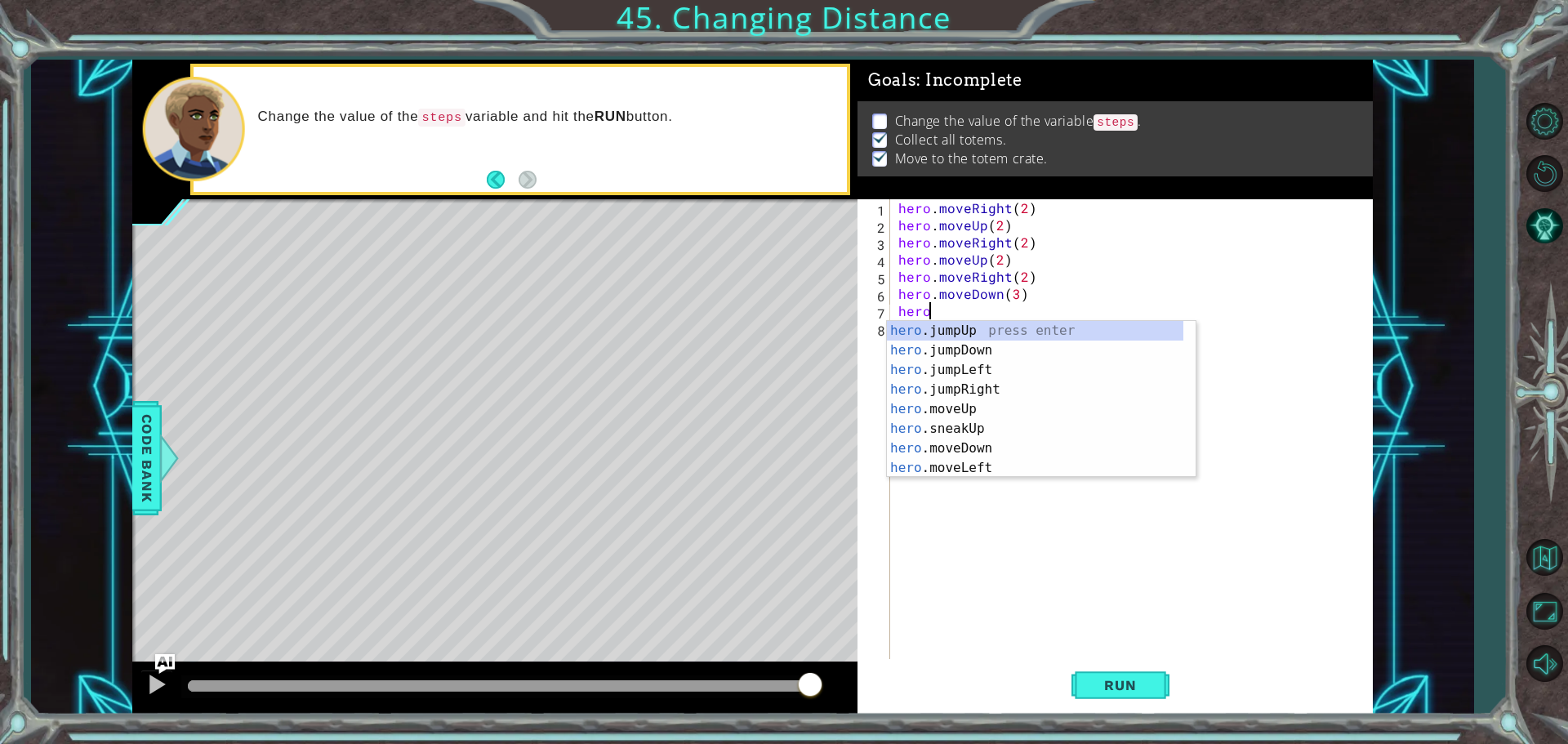
type textarea "h"
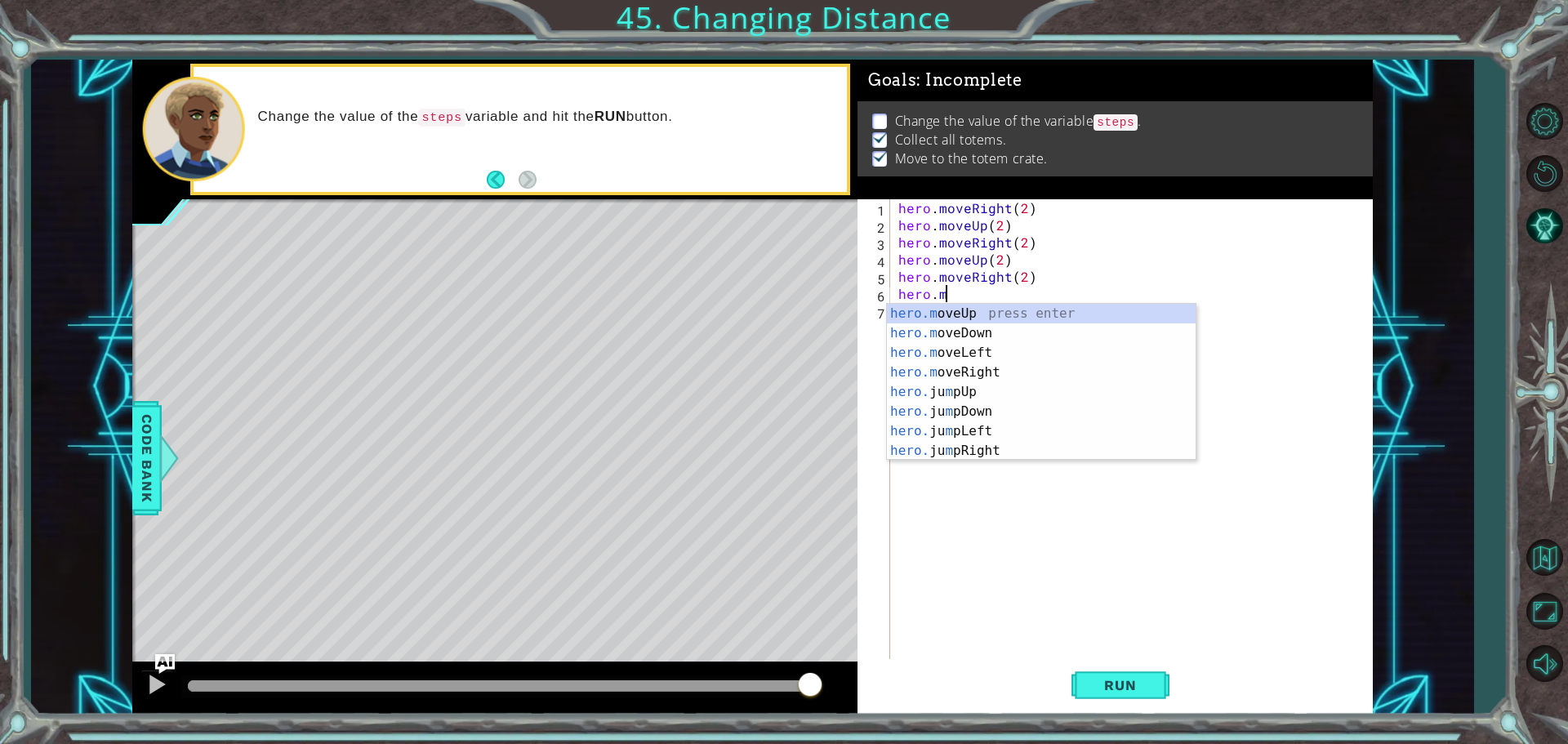
type textarea "h"
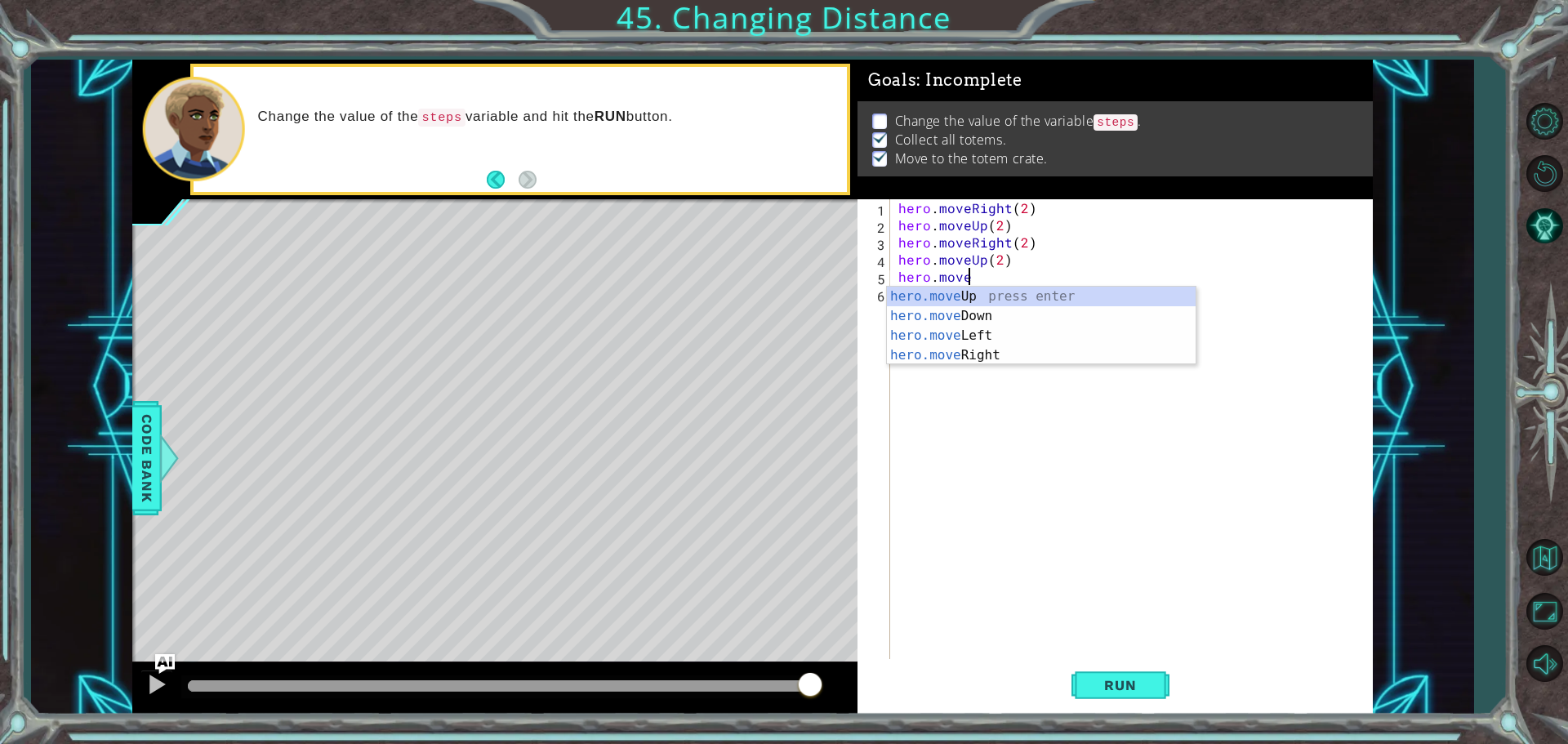
type textarea "h"
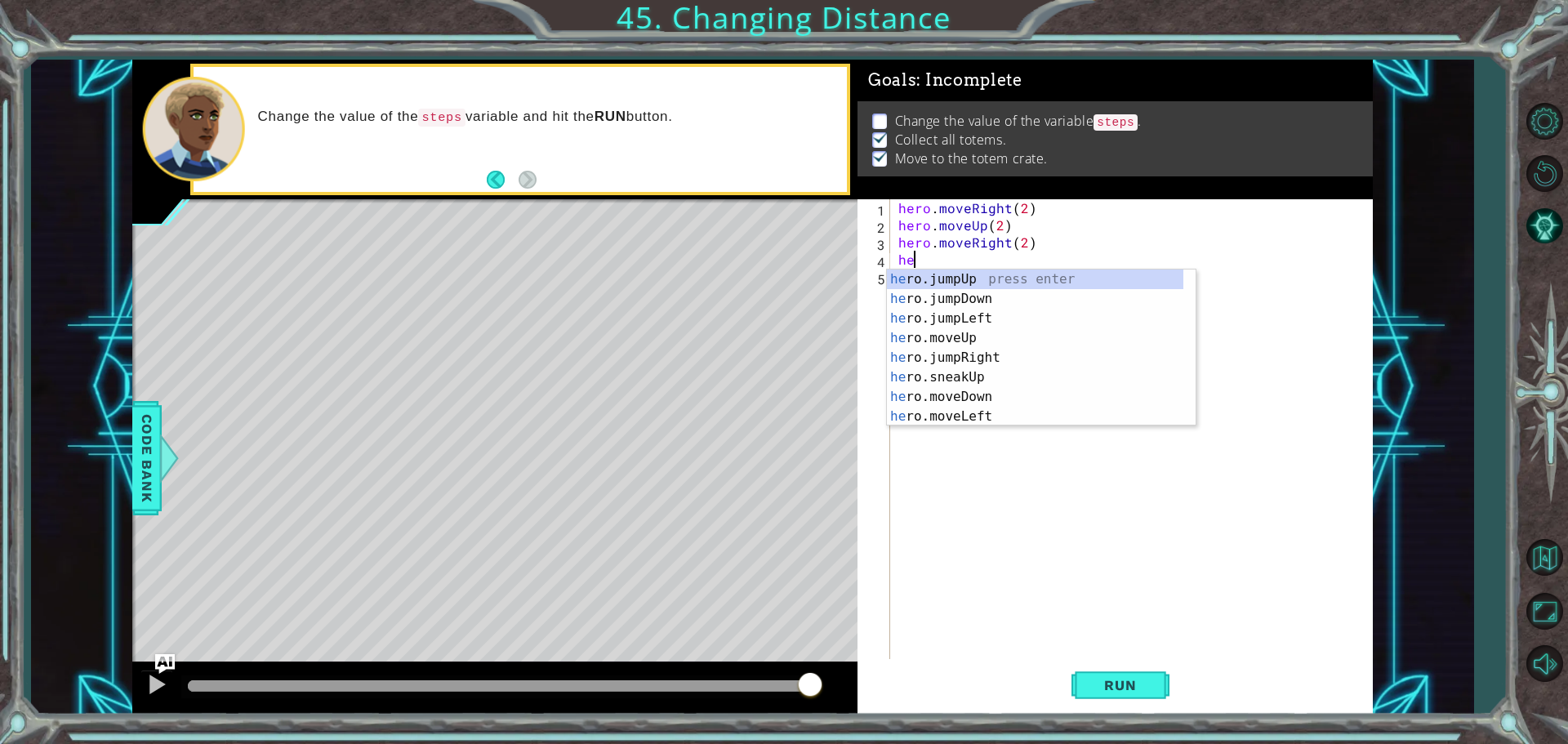
type textarea "h"
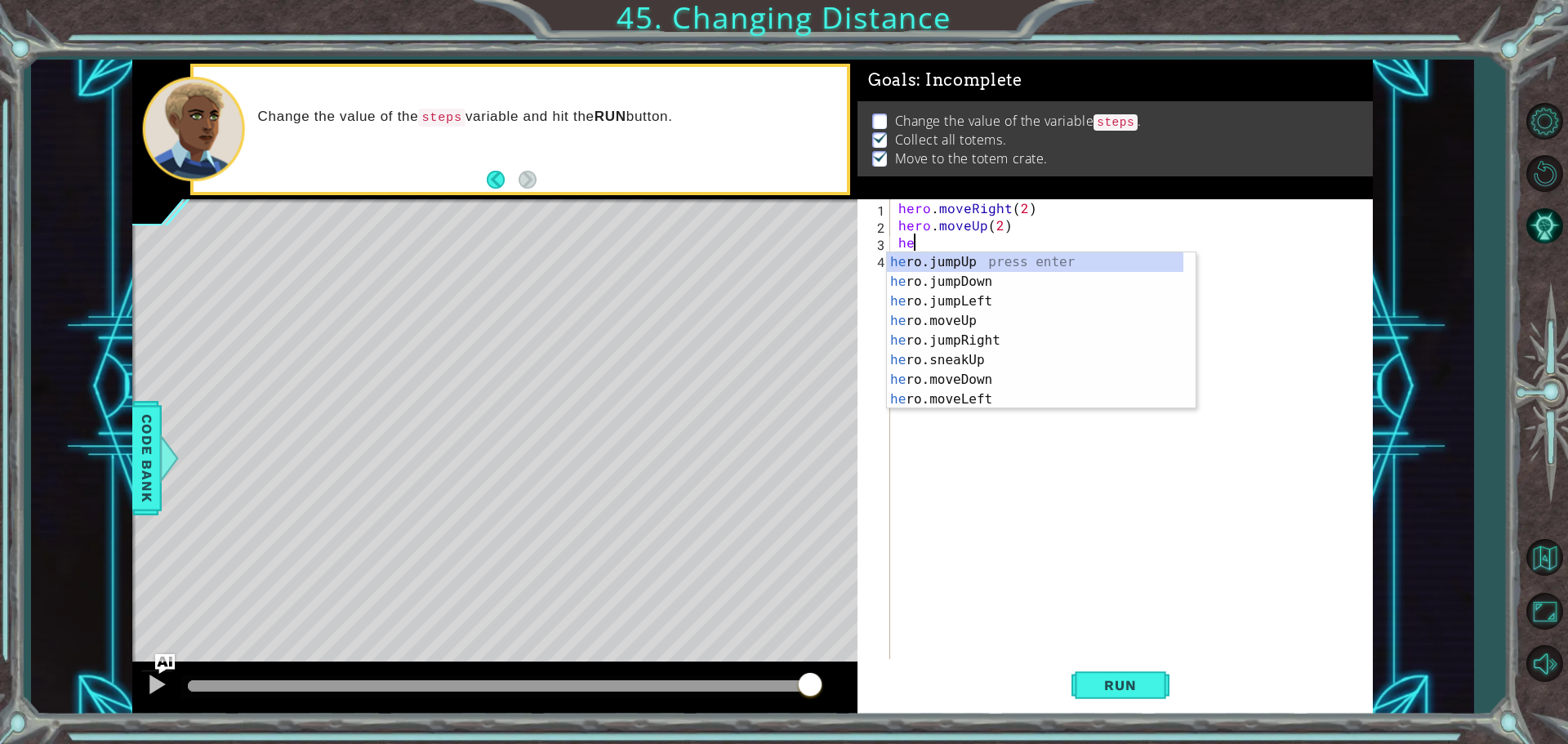
type textarea "h"
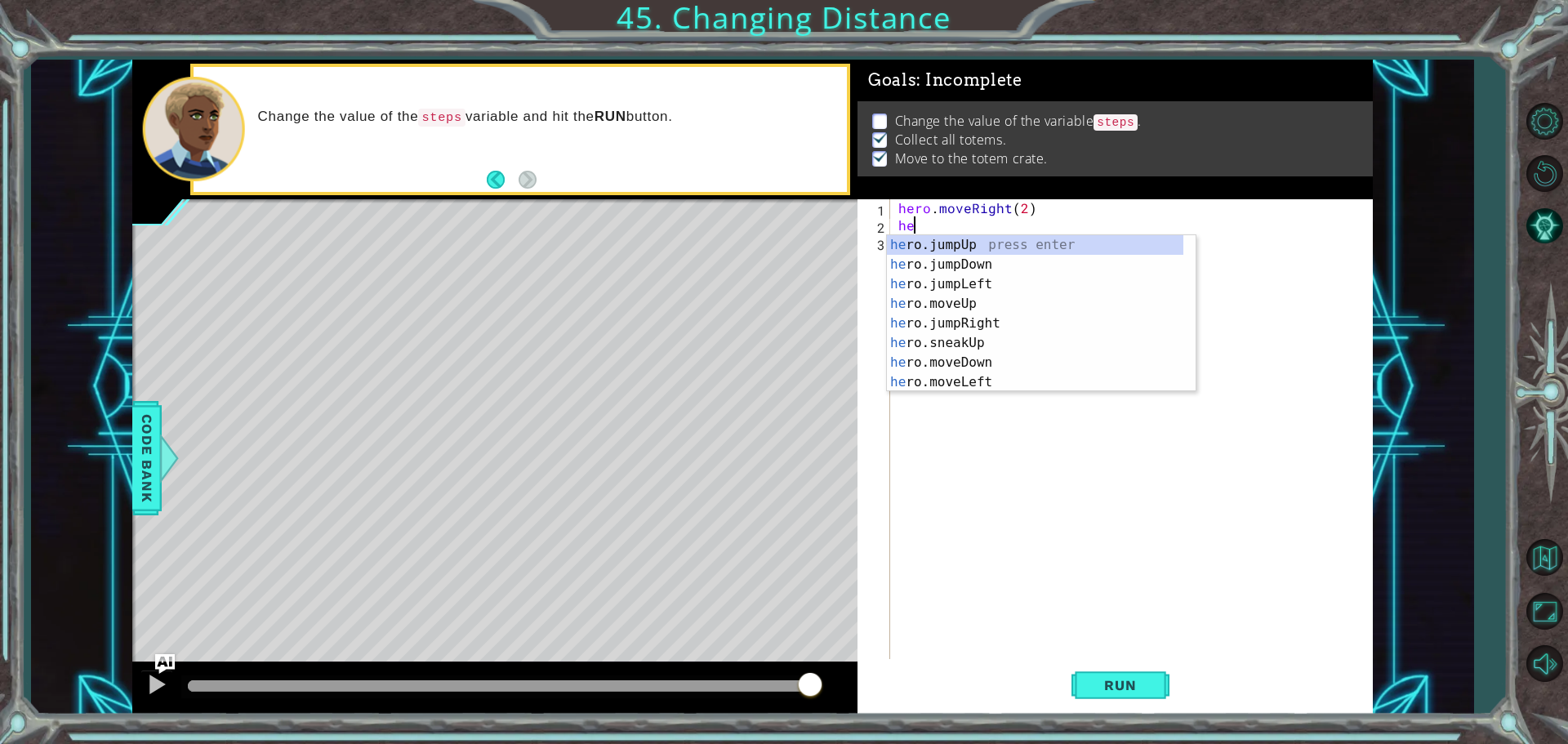
type textarea "h"
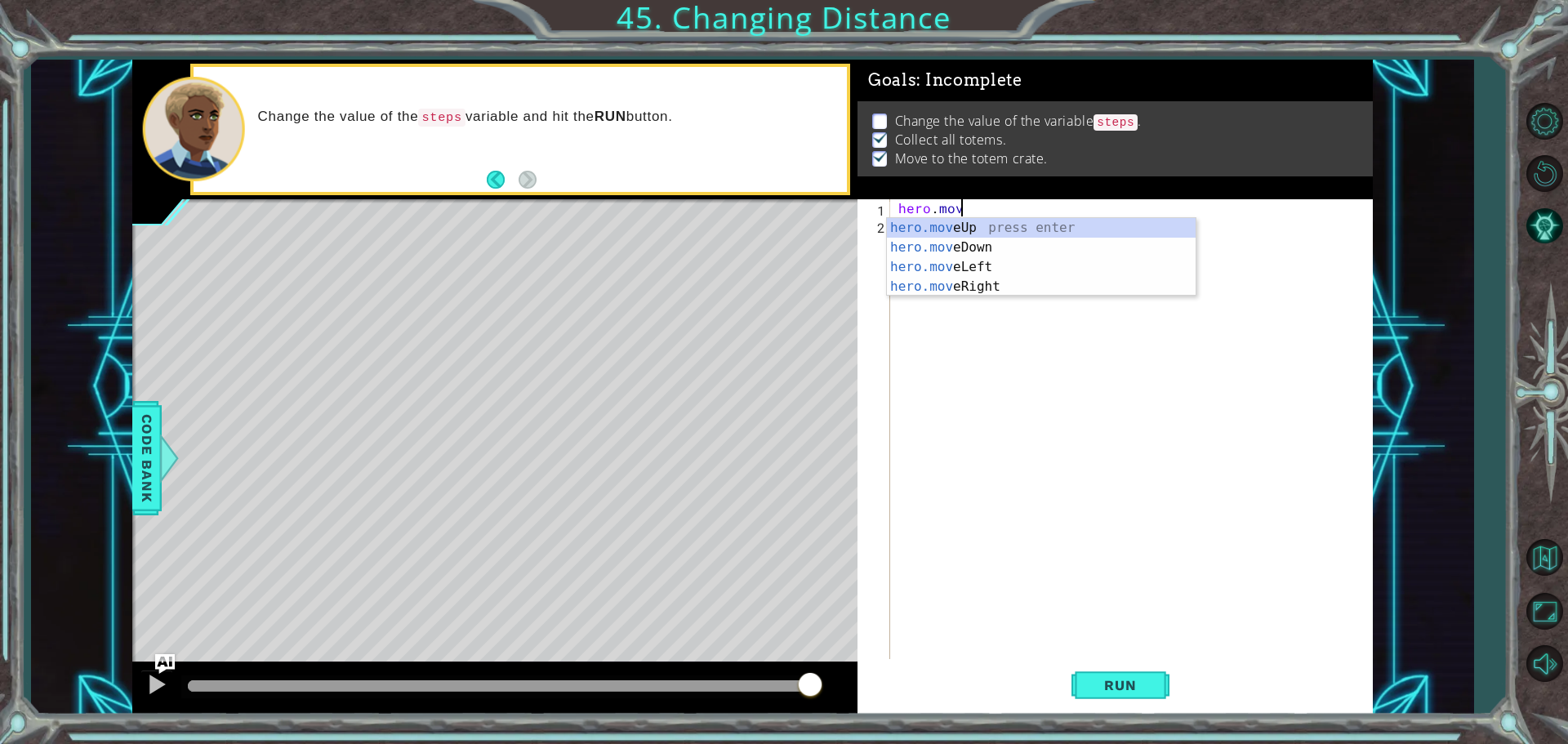
scroll to position [0, 3]
click at [992, 282] on div "hero.move Up press enter hero.move Down press enter hero.move Left press enter …" at bounding box center [1040, 277] width 309 height 118
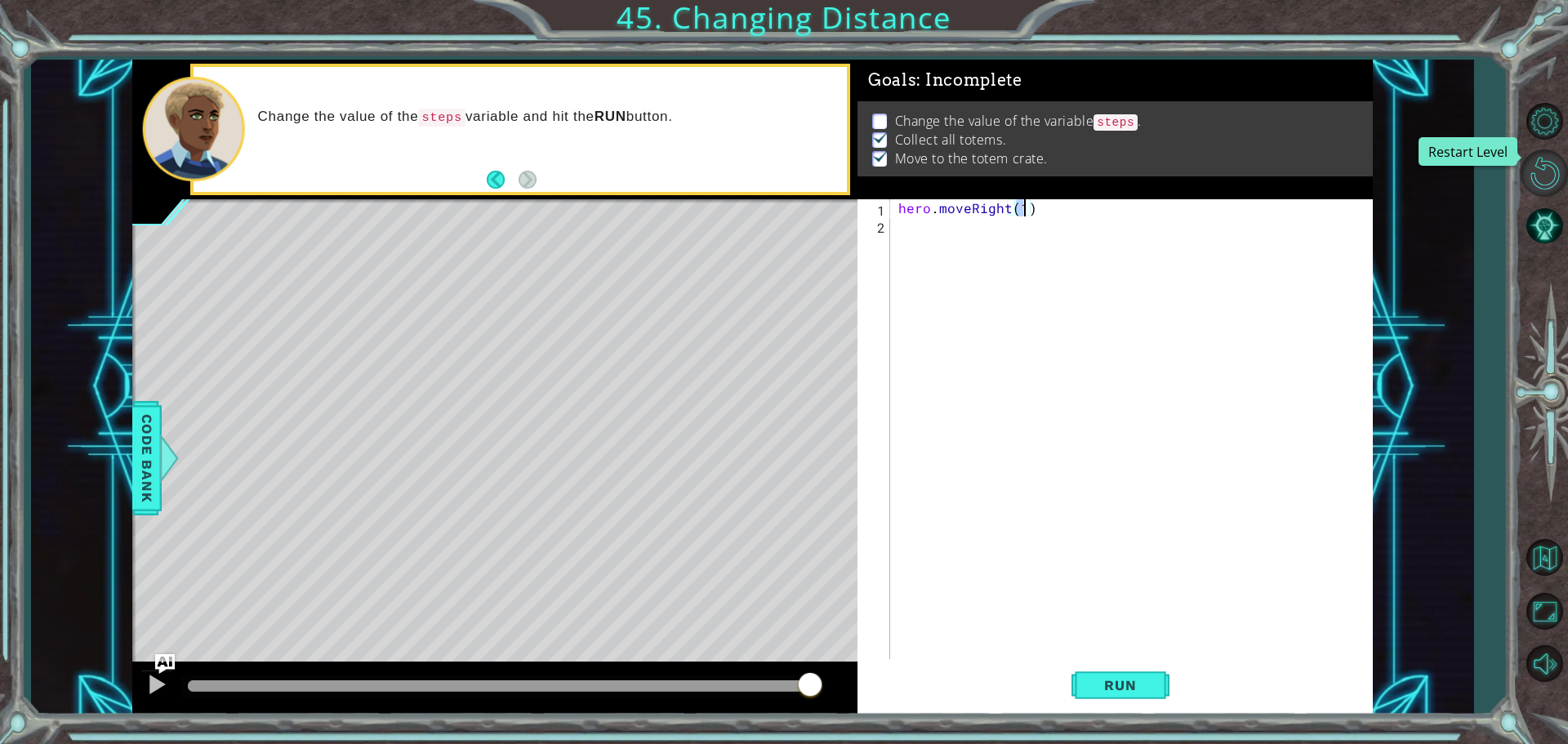
type textarea "hero.moveRight(1)"
click at [1547, 159] on button "Restart Level" at bounding box center [1543, 173] width 47 height 47
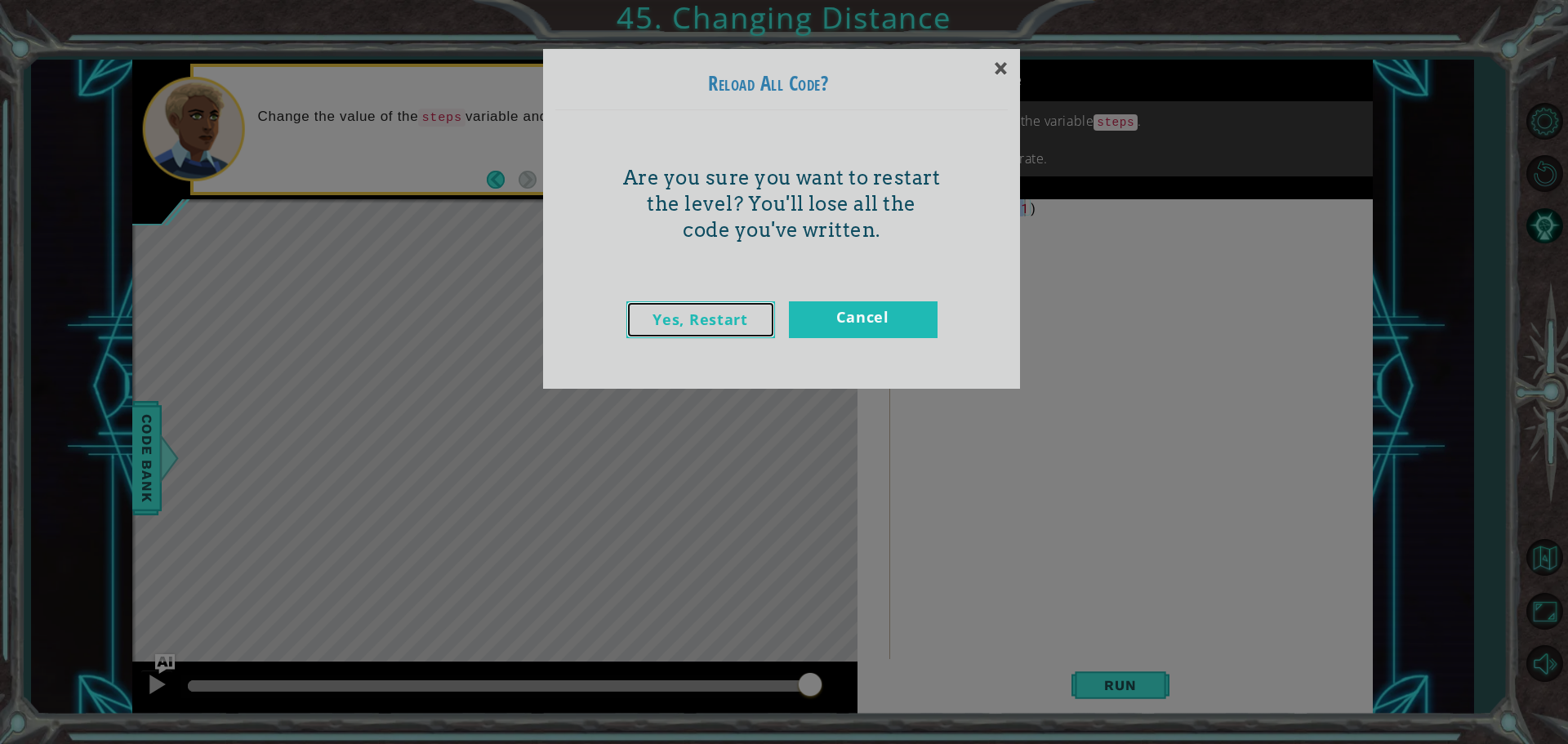
click at [687, 325] on link "Yes, Restart" at bounding box center [701, 319] width 149 height 37
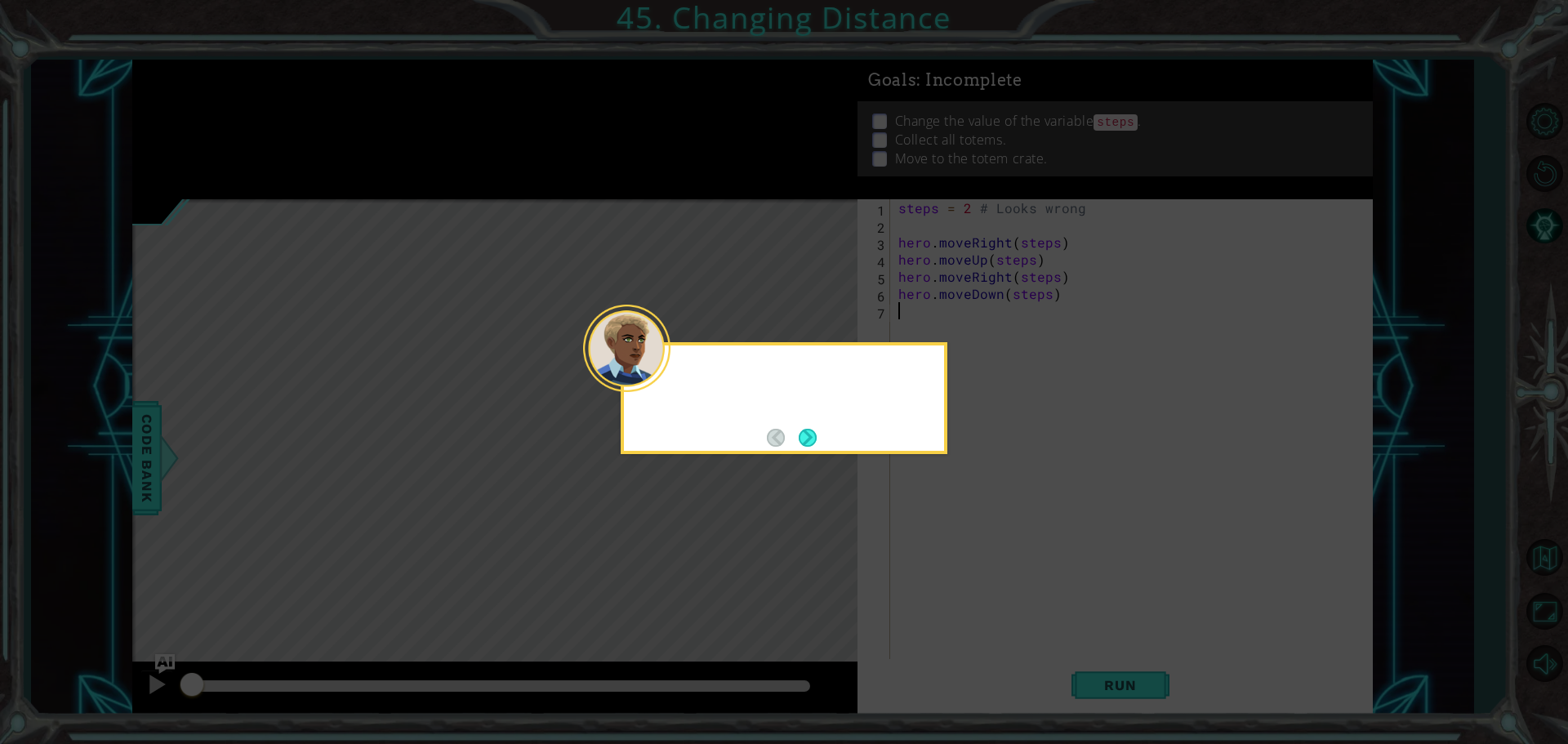
scroll to position [0, 0]
drag, startPoint x: 802, startPoint y: 440, endPoint x: 808, endPoint y: 431, distance: 10.8
click at [804, 440] on button "Next" at bounding box center [807, 437] width 18 height 18
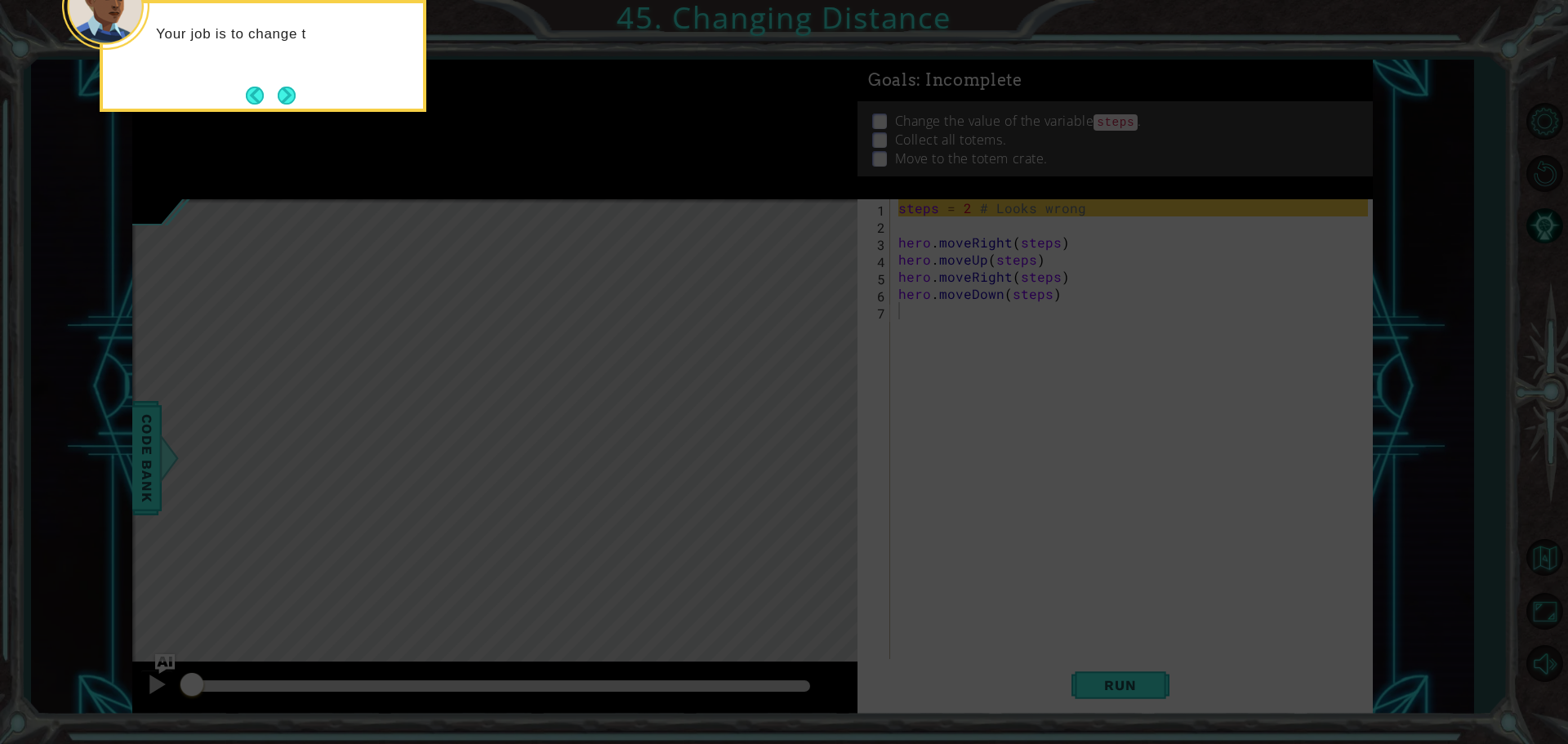
drag, startPoint x: 287, startPoint y: 95, endPoint x: 295, endPoint y: 100, distance: 9.4
click at [292, 98] on button "Next" at bounding box center [286, 95] width 18 height 18
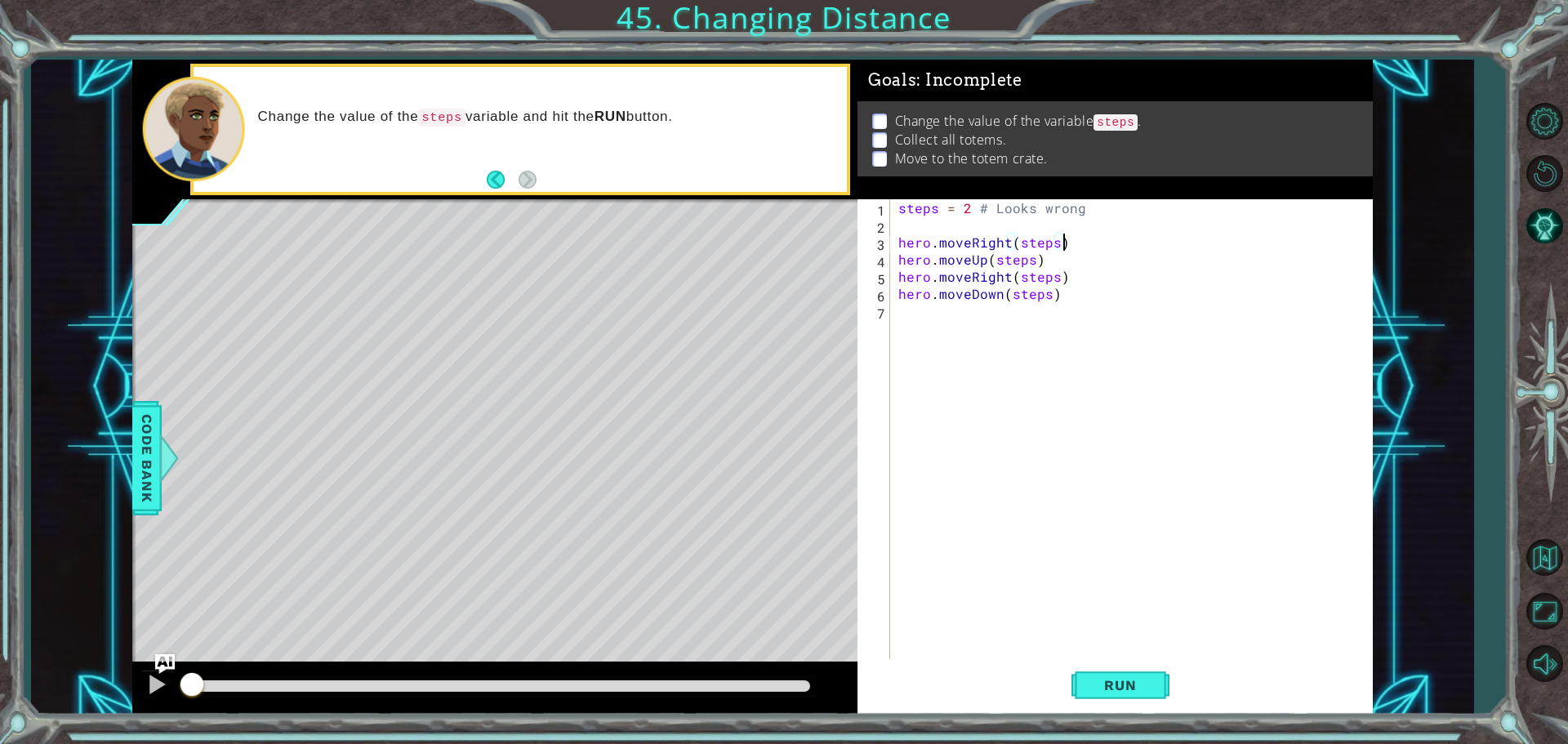
click at [1064, 246] on div "steps = 2 # Looks wrong hero . moveRight ( steps ) hero . moveUp ( steps ) hero…" at bounding box center [1135, 448] width 481 height 498
click at [1017, 246] on div "steps = 2 # Looks wrong hero . moveRight ( steps hero . moveUp ( steps ) hero .…" at bounding box center [1135, 448] width 481 height 498
click at [1045, 245] on div "steps = 2 # Looks wrong hero . moveRightsteps hero . moveUp ( steps ) hero . mo…" at bounding box center [1135, 448] width 481 height 498
click at [1037, 263] on div "steps = 2 # Looks wrong hero . moveRightsteps = 2 hero . moveUp ( steps ) hero …" at bounding box center [1135, 448] width 481 height 498
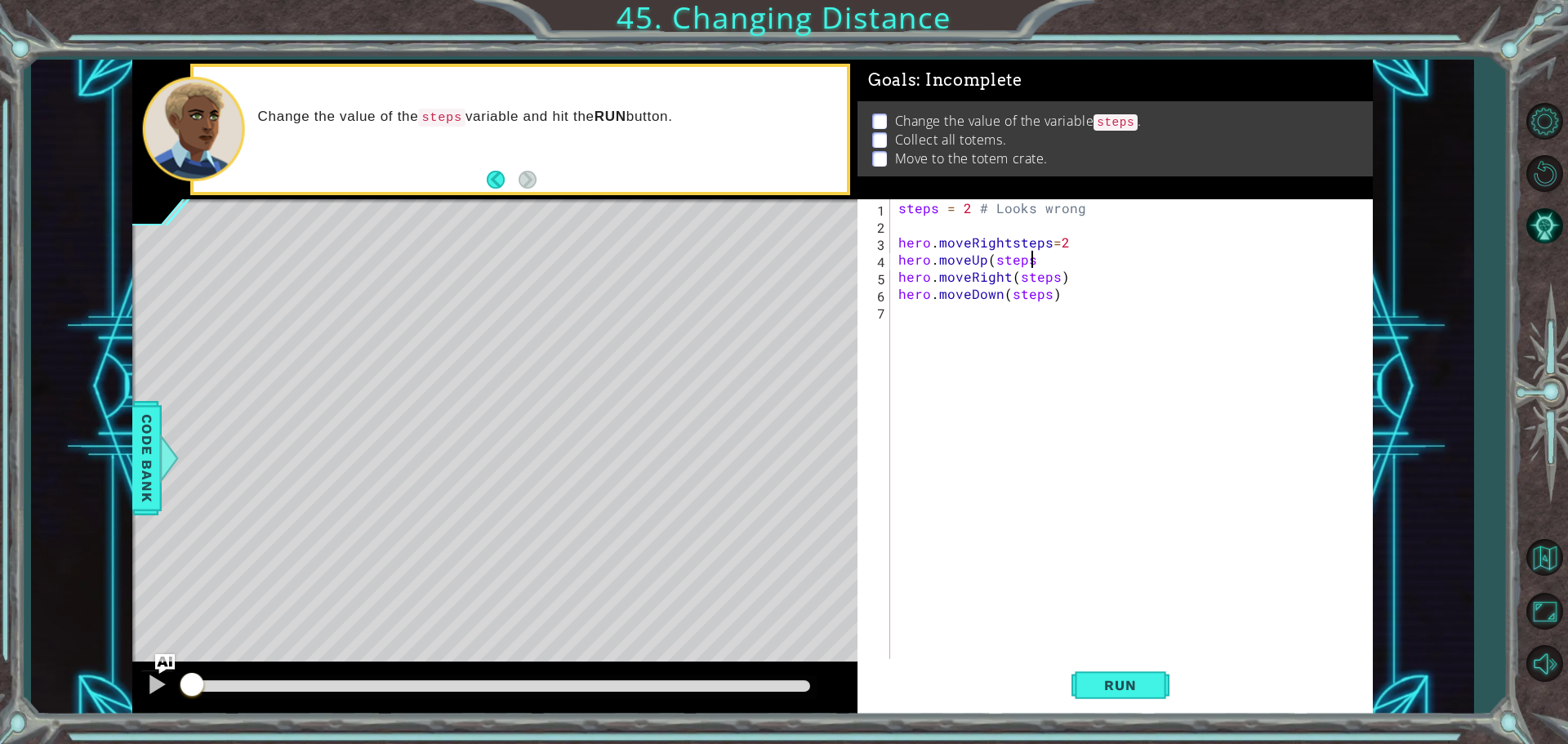
scroll to position [0, 8]
click at [992, 266] on div "steps = 2 # Looks wrong hero . moveRightsteps = 2 hero . moveUp ( steps hero . …" at bounding box center [1135, 448] width 481 height 498
click at [1028, 258] on div "steps = 2 # Looks wrong hero . moveRightsteps = 2 hero . moveUpsteps hero . mov…" at bounding box center [1135, 448] width 481 height 498
click at [1063, 282] on div "steps = 2 # Looks wrong hero . moveRightsteps = 2 hero . moveUpsteps = 2 hero .…" at bounding box center [1135, 448] width 481 height 498
click at [1016, 279] on div "steps = 2 # Looks wrong hero . moveRightsteps = 2 hero . moveUpsteps = 2 hero .…" at bounding box center [1135, 448] width 481 height 498
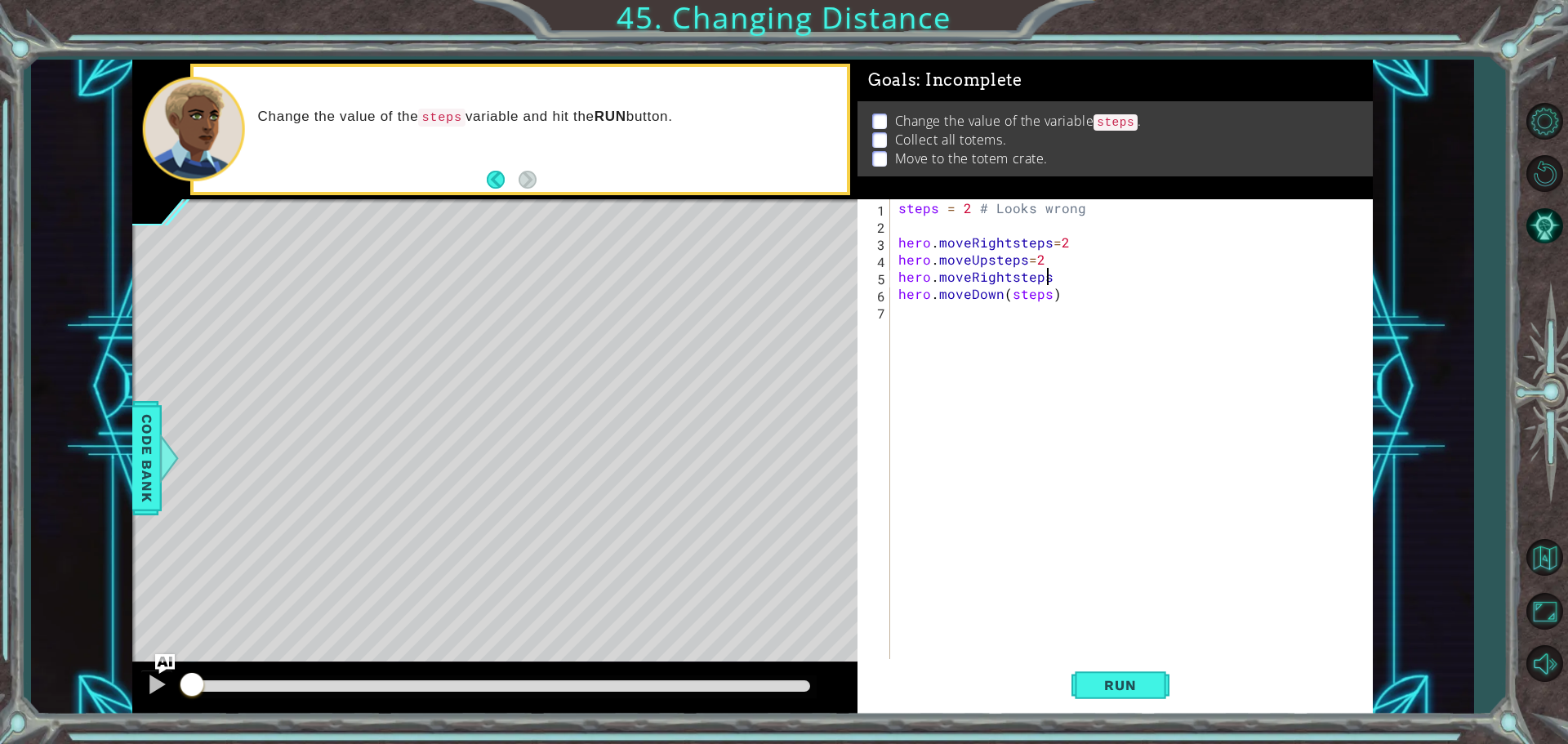
click at [1053, 280] on div "steps = 2 # Looks wrong hero . moveRightsteps = 2 hero . moveUpsteps = 2 hero .…" at bounding box center [1135, 448] width 481 height 498
click at [1052, 297] on div "steps = 2 # Looks wrong hero . moveRightsteps = 2 hero . moveUpsteps = 2 hero .…" at bounding box center [1135, 448] width 481 height 498
click at [1008, 298] on div "steps = 2 # Looks wrong hero . moveRightsteps = 2 hero . moveUpsteps = 2 hero .…" at bounding box center [1135, 448] width 481 height 498
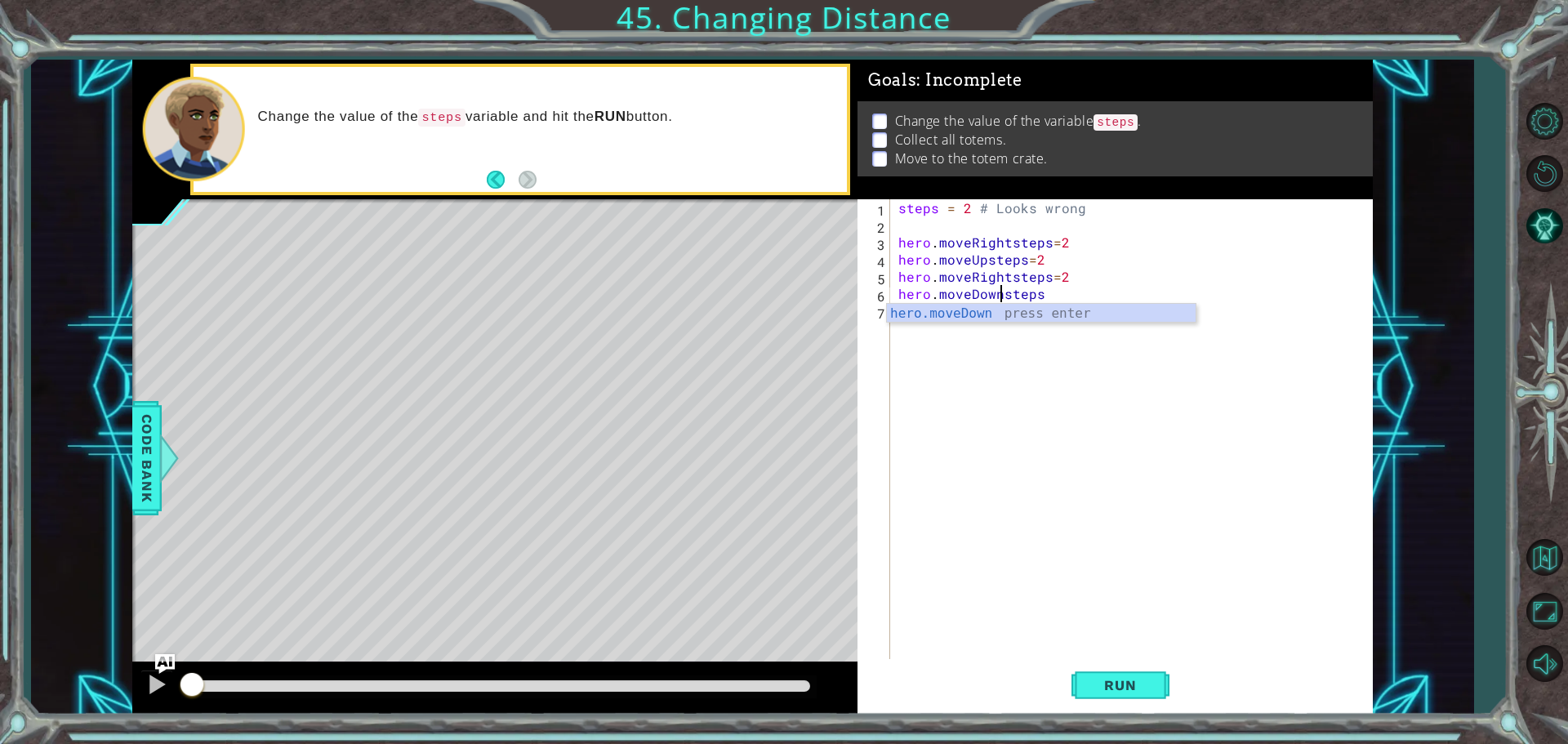
click at [1040, 299] on div "steps = 2 # Looks wrong hero . moveRightsteps = 2 hero . moveUpsteps = 2 hero .…" at bounding box center [1135, 448] width 481 height 498
click at [1000, 297] on div "steps = 2 # Looks wrong hero . moveRightsteps = 2 hero . moveUpsteps = 2 hero .…" at bounding box center [1135, 448] width 481 height 498
click at [973, 309] on div "hero.move Up press enter hero.move Down press enter hero.move Left press enter …" at bounding box center [1040, 363] width 309 height 118
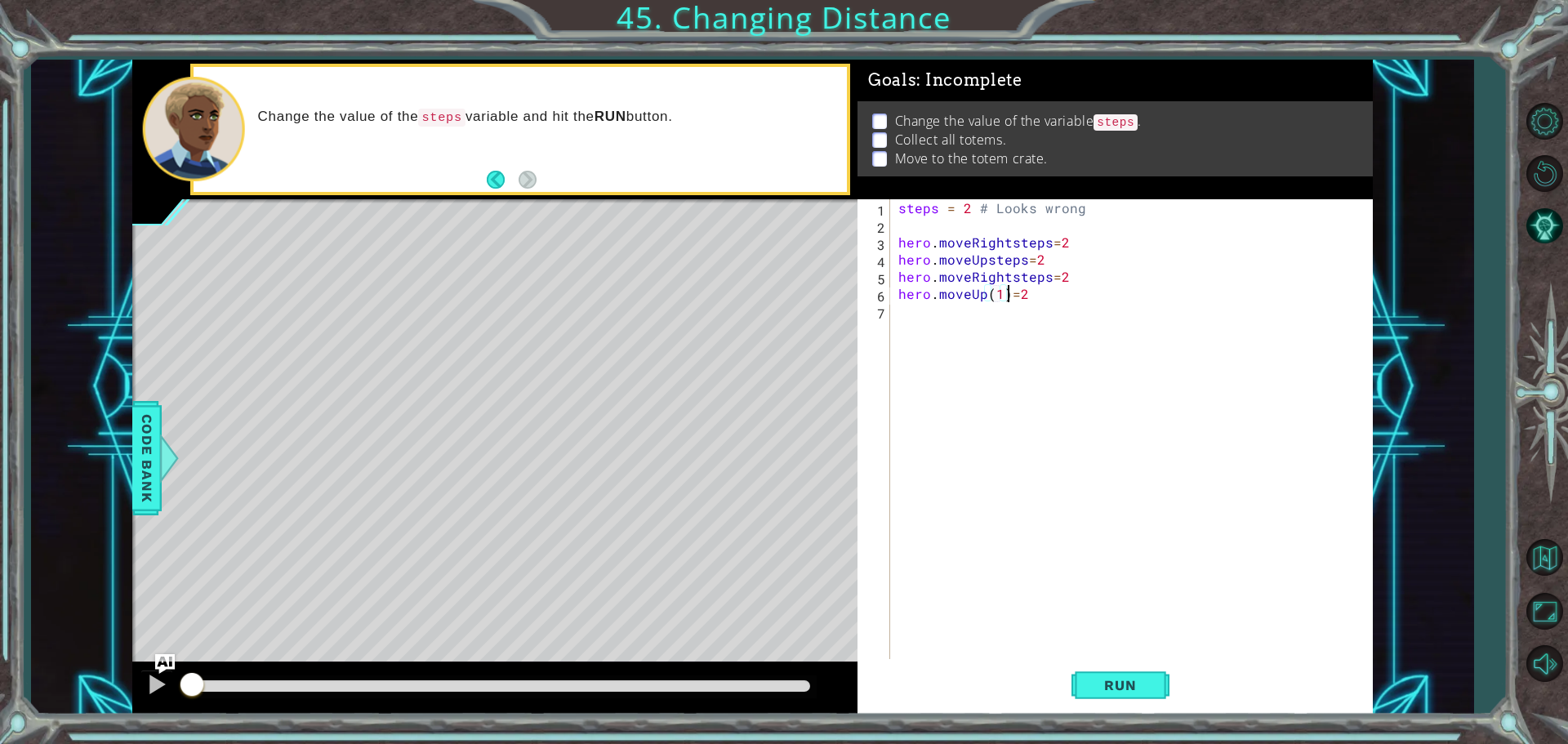
click at [1006, 298] on div "steps = 2 # Looks wrong hero . moveRightsteps = 2 hero . moveUpsteps = 2 hero .…" at bounding box center [1135, 448] width 481 height 498
type textarea "hero.moveUpsteps=2"
click at [909, 318] on div "steps = 2 # Looks wrong hero . moveRightsteps = 2 hero . moveUpsteps = 2 hero .…" at bounding box center [1135, 448] width 481 height 498
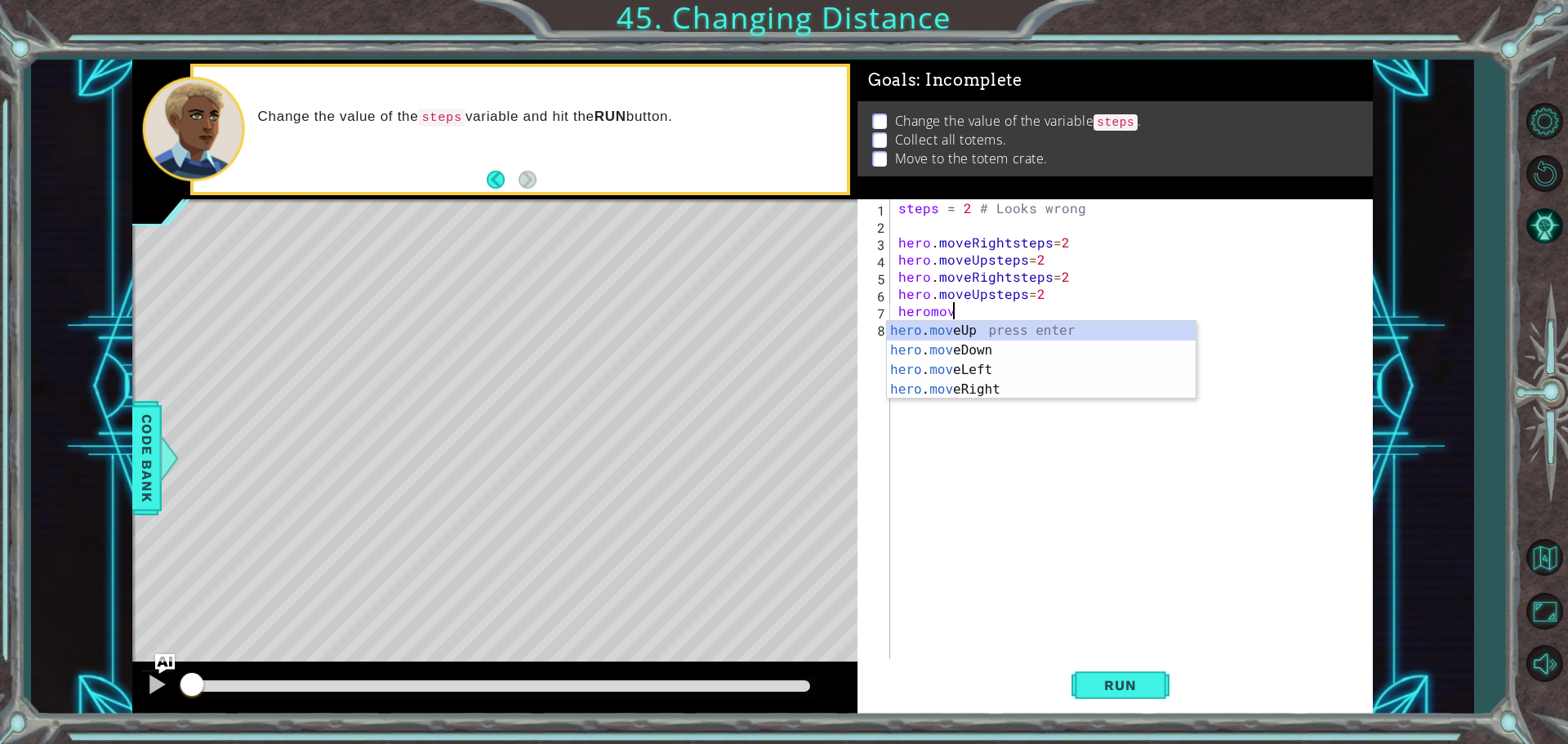
scroll to position [0, 3]
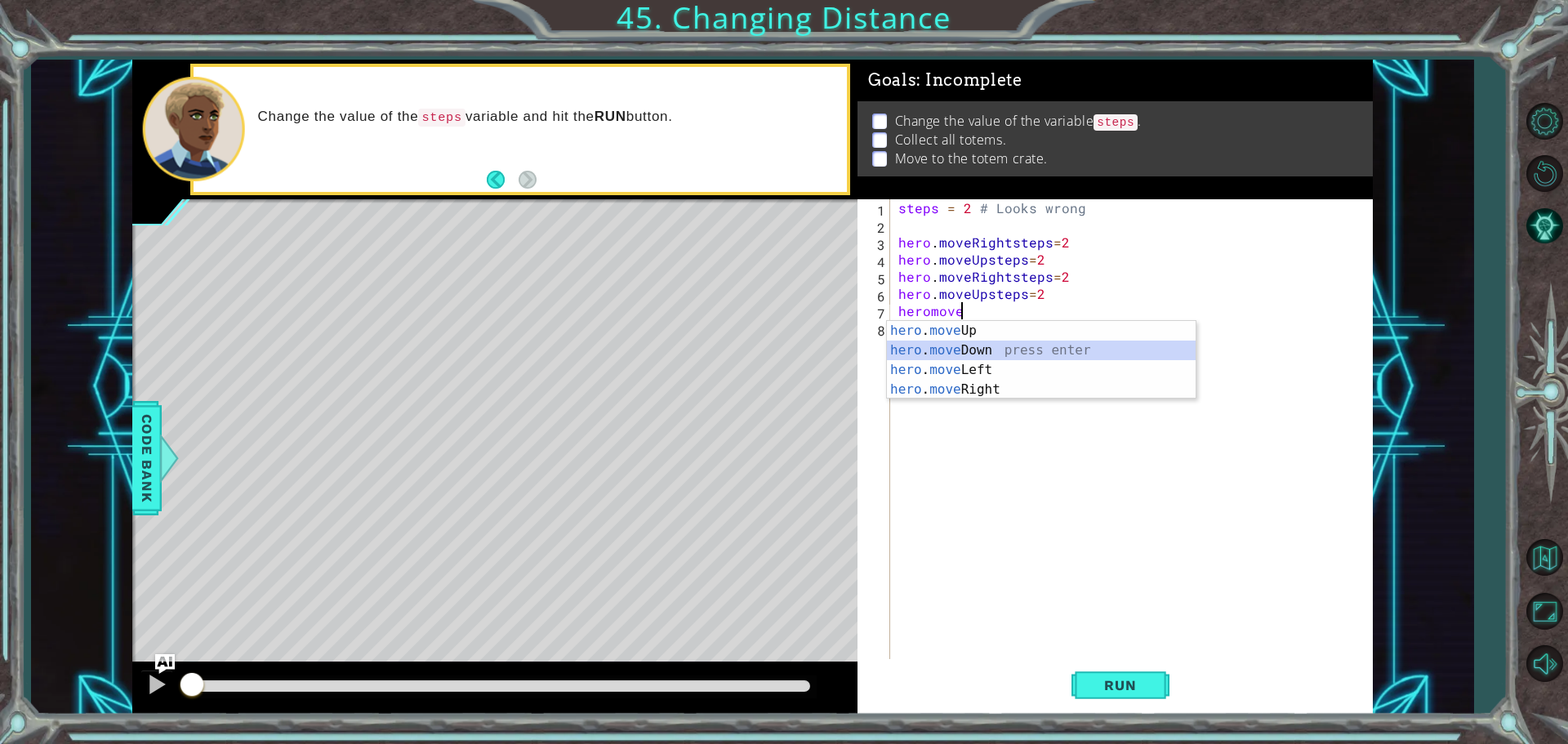
click at [969, 355] on div "hero . move Up press enter hero . move Down press enter hero . move Left press …" at bounding box center [1040, 380] width 309 height 118
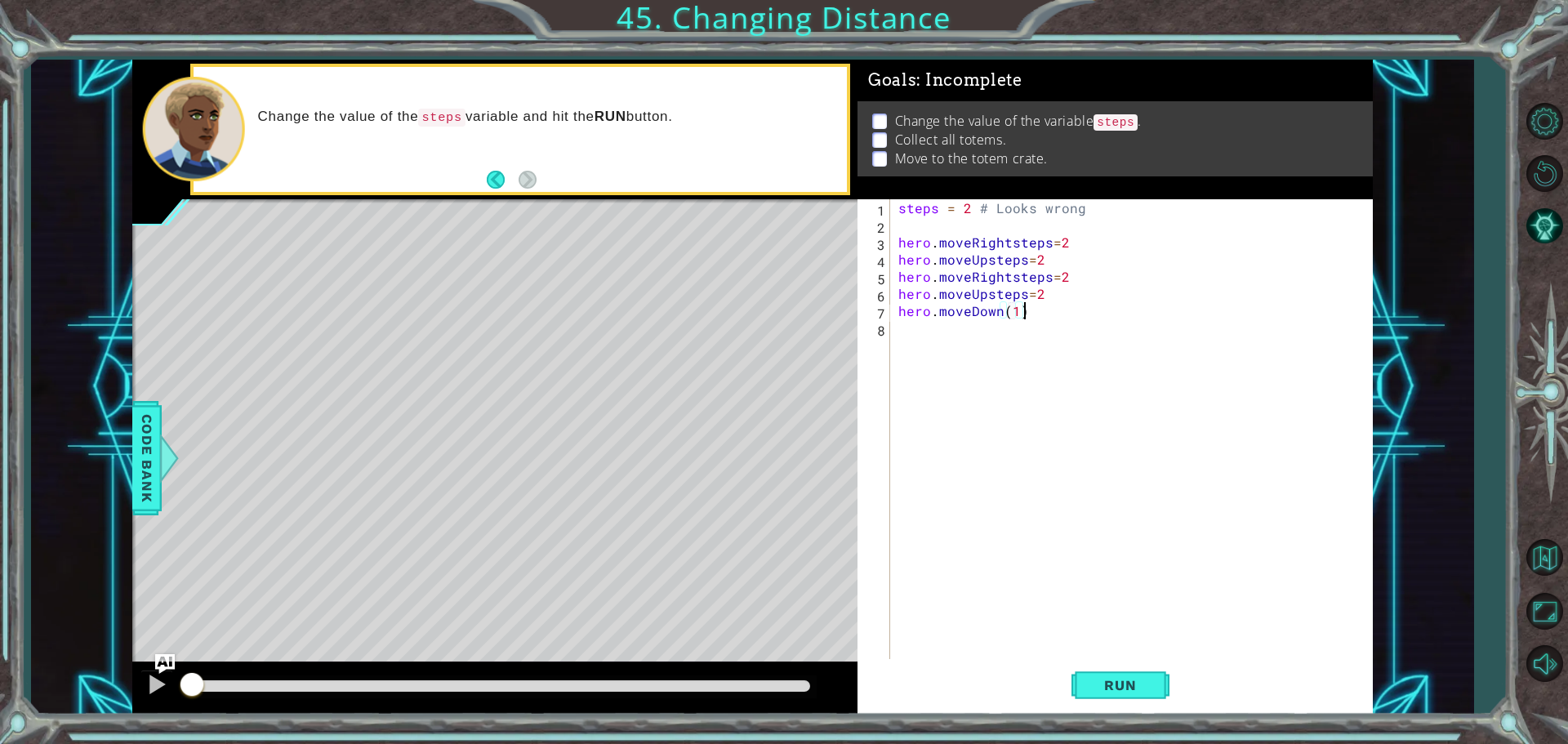
click at [1023, 312] on div "steps = 2 # Looks wrong hero . moveRightsteps = 2 hero . moveUpsteps = 2 hero .…" at bounding box center [1135, 448] width 481 height 498
click at [1016, 316] on div "steps = 2 # Looks wrong hero . moveRightsteps = 2 hero . moveUpsteps = 2 hero .…" at bounding box center [1135, 448] width 481 height 498
click at [1033, 315] on div "steps = 2 # Looks wrong hero . moveRightsteps = 2 hero . moveUpsteps = 2 hero .…" at bounding box center [1135, 448] width 481 height 498
click at [1046, 316] on div "steps = 2 # Looks wrong hero . moveRightsteps = 2 hero . moveUpsteps = 2 hero .…" at bounding box center [1135, 448] width 481 height 498
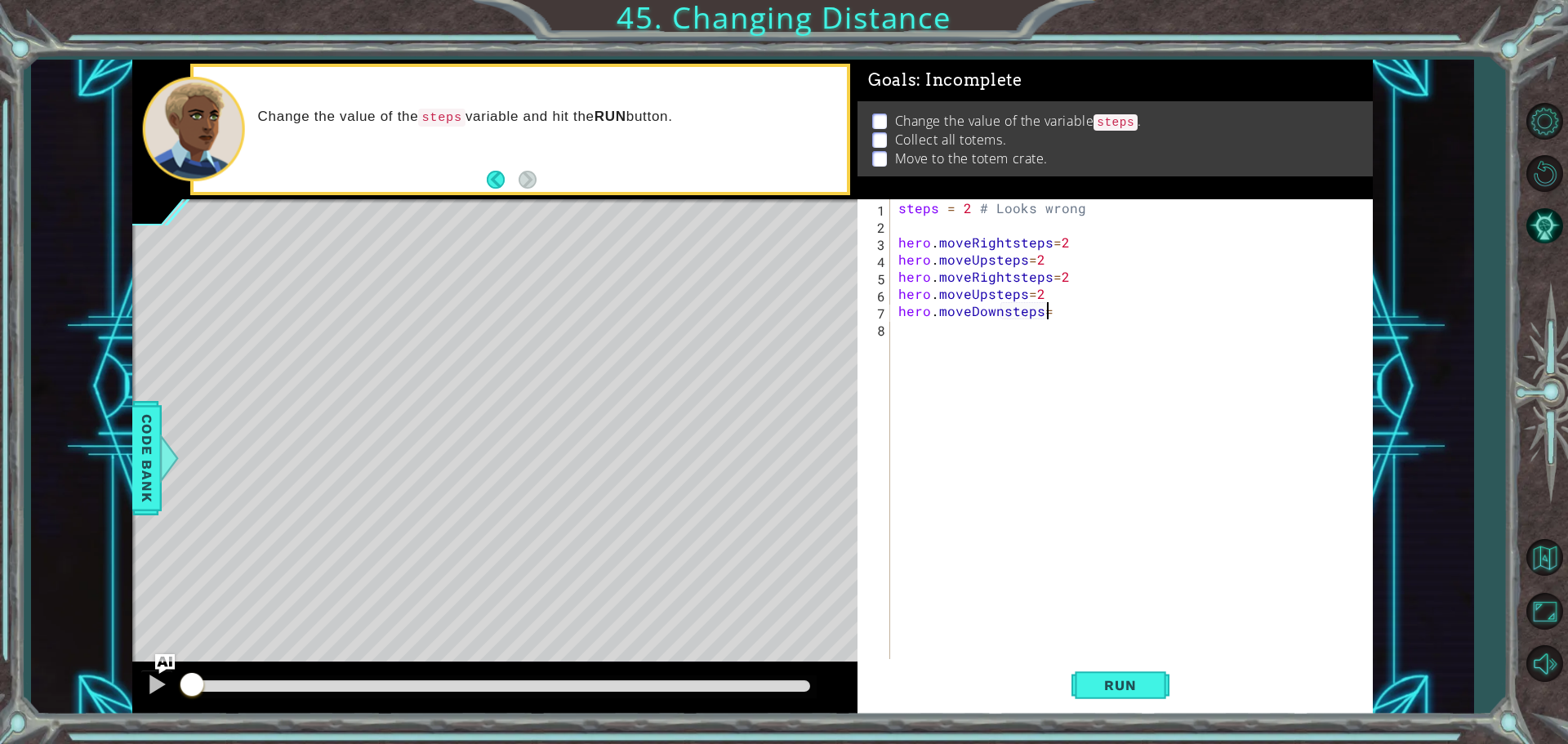
scroll to position [0, 9]
type textarea "hero.moveDownsteps=4"
click at [1162, 682] on button "Run" at bounding box center [1120, 685] width 98 height 51
click at [1058, 340] on div "steps = 2 # Looks wrong hero . moveRightsteps = 2 hero . moveUpsteps = 2 hero .…" at bounding box center [1135, 448] width 481 height 498
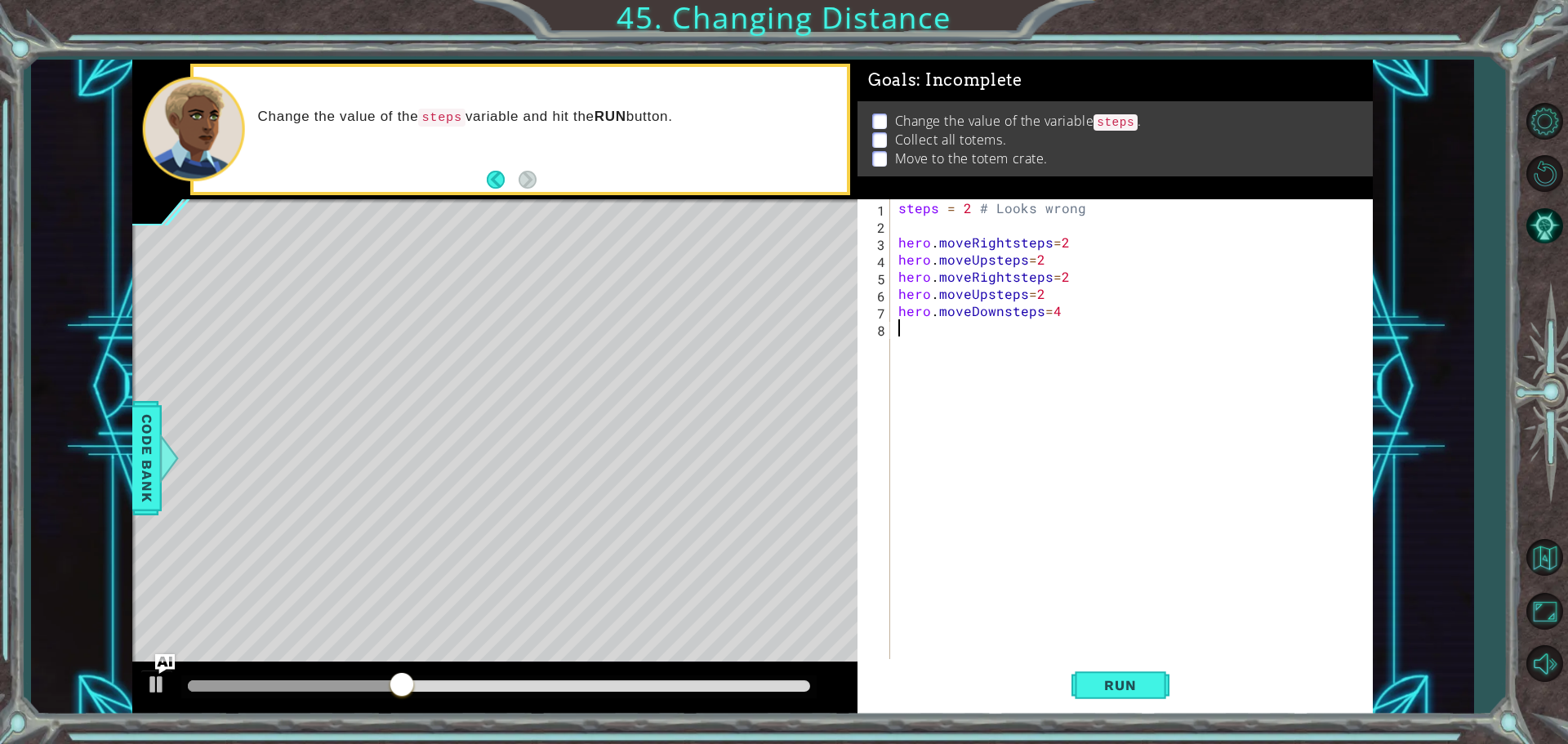
click at [1070, 318] on div "steps = 2 # Looks wrong hero . moveRightsteps = 2 hero . moveUpsteps = 2 hero .…" at bounding box center [1135, 448] width 481 height 498
click at [149, 681] on div at bounding box center [156, 684] width 21 height 21
type textarea "hero.moveDownsteps=4"
drag, startPoint x: 484, startPoint y: 694, endPoint x: 7, endPoint y: 781, distance: 484.9
click at [7, 743] on html "1 2 3 4 5 6 7 8 9 steps = 2 # Define the variable `steps`. hero . moveRight ( s…" at bounding box center [784, 372] width 1568 height 744
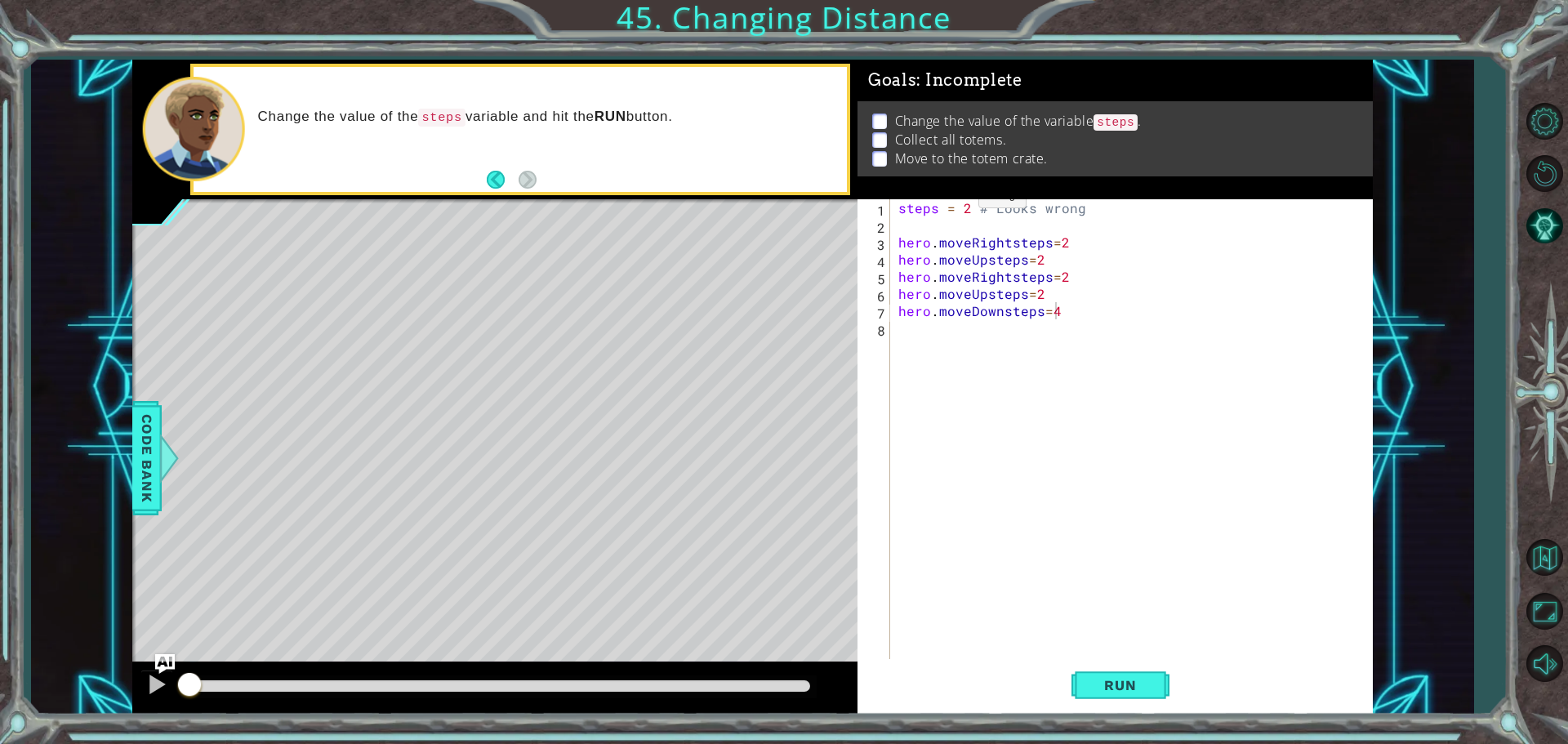
drag, startPoint x: 1072, startPoint y: 114, endPoint x: 839, endPoint y: 105, distance: 233.2
click at [841, 115] on div "1 2 3 4 5 6 7 8 9 steps = 2 # Define the variable `steps`. hero . moveRight ( s…" at bounding box center [752, 387] width 1241 height 655
click at [883, 103] on div "Change the value of the variable steps . Collect all totems. Move to the totem …" at bounding box center [1115, 139] width 516 height 75
drag, startPoint x: 879, startPoint y: 115, endPoint x: 864, endPoint y: 149, distance: 37.2
click at [861, 127] on div "Change the value of the variable steps . Collect all totems. Move to the totem …" at bounding box center [1115, 139] width 516 height 75
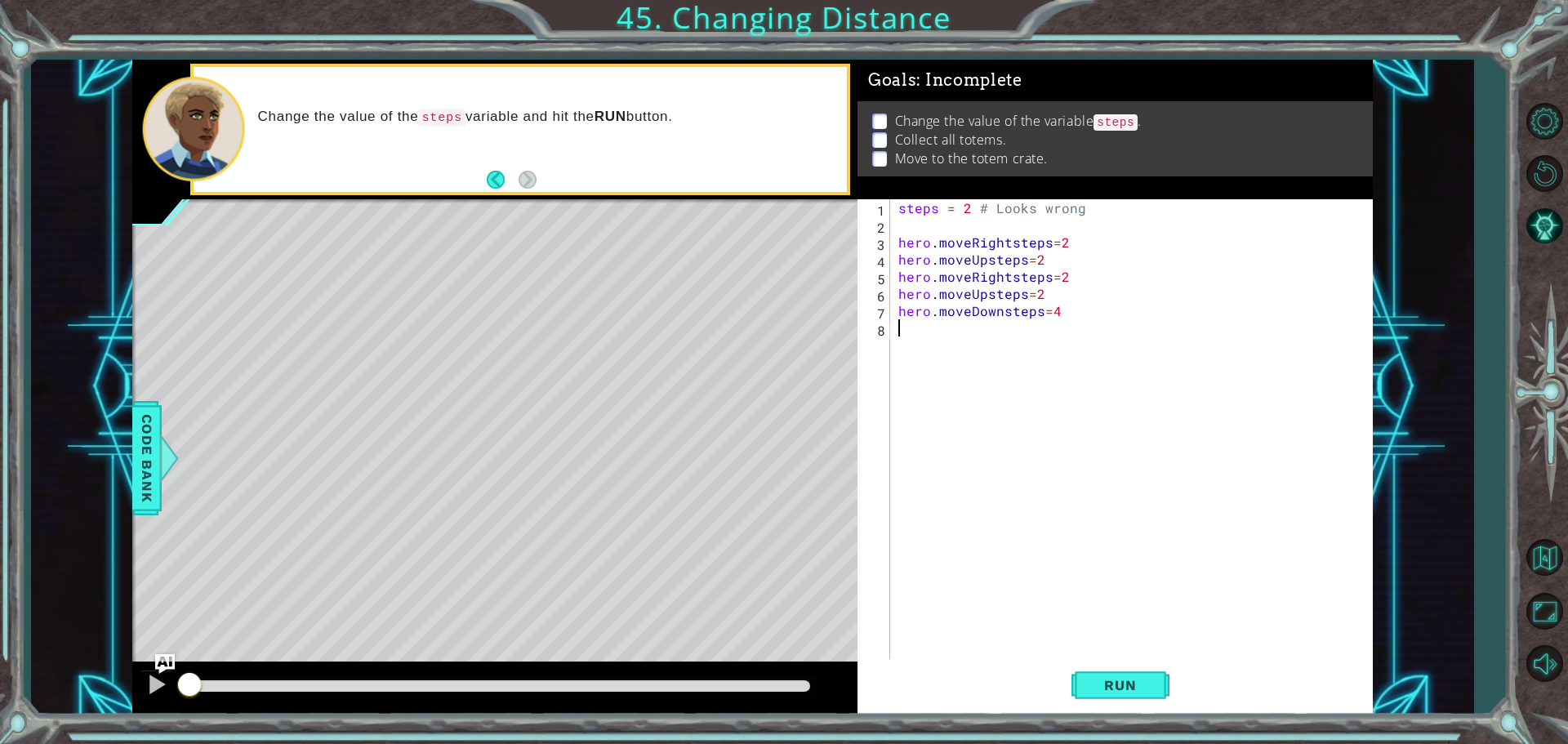
drag, startPoint x: 1309, startPoint y: 336, endPoint x: 1282, endPoint y: 413, distance: 81.6
click at [1282, 415] on div "steps = 2 # Looks wrong hero . moveRightsteps = 2 hero . moveUpsteps = 2 hero .…" at bounding box center [1135, 448] width 481 height 498
drag, startPoint x: 1388, startPoint y: 174, endPoint x: 1012, endPoint y: 218, distance: 378.6
click at [1012, 218] on div "1 2 3 4 5 6 7 8 9 steps = 2 # Define the variable `steps`. hero . moveRight ( s…" at bounding box center [752, 387] width 1442 height 655
click at [1012, 218] on div "steps = 2 # Looks wrong hero . moveRightsteps = 2 hero . moveUpsteps = 2 hero .…" at bounding box center [1135, 448] width 481 height 498
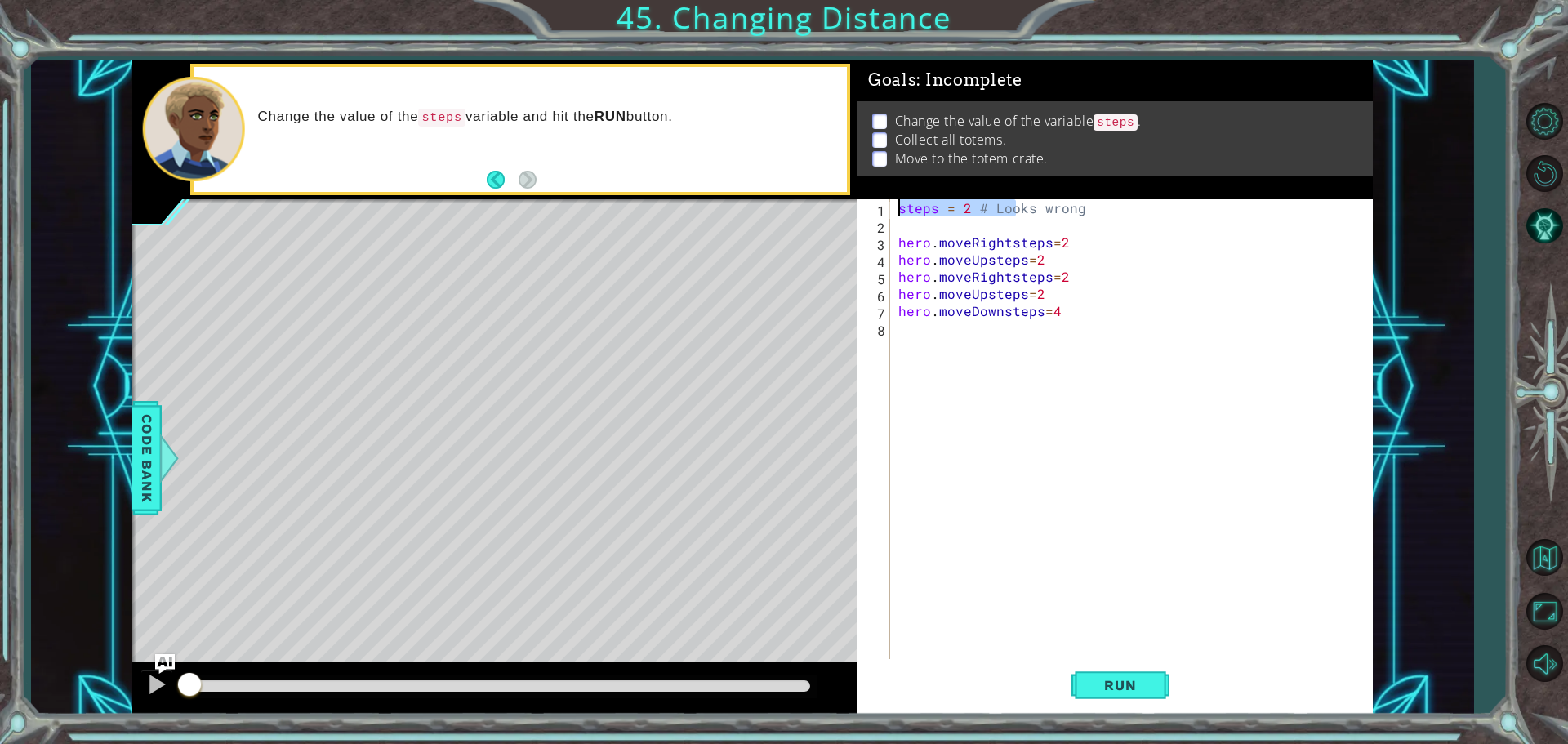
click at [801, 207] on div "1 2 3 4 5 6 7 8 9 steps = 2 # Define the variable `steps`. hero . moveRight ( s…" at bounding box center [752, 387] width 1241 height 655
click at [1273, 301] on div "steps = 2 # Looks wrong hero . moveRightsteps = 2 hero . moveUpsteps = 2 hero .…" at bounding box center [1135, 448] width 481 height 498
type textarea "hero.moveUpsteps=2"
click at [1257, 335] on div "steps = 2 # Looks wrong hero . moveRightsteps = 2 hero . moveUpsteps = 2 hero .…" at bounding box center [1135, 448] width 481 height 498
click at [1061, 244] on div "steps = 2 # Looks wrong hero . moveRightsteps = 2 hero . moveUpsteps = 2 hero .…" at bounding box center [1135, 448] width 481 height 498
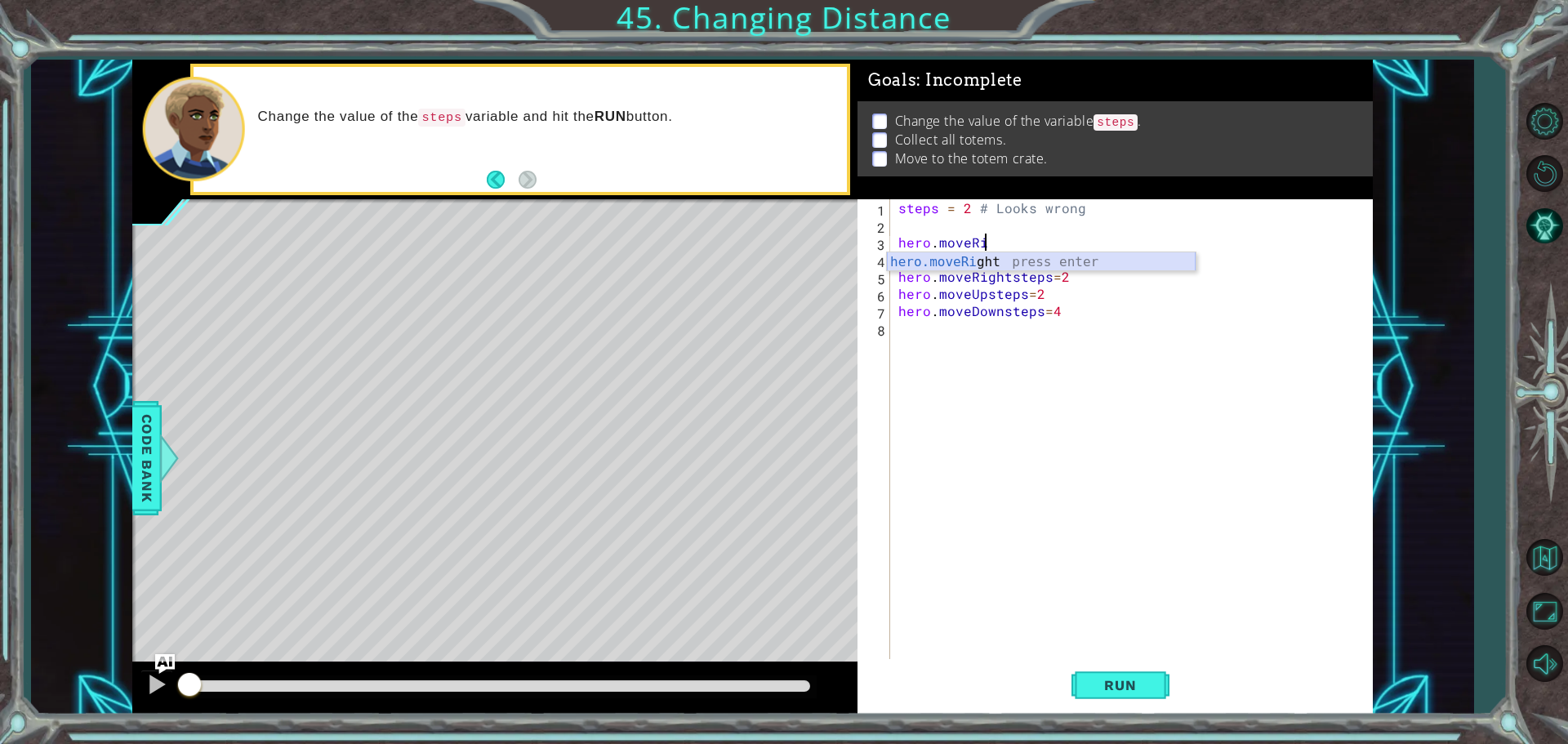
click at [994, 259] on div "hero.moveRi ght press enter" at bounding box center [1040, 281] width 309 height 59
click at [1038, 262] on div "steps = 2 # Looks wrong hero . moveRight ( steps ) hero . moveUpsteps = 2 hero …" at bounding box center [1135, 448] width 481 height 498
drag, startPoint x: 968, startPoint y: 204, endPoint x: 972, endPoint y: 228, distance: 24.3
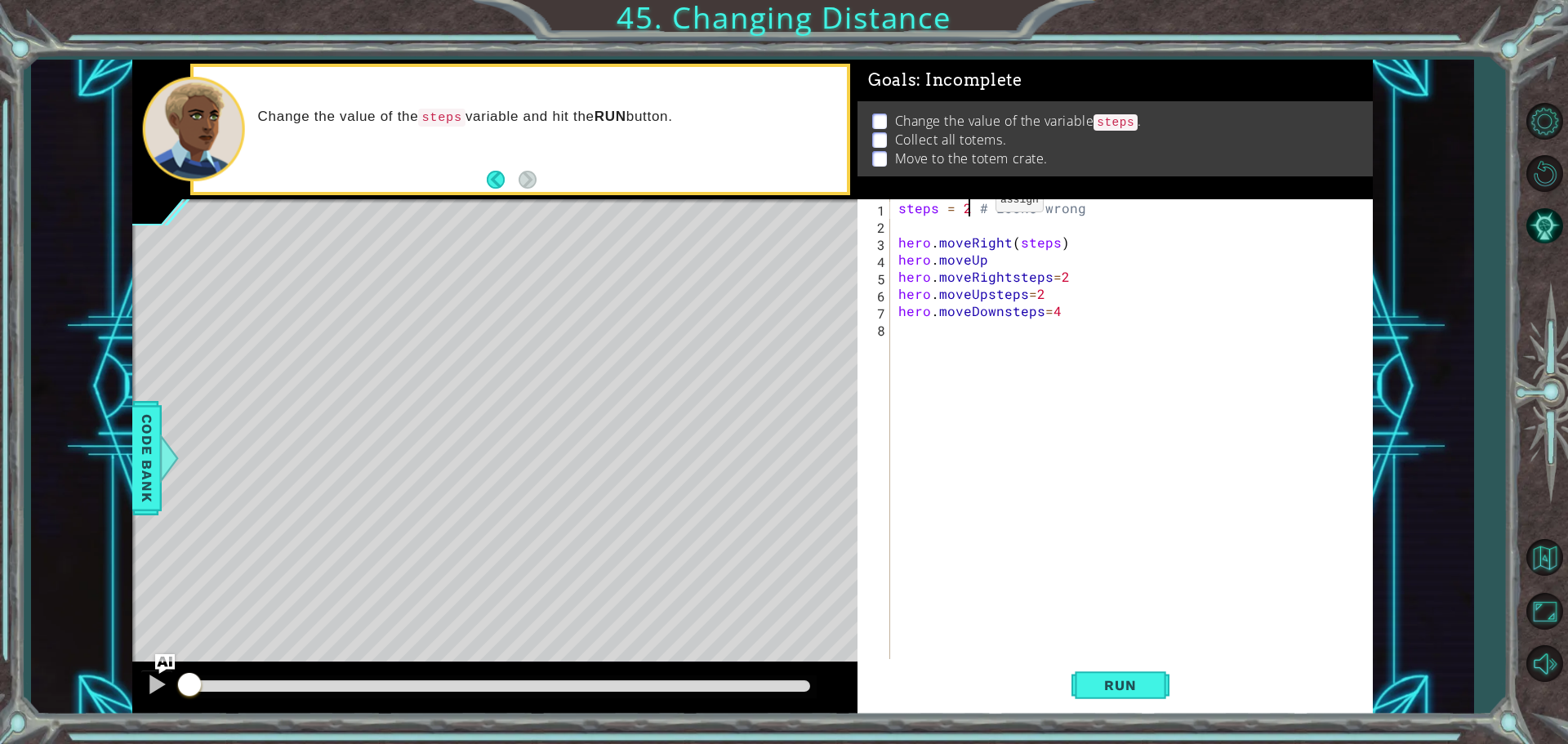
click at [970, 223] on div "steps = 2 # Looks wrong hero . moveRight ( steps ) hero . moveUp hero . moveRig…" at bounding box center [1135, 448] width 481 height 498
type textarea "steps = 2 # Looks wrong"
click at [973, 232] on div "steps = 2 # Looks wrong hero . moveRight ( steps ) hero . moveUp hero . moveRig…" at bounding box center [1131, 431] width 473 height 464
click at [1070, 245] on div "steps = 2 # Looks wrong hero . moveRight ( steps ) hero . moveUp hero . moveRig…" at bounding box center [1135, 448] width 481 height 498
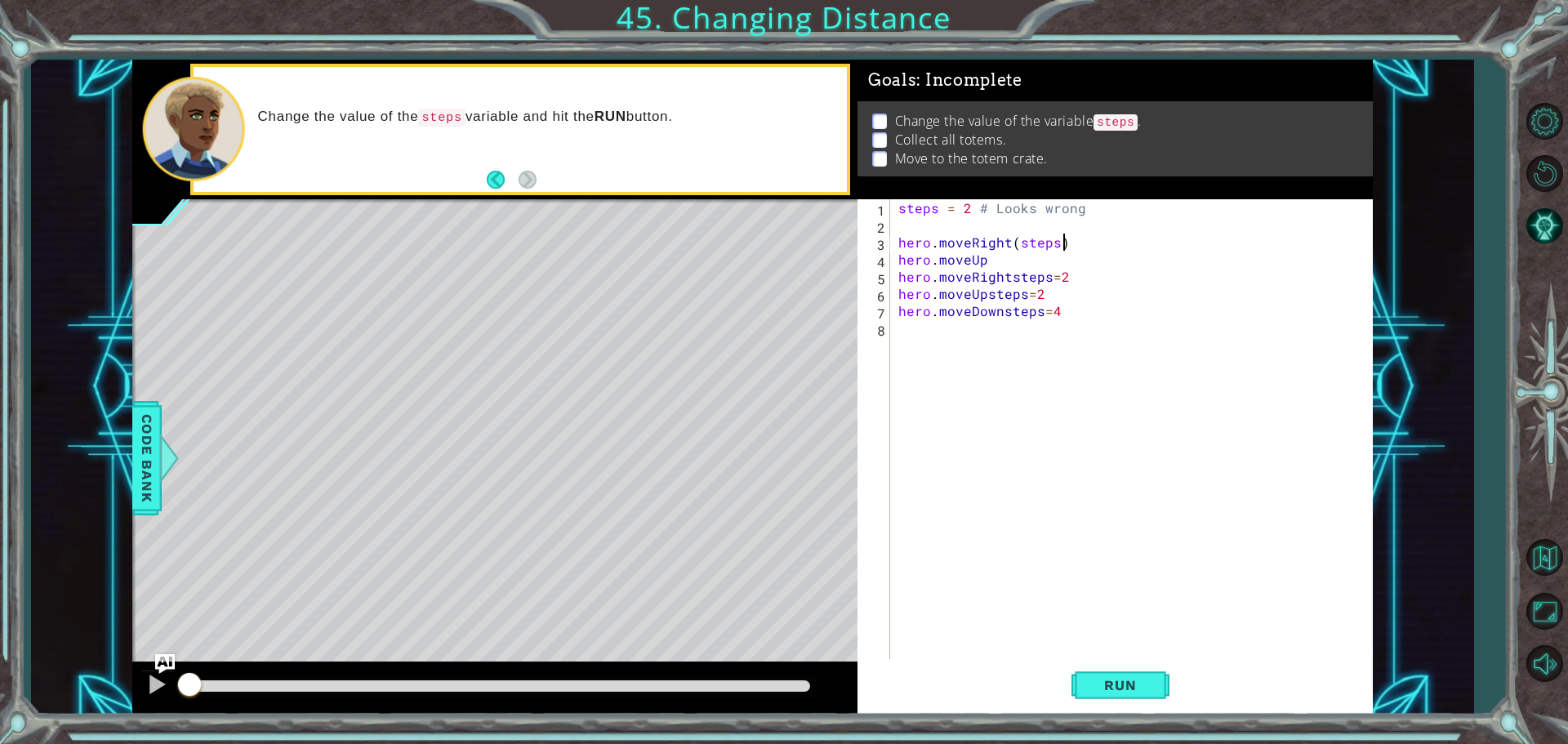
type textarea "hero.moveRight(steps)"
click at [987, 224] on div "steps = 2 # Looks wrong hero . moveRight ( steps ) hero . moveUp hero . moveRig…" at bounding box center [1135, 448] width 481 height 498
click at [987, 262] on div "steps = 2 # Looks wrong hero . moveRight ( steps ) hero . moveUp hero . moveRig…" at bounding box center [1135, 448] width 481 height 498
click at [987, 274] on div "hero.moveU p press enter" at bounding box center [1040, 298] width 309 height 59
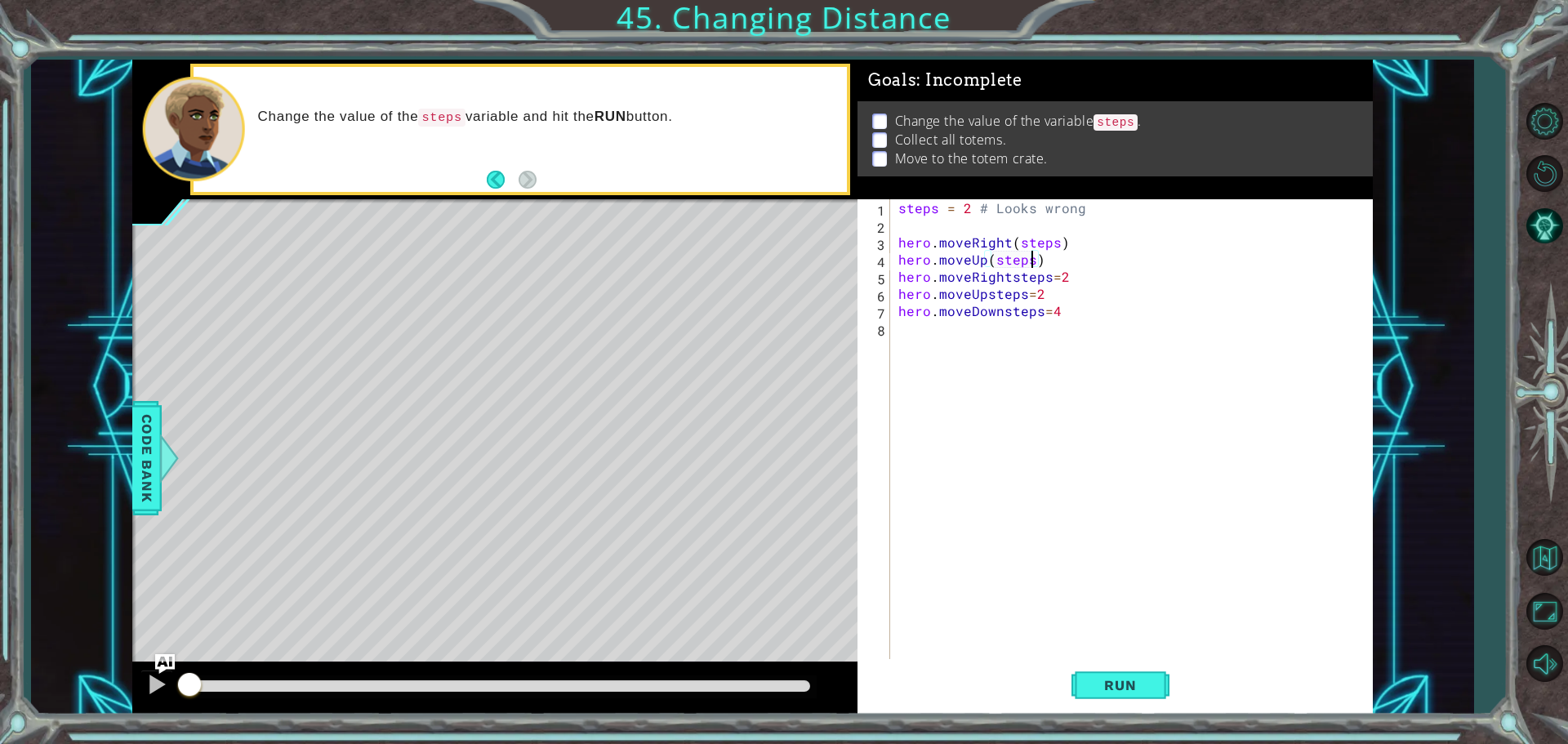
click at [1071, 279] on div "steps = 2 # Looks wrong hero . moveRight ( steps ) hero . moveUp ( steps ) hero…" at bounding box center [1135, 448] width 481 height 498
click at [983, 298] on div "hero.moveRig ht press enter" at bounding box center [1040, 316] width 309 height 59
click at [1040, 297] on div "steps = 2 # Looks wrong hero . moveRight ( steps ) hero . moveUp ( steps ) hero…" at bounding box center [1135, 448] width 481 height 498
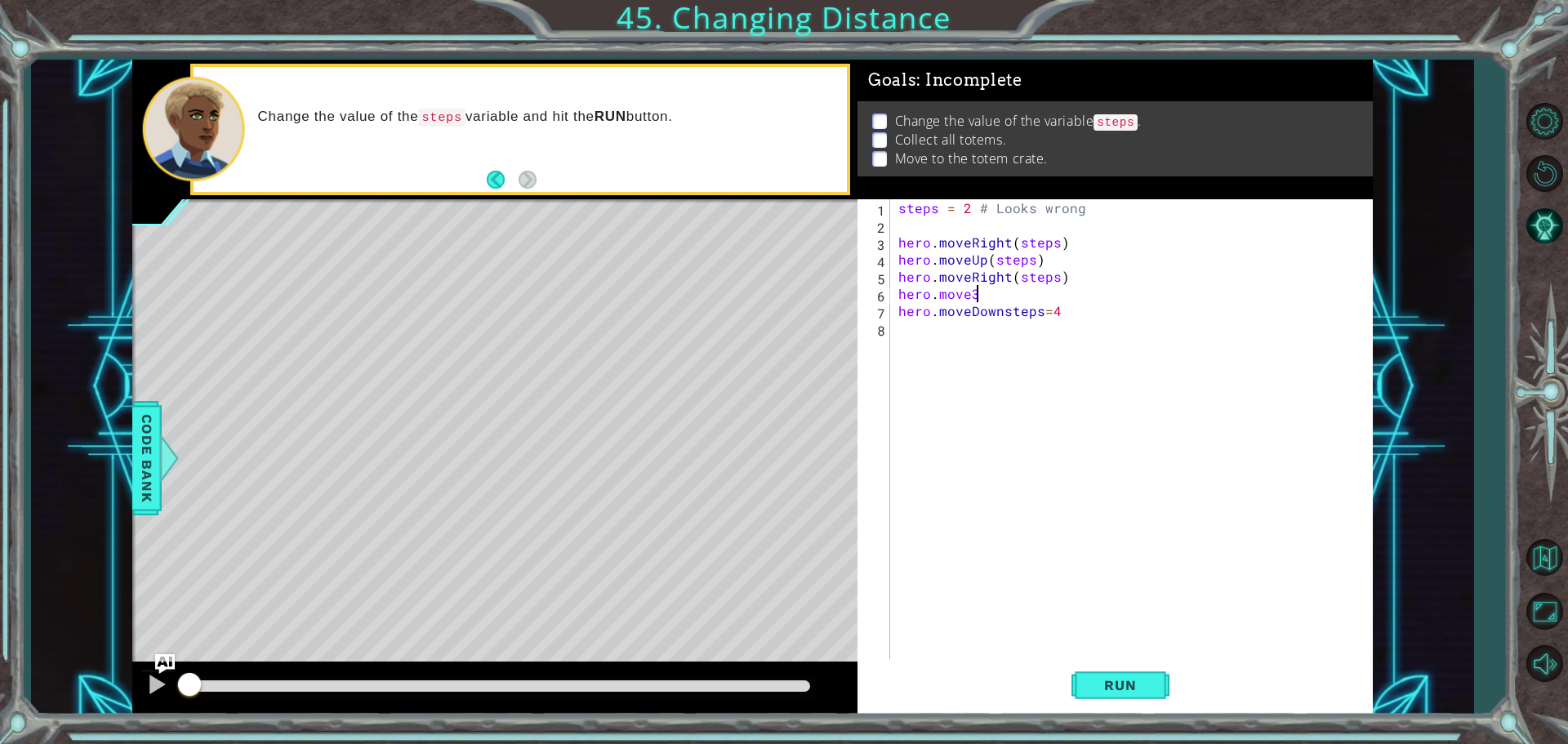
scroll to position [0, 3]
click at [969, 310] on div "hero.move Up press enter hero.move Down press enter hero.move Left press enter …" at bounding box center [1040, 363] width 309 height 118
click at [1063, 314] on div "steps = 2 # Looks wrong hero . moveRight ( steps ) hero . moveUp ( steps ) hero…" at bounding box center [1135, 448] width 481 height 498
click at [1000, 293] on div "steps = 2 # Looks wrong hero . moveRight ( steps ) hero . moveUp ( steps ) hero…" at bounding box center [1135, 448] width 481 height 498
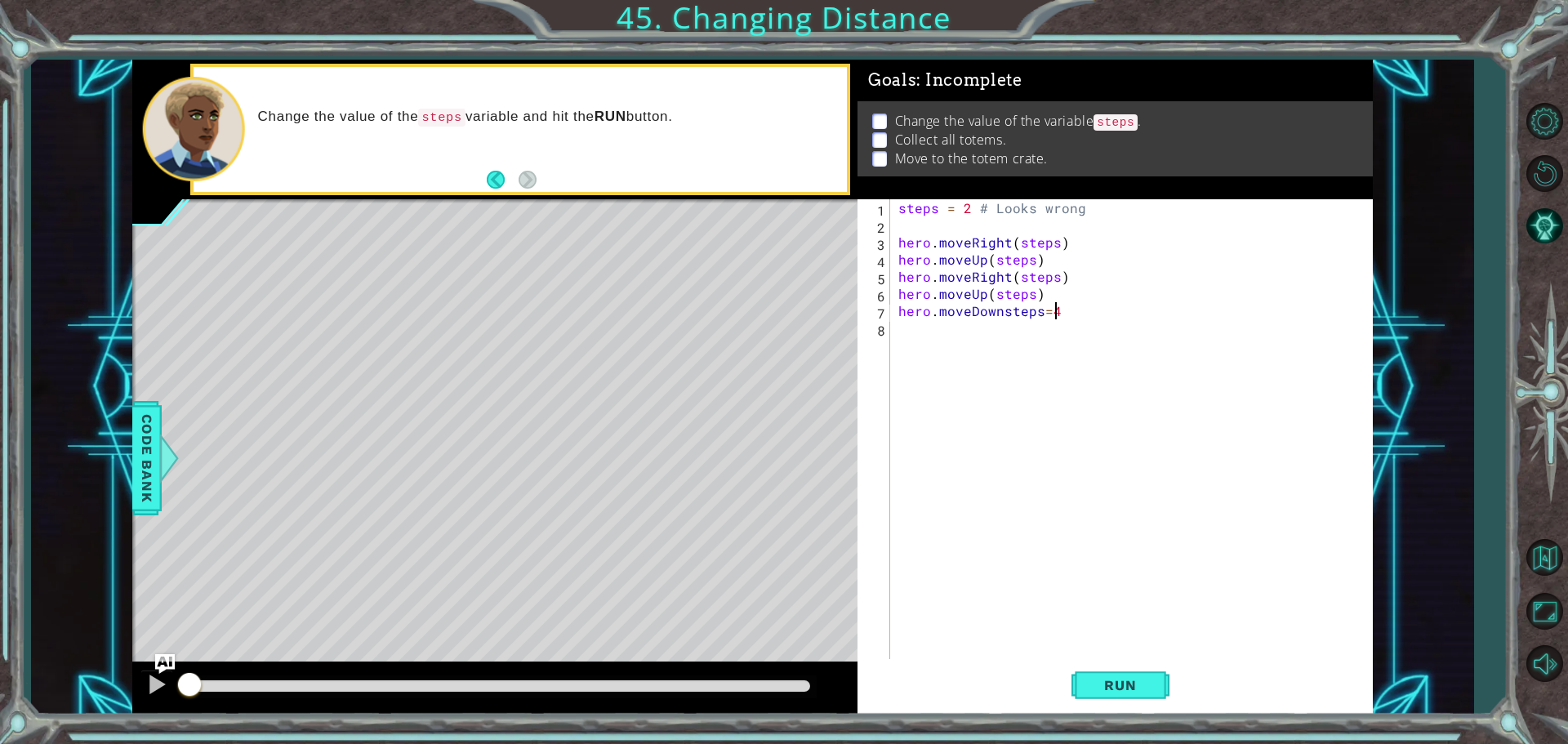
click at [1057, 315] on div "steps = 2 # Looks wrong hero . moveRight ( steps ) hero . moveUp ( steps ) hero…" at bounding box center [1135, 448] width 481 height 498
click at [974, 324] on div "hero.moveD own press enter" at bounding box center [1040, 350] width 309 height 59
click at [1139, 681] on span "Run" at bounding box center [1119, 685] width 64 height 16
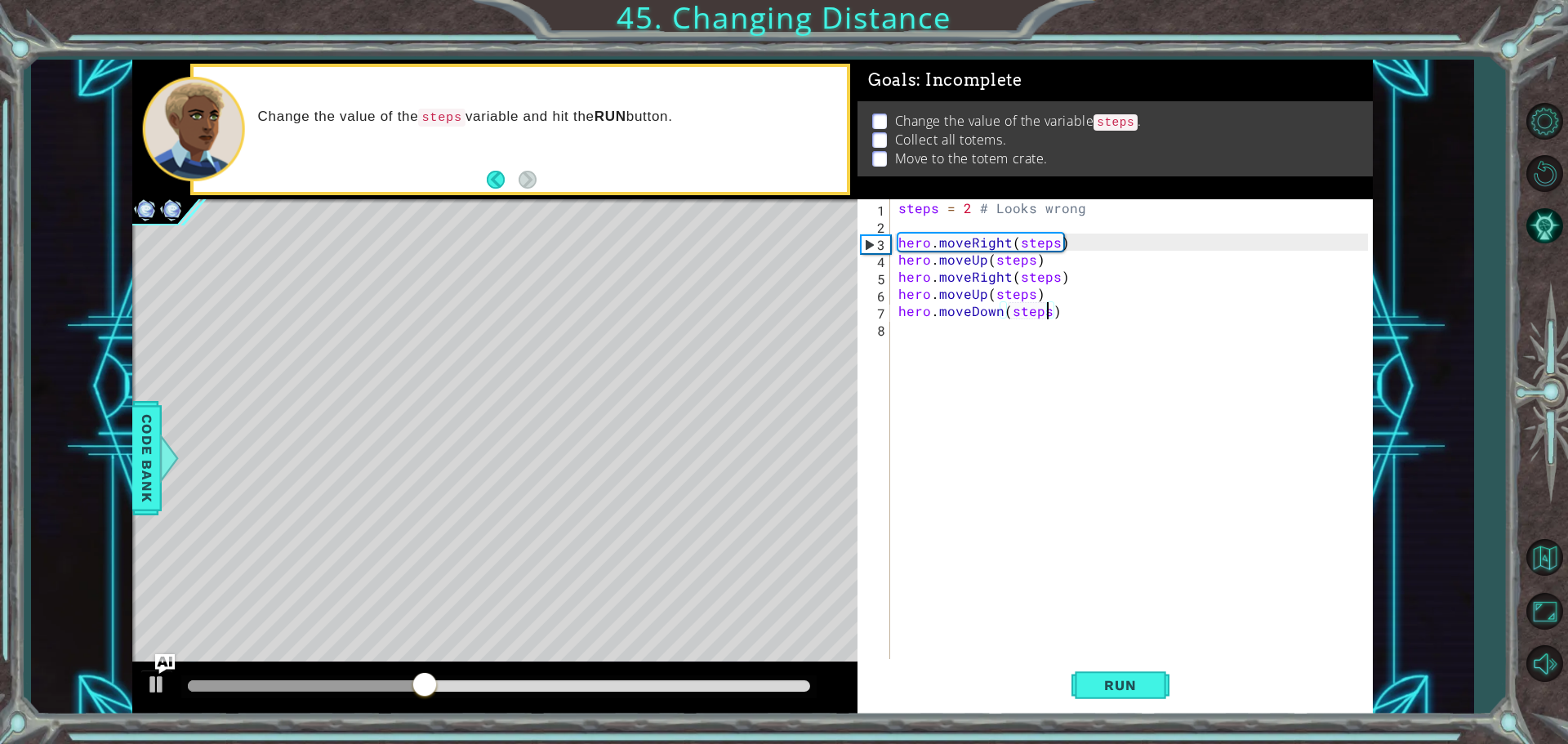
click at [1063, 278] on div "steps = 2 # Looks wrong hero . moveRight ( steps ) hero . moveUp ( steps ) hero…" at bounding box center [1135, 448] width 481 height 498
type textarea "hero.moveRight(steps)"
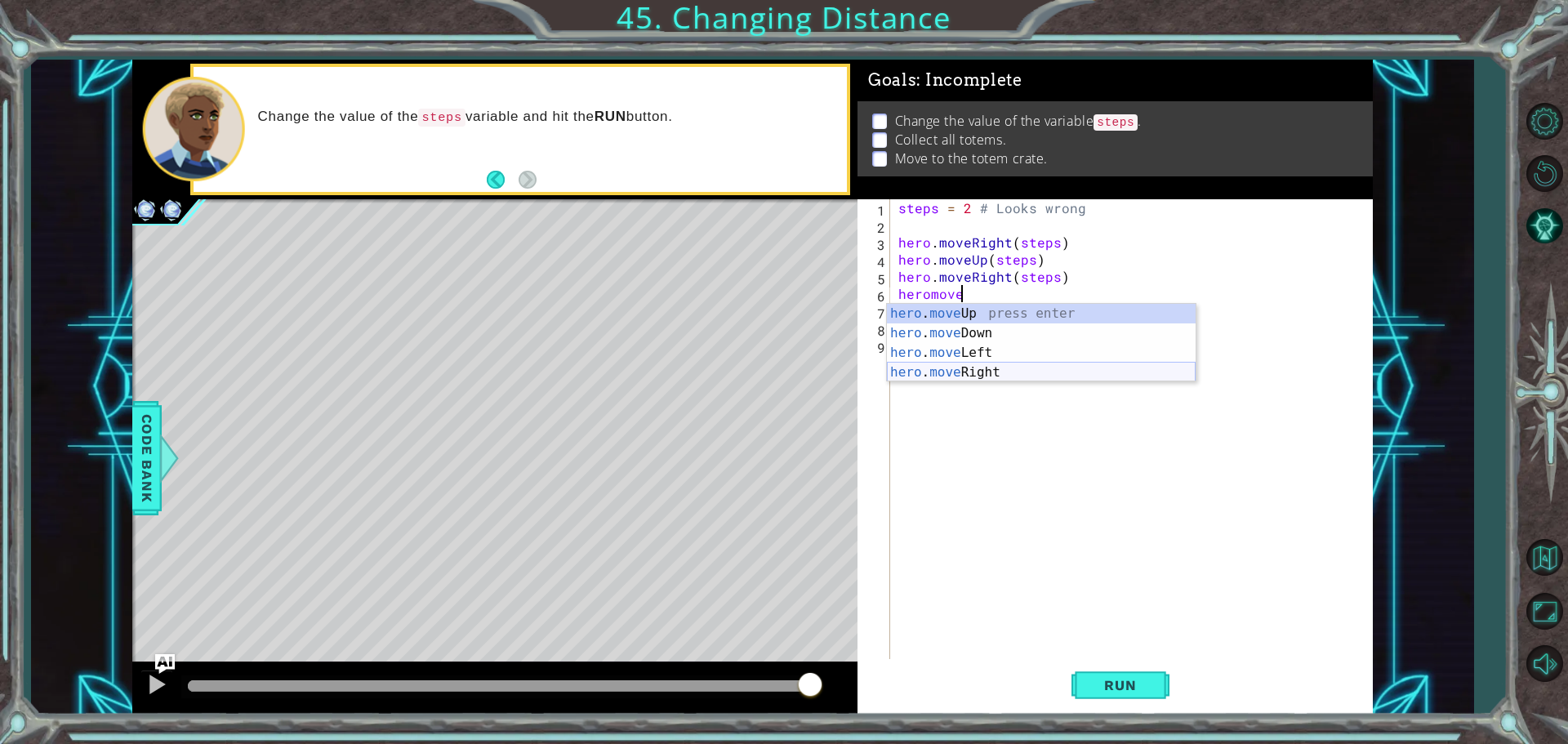
scroll to position [0, 3]
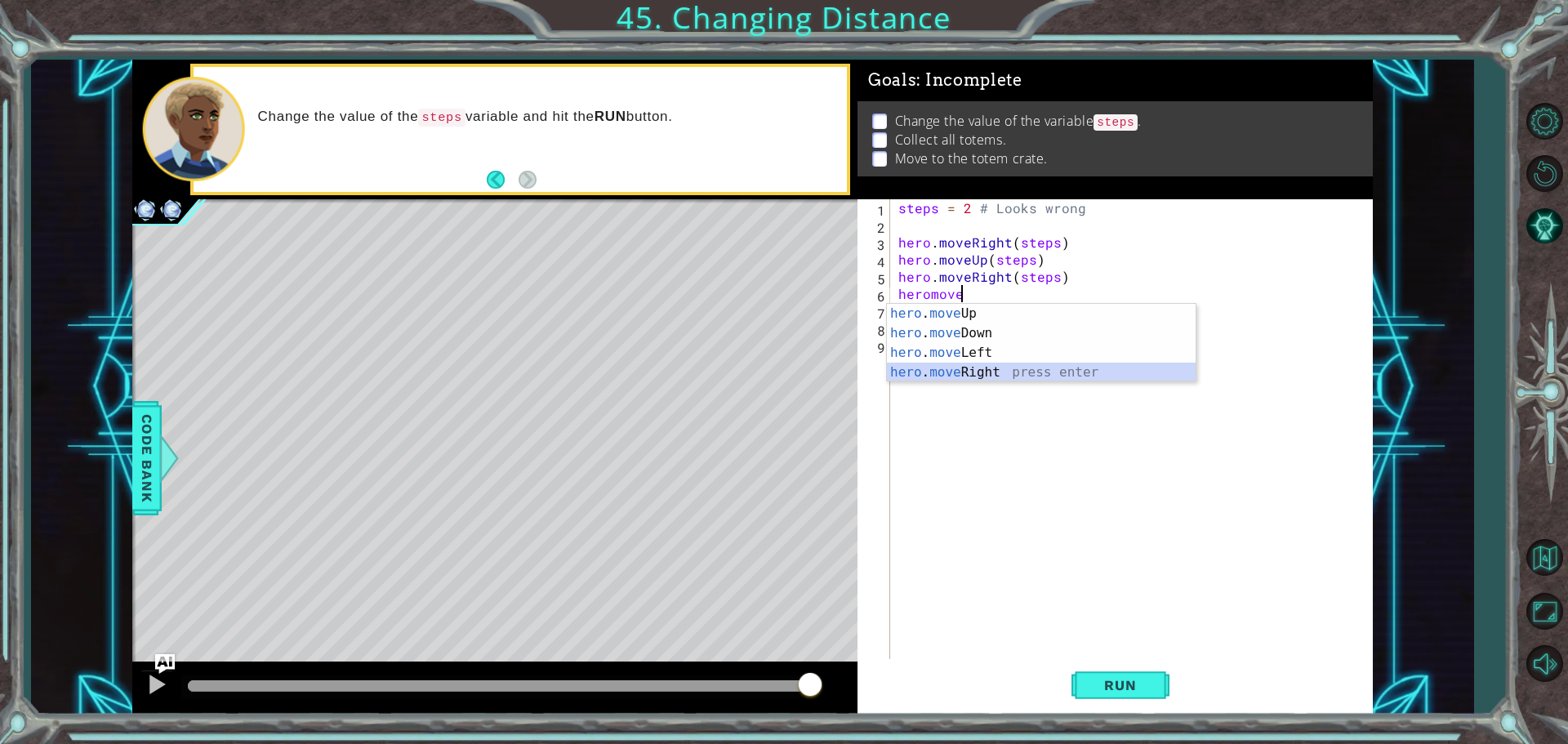
click at [970, 372] on div "hero . move Up press enter hero . move Down press enter hero . move Left press …" at bounding box center [1040, 363] width 309 height 118
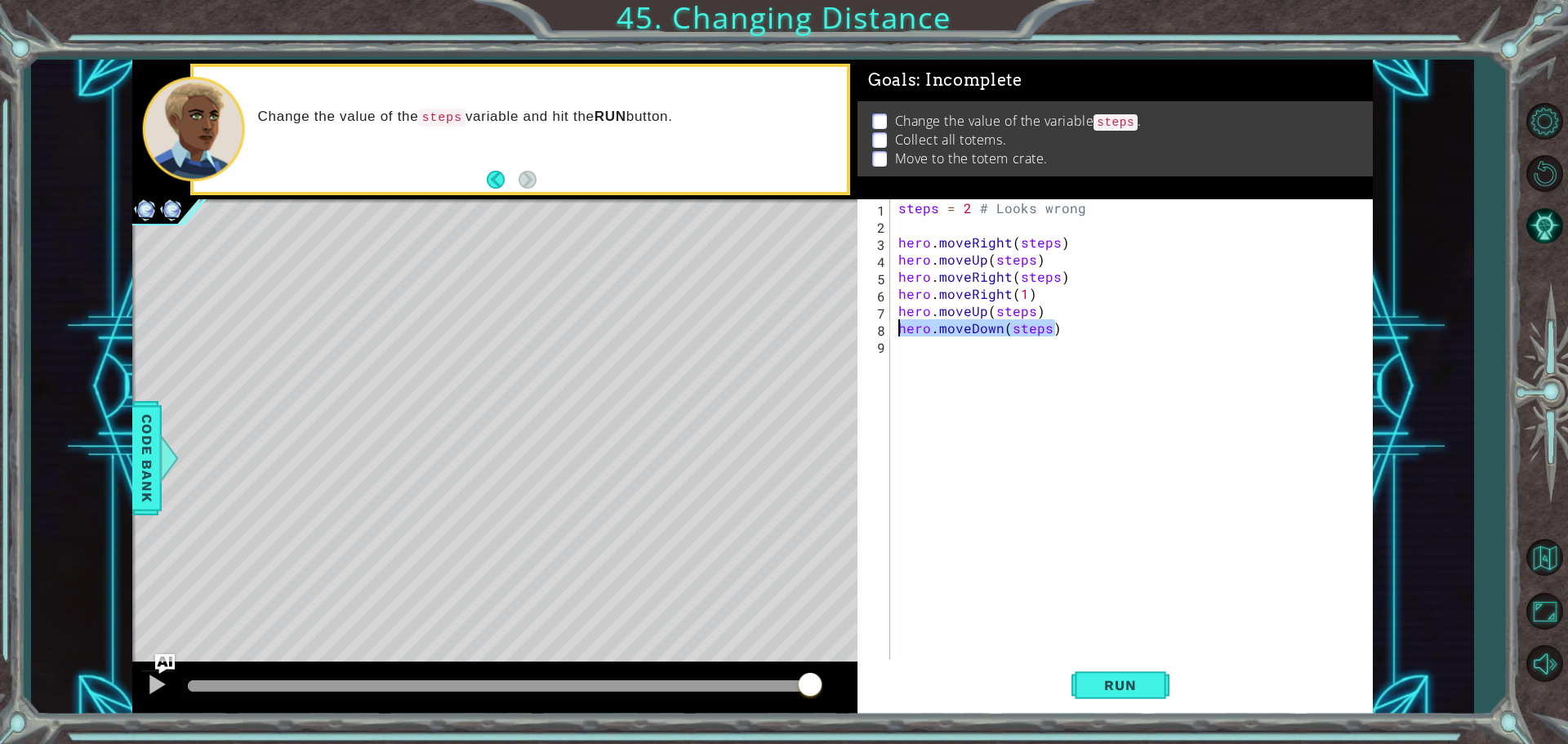
drag, startPoint x: 1071, startPoint y: 326, endPoint x: 881, endPoint y: 319, distance: 190.1
click at [881, 319] on div "hero.moveRight(1) 1 2 3 4 5 6 7 8 9 steps = 2 # Looks wrong hero . moveRight ( …" at bounding box center [1112, 431] width 510 height 464
type textarea "hero.moveDown(steps)"
click at [940, 344] on div "steps = 2 # Looks wrong hero . moveRight ( steps ) hero . moveUp ( steps ) hero…" at bounding box center [1135, 448] width 481 height 498
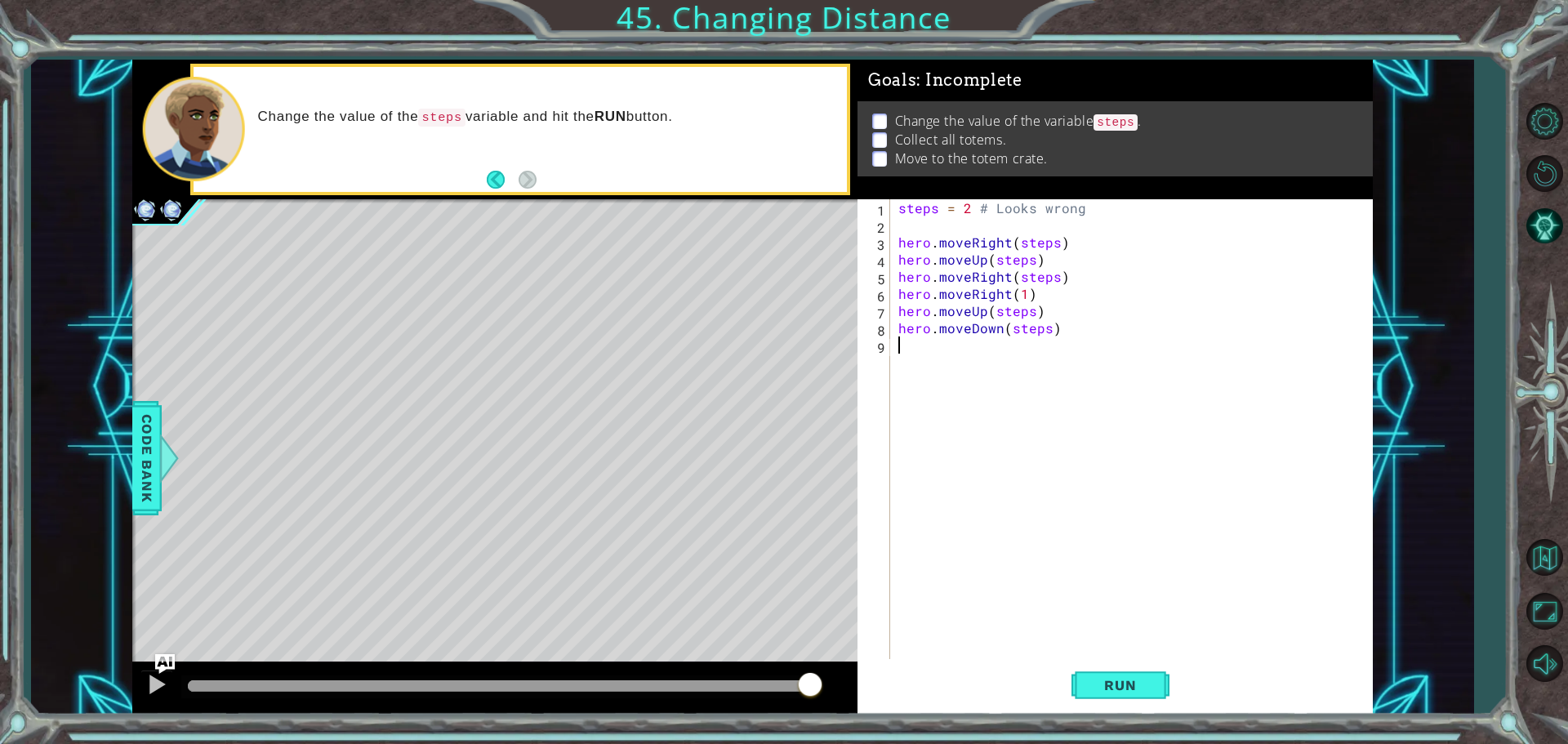
paste textarea "hero.moveDown(steps)"
click at [1118, 682] on span "Run" at bounding box center [1119, 685] width 64 height 16
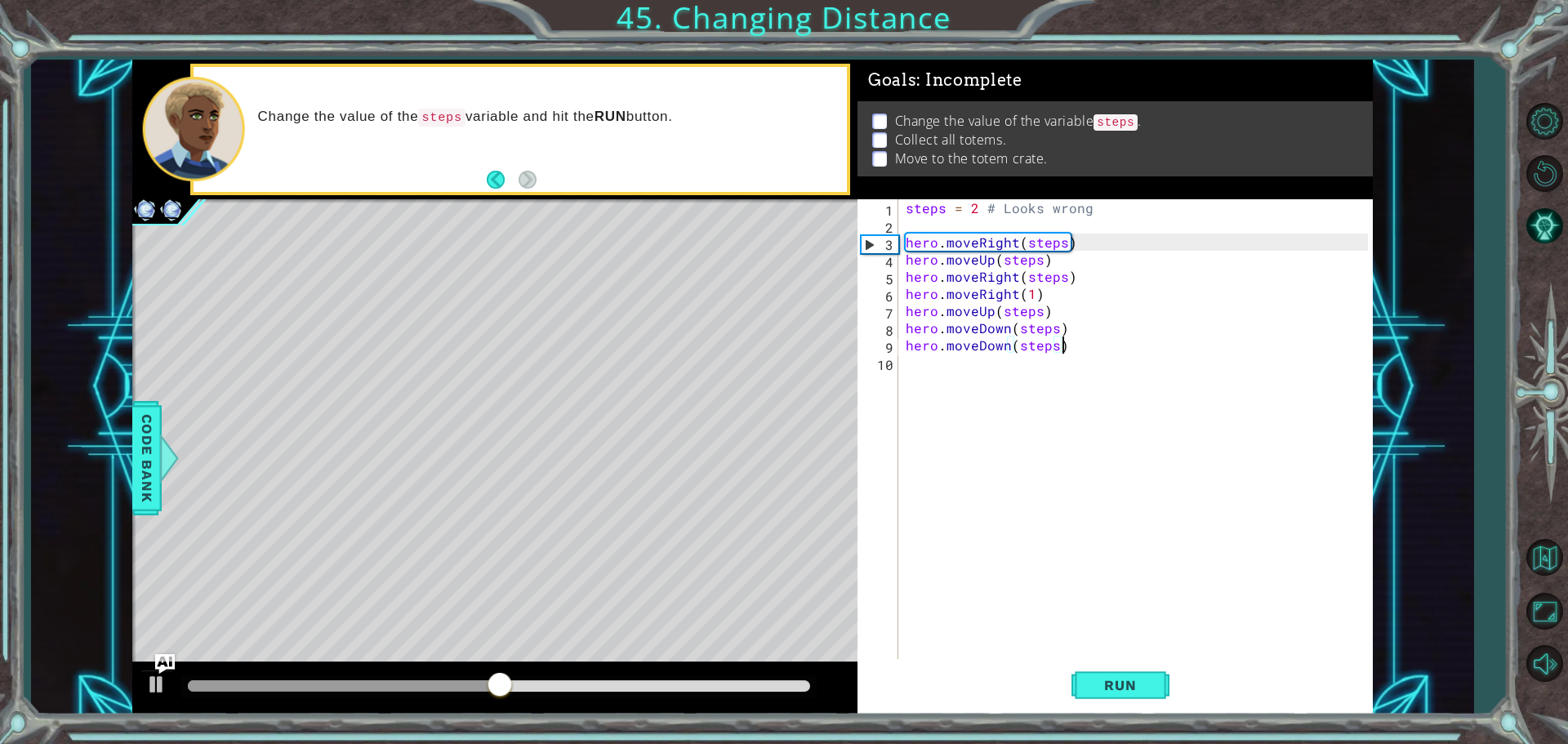
click at [1046, 312] on div "steps = 2 # Looks wrong hero . moveRight ( steps ) hero . moveUp ( steps ) hero…" at bounding box center [1139, 448] width 474 height 498
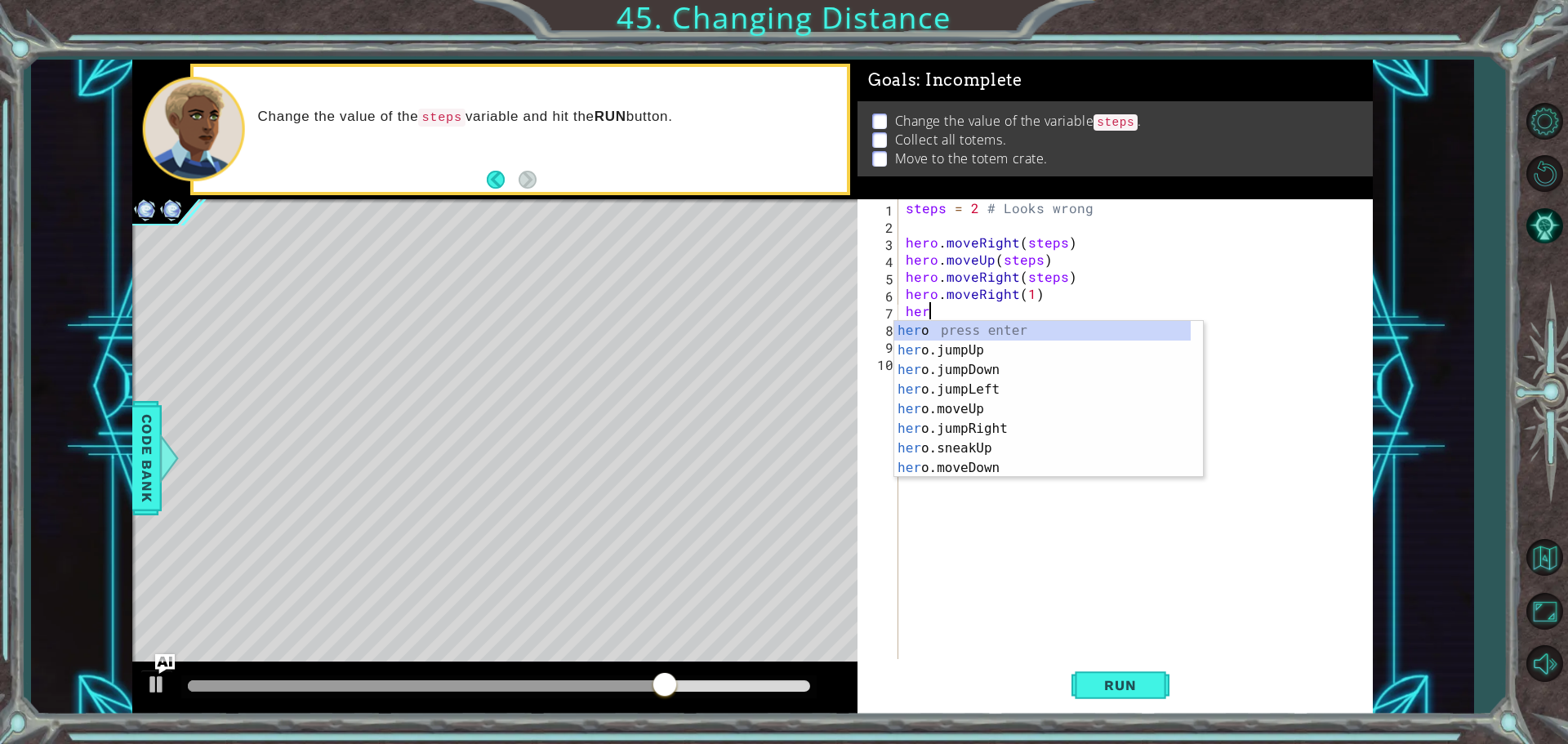
type textarea "h"
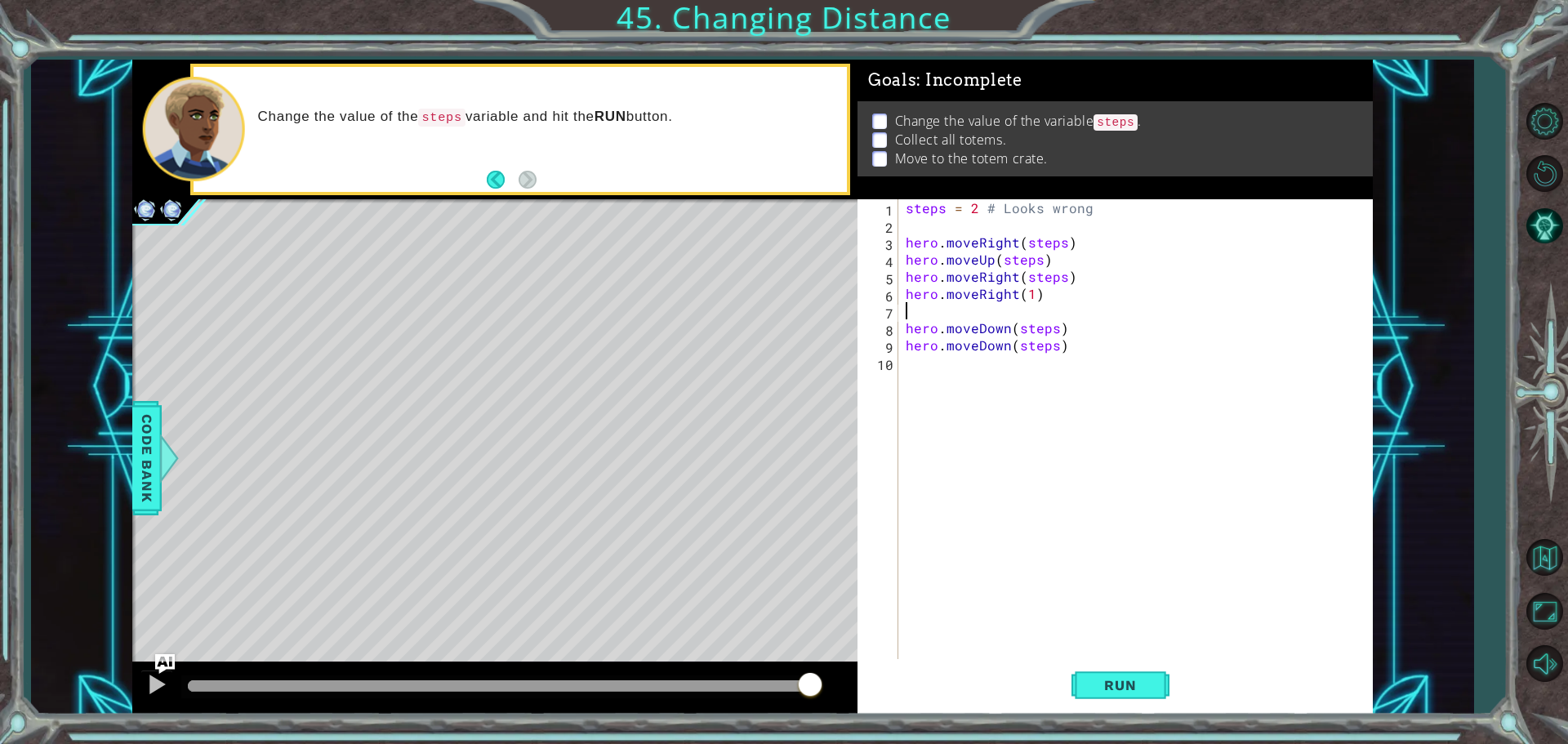
click at [1037, 296] on div "steps = 2 # Looks wrong hero . moveRight ( steps ) hero . moveUp ( steps ) hero…" at bounding box center [1139, 448] width 474 height 498
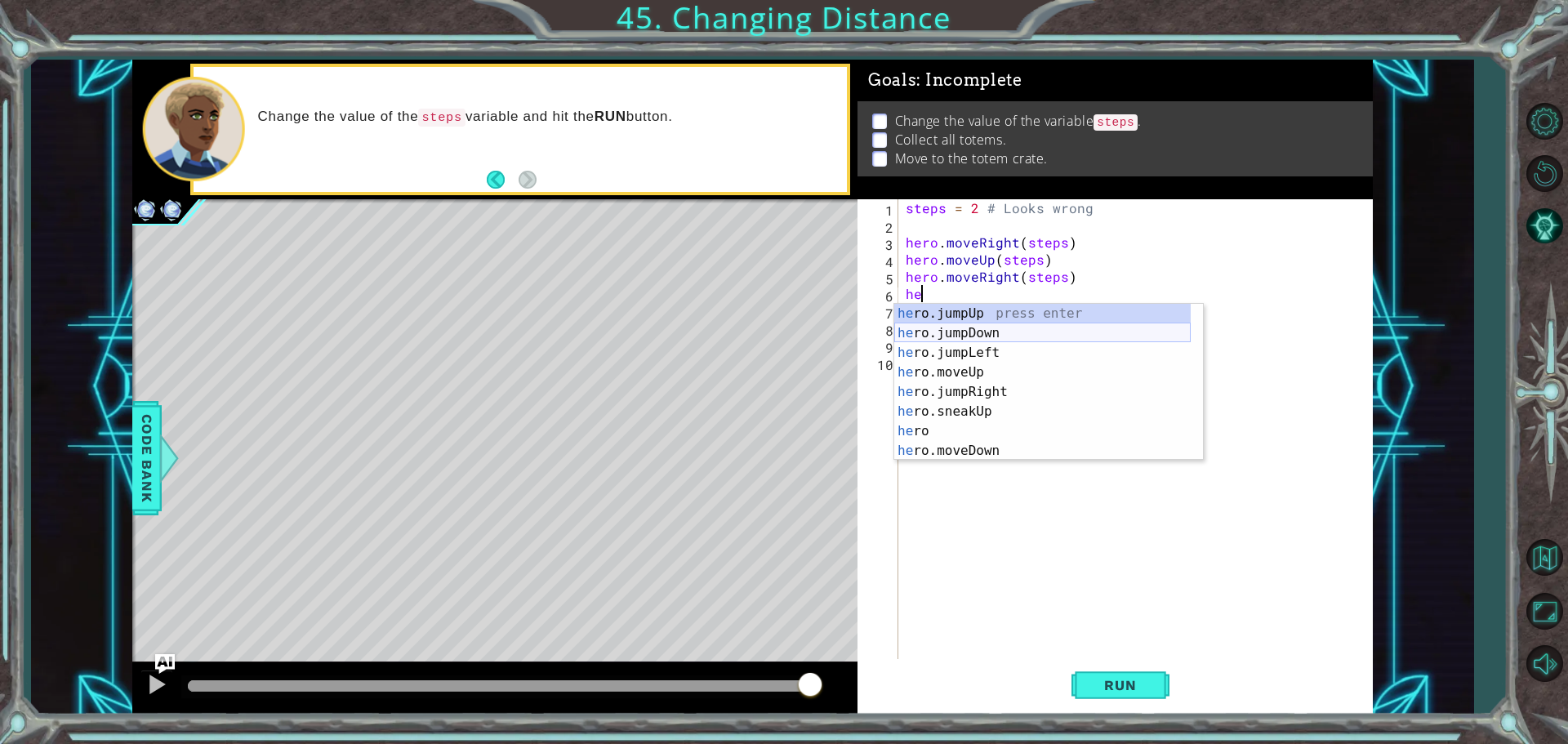
type textarea "h"
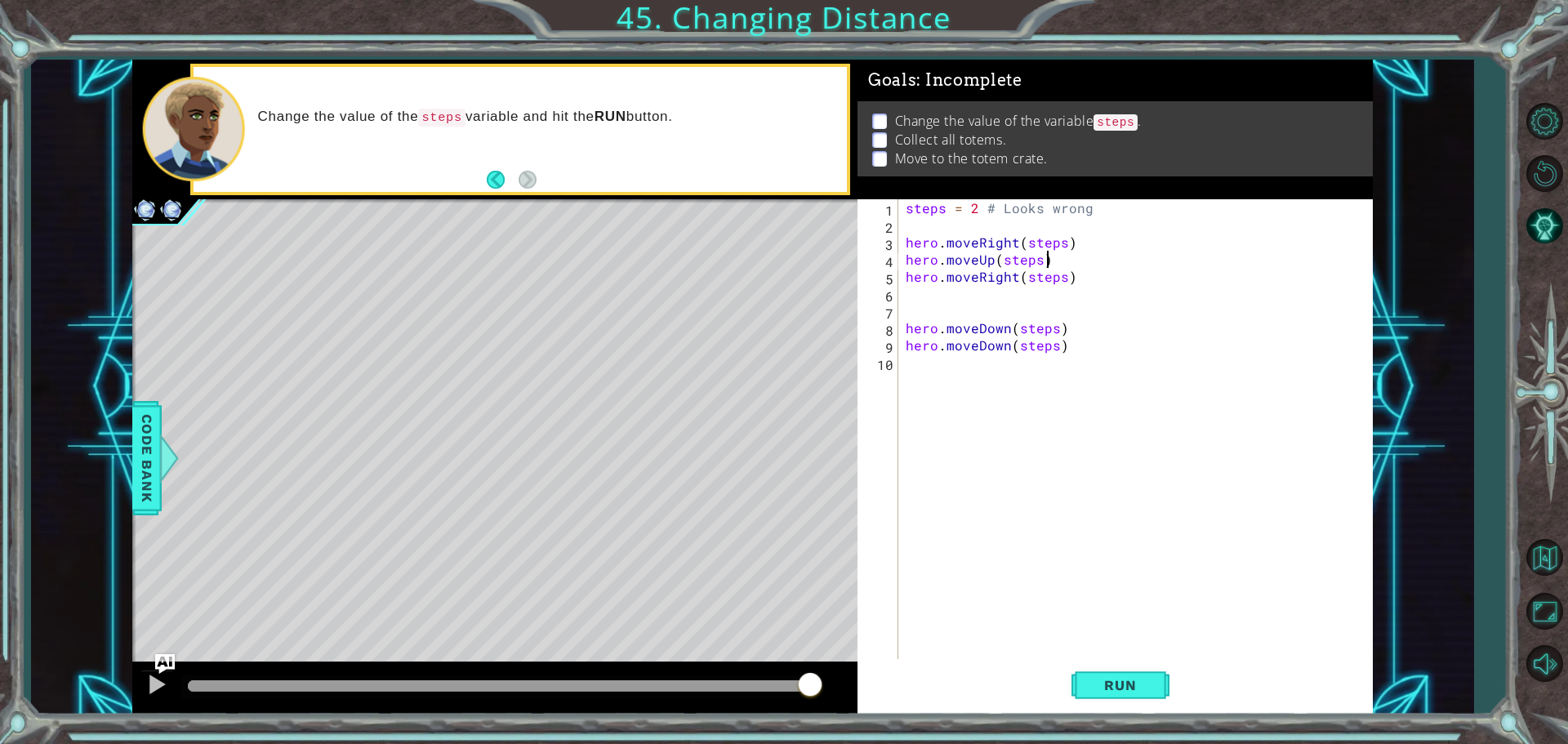
click at [1046, 261] on div "steps = 2 # Looks wrong hero . moveRight ( steps ) hero . moveUp ( steps ) hero…" at bounding box center [1139, 448] width 474 height 498
type textarea "hero.moveUp(steps)"
click at [934, 290] on div "steps = 2 # Looks wrong hero . moveRight ( steps ) hero . moveUp ( steps ) hero…" at bounding box center [1139, 448] width 474 height 498
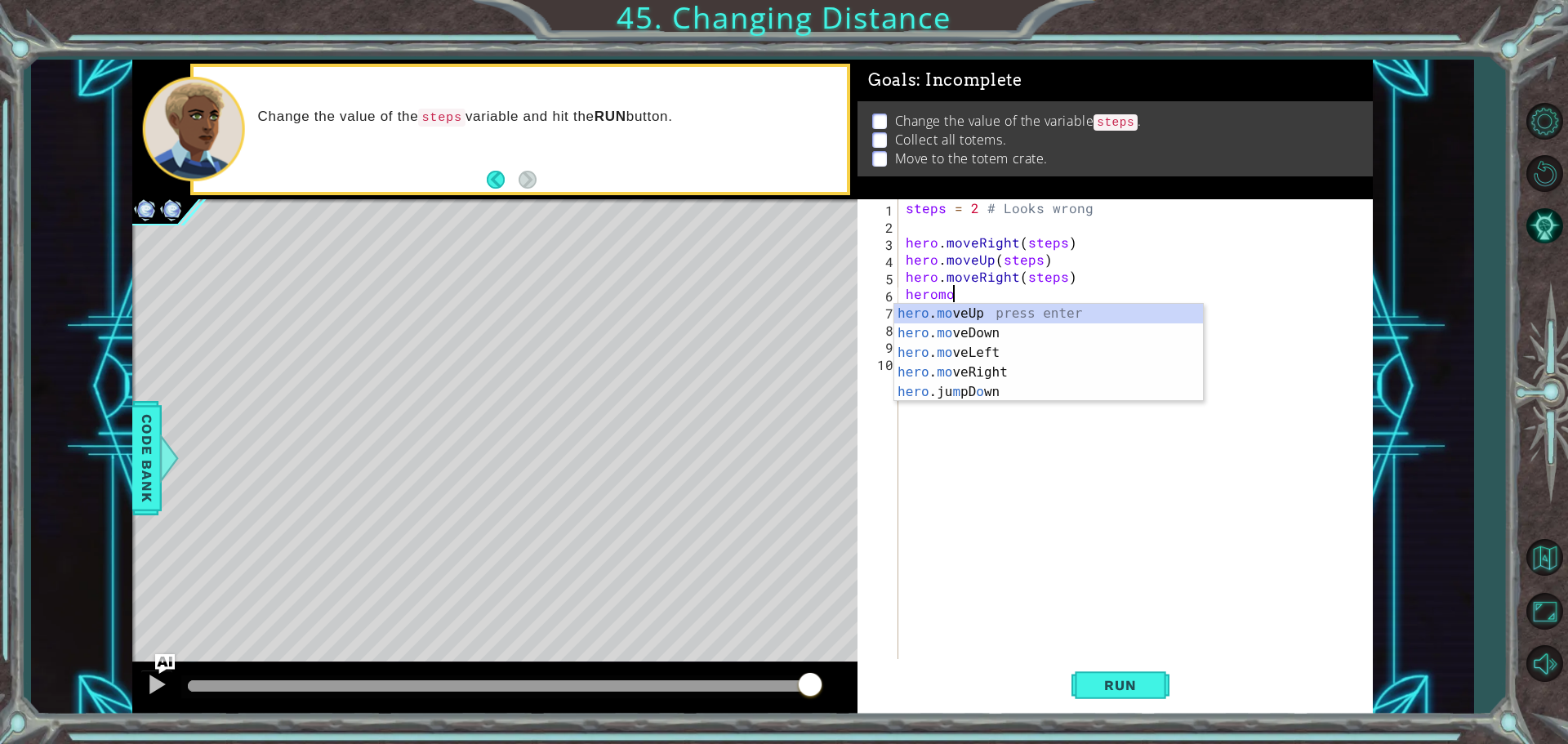
scroll to position [0, 3]
click at [987, 312] on div "hero . move Up press enter hero . move Down press enter hero . move Left press …" at bounding box center [1048, 363] width 309 height 118
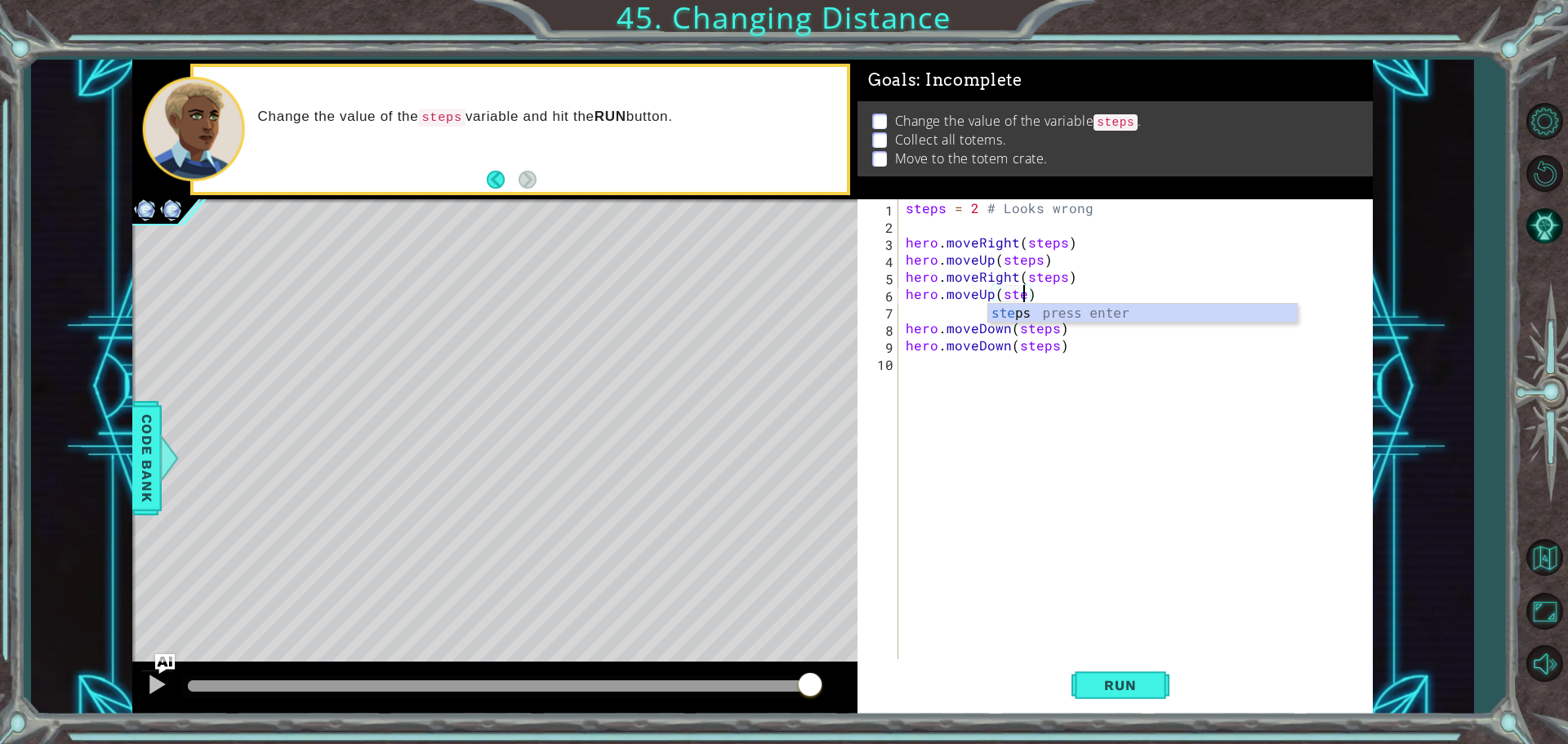
scroll to position [0, 8]
type textarea "hero.moveUp(steps)"
click at [948, 314] on div "steps = 2 # Looks wrong hero . moveRight ( steps ) hero . moveUp ( steps ) hero…" at bounding box center [1139, 448] width 474 height 498
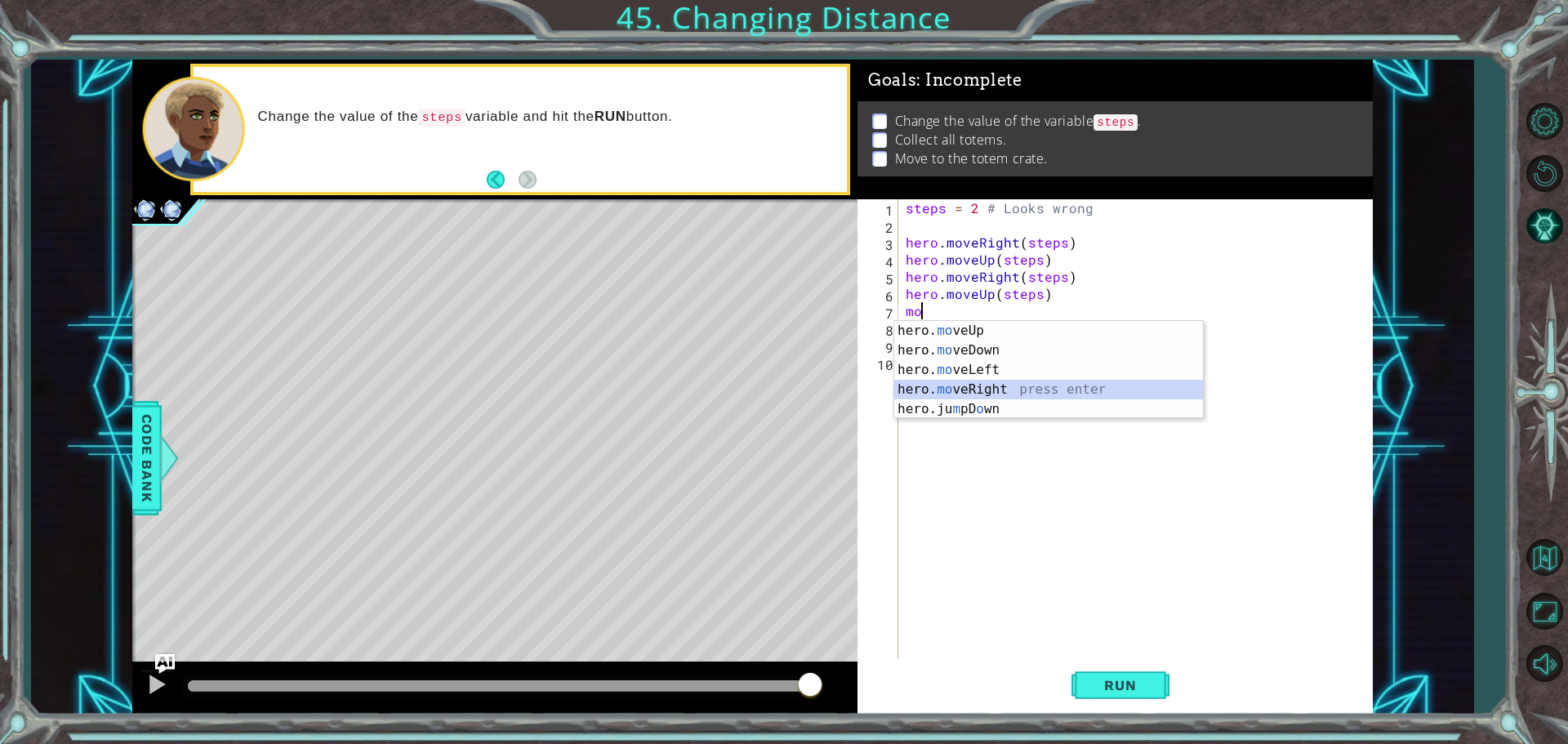
click at [1005, 390] on div "hero. mo veUp press enter hero. mo veDown press enter hero. mo veLeft press ent…" at bounding box center [1048, 389] width 309 height 137
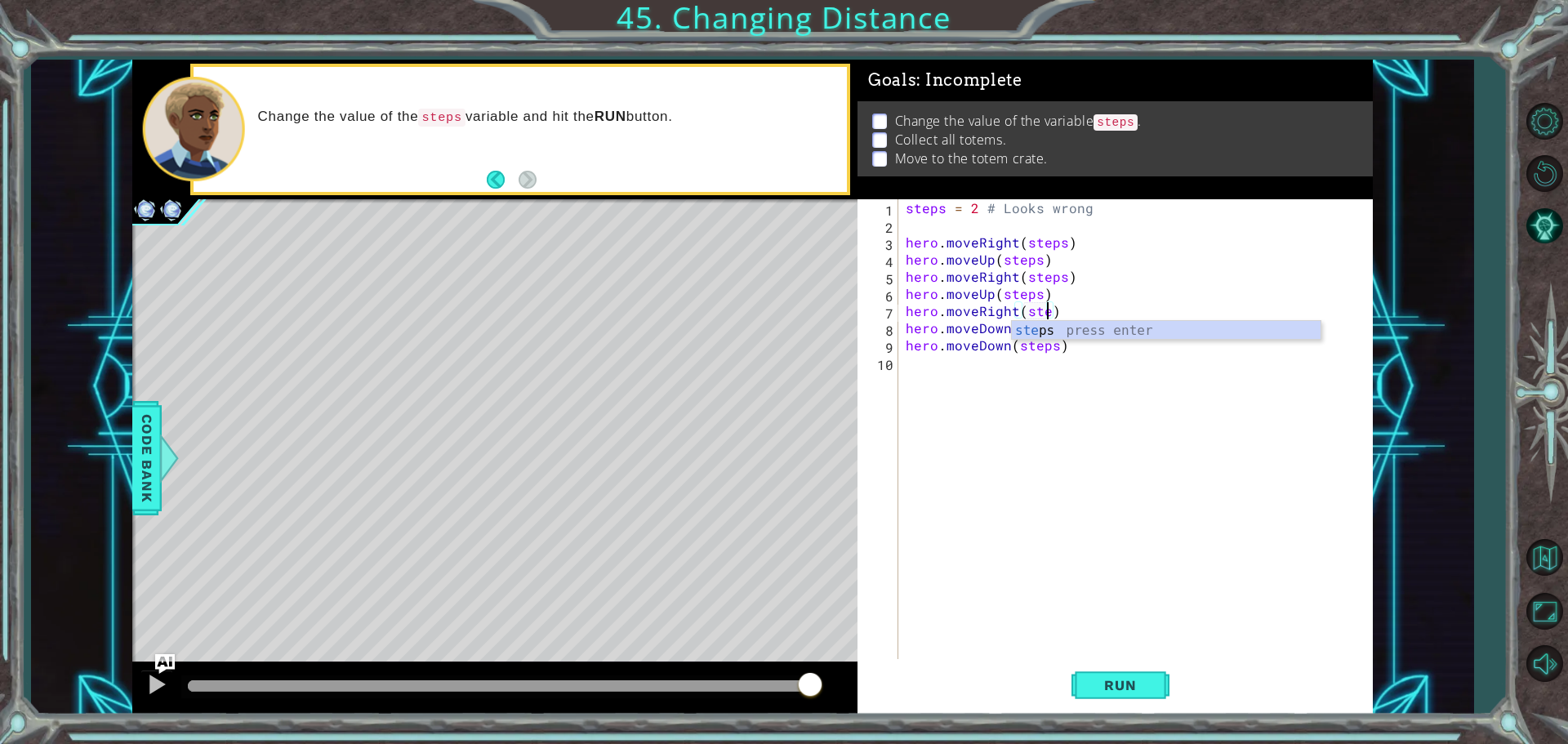
scroll to position [0, 9]
type textarea "hero.moveRight(steps)"
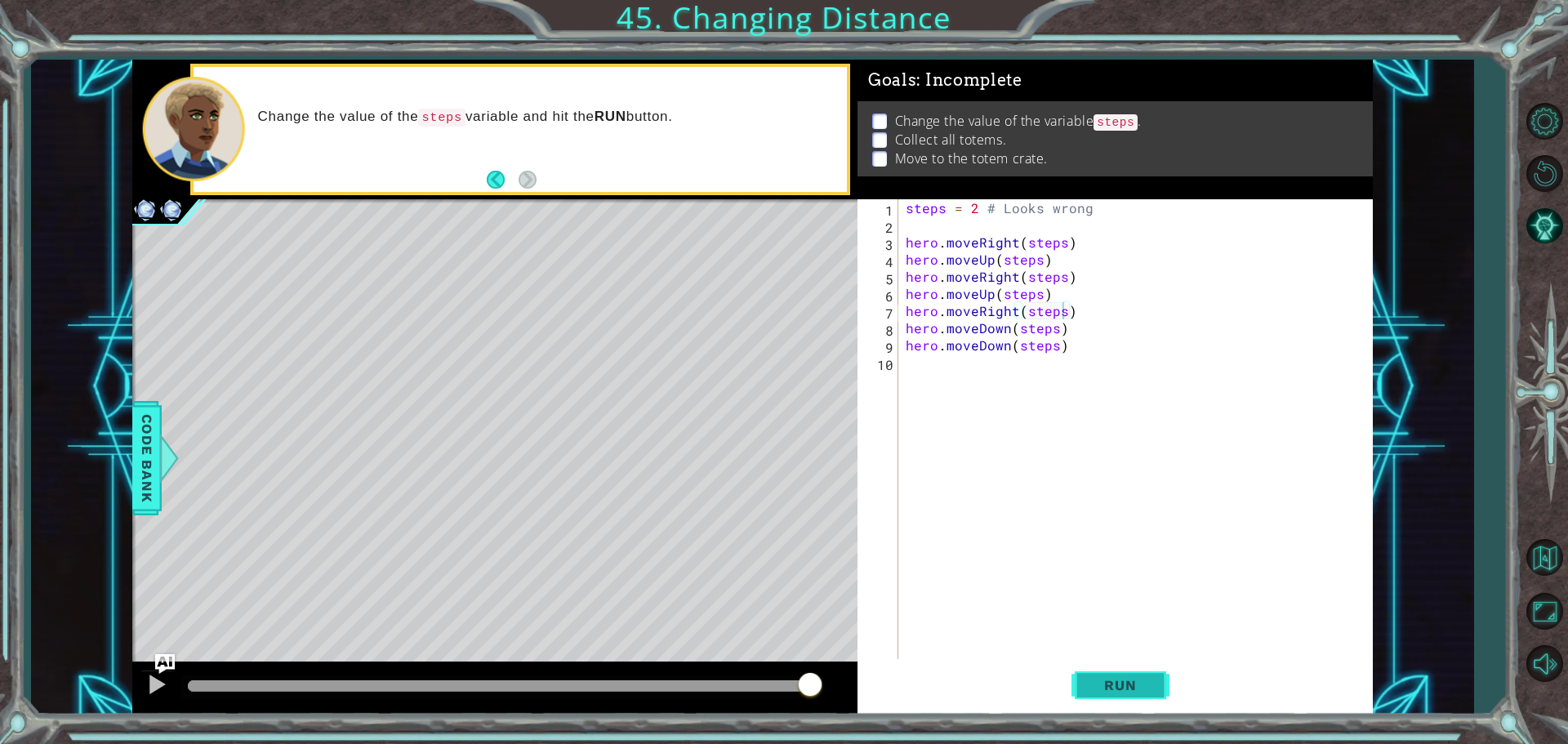
click at [1110, 692] on span "Run" at bounding box center [1119, 685] width 64 height 16
